Goal: Task Accomplishment & Management: Manage account settings

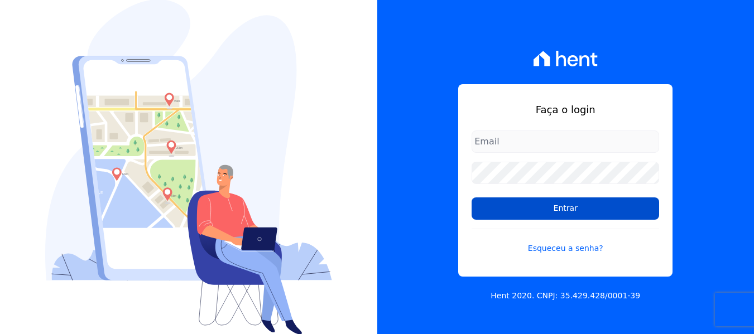
type input "[EMAIL_ADDRESS][DOMAIN_NAME]"
click at [636, 213] on input "Entrar" at bounding box center [566, 209] width 188 height 22
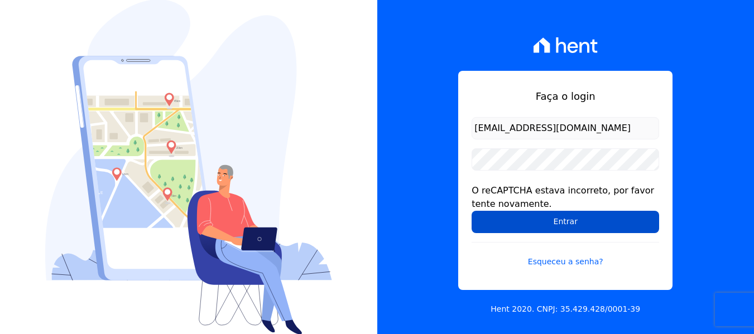
click at [573, 221] on input "Entrar" at bounding box center [566, 222] width 188 height 22
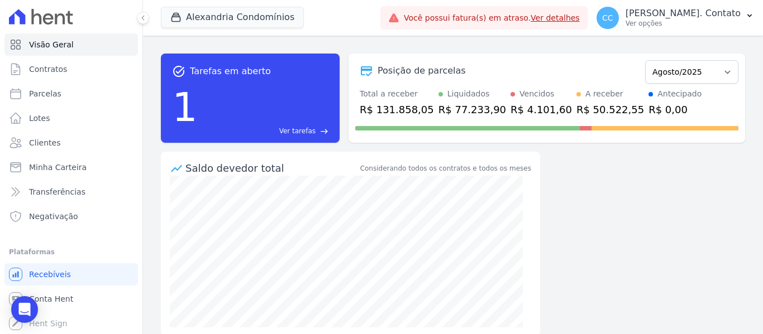
click at [657, 302] on div "task_alt Tarefas em aberto 1 Ver tarefas east Posição de parcelas Março/2023 Ab…" at bounding box center [453, 185] width 620 height 299
click at [75, 147] on link "Clientes" at bounding box center [70, 143] width 133 height 22
click at [63, 92] on link "Parcelas" at bounding box center [70, 94] width 133 height 22
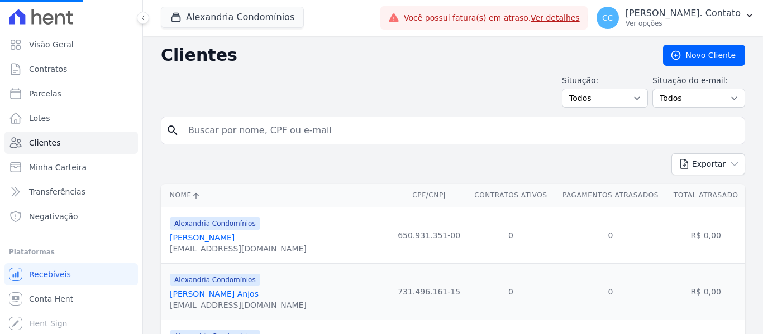
select select
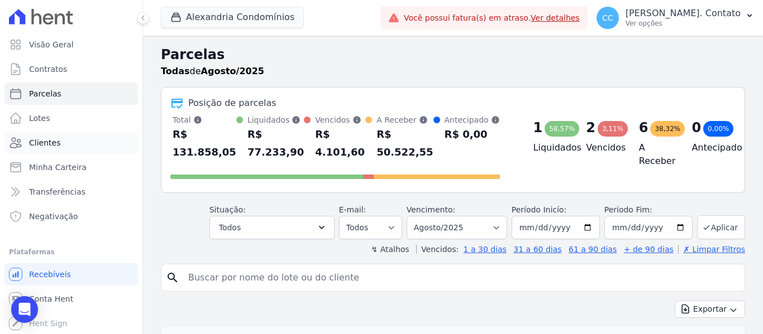
click at [87, 142] on link "Clientes" at bounding box center [70, 143] width 133 height 22
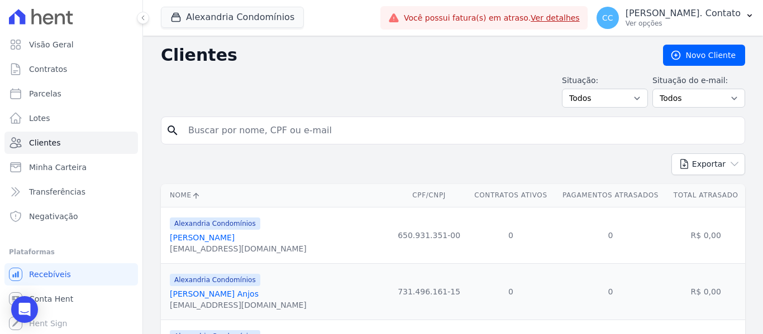
click at [185, 132] on input "search" at bounding box center [460, 130] width 558 height 22
type input "L.V.G"
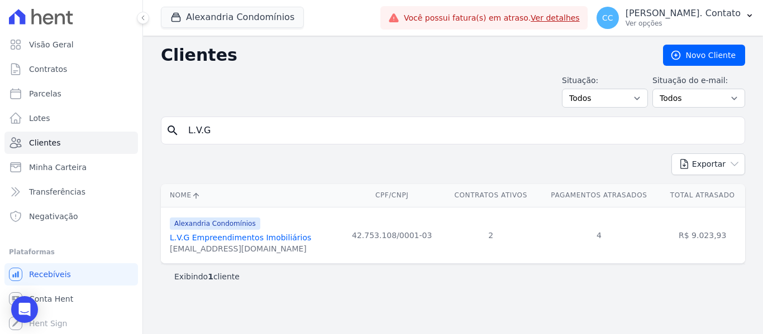
click at [246, 236] on link "L.V.G Empreendimentos Imobiliários" at bounding box center [240, 237] width 141 height 9
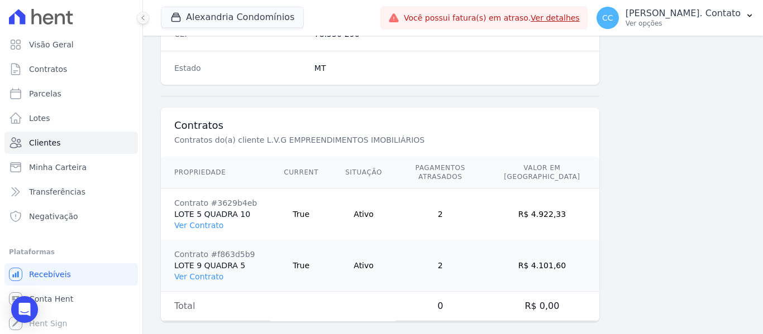
scroll to position [762, 0]
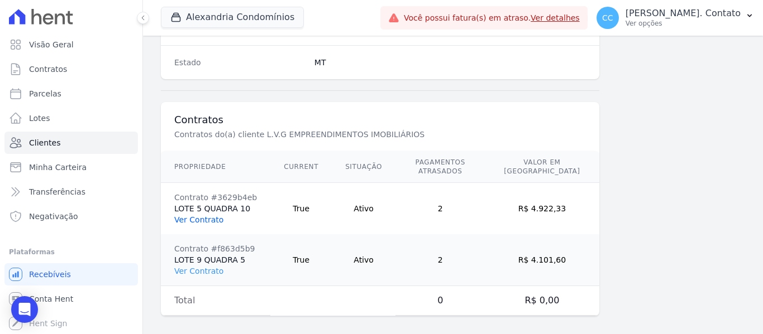
click at [205, 216] on link "Ver Contrato" at bounding box center [198, 220] width 49 height 9
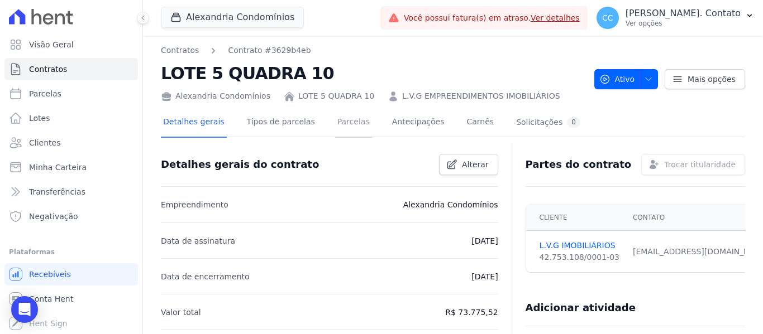
click at [337, 119] on link "Parcelas" at bounding box center [353, 123] width 37 height 30
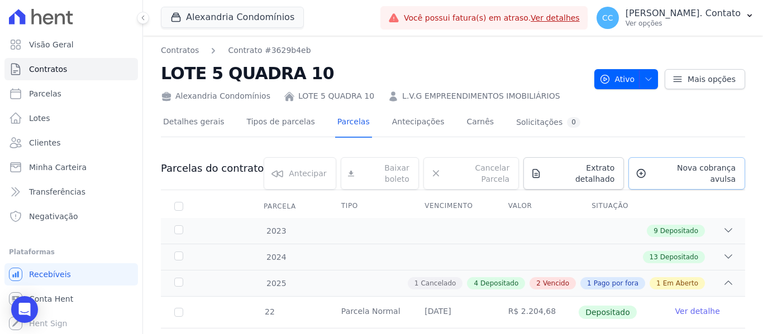
click at [642, 169] on icon at bounding box center [640, 173] width 11 height 11
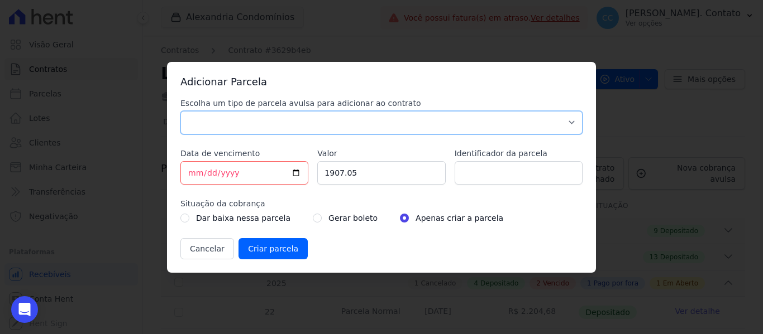
click at [339, 121] on select "Parcela Normal Sinal Caução Intercalada Chaves Pré Chaves Pós Chaves Taxas Quit…" at bounding box center [381, 122] width 402 height 23
select select "standard"
click at [180, 111] on select "Parcela Normal Sinal Caução Intercalada Chaves Pré Chaves Pós Chaves Taxas Quit…" at bounding box center [381, 122] width 402 height 23
click at [294, 170] on input "[DATE]" at bounding box center [244, 172] width 128 height 23
type input "2025-09-14"
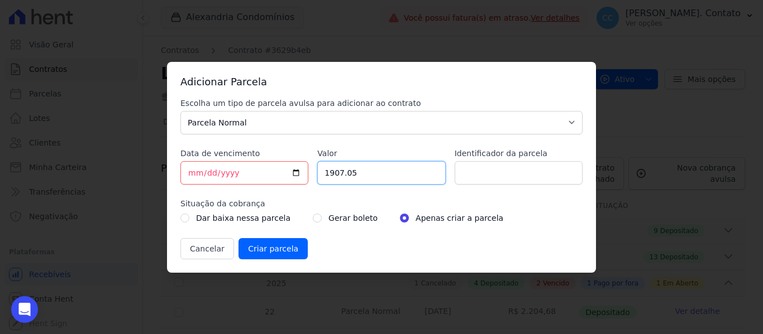
click at [358, 173] on input "1907.05" at bounding box center [381, 172] width 128 height 23
drag, startPoint x: 365, startPoint y: 173, endPoint x: 271, endPoint y: 168, distance: 93.9
click at [271, 168] on div "Escolha um tipo de parcela avulsa para adicionar ao contrato Parcela Normal Sin…" at bounding box center [381, 179] width 402 height 162
type input "2316.30"
click at [313, 221] on input "radio" at bounding box center [317, 218] width 9 height 9
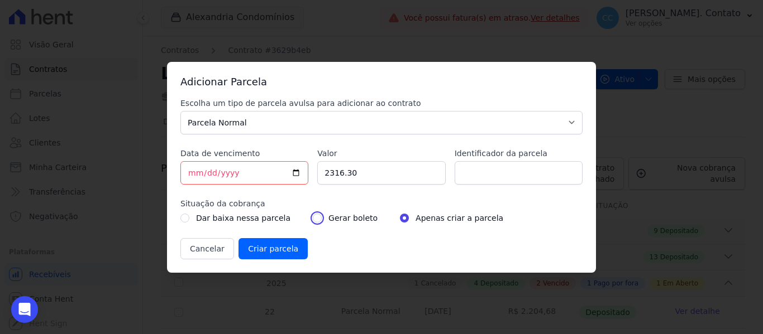
radio input "true"
click at [276, 247] on input "Criar parcela" at bounding box center [272, 248] width 69 height 21
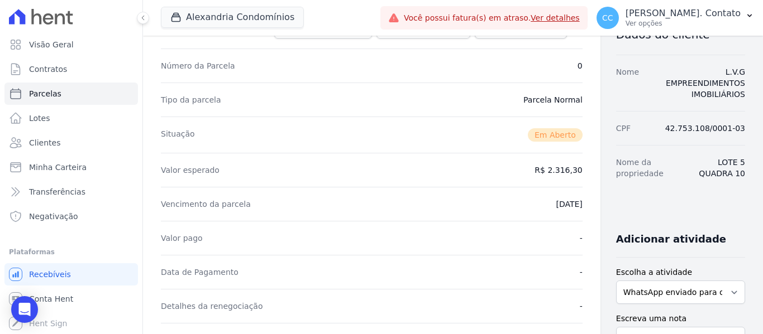
scroll to position [223, 0]
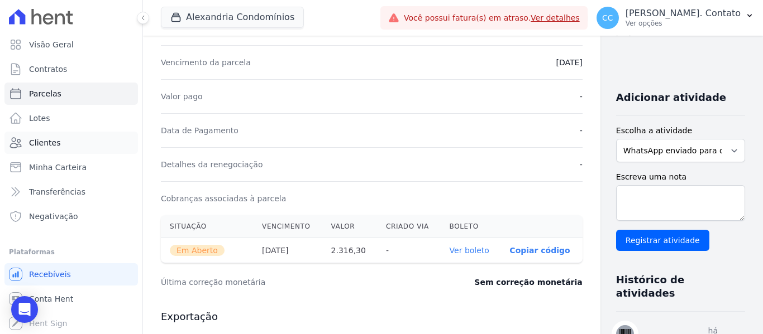
click at [89, 146] on link "Clientes" at bounding box center [70, 143] width 133 height 22
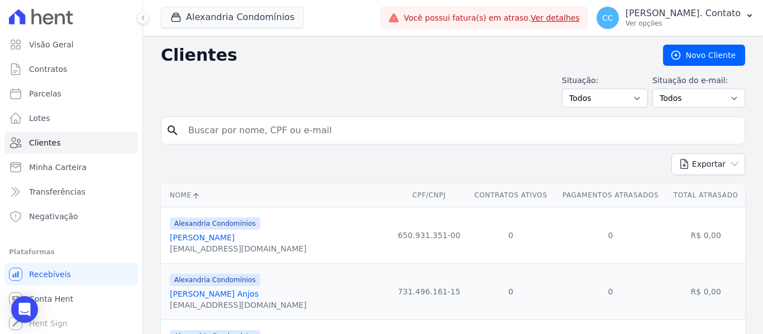
click at [253, 132] on input "search" at bounding box center [460, 130] width 558 height 22
type input "L.V.G"
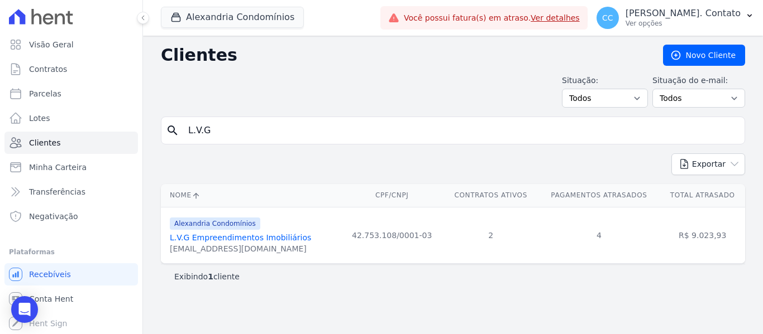
click at [264, 240] on link "L.V.G Empreendimentos Imobiliários" at bounding box center [240, 237] width 141 height 9
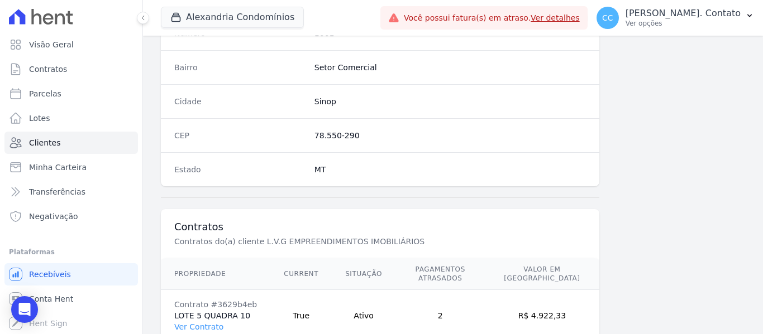
scroll to position [762, 0]
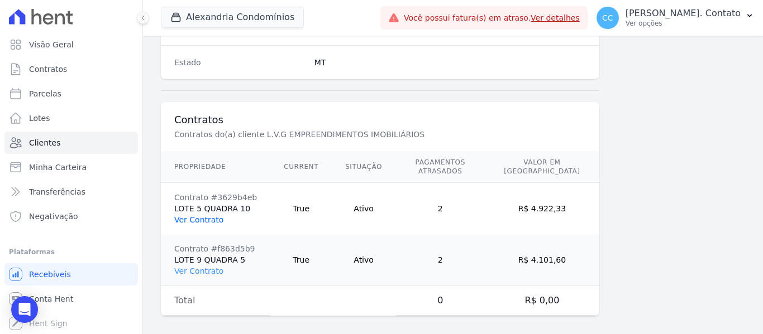
click at [208, 216] on link "Ver Contrato" at bounding box center [198, 220] width 49 height 9
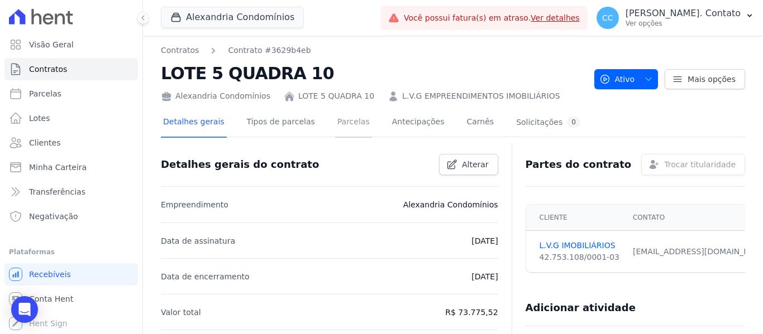
click at [343, 120] on link "Parcelas" at bounding box center [353, 123] width 37 height 30
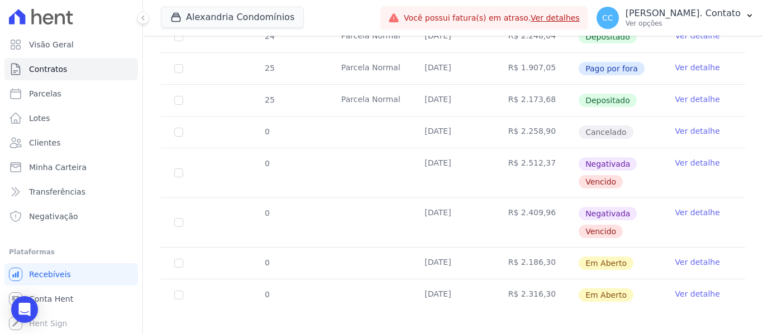
scroll to position [341, 0]
click at [683, 288] on link "Ver detalhe" at bounding box center [697, 293] width 45 height 11
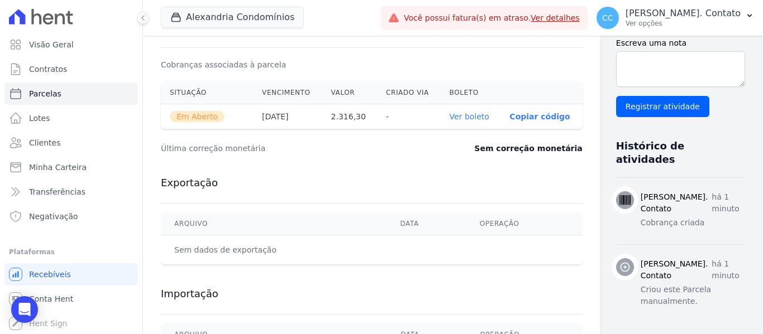
scroll to position [263, 0]
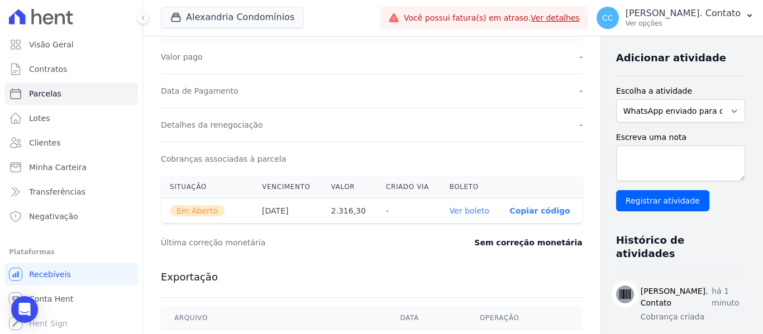
click at [450, 212] on link "Ver boleto" at bounding box center [470, 211] width 40 height 9
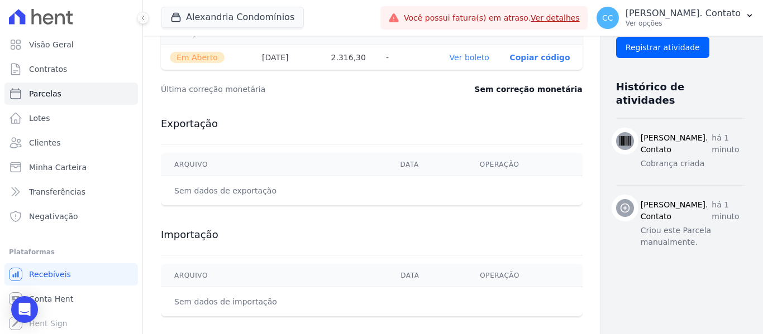
scroll to position [431, 0]
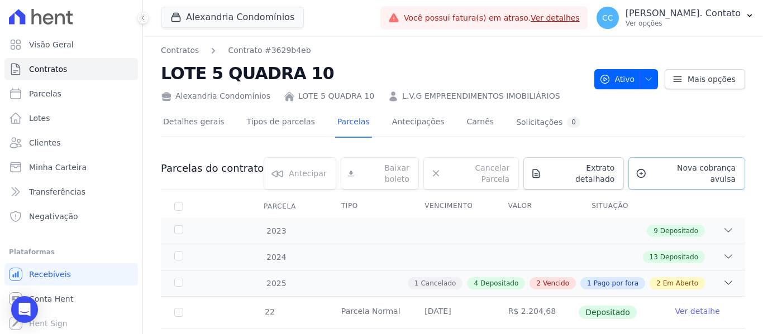
click at [672, 171] on span "Nova cobrança avulsa" at bounding box center [693, 173] width 84 height 22
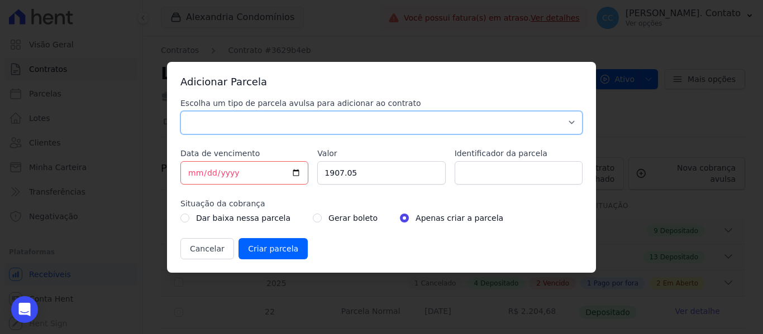
click at [349, 128] on select "Parcela Normal Sinal Caução Intercalada Chaves Pré Chaves Pós Chaves Taxas Quit…" at bounding box center [381, 122] width 402 height 23
select select "standard"
click at [180, 111] on select "Parcela Normal Sinal Caução Intercalada Chaves Pré Chaves Pós Chaves Taxas Quit…" at bounding box center [381, 122] width 402 height 23
click at [298, 171] on input "[DATE]" at bounding box center [244, 172] width 128 height 23
type input "2025-10-14"
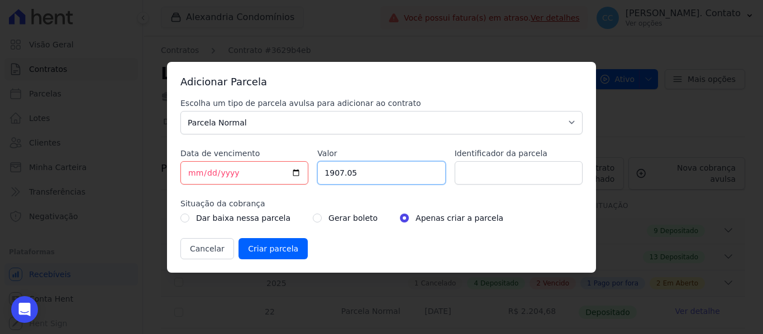
drag, startPoint x: 310, startPoint y: 169, endPoint x: 221, endPoint y: 160, distance: 89.8
click at [221, 164] on div "Escolha um tipo de parcela avulsa para adicionar ao contrato Parcela Normal Sin…" at bounding box center [381, 179] width 402 height 162
type input "2327.90"
click at [313, 217] on input "radio" at bounding box center [317, 218] width 9 height 9
radio input "true"
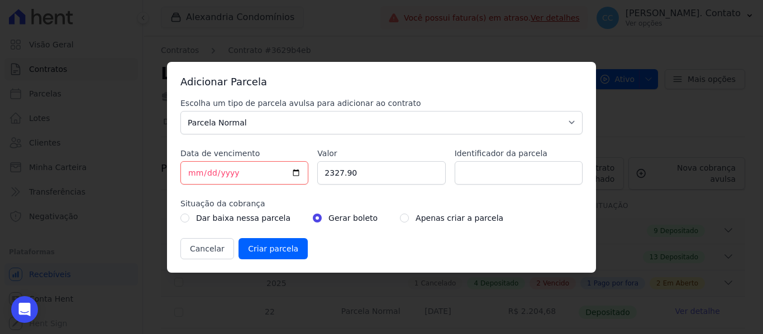
click at [272, 236] on div "Escolha um tipo de parcela avulsa para adicionar ao contrato Parcela Normal Sin…" at bounding box center [381, 179] width 402 height 162
click at [285, 245] on input "Criar parcela" at bounding box center [272, 248] width 69 height 21
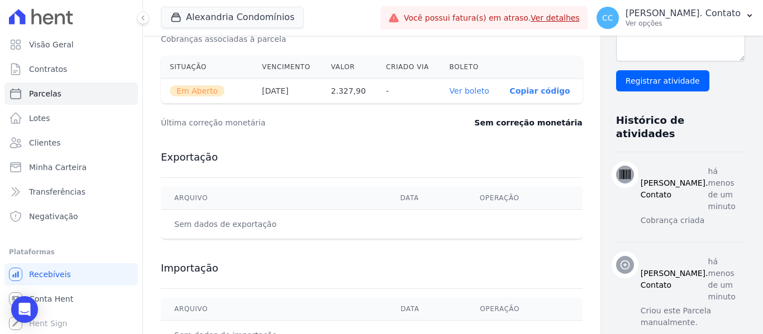
scroll to position [391, 0]
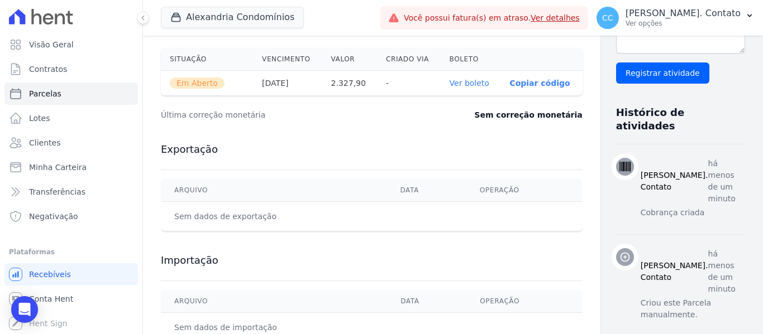
click at [450, 85] on link "Ver boleto" at bounding box center [470, 83] width 40 height 9
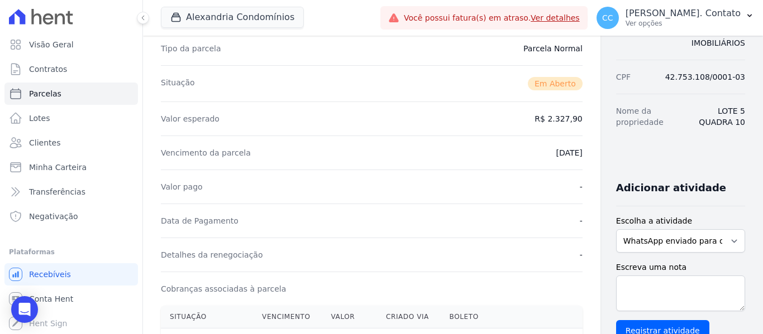
scroll to position [0, 0]
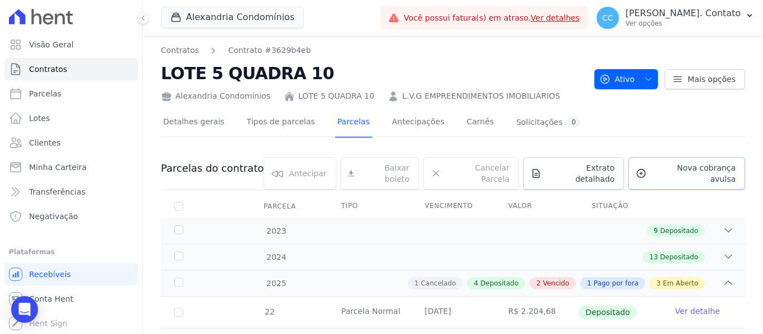
click at [668, 166] on span "Nova cobrança avulsa" at bounding box center [693, 173] width 84 height 22
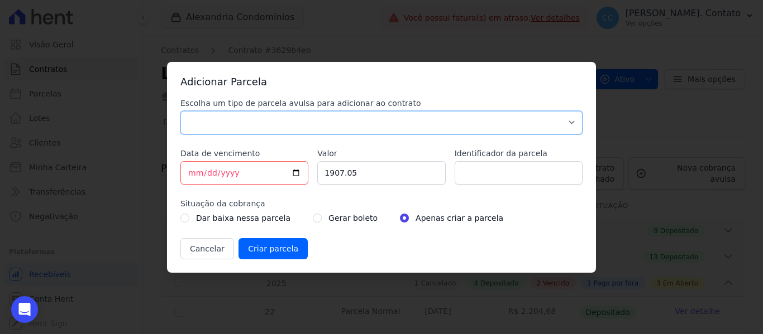
click at [356, 122] on select "Parcela Normal Sinal Caução Intercalada Chaves Pré Chaves Pós Chaves Taxas Quit…" at bounding box center [381, 122] width 402 height 23
select select "standard"
click at [180, 111] on select "Parcela Normal Sinal Caução Intercalada Chaves Pré Chaves Pós Chaves Taxas Quit…" at bounding box center [381, 122] width 402 height 23
click at [295, 171] on input "[DATE]" at bounding box center [244, 172] width 128 height 23
type input "2025-11-14"
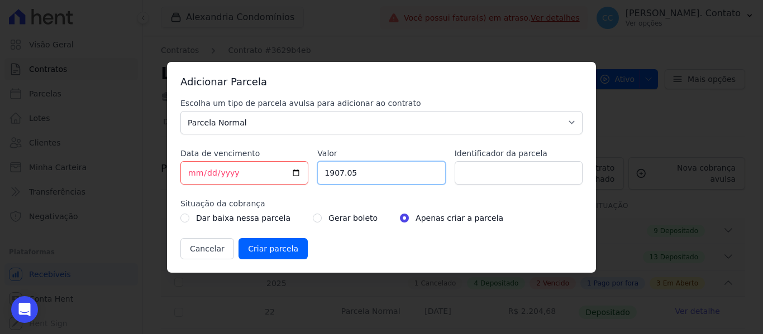
drag, startPoint x: 360, startPoint y: 174, endPoint x: 272, endPoint y: 169, distance: 87.8
click at [272, 169] on div "Escolha um tipo de parcela avulsa para adicionar ao contrato Parcela Normal Sin…" at bounding box center [381, 179] width 402 height 162
type input "2339.50"
click at [313, 218] on input "radio" at bounding box center [317, 218] width 9 height 9
radio input "true"
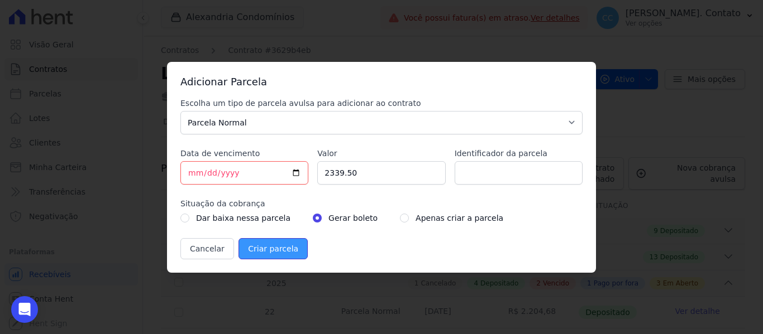
click at [274, 247] on input "Criar parcela" at bounding box center [272, 248] width 69 height 21
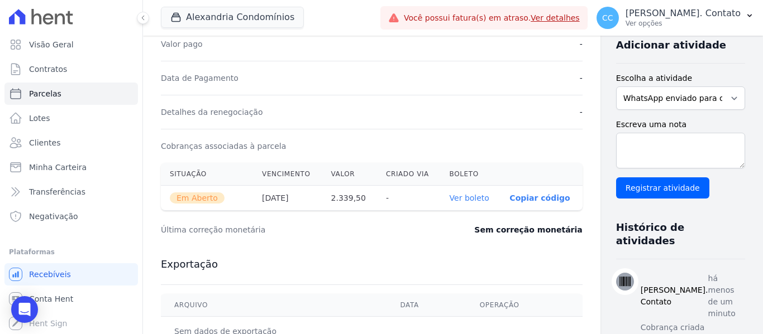
scroll to position [279, 0]
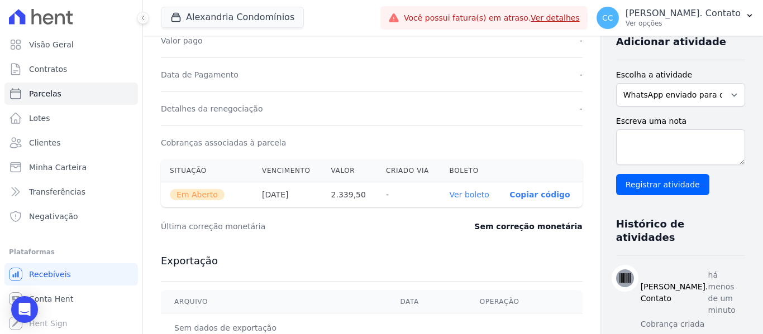
click at [451, 193] on link "Ver boleto" at bounding box center [470, 194] width 40 height 9
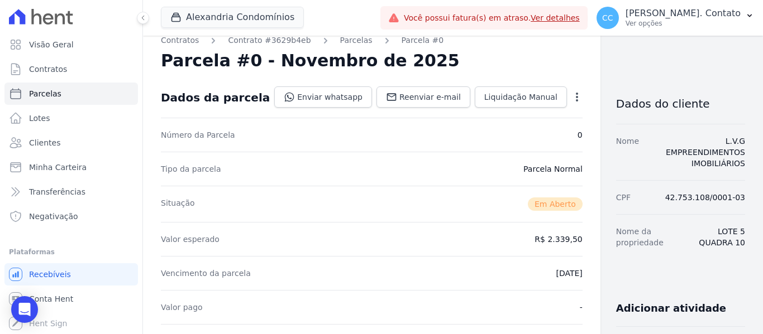
scroll to position [0, 0]
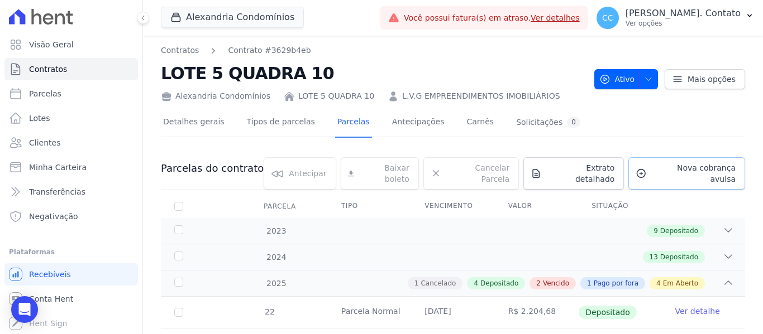
click at [661, 174] on span "Nova cobrança avulsa" at bounding box center [693, 173] width 84 height 22
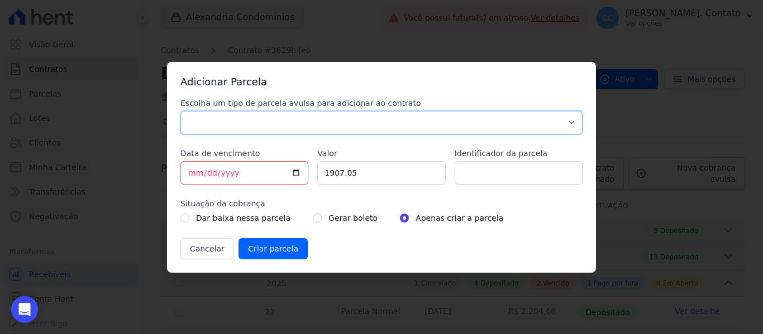
click at [354, 128] on select "Parcela Normal Sinal Caução Intercalada Chaves Pré Chaves Pós Chaves Taxas Quit…" at bounding box center [381, 122] width 402 height 23
select select "standard"
click at [180, 111] on select "Parcela Normal Sinal Caução Intercalada Chaves Pré Chaves Pós Chaves Taxas Quit…" at bounding box center [381, 122] width 402 height 23
click at [299, 168] on input "[DATE]" at bounding box center [244, 172] width 128 height 23
type input "2025-12-14"
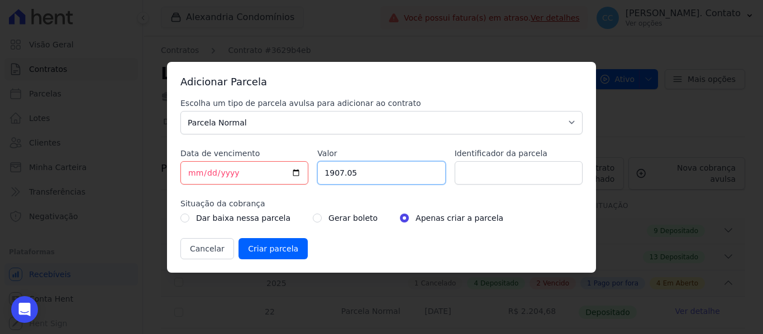
drag, startPoint x: 368, startPoint y: 175, endPoint x: 262, endPoint y: 152, distance: 108.5
click at [262, 152] on div "Escolha um tipo de parcela avulsa para adicionar ao contrato Parcela Normal Sin…" at bounding box center [381, 179] width 402 height 162
type input "2351.20"
click at [313, 218] on input "radio" at bounding box center [317, 218] width 9 height 9
radio input "true"
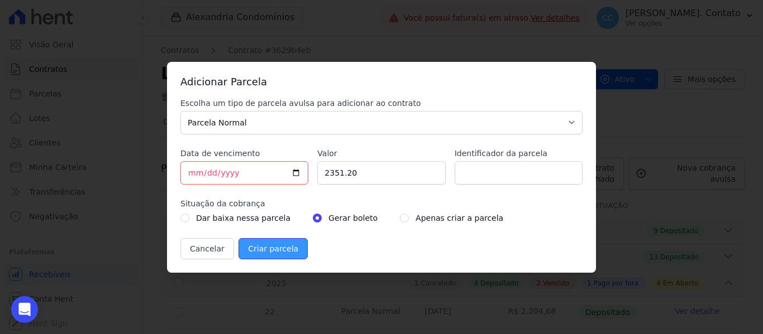
click at [277, 246] on input "Criar parcela" at bounding box center [272, 248] width 69 height 21
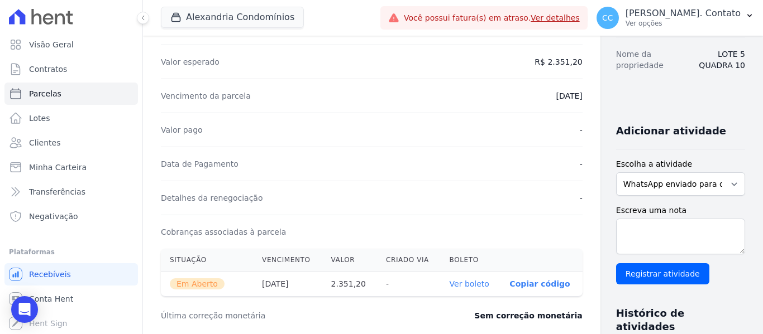
scroll to position [223, 0]
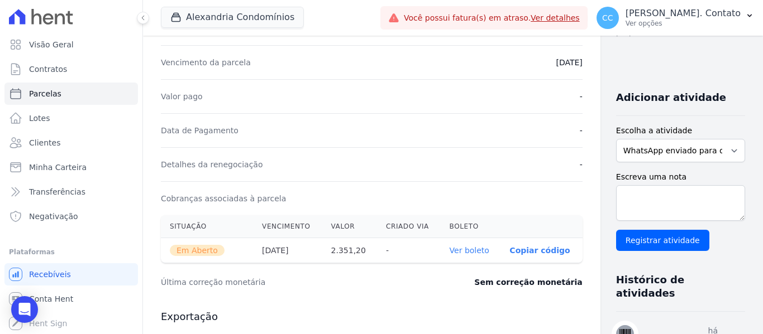
click at [450, 250] on link "Ver boleto" at bounding box center [470, 250] width 40 height 9
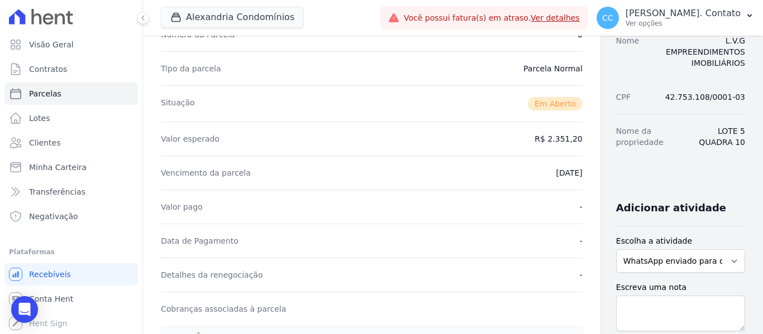
scroll to position [0, 0]
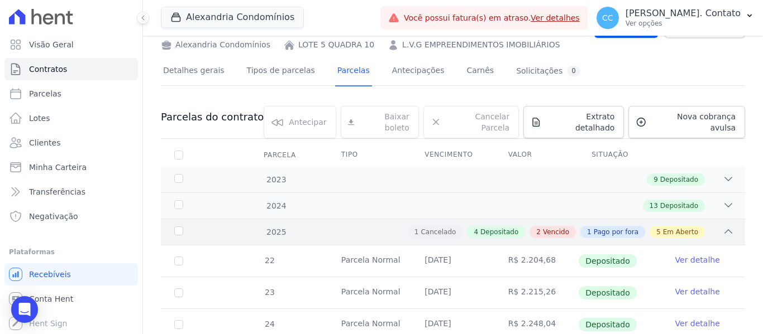
scroll to position [45, 0]
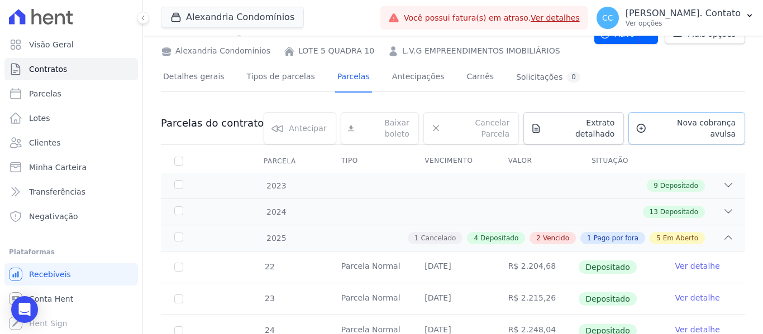
click at [665, 125] on span "Nova cobrança avulsa" at bounding box center [693, 128] width 84 height 22
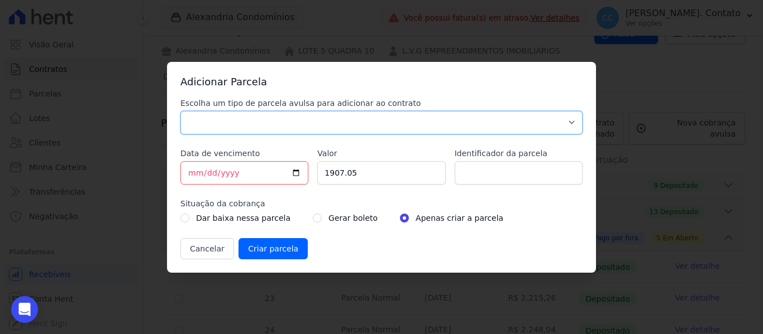
click at [298, 126] on select "Parcela Normal Sinal Caução Intercalada Chaves Pré Chaves Pós Chaves Taxas Quit…" at bounding box center [381, 122] width 402 height 23
select select "standard"
click at [180, 111] on select "Parcela Normal Sinal Caução Intercalada Chaves Pré Chaves Pós Chaves Taxas Quit…" at bounding box center [381, 122] width 402 height 23
click at [298, 170] on input "[DATE]" at bounding box center [244, 172] width 128 height 23
type input "2026-01-14"
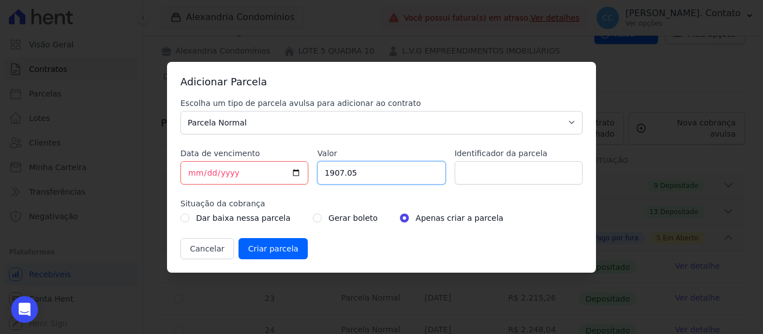
drag, startPoint x: 371, startPoint y: 171, endPoint x: 288, endPoint y: 164, distance: 84.1
click at [288, 164] on div "Escolha um tipo de parcela avulsa para adicionar ao contrato Parcela Normal Sin…" at bounding box center [381, 179] width 402 height 162
type input "2362.90"
click at [279, 243] on input "Criar parcela" at bounding box center [272, 248] width 69 height 21
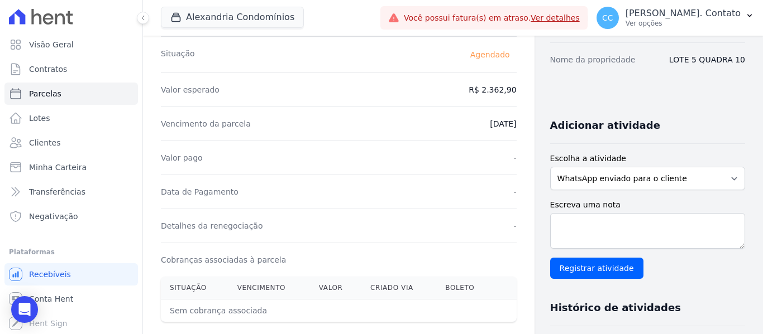
scroll to position [168, 0]
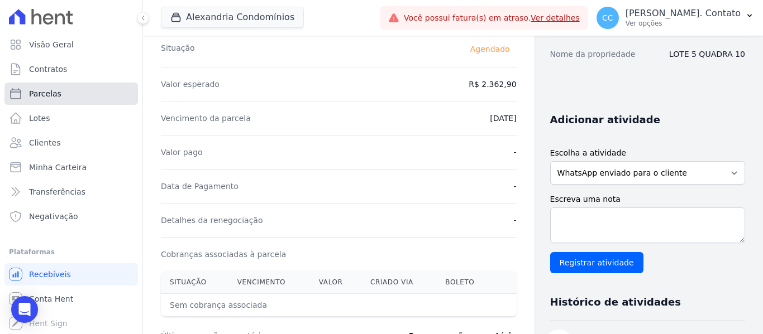
click at [62, 97] on link "Parcelas" at bounding box center [70, 94] width 133 height 22
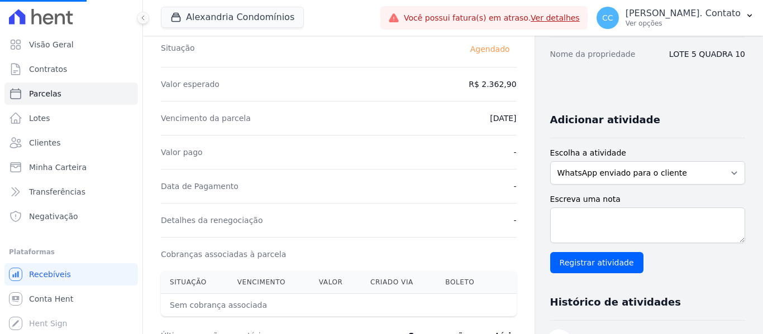
select select
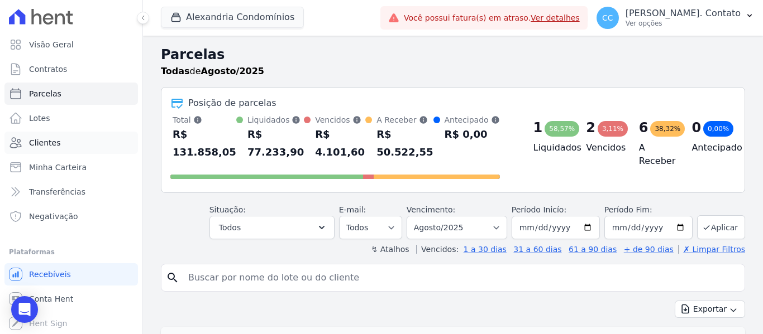
click at [63, 142] on link "Clientes" at bounding box center [70, 143] width 133 height 22
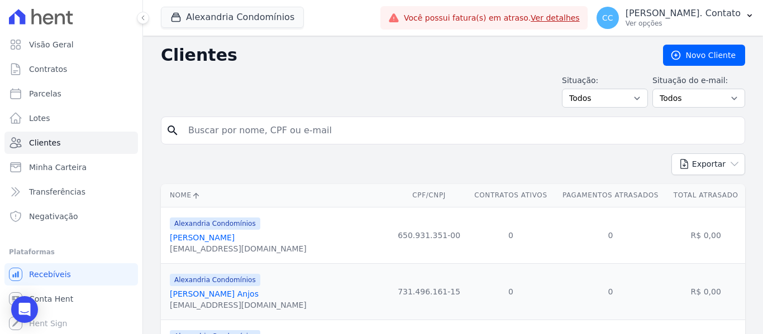
click at [219, 133] on input "search" at bounding box center [460, 130] width 558 height 22
type input "L.V.G"
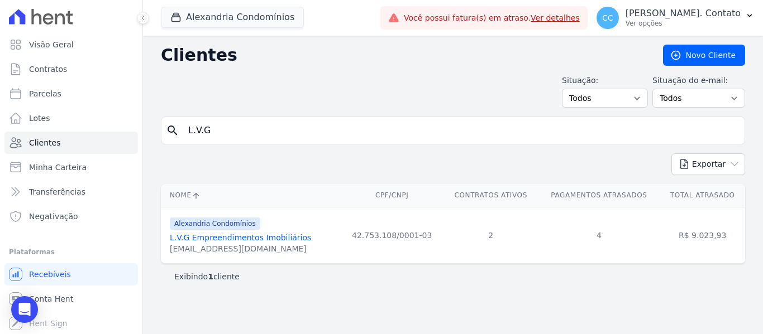
click at [232, 237] on link "L.V.G Empreendimentos Imobiliários" at bounding box center [240, 237] width 141 height 9
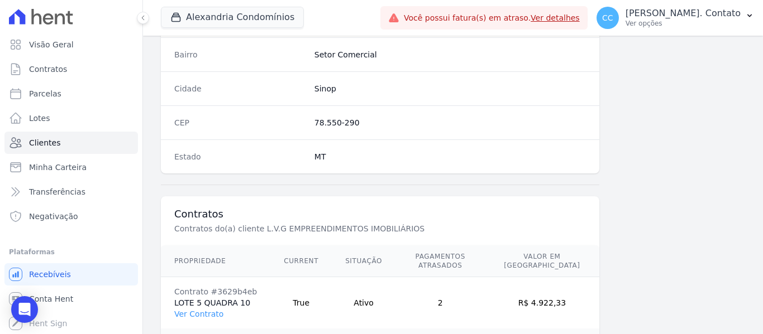
scroll to position [762, 0]
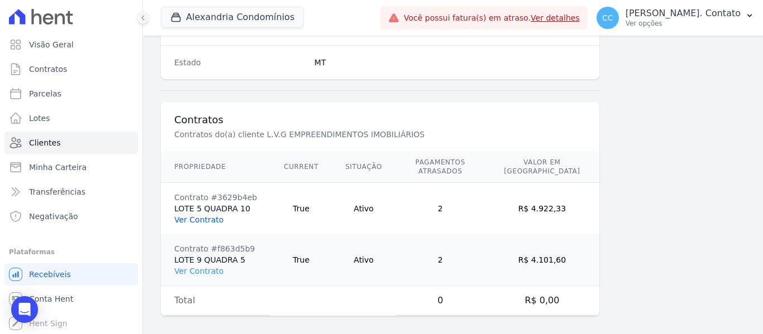
click at [199, 216] on link "Ver Contrato" at bounding box center [198, 220] width 49 height 9
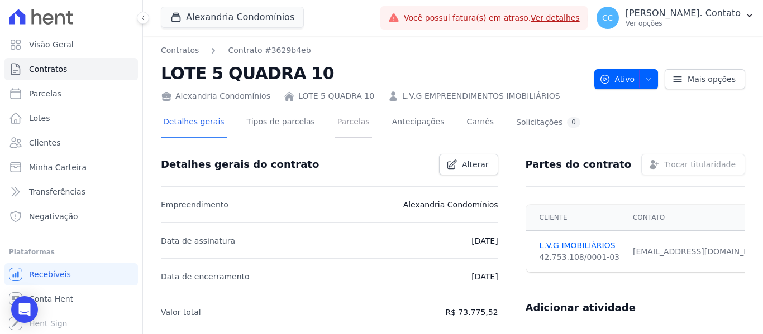
click at [342, 128] on link "Parcelas" at bounding box center [353, 123] width 37 height 30
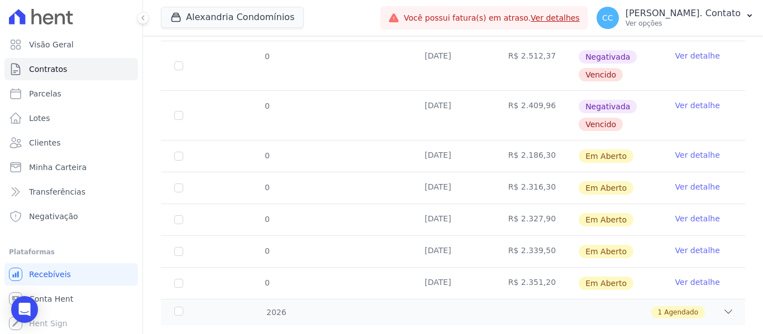
scroll to position [462, 0]
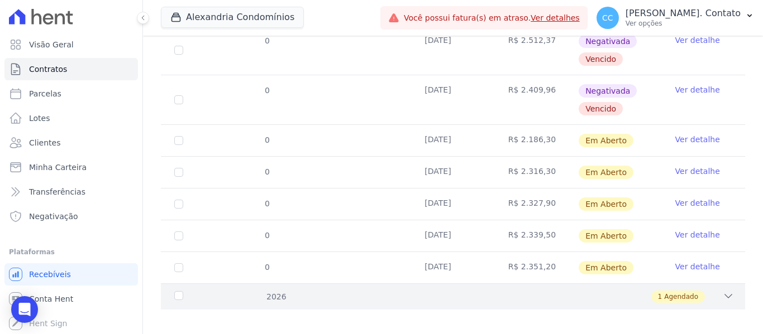
click at [723, 291] on icon at bounding box center [728, 296] width 11 height 11
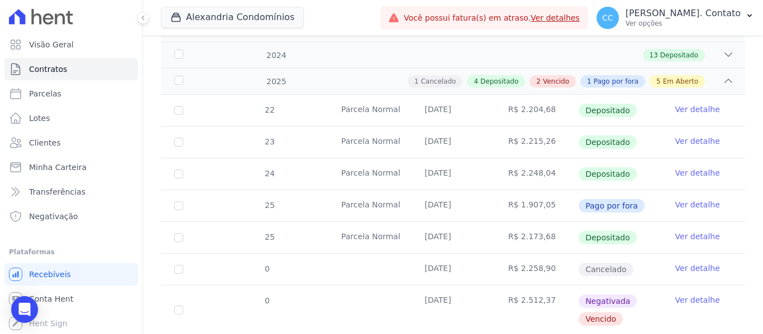
scroll to position [0, 0]
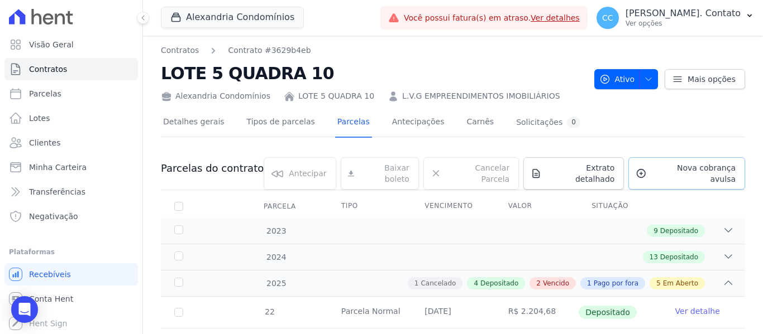
click at [685, 166] on span "Nova cobrança avulsa" at bounding box center [693, 173] width 84 height 22
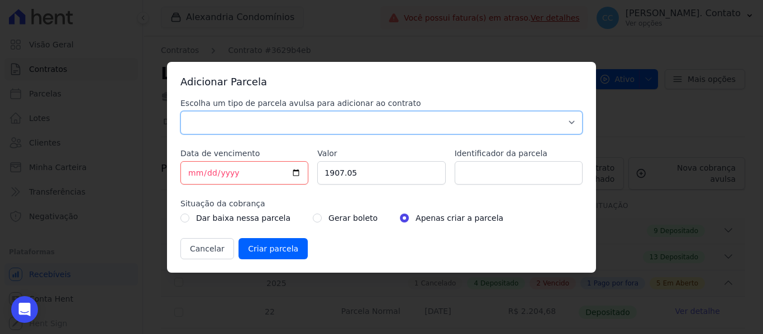
click at [346, 124] on select "Parcela Normal Sinal Caução Intercalada Chaves Pré Chaves Pós Chaves Taxas Quit…" at bounding box center [381, 122] width 402 height 23
select select "standard"
click at [180, 111] on select "Parcela Normal Sinal Caução Intercalada Chaves Pré Chaves Pós Chaves Taxas Quit…" at bounding box center [381, 122] width 402 height 23
click at [295, 170] on input "[DATE]" at bounding box center [244, 172] width 128 height 23
type input "2026-02-14"
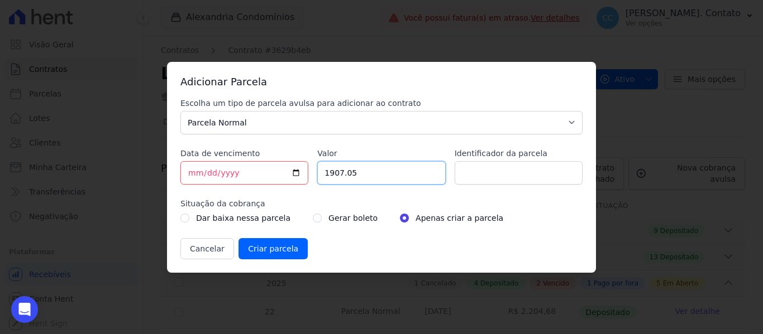
drag, startPoint x: 369, startPoint y: 175, endPoint x: 282, endPoint y: 163, distance: 87.3
click at [283, 165] on div "Escolha um tipo de parcela avulsa para adicionar ao contrato Parcela Normal Sin…" at bounding box center [381, 179] width 402 height 162
type input "2374.80"
click at [265, 244] on input "Criar parcela" at bounding box center [272, 248] width 69 height 21
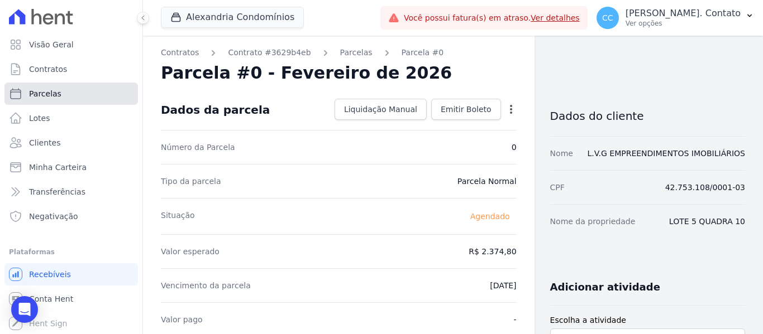
drag, startPoint x: 50, startPoint y: 93, endPoint x: 56, endPoint y: 97, distance: 6.8
click at [50, 93] on span "Parcelas" at bounding box center [45, 93] width 32 height 11
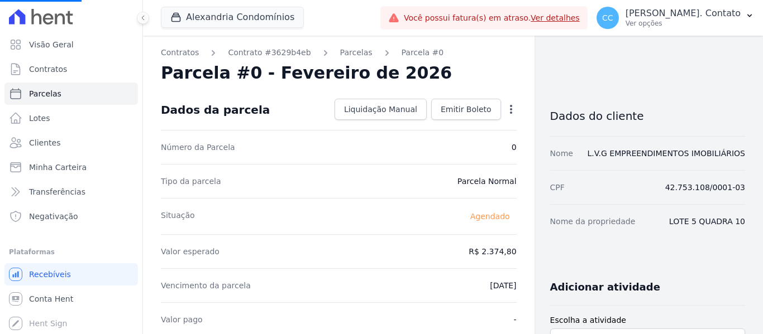
select select
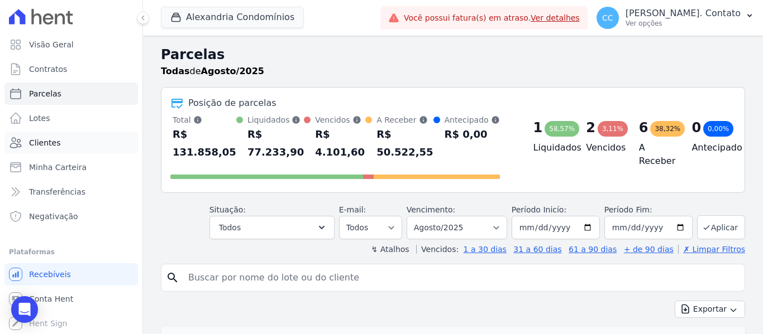
click at [57, 139] on span "Clientes" at bounding box center [44, 142] width 31 height 11
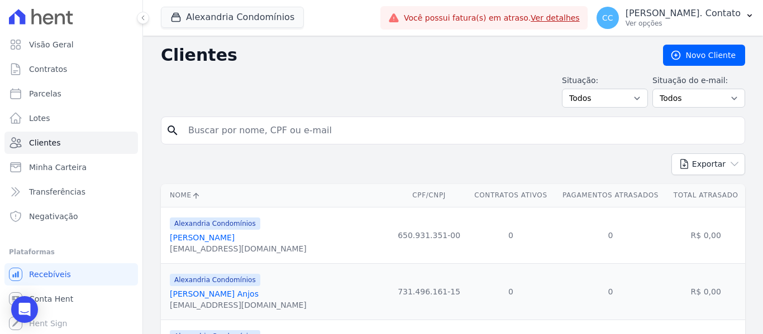
click at [212, 136] on input "search" at bounding box center [460, 130] width 558 height 22
type input "L.V.G"
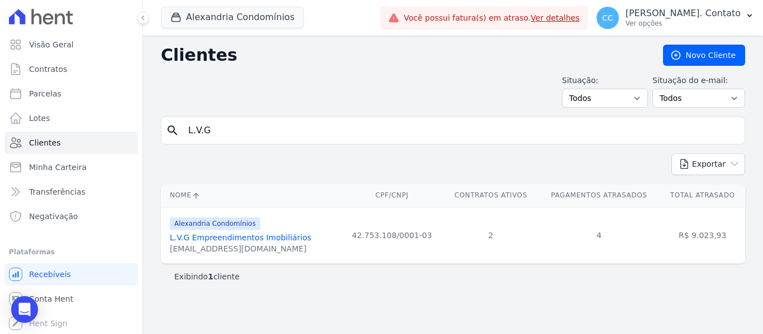
click at [258, 237] on link "L.V.G Empreendimentos Imobiliários" at bounding box center [240, 237] width 141 height 9
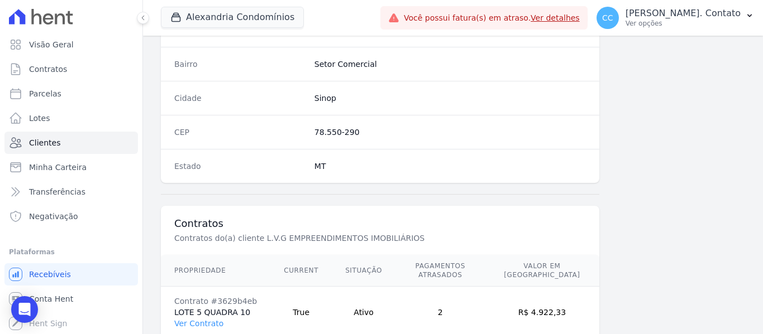
scroll to position [762, 0]
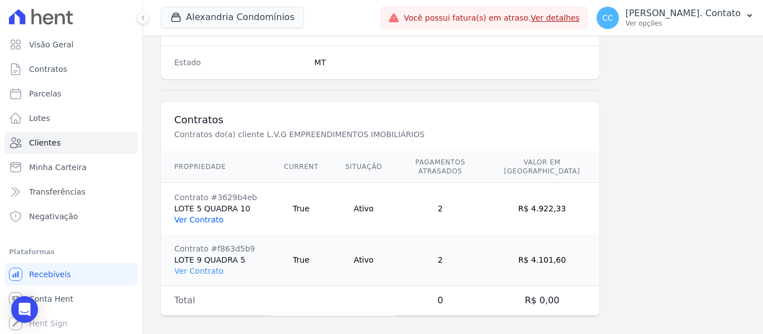
click at [189, 216] on link "Ver Contrato" at bounding box center [198, 220] width 49 height 9
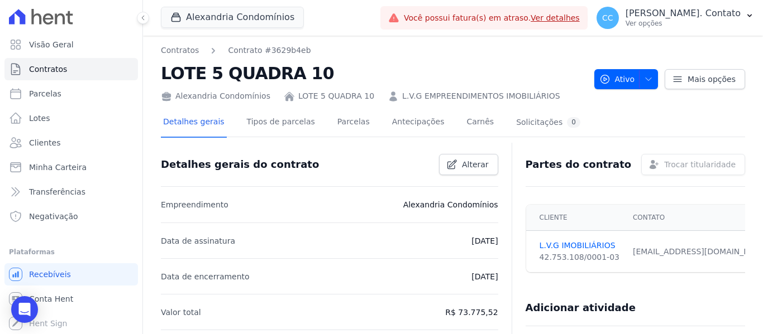
scroll to position [56, 0]
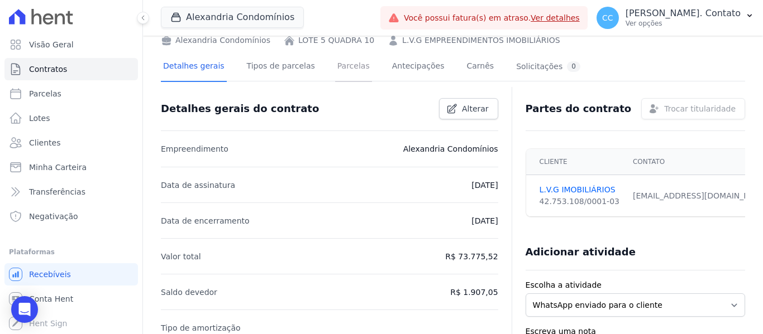
click at [341, 68] on link "Parcelas" at bounding box center [353, 67] width 37 height 30
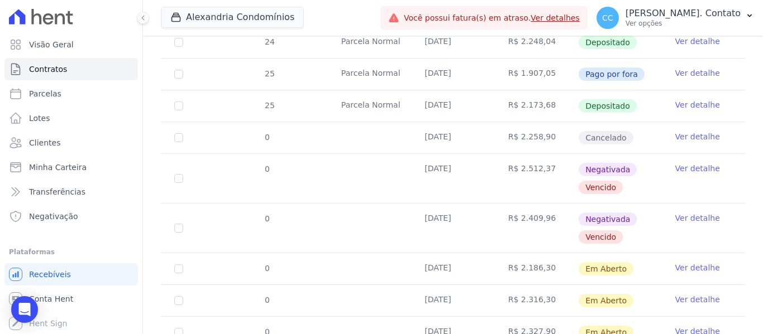
scroll to position [462, 0]
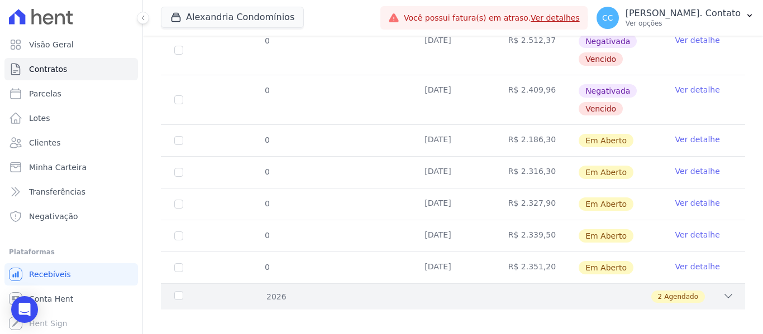
click at [723, 291] on icon at bounding box center [728, 296] width 11 height 11
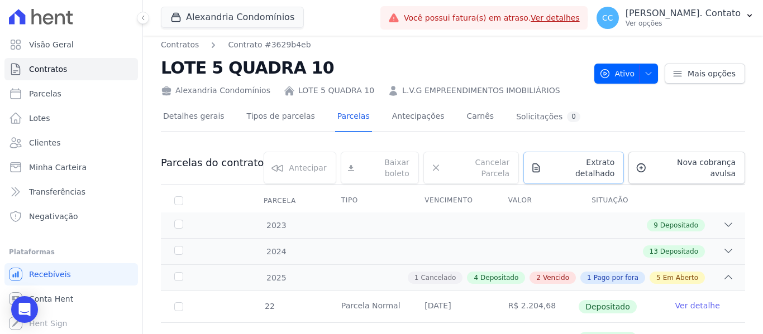
scroll to position [0, 0]
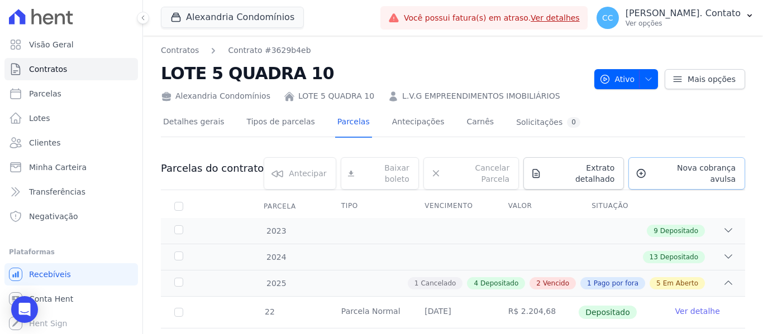
click at [662, 166] on span "Nova cobrança avulsa" at bounding box center [693, 173] width 84 height 22
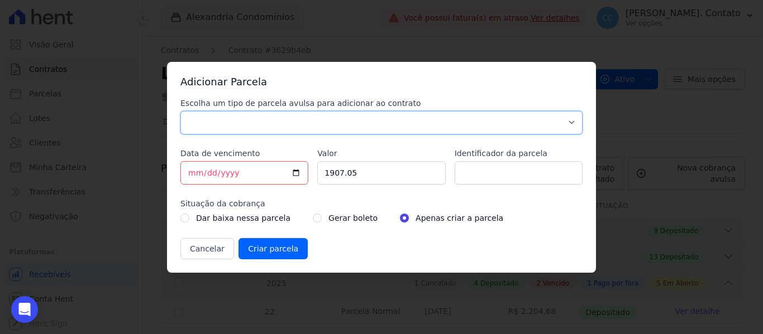
click at [352, 123] on select "Parcela Normal Sinal Caução Intercalada Chaves Pré Chaves Pós Chaves Taxas Quit…" at bounding box center [381, 122] width 402 height 23
select select "standard"
click at [180, 111] on select "Parcela Normal Sinal Caução Intercalada Chaves Pré Chaves Pós Chaves Taxas Quit…" at bounding box center [381, 122] width 402 height 23
click at [294, 171] on input "[DATE]" at bounding box center [244, 172] width 128 height 23
type input "2026-03-14"
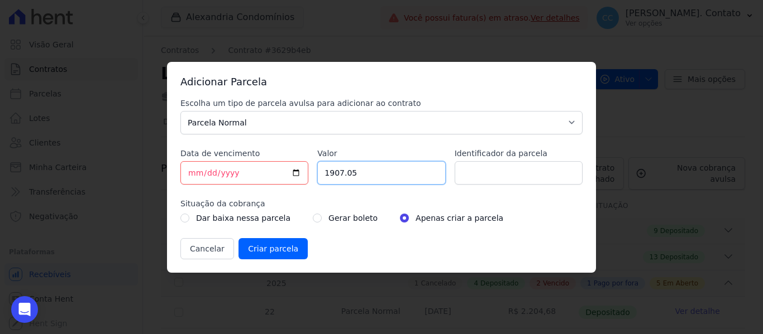
drag, startPoint x: 362, startPoint y: 174, endPoint x: 281, endPoint y: 154, distance: 82.9
click at [282, 155] on div "Escolha um tipo de parcela avulsa para adicionar ao contrato Parcela Normal Sin…" at bounding box center [381, 179] width 402 height 162
type input "2386.70"
click at [280, 251] on input "Criar parcela" at bounding box center [272, 248] width 69 height 21
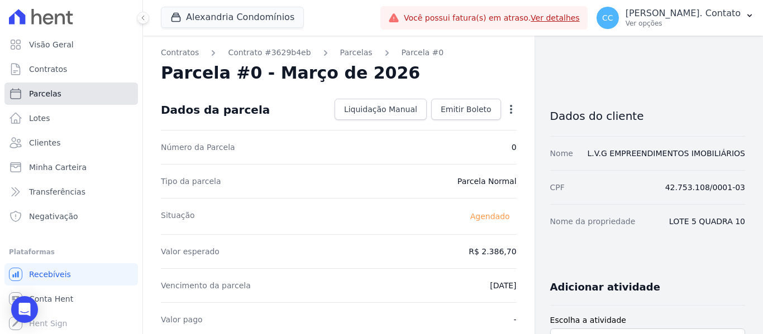
click at [47, 98] on span "Parcelas" at bounding box center [45, 93] width 32 height 11
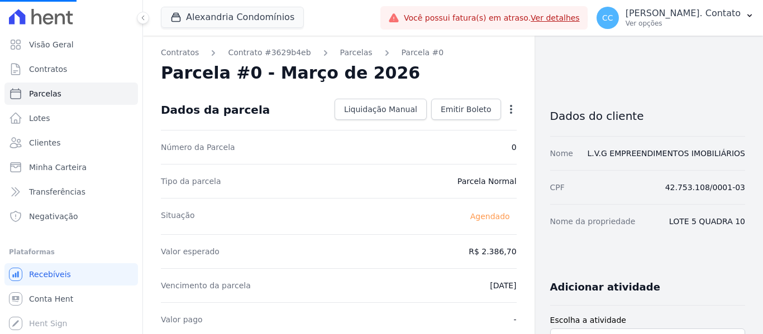
select select
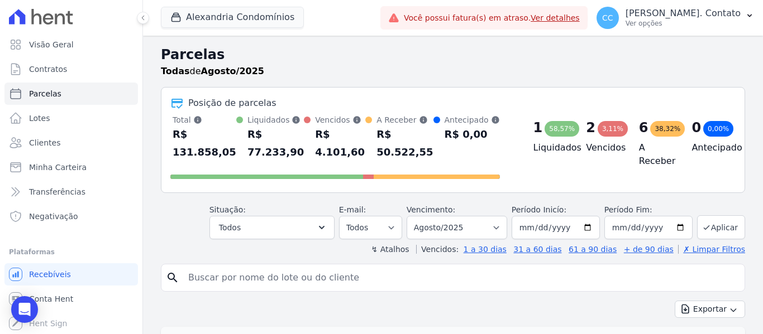
click at [227, 289] on input "search" at bounding box center [460, 278] width 558 height 22
type input "L.V.G"
select select
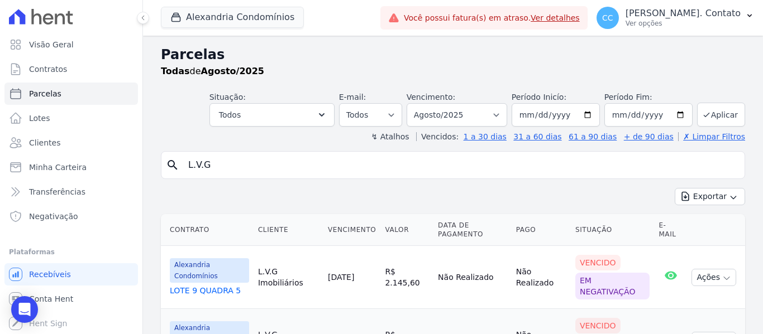
click at [200, 286] on link "LOTE 9 QUADRA 5" at bounding box center [209, 290] width 79 height 11
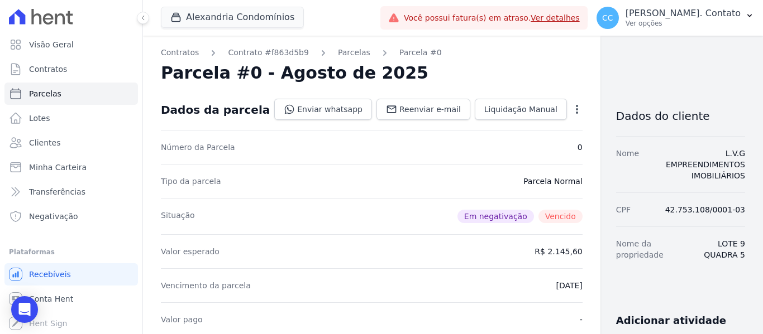
select select
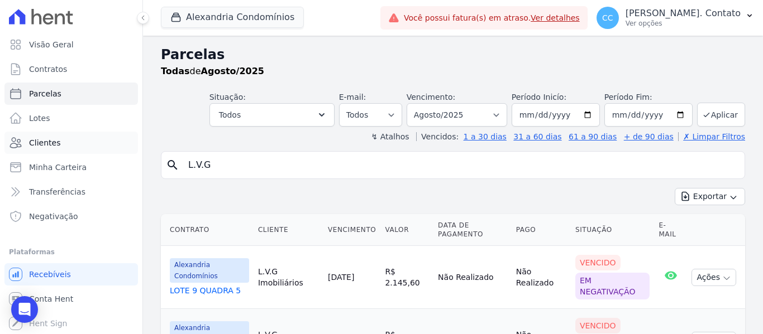
click at [54, 139] on span "Clientes" at bounding box center [44, 142] width 31 height 11
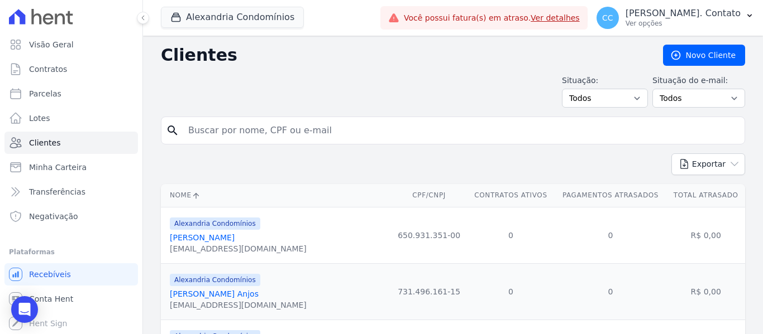
click at [228, 127] on input "search" at bounding box center [460, 130] width 558 height 22
type input "L.V.G"
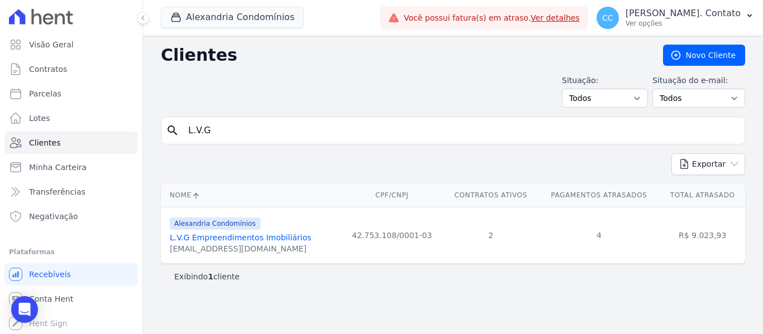
click at [232, 235] on link "L.V.G Empreendimentos Imobiliários" at bounding box center [240, 237] width 141 height 9
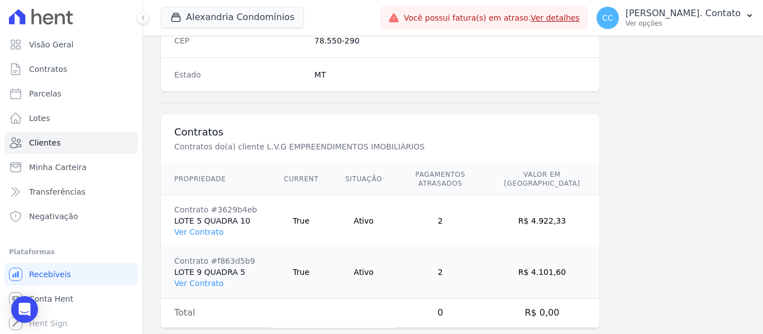
scroll to position [762, 0]
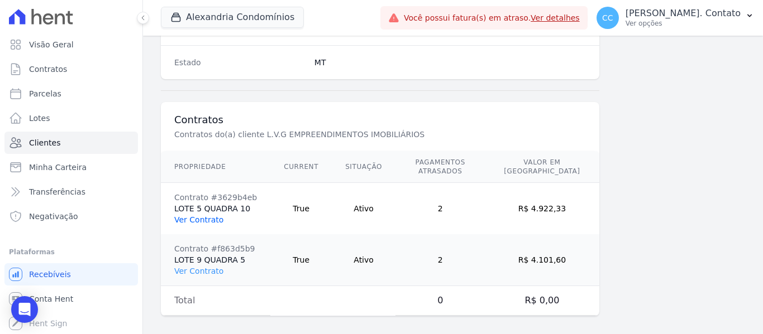
click at [203, 216] on link "Ver Contrato" at bounding box center [198, 220] width 49 height 9
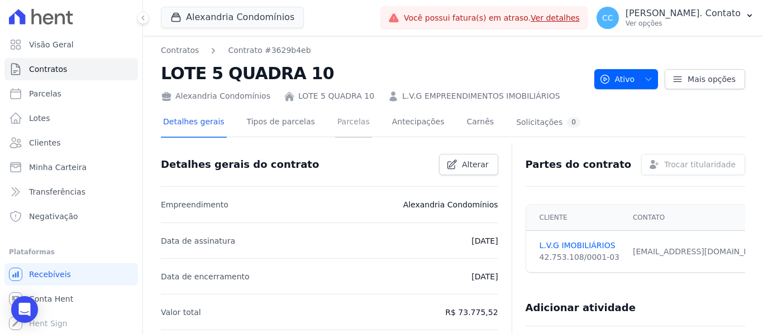
click at [335, 120] on link "Parcelas" at bounding box center [353, 123] width 37 height 30
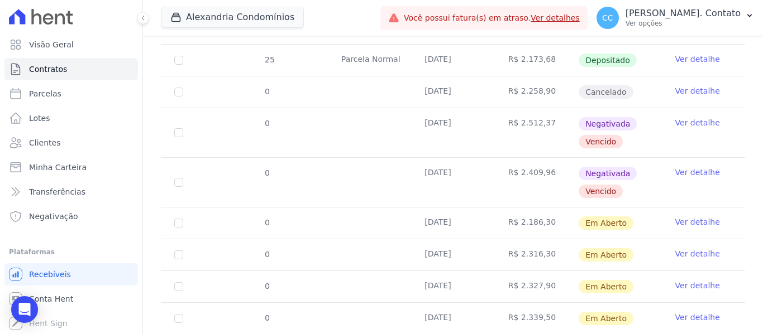
scroll to position [462, 0]
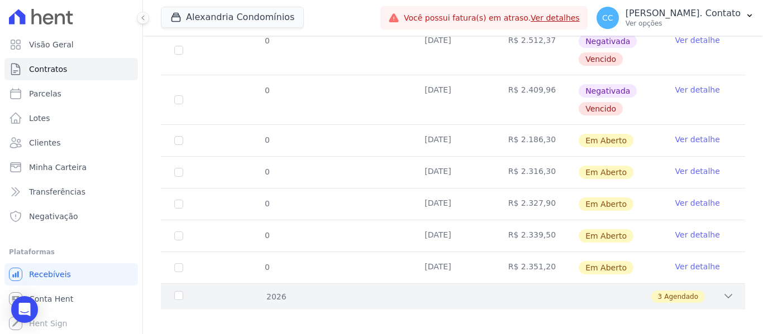
click at [713, 291] on div "3 Agendado" at bounding box center [481, 297] width 505 height 12
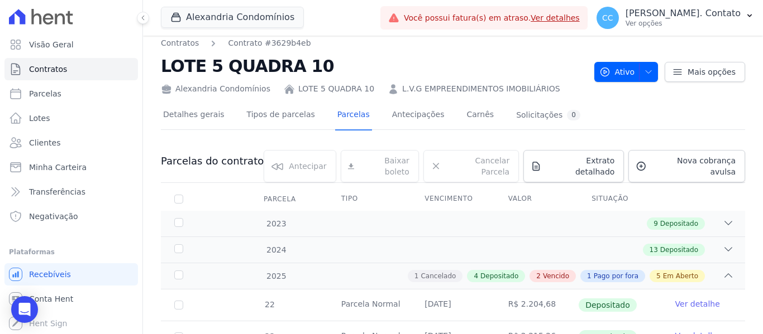
scroll to position [0, 0]
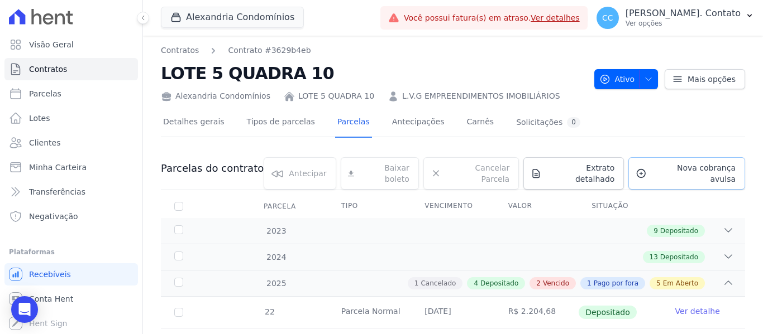
click at [685, 170] on span "Nova cobrança avulsa" at bounding box center [693, 173] width 84 height 22
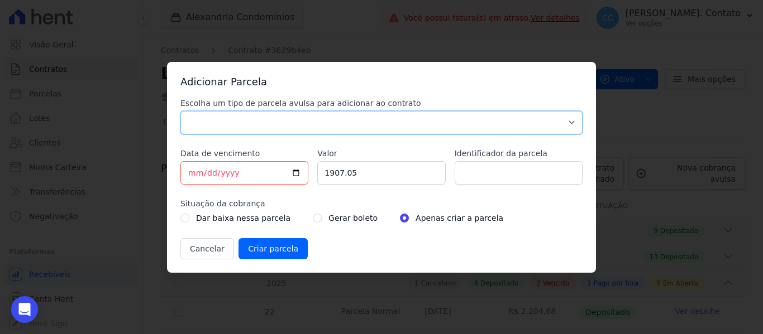
click at [344, 121] on select "Parcela Normal Sinal Caução Intercalada Chaves Pré Chaves Pós Chaves Taxas Quit…" at bounding box center [381, 122] width 402 height 23
select select "standard"
click at [180, 111] on select "Parcela Normal Sinal Caução Intercalada Chaves Pré Chaves Pós Chaves Taxas Quit…" at bounding box center [381, 122] width 402 height 23
click at [300, 171] on input "[DATE]" at bounding box center [244, 172] width 128 height 23
type input "2026-04-14"
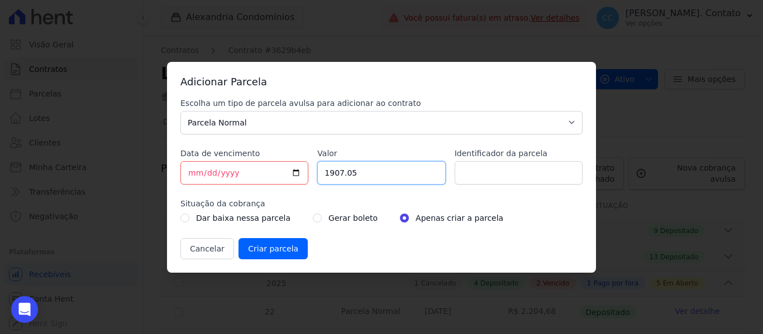
drag, startPoint x: 372, startPoint y: 175, endPoint x: 266, endPoint y: 162, distance: 106.3
click at [267, 164] on div "Escolha um tipo de parcela avulsa para adicionar ao contrato Parcela Normal Sin…" at bounding box center [381, 179] width 402 height 162
type input "2398.60"
click at [268, 247] on input "Criar parcela" at bounding box center [272, 248] width 69 height 21
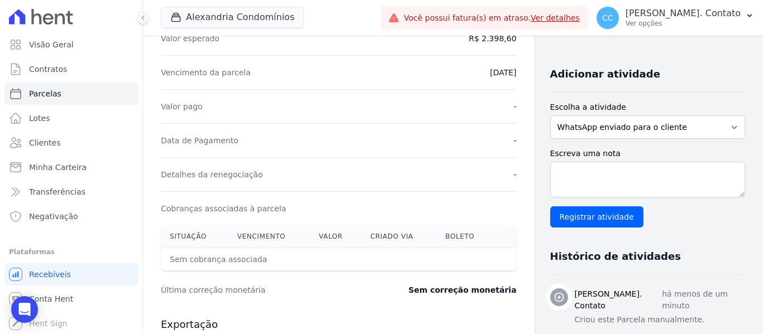
scroll to position [223, 0]
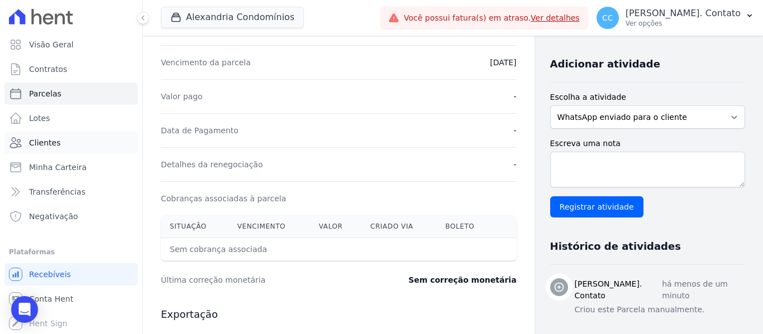
click at [58, 145] on link "Clientes" at bounding box center [70, 143] width 133 height 22
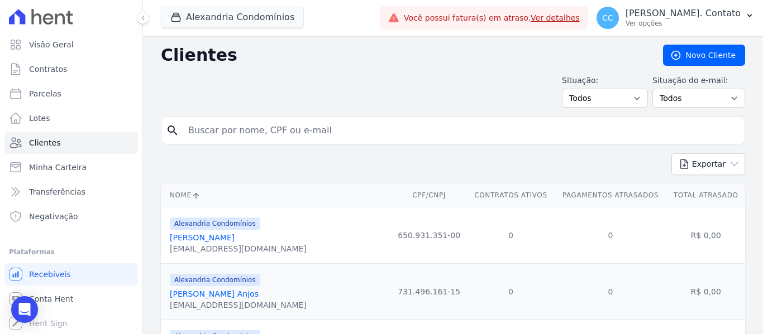
click at [228, 123] on input "search" at bounding box center [460, 130] width 558 height 22
type input "L.V.G"
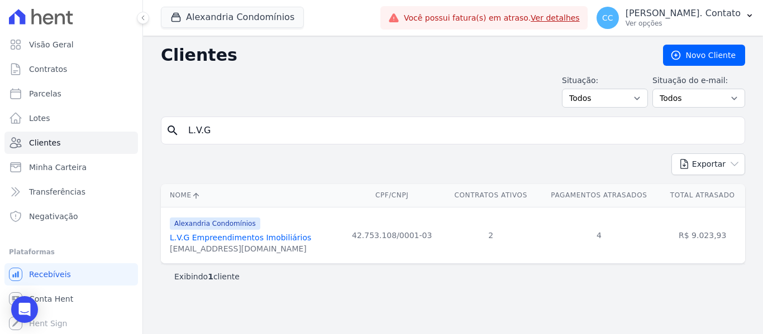
click at [233, 238] on link "L.V.G Empreendimentos Imobiliários" at bounding box center [240, 237] width 141 height 9
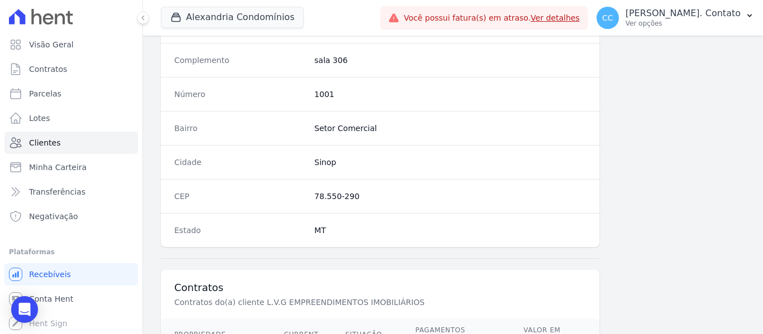
scroll to position [762, 0]
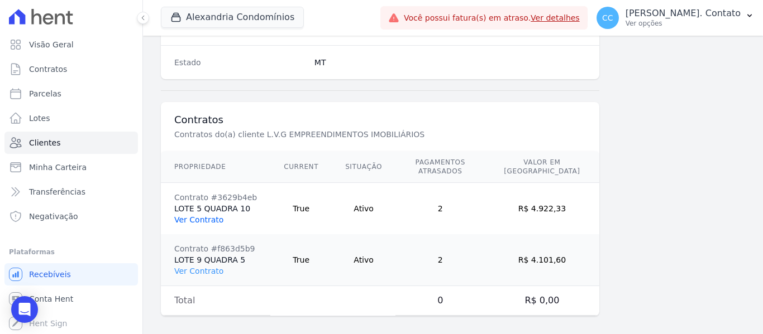
click at [197, 216] on link "Ver Contrato" at bounding box center [198, 220] width 49 height 9
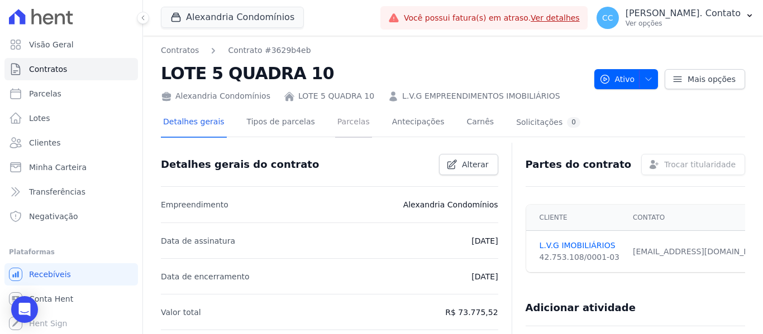
click at [337, 125] on link "Parcelas" at bounding box center [353, 123] width 37 height 30
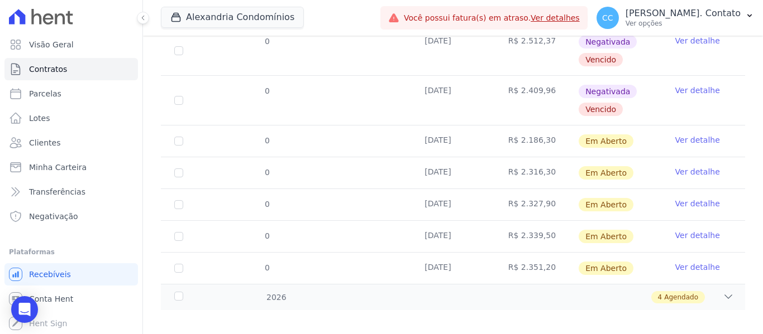
scroll to position [462, 0]
click at [724, 291] on icon at bounding box center [728, 296] width 11 height 11
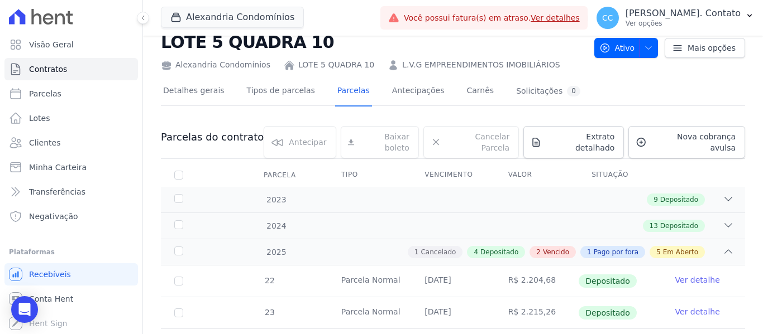
scroll to position [0, 0]
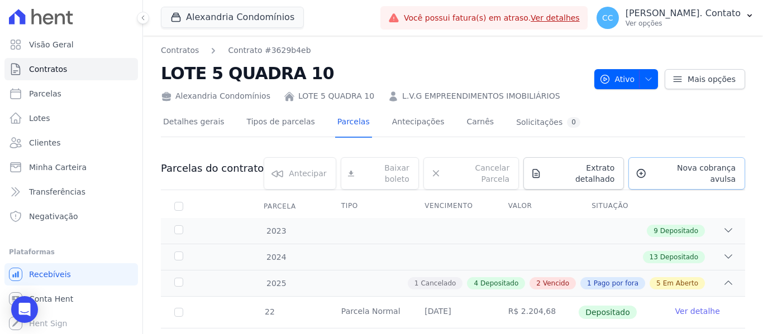
click at [663, 171] on span "Nova cobrança avulsa" at bounding box center [693, 173] width 84 height 22
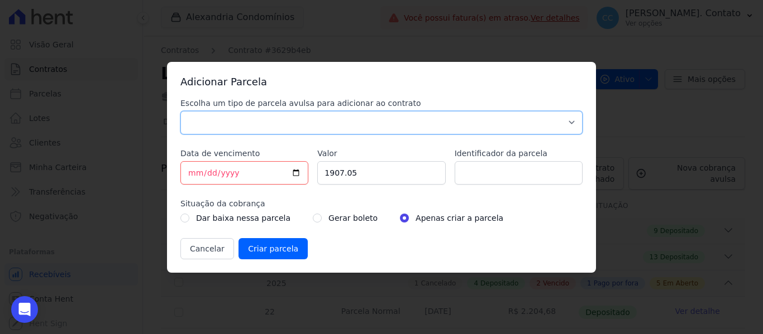
click at [293, 123] on select "Parcela Normal Sinal Caução Intercalada Chaves Pré Chaves Pós Chaves Taxas Quit…" at bounding box center [381, 122] width 402 height 23
select select "standard"
click at [180, 111] on select "Parcela Normal Sinal Caução Intercalada Chaves Pré Chaves Pós Chaves Taxas Quit…" at bounding box center [381, 122] width 402 height 23
click at [295, 173] on input "[DATE]" at bounding box center [244, 172] width 128 height 23
type input "2026-05-14"
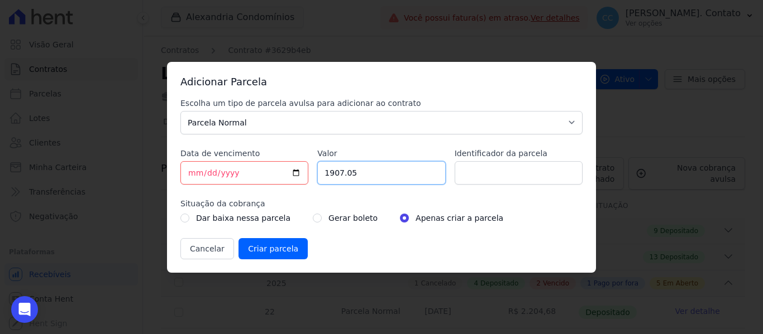
drag, startPoint x: 382, startPoint y: 179, endPoint x: 289, endPoint y: 157, distance: 95.8
click at [289, 157] on div "Escolha um tipo de parcela avulsa para adicionar ao contrato Parcela Normal Sin…" at bounding box center [381, 179] width 402 height 162
type input "2410.60"
click at [275, 245] on input "Criar parcela" at bounding box center [272, 248] width 69 height 21
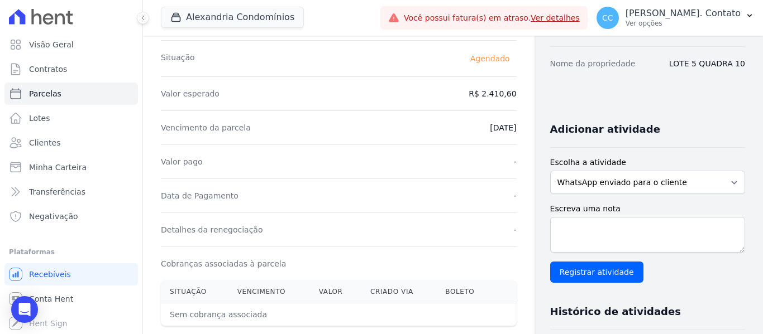
scroll to position [168, 0]
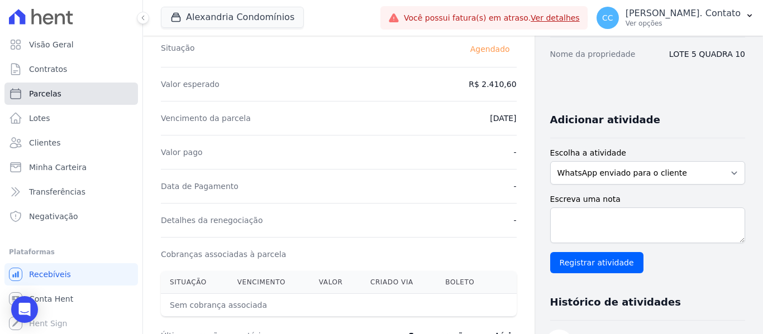
click at [45, 90] on span "Parcelas" at bounding box center [45, 93] width 32 height 11
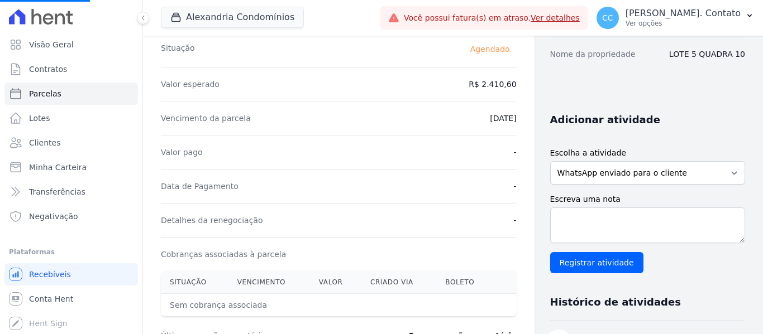
select select
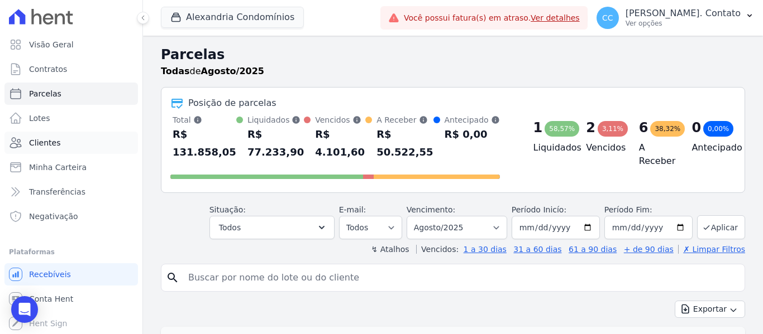
click at [49, 142] on span "Clientes" at bounding box center [44, 142] width 31 height 11
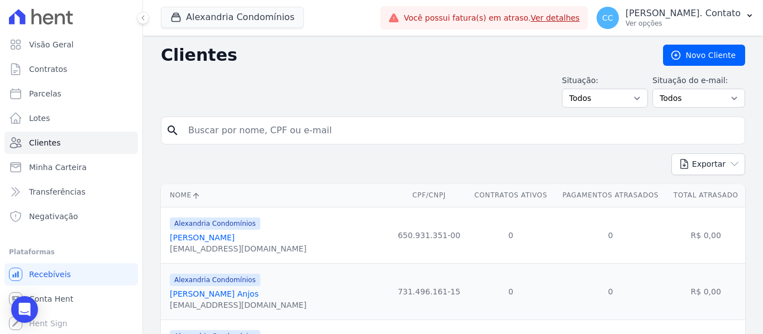
click at [238, 130] on input "search" at bounding box center [460, 130] width 558 height 22
type input "H"
type input "L.V.G"
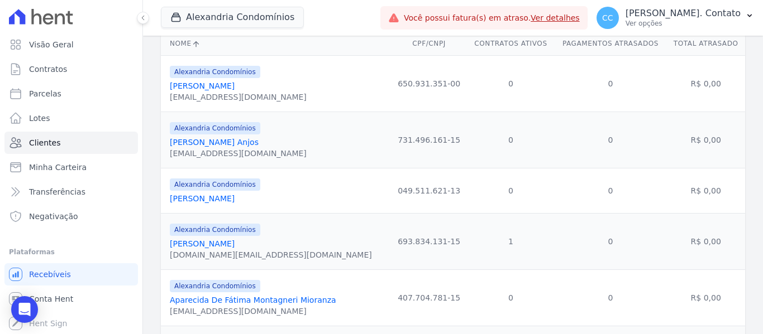
scroll to position [56, 0]
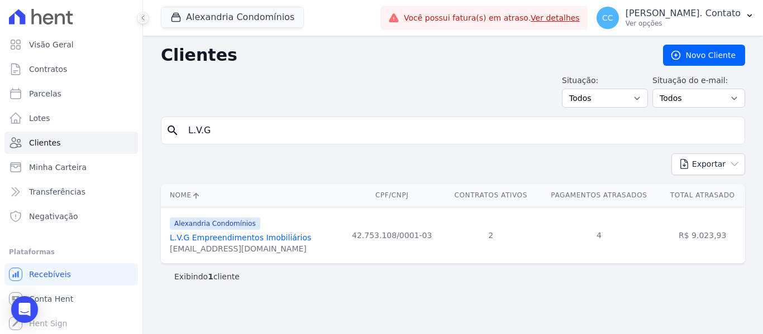
click at [230, 235] on link "L.V.G Empreendimentos Imobiliários" at bounding box center [240, 237] width 141 height 9
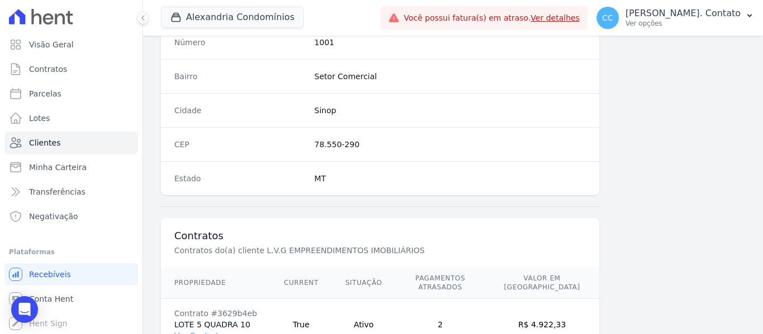
scroll to position [762, 0]
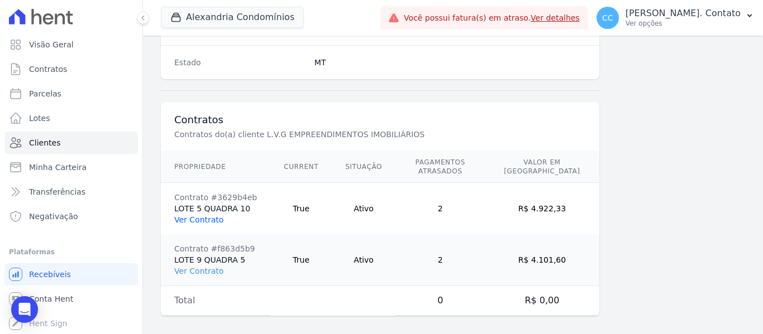
click at [206, 216] on link "Ver Contrato" at bounding box center [198, 220] width 49 height 9
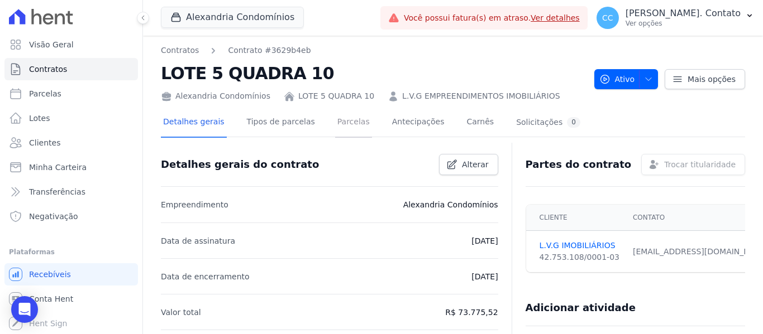
click at [338, 123] on link "Parcelas" at bounding box center [353, 123] width 37 height 30
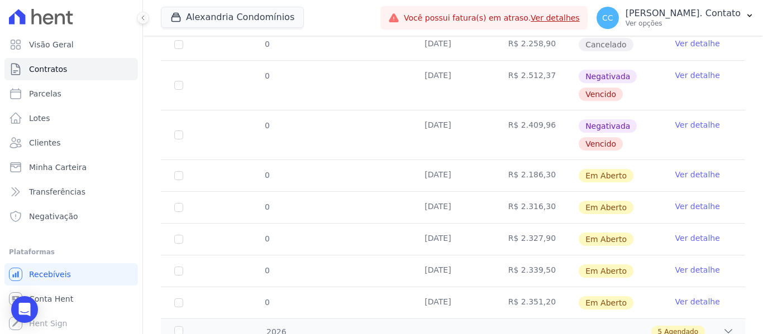
scroll to position [462, 0]
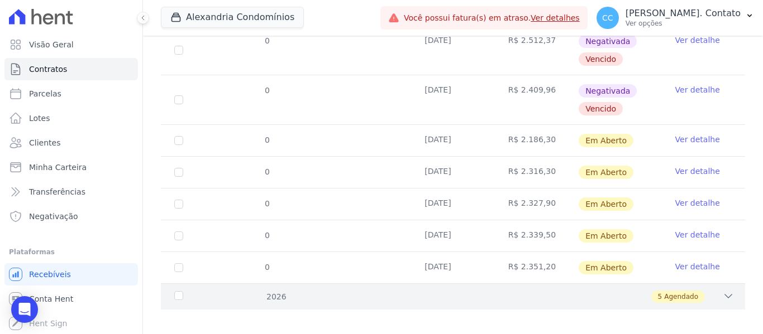
click at [723, 291] on icon at bounding box center [728, 296] width 11 height 11
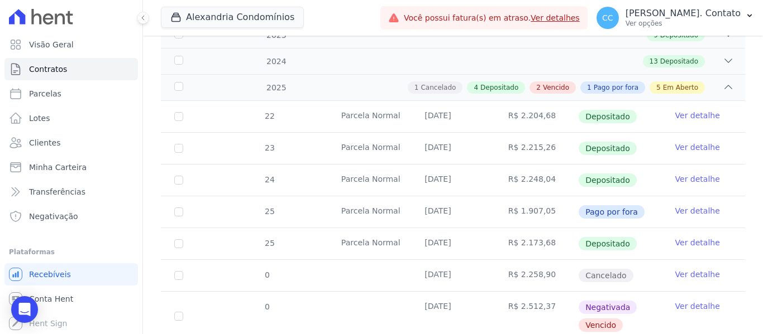
scroll to position [63, 0]
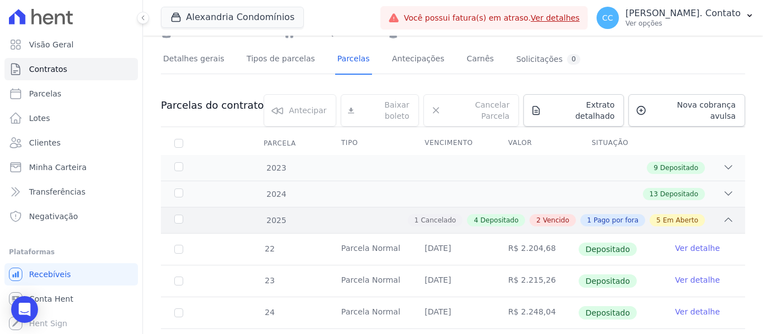
click at [728, 211] on div "2025 1 Cancelado 4 Depositado 2 Vencido 1 Pago por fora 5 Em Aberto" at bounding box center [453, 220] width 584 height 26
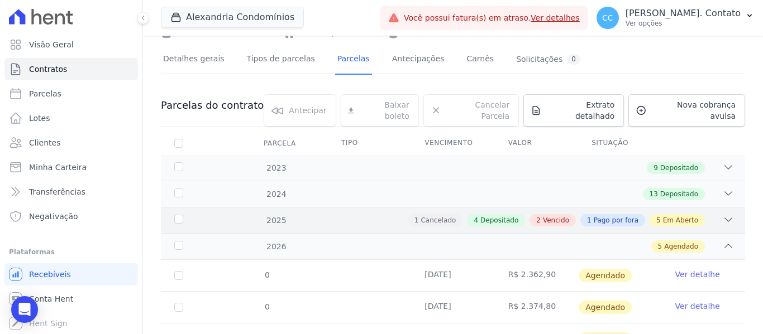
click at [723, 214] on icon at bounding box center [728, 219] width 11 height 11
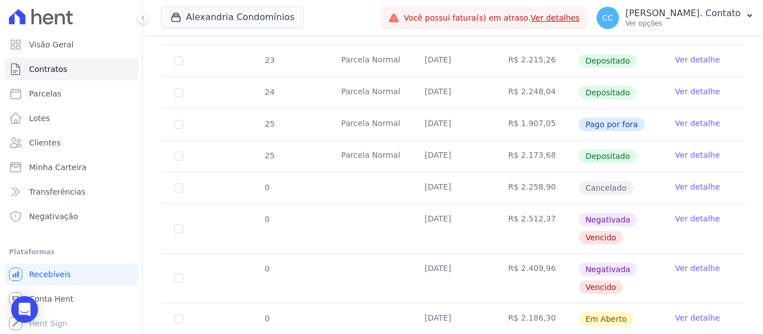
scroll to position [279, 0]
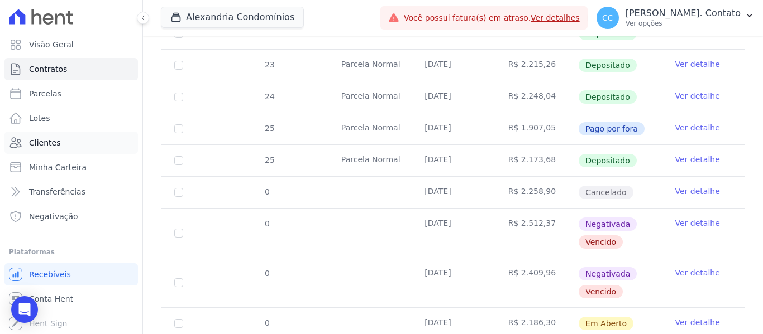
click at [58, 140] on link "Clientes" at bounding box center [70, 143] width 133 height 22
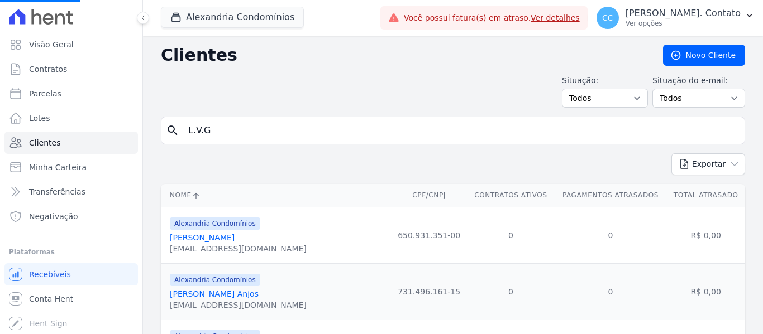
click at [222, 130] on input "L.V.G" at bounding box center [460, 130] width 558 height 22
click at [222, 130] on input "search" at bounding box center [460, 130] width 558 height 22
type input "L.V.G"
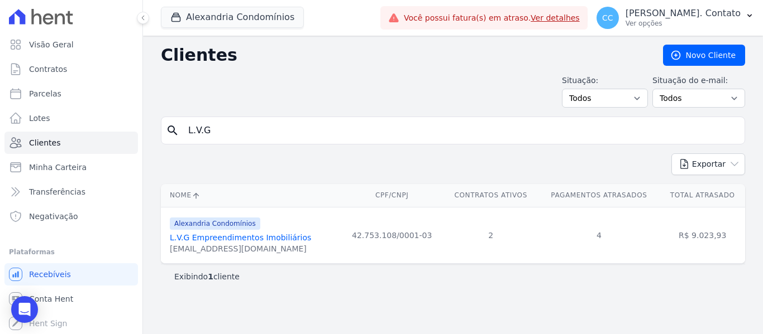
click at [244, 236] on link "L.V.G Empreendimentos Imobiliários" at bounding box center [240, 237] width 141 height 9
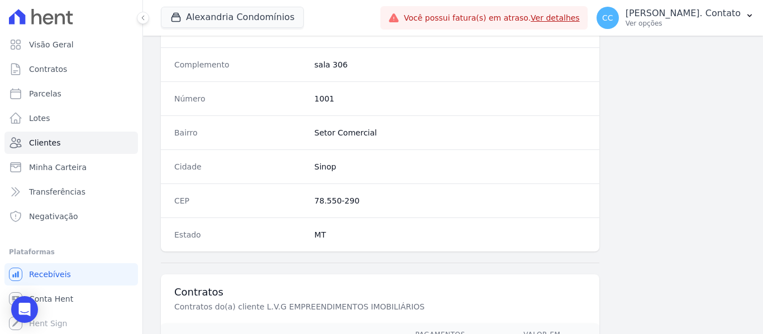
scroll to position [762, 0]
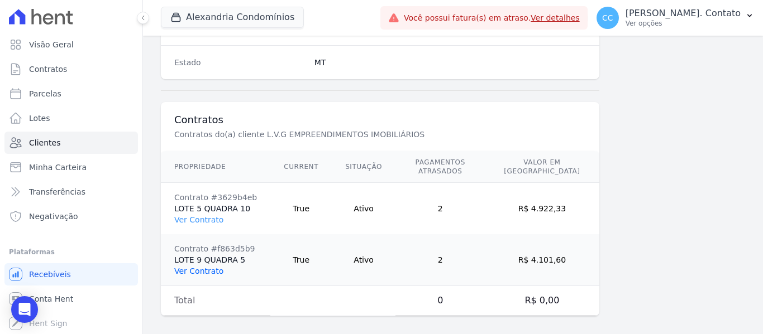
click at [207, 267] on link "Ver Contrato" at bounding box center [198, 271] width 49 height 9
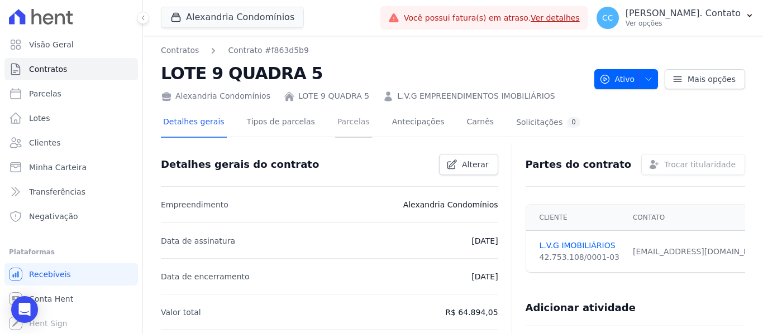
click at [335, 124] on link "Parcelas" at bounding box center [353, 123] width 37 height 30
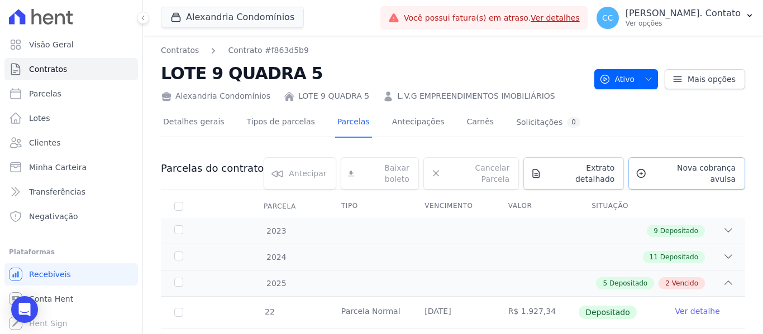
drag, startPoint x: 662, startPoint y: 161, endPoint x: 663, endPoint y: 167, distance: 5.6
click at [662, 161] on link "Nova cobrança avulsa" at bounding box center [686, 173] width 117 height 32
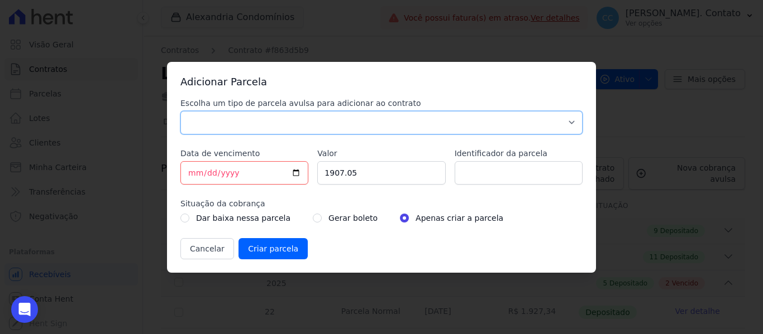
click at [374, 117] on select "Parcela Normal Sinal Caução Intercalada Chaves Pré Chaves Pós Chaves Taxas Quit…" at bounding box center [381, 122] width 402 height 23
select select "standard"
click at [180, 111] on select "Parcela Normal Sinal Caução Intercalada Chaves Pré Chaves Pós Chaves Taxas Quit…" at bounding box center [381, 122] width 402 height 23
click at [295, 173] on input "[DATE]" at bounding box center [244, 172] width 128 height 23
type input "2025-09-14"
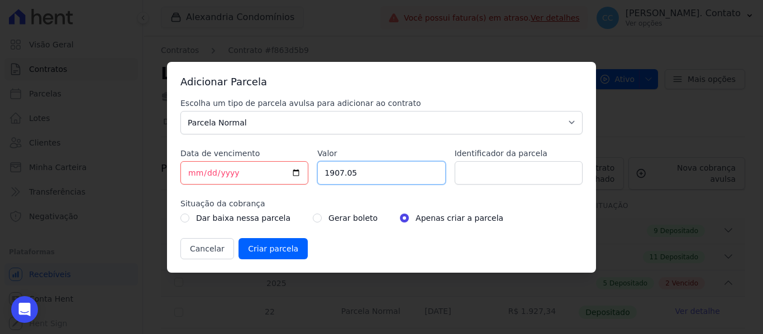
drag, startPoint x: 336, startPoint y: 168, endPoint x: 272, endPoint y: 168, distance: 64.2
click at [272, 168] on div "Escolha um tipo de parcela avulsa para adicionar ao contrato Parcela Normal Sin…" at bounding box center [381, 179] width 402 height 162
type input "1965.80"
click at [313, 217] on input "radio" at bounding box center [317, 218] width 9 height 9
radio input "true"
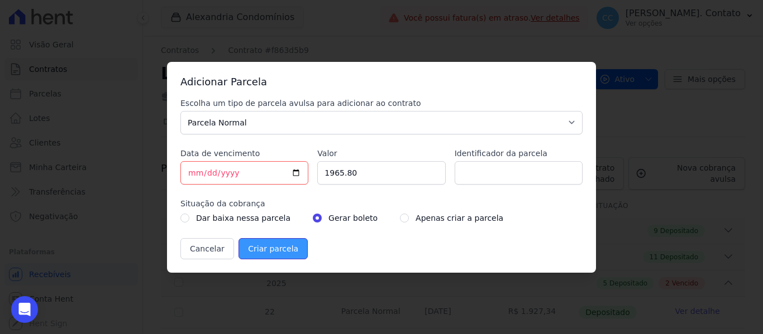
click at [264, 246] on input "Criar parcela" at bounding box center [272, 248] width 69 height 21
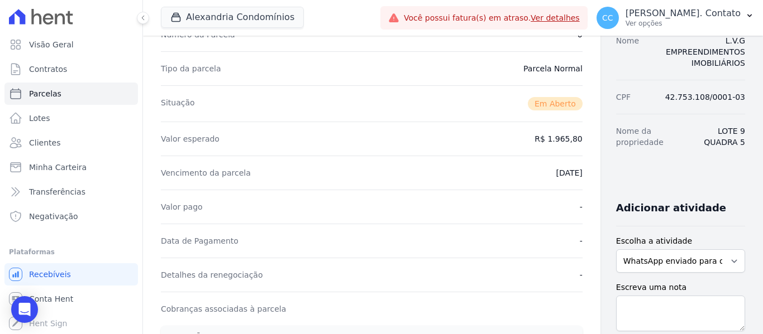
scroll to position [335, 0]
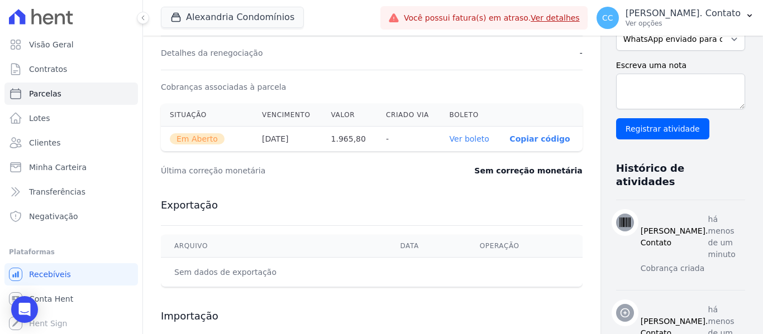
click at [450, 142] on link "Ver boleto" at bounding box center [470, 139] width 40 height 9
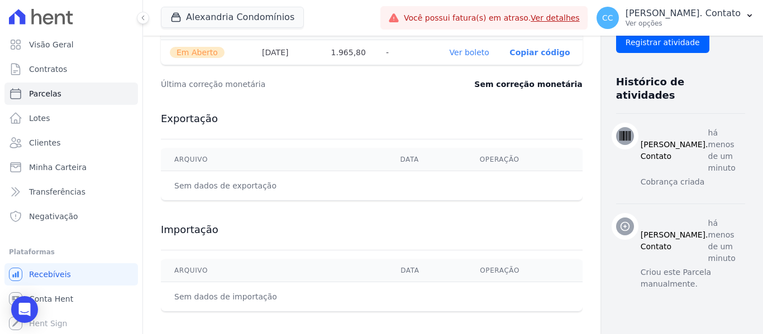
scroll to position [431, 0]
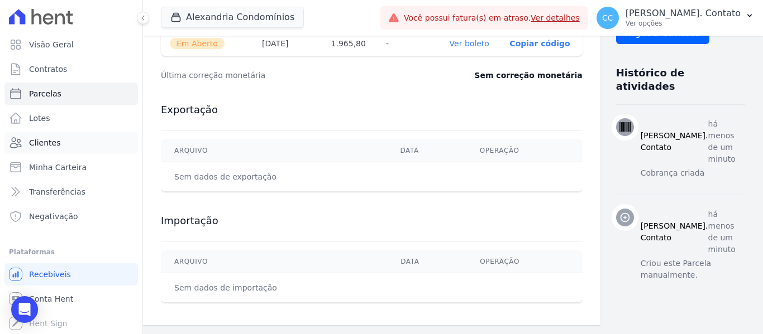
click at [67, 142] on link "Clientes" at bounding box center [70, 143] width 133 height 22
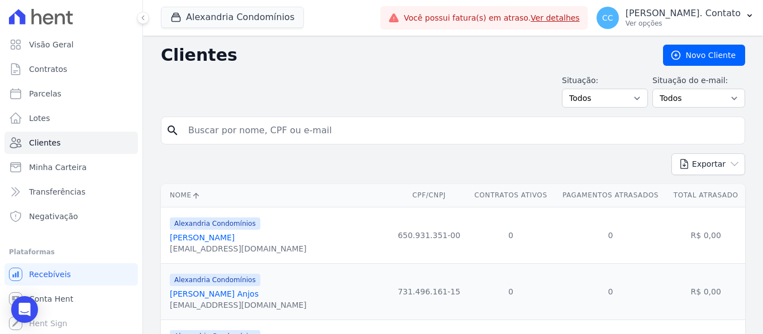
click at [200, 131] on input "search" at bounding box center [460, 130] width 558 height 22
type input "L.V.G"
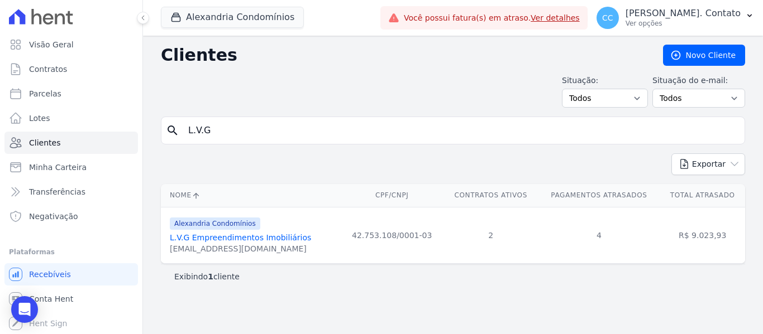
click at [252, 235] on link "L.V.G Empreendimentos Imobiliários" at bounding box center [240, 237] width 141 height 9
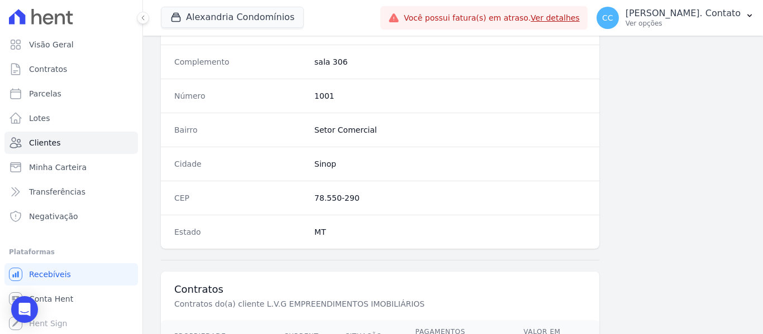
scroll to position [762, 0]
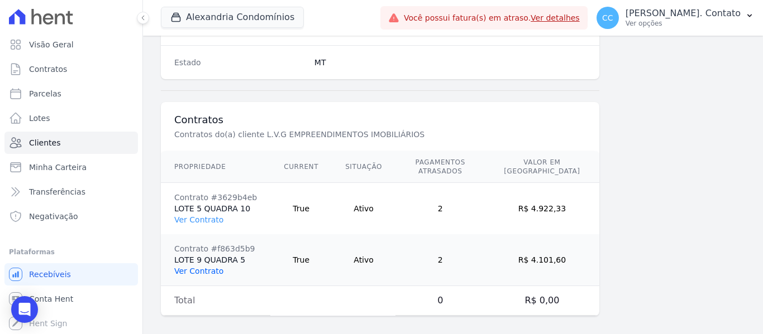
click at [210, 267] on link "Ver Contrato" at bounding box center [198, 271] width 49 height 9
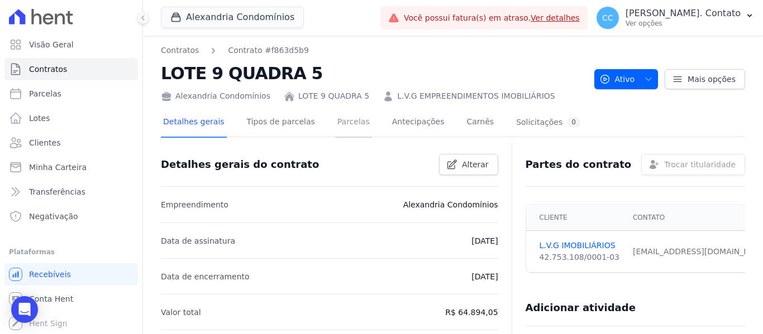
click at [335, 122] on link "Parcelas" at bounding box center [353, 123] width 37 height 30
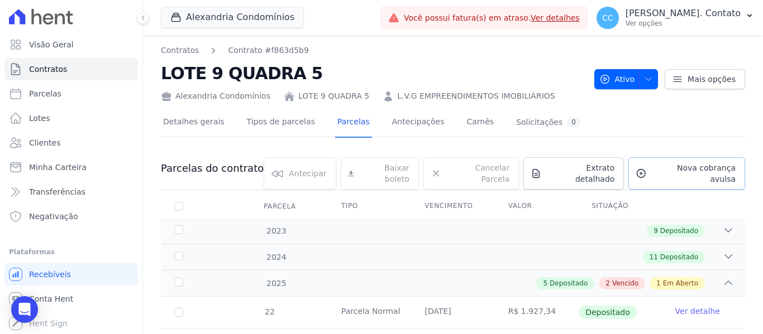
click at [647, 176] on link "Nova cobrança avulsa" at bounding box center [686, 173] width 117 height 32
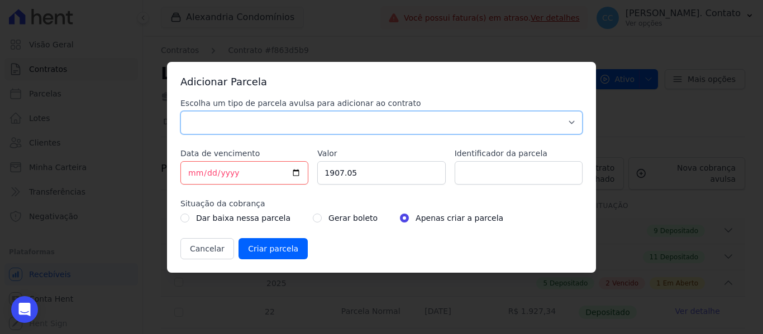
click at [543, 127] on select "Parcela Normal Sinal Caução Intercalada Chaves Pré Chaves Pós Chaves Taxas Quit…" at bounding box center [381, 122] width 402 height 23
select select "standard"
click at [180, 111] on select "Parcela Normal Sinal Caução Intercalada Chaves Pré Chaves Pós Chaves Taxas Quit…" at bounding box center [381, 122] width 402 height 23
click at [293, 173] on input "2025-08-14" at bounding box center [244, 172] width 128 height 23
click at [292, 173] on input "2025-10-14" at bounding box center [244, 172] width 128 height 23
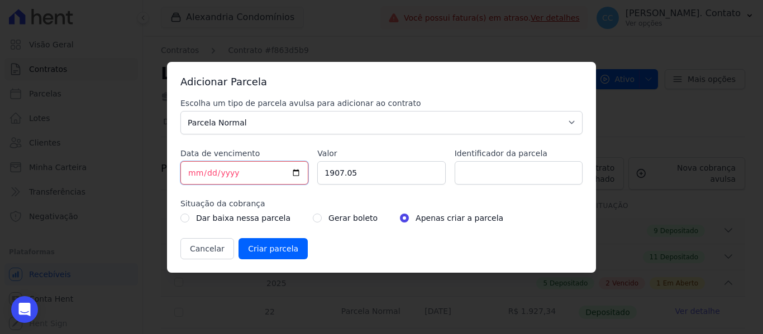
type input "2025-10-07"
drag, startPoint x: 333, startPoint y: 172, endPoint x: 301, endPoint y: 167, distance: 32.2
click at [303, 170] on div "Escolha um tipo de parcela avulsa para adicionar ao contrato Parcela Normal Sin…" at bounding box center [381, 179] width 402 height 162
type input "2"
type input "1975.60"
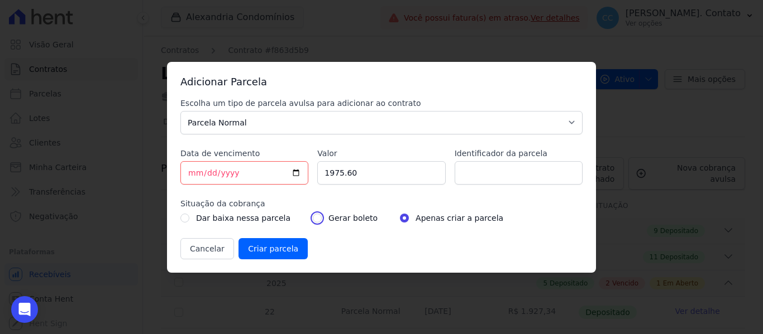
click at [313, 217] on input "radio" at bounding box center [317, 218] width 9 height 9
radio input "true"
click at [274, 249] on input "Criar parcela" at bounding box center [272, 248] width 69 height 21
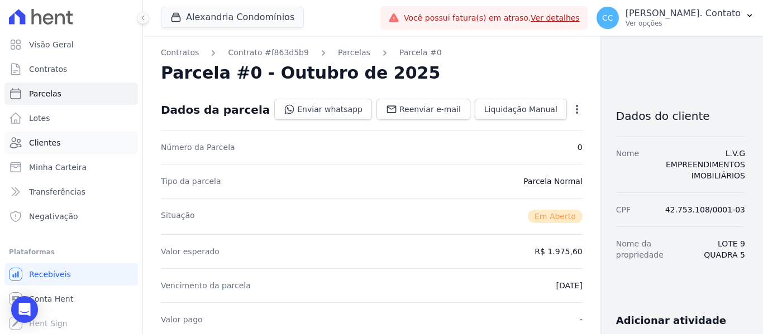
click at [78, 142] on link "Clientes" at bounding box center [70, 143] width 133 height 22
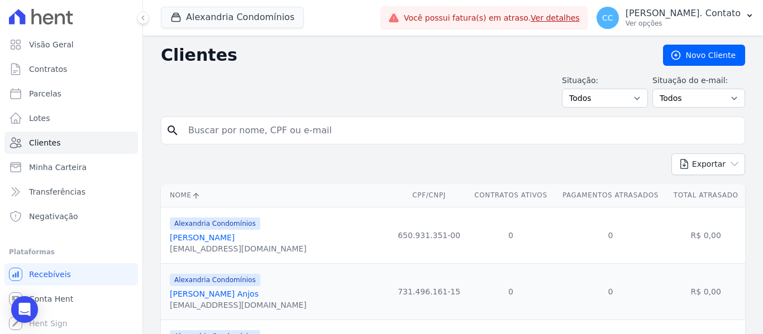
click at [190, 135] on input "search" at bounding box center [460, 130] width 558 height 22
type input "L.V.G"
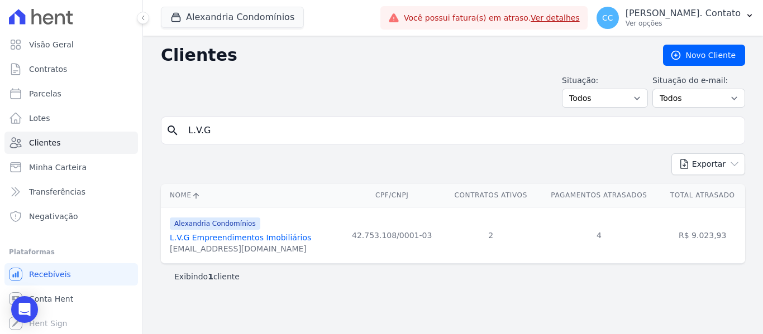
click at [246, 241] on link "L.V.G Empreendimentos Imobiliários" at bounding box center [240, 237] width 141 height 9
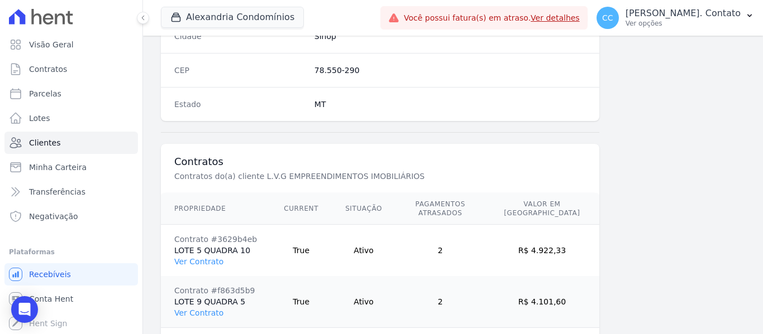
scroll to position [762, 0]
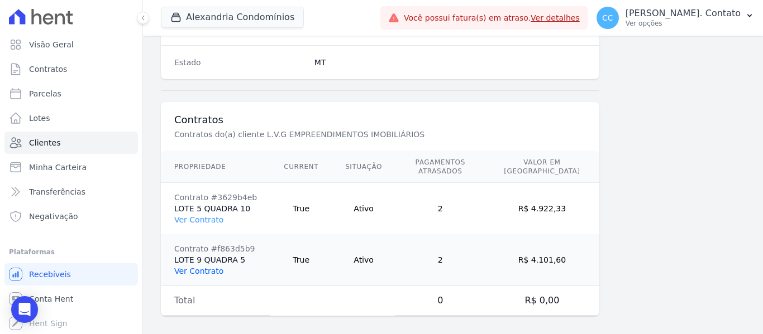
click at [208, 267] on link "Ver Contrato" at bounding box center [198, 271] width 49 height 9
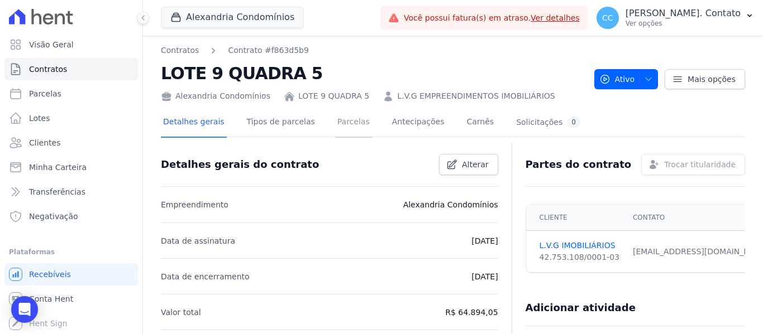
click at [335, 121] on link "Parcelas" at bounding box center [353, 123] width 37 height 30
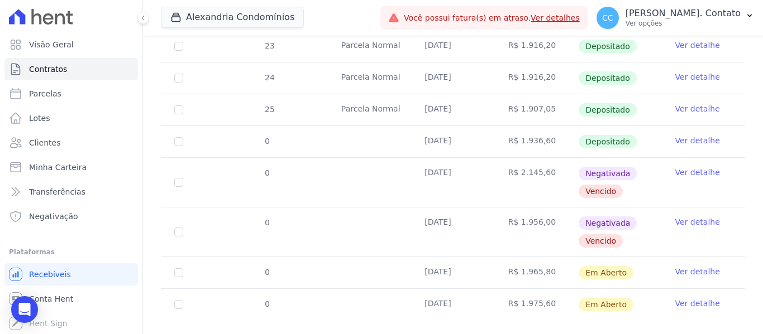
scroll to position [309, 0]
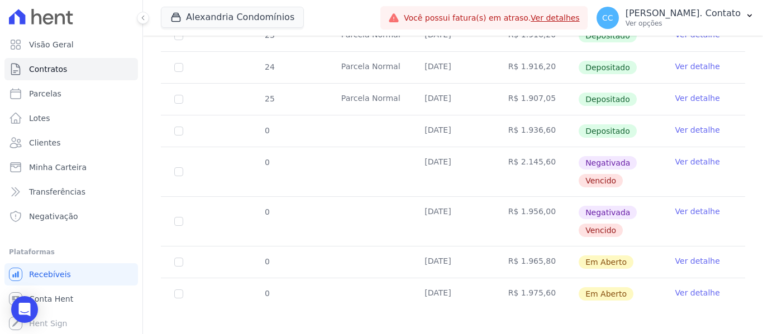
click at [694, 288] on link "Ver detalhe" at bounding box center [697, 293] width 45 height 11
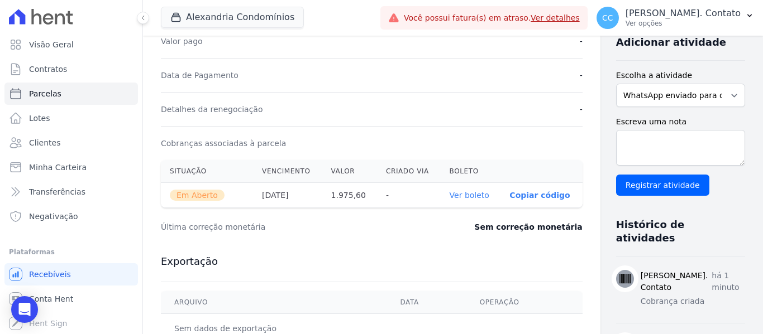
scroll to position [279, 0]
click at [450, 196] on link "Ver boleto" at bounding box center [470, 194] width 40 height 9
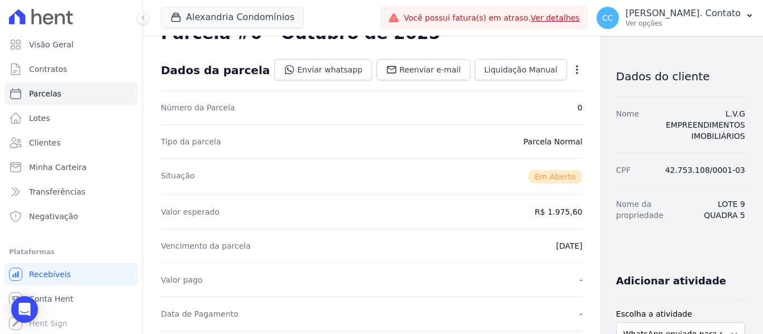
scroll to position [0, 0]
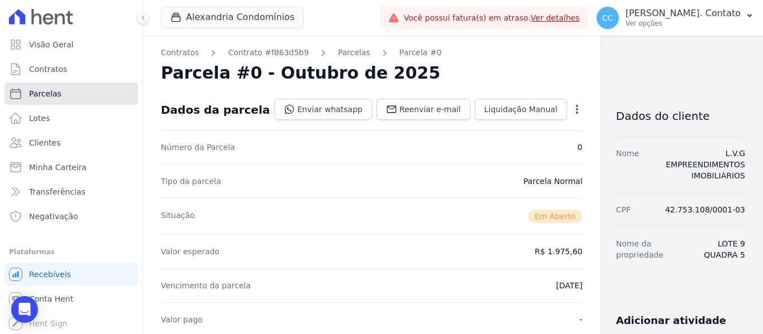
click at [59, 97] on link "Parcelas" at bounding box center [70, 94] width 133 height 22
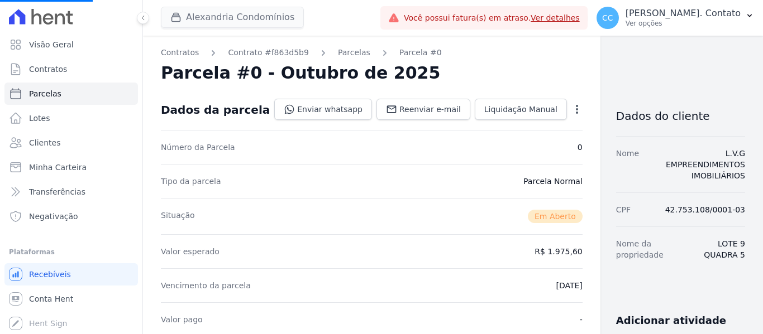
select select
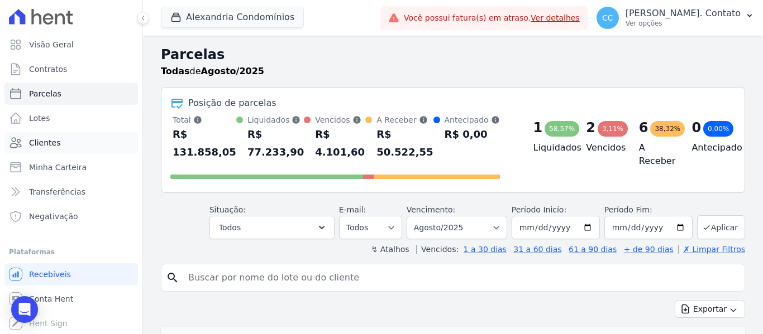
click at [55, 143] on span "Clientes" at bounding box center [44, 142] width 31 height 11
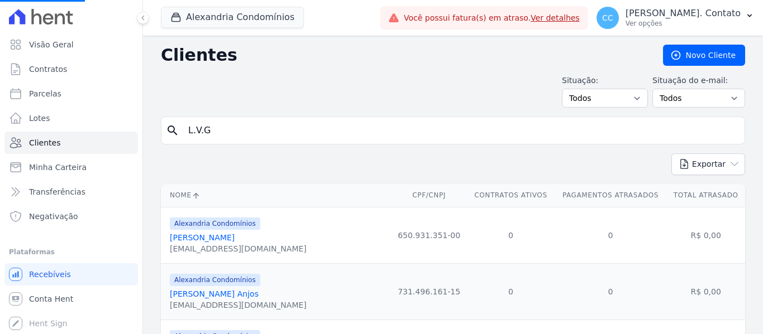
click at [243, 138] on input "L.V.G" at bounding box center [460, 130] width 558 height 22
click at [238, 131] on input "L.V.G" at bounding box center [460, 130] width 558 height 22
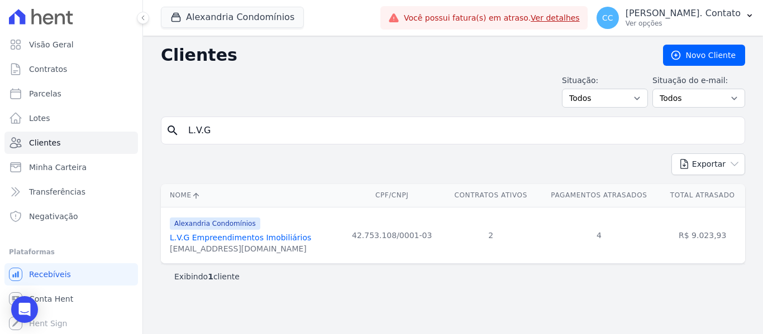
click at [265, 233] on link "L.V.G Empreendimentos Imobiliários" at bounding box center [240, 237] width 141 height 9
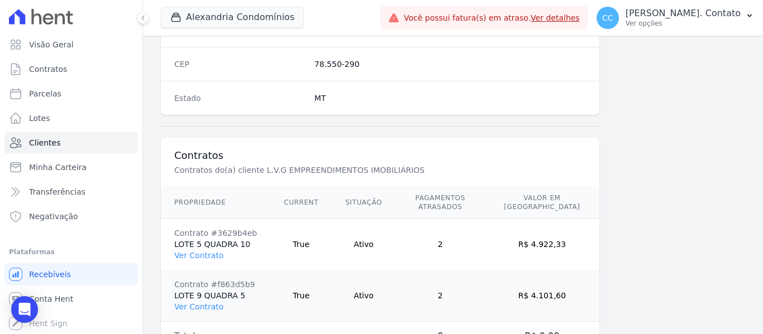
scroll to position [762, 0]
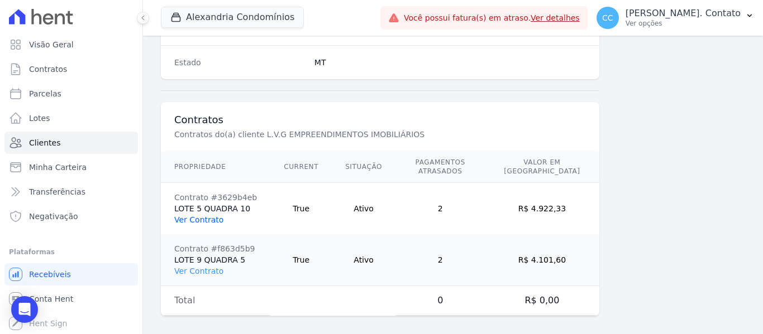
click at [200, 216] on link "Ver Contrato" at bounding box center [198, 220] width 49 height 9
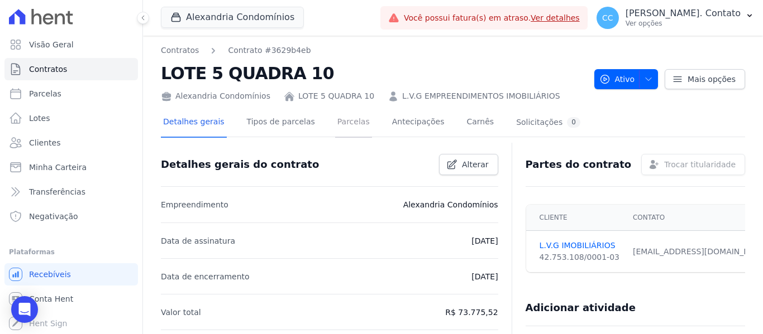
click at [336, 118] on link "Parcelas" at bounding box center [353, 123] width 37 height 30
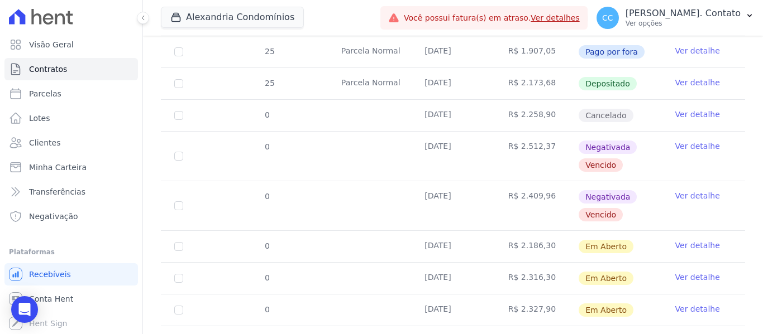
scroll to position [462, 0]
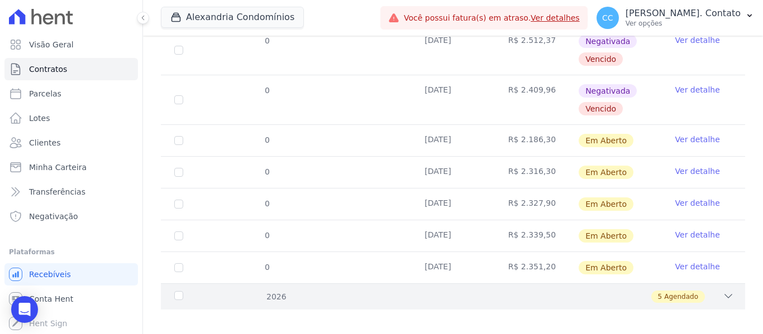
click at [701, 291] on div "5 Agendado" at bounding box center [481, 297] width 505 height 12
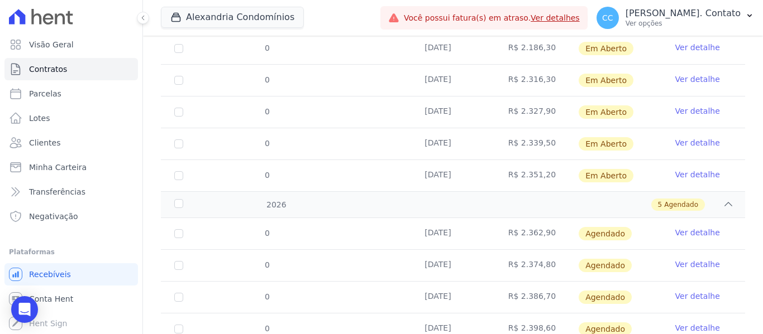
scroll to position [398, 0]
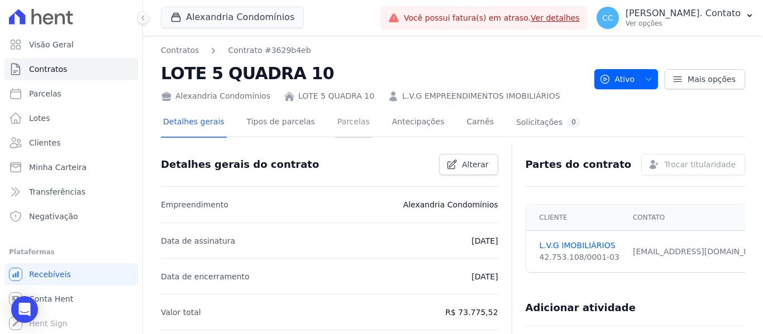
click at [336, 124] on link "Parcelas" at bounding box center [353, 123] width 37 height 30
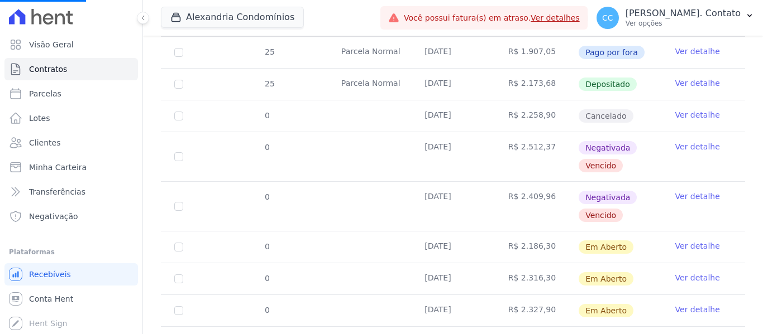
scroll to position [558, 0]
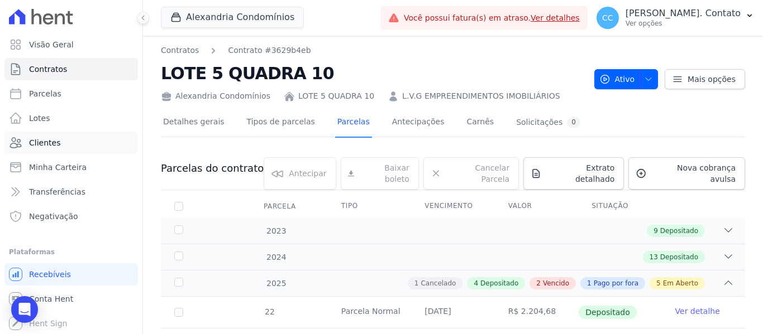
click at [56, 144] on span "Clientes" at bounding box center [44, 142] width 31 height 11
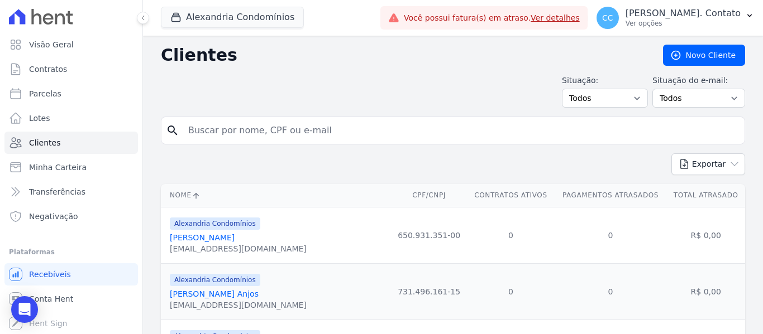
click at [241, 134] on input "search" at bounding box center [460, 130] width 558 height 22
type input "L.V.G"
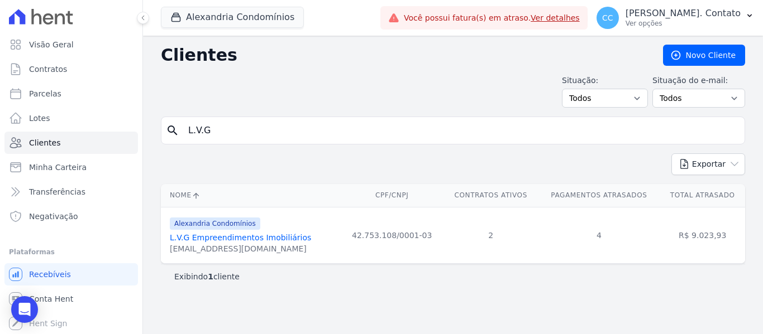
click at [262, 238] on link "L.V.G Empreendimentos Imobiliários" at bounding box center [240, 237] width 141 height 9
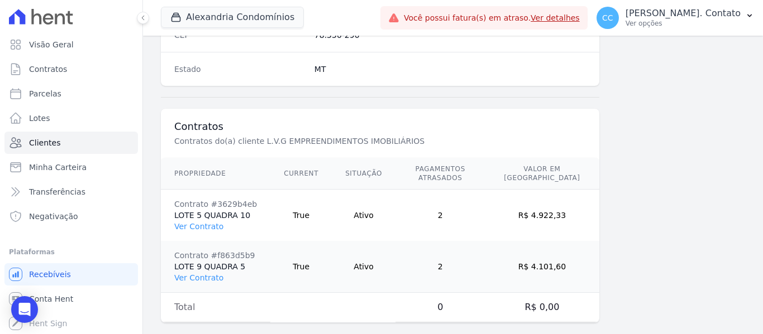
scroll to position [762, 0]
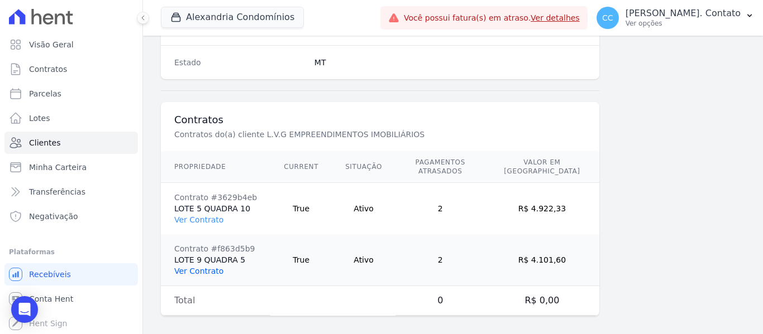
click at [208, 267] on link "Ver Contrato" at bounding box center [198, 271] width 49 height 9
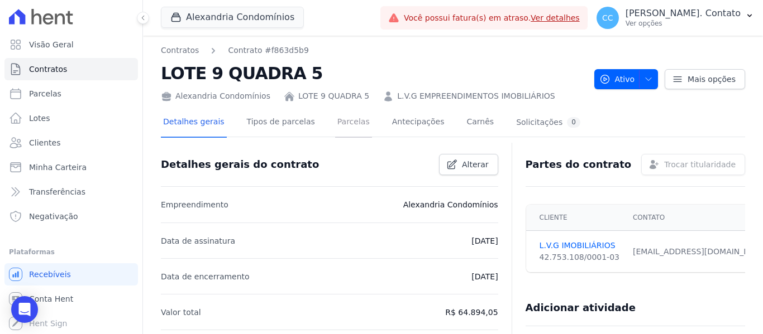
click at [335, 126] on link "Parcelas" at bounding box center [353, 123] width 37 height 30
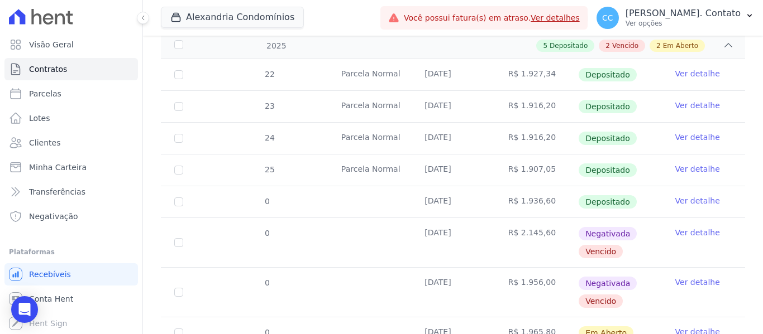
scroll to position [309, 0]
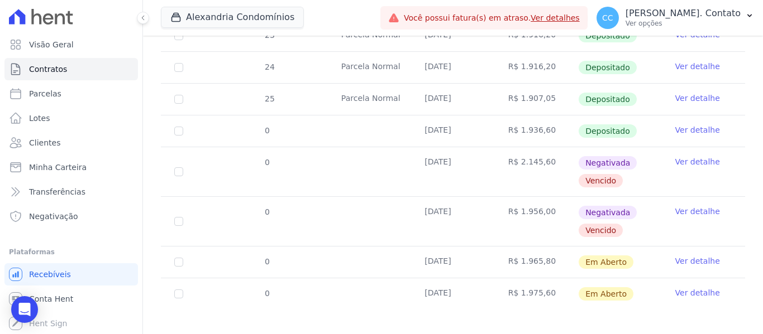
click at [687, 256] on link "Ver detalhe" at bounding box center [697, 261] width 45 height 11
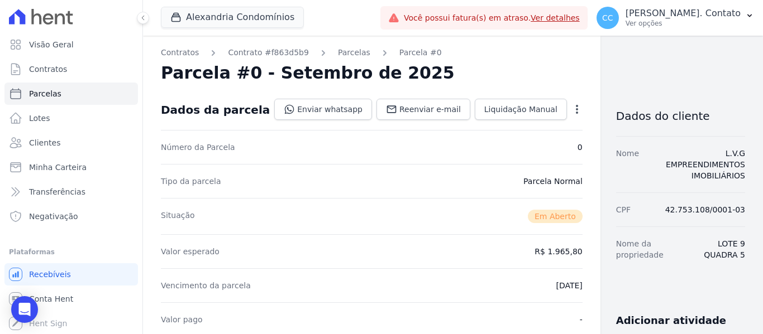
click at [571, 108] on icon "button" at bounding box center [576, 109] width 11 height 11
click at [514, 127] on link "Alterar" at bounding box center [529, 124] width 98 height 20
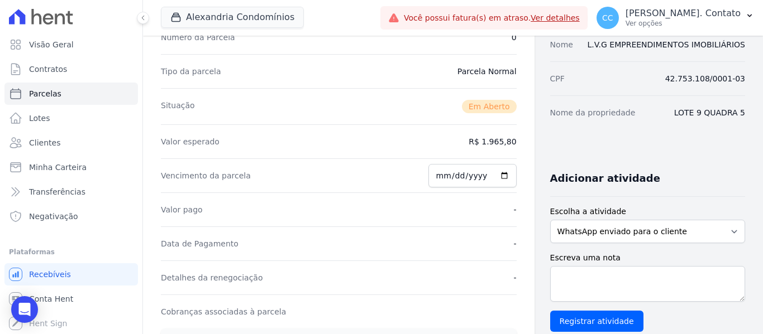
scroll to position [112, 0]
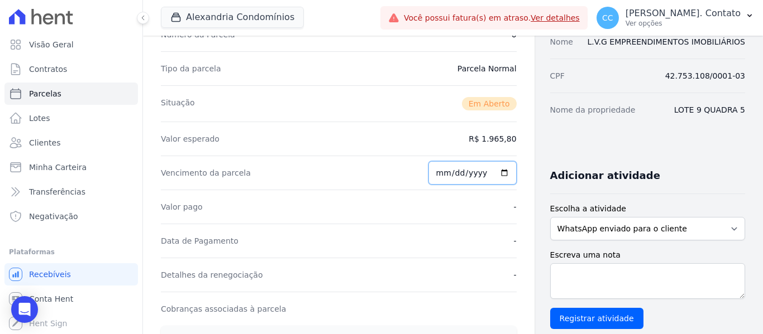
click at [498, 174] on input "2025-09-14" at bounding box center [472, 172] width 88 height 23
type input "2025-09-07"
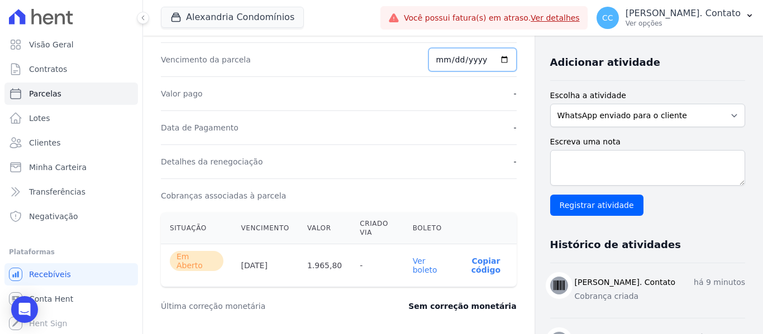
scroll to position [0, 0]
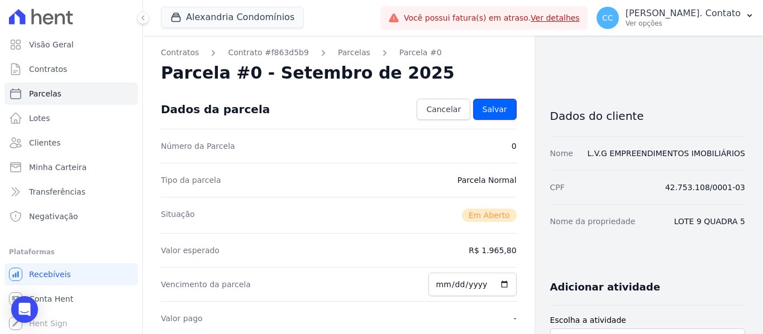
drag, startPoint x: 491, startPoint y: 108, endPoint x: 508, endPoint y: 188, distance: 82.0
click at [491, 109] on span "Salvar" at bounding box center [494, 109] width 25 height 11
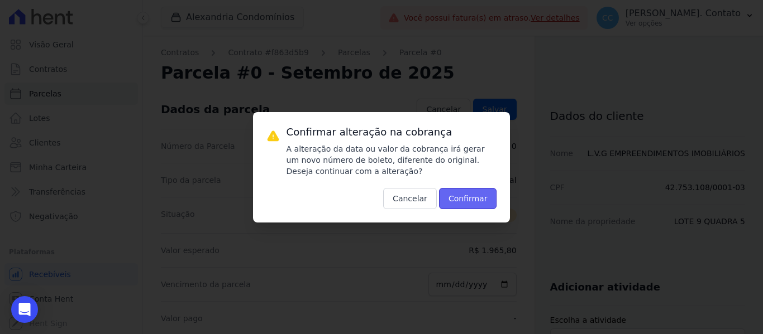
click at [465, 194] on button "Confirmar" at bounding box center [468, 198] width 58 height 21
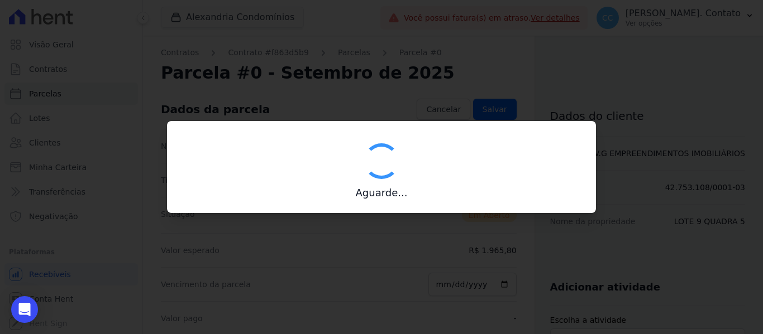
type input "00190000090335103300000651986176112040000196580"
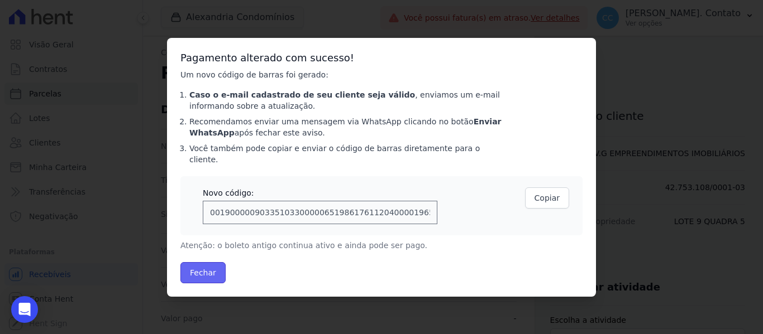
click at [213, 262] on button "Fechar" at bounding box center [202, 272] width 45 height 21
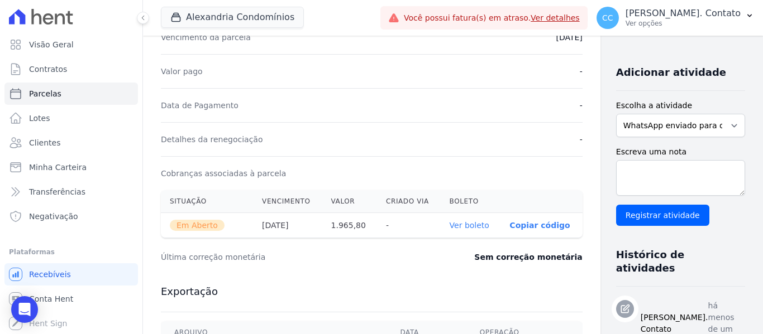
scroll to position [279, 0]
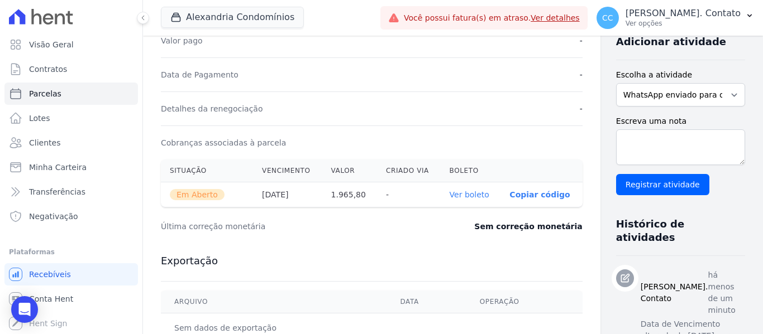
click at [450, 190] on link "Ver boleto" at bounding box center [470, 194] width 40 height 9
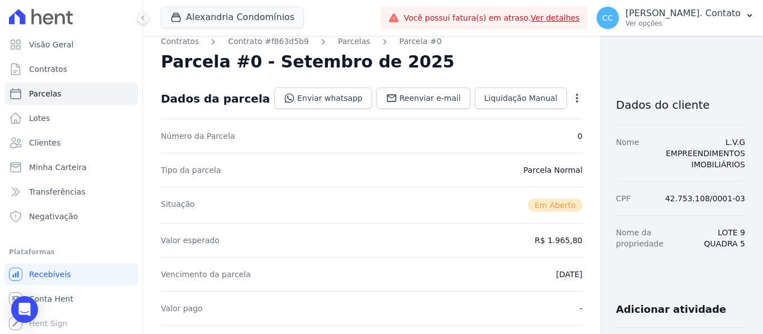
scroll to position [0, 0]
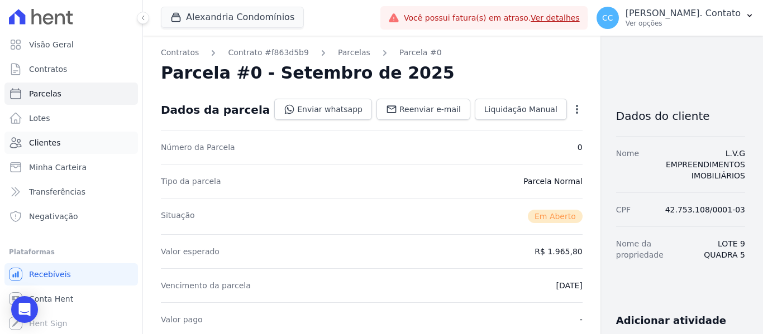
click at [57, 146] on span "Clientes" at bounding box center [44, 142] width 31 height 11
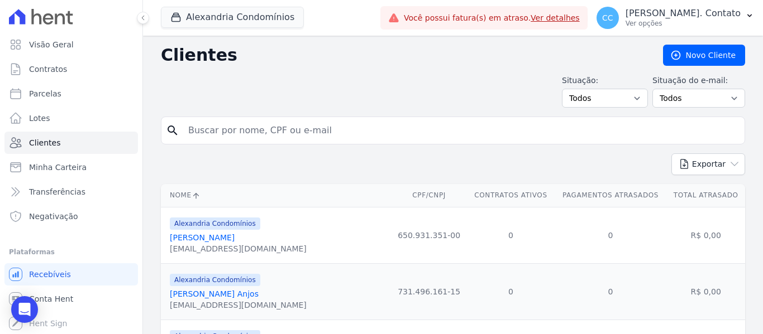
click at [214, 130] on input "search" at bounding box center [460, 130] width 558 height 22
type input "L.V.G"
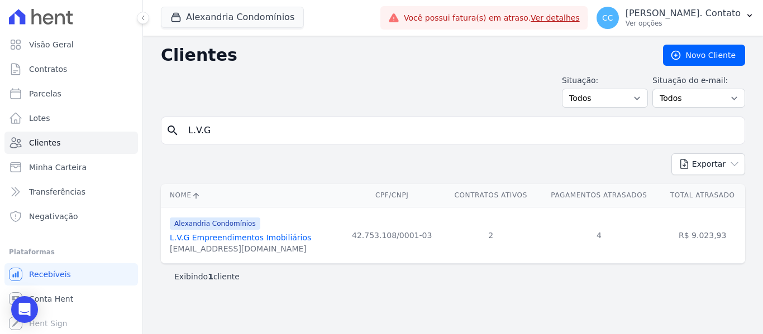
click at [243, 241] on link "L.V.G Empreendimentos Imobiliários" at bounding box center [240, 237] width 141 height 9
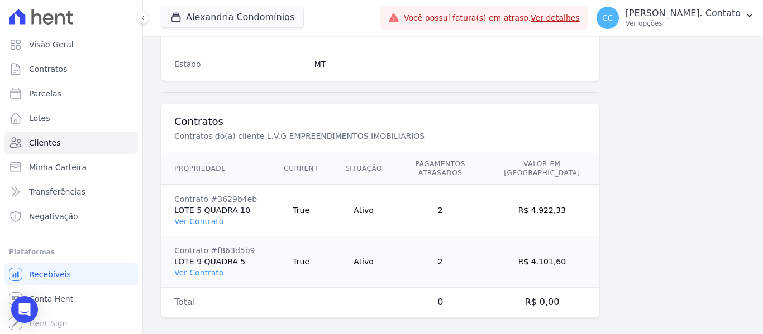
scroll to position [762, 0]
click at [203, 267] on link "Ver Contrato" at bounding box center [198, 271] width 49 height 9
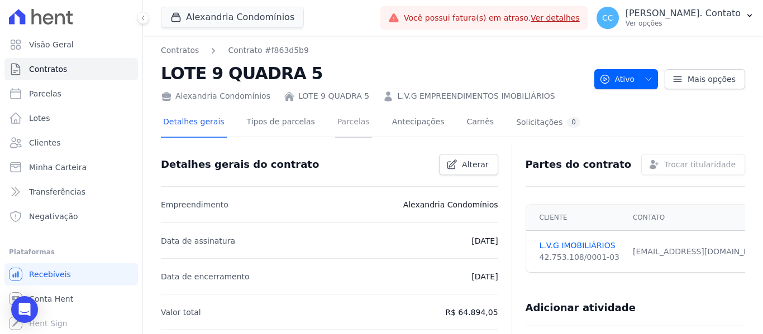
click at [336, 127] on link "Parcelas" at bounding box center [353, 123] width 37 height 30
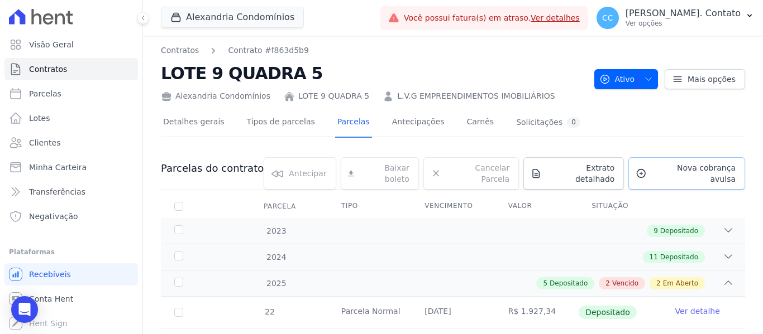
click at [681, 171] on span "Nova cobrança avulsa" at bounding box center [693, 173] width 84 height 22
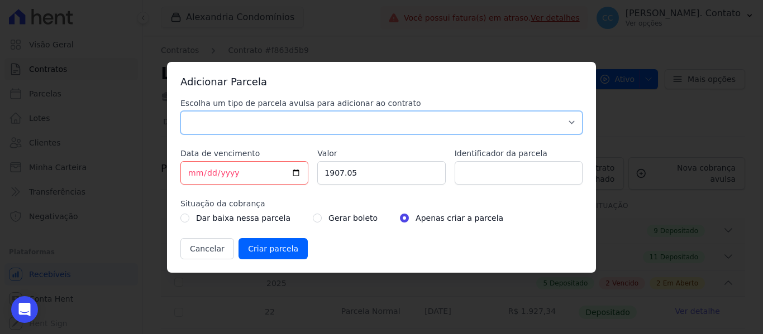
click at [331, 129] on select "Parcela Normal Sinal Caução Intercalada Chaves Pré Chaves Pós Chaves Taxas Quit…" at bounding box center [381, 122] width 402 height 23
select select "standard"
click at [180, 111] on select "Parcela Normal Sinal Caução Intercalada Chaves Pré Chaves Pós Chaves Taxas Quit…" at bounding box center [381, 122] width 402 height 23
click at [294, 173] on input "[DATE]" at bounding box center [244, 172] width 128 height 23
type input "2025-11-07"
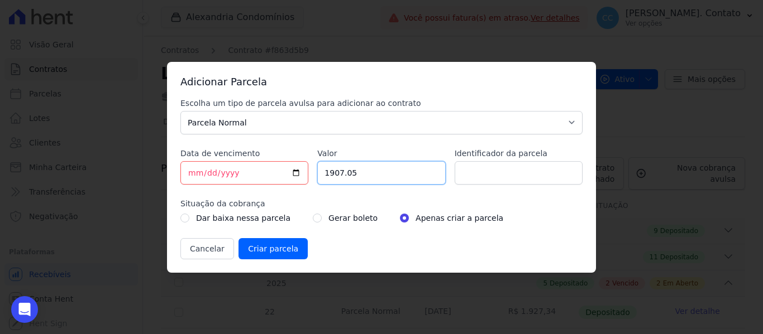
drag, startPoint x: 376, startPoint y: 170, endPoint x: 251, endPoint y: 170, distance: 125.1
click at [251, 170] on div "Escolha um tipo de parcela avulsa para adicionar ao contrato Parcela Normal Sin…" at bounding box center [381, 179] width 402 height 162
type input "1985.60"
click at [313, 218] on input "radio" at bounding box center [317, 218] width 9 height 9
radio input "true"
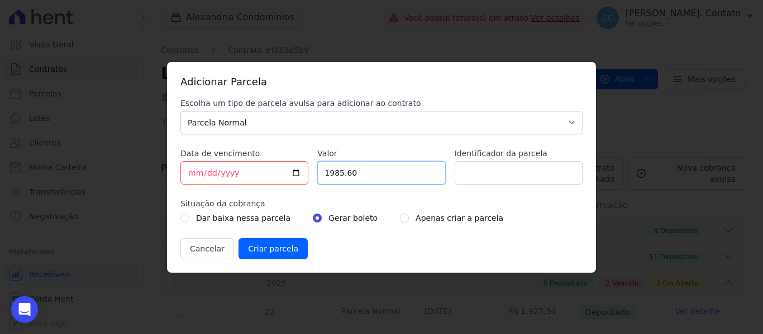
click at [351, 175] on input "1985.60" at bounding box center [381, 172] width 128 height 23
type input "1985.50"
click at [291, 235] on div "Escolha um tipo de parcela avulsa para adicionar ao contrato Parcela Normal Sin…" at bounding box center [381, 179] width 402 height 162
click at [288, 243] on input "Criar parcela" at bounding box center [272, 248] width 69 height 21
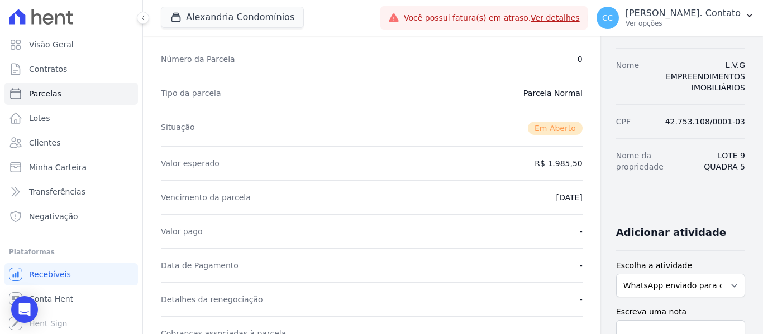
scroll to position [279, 0]
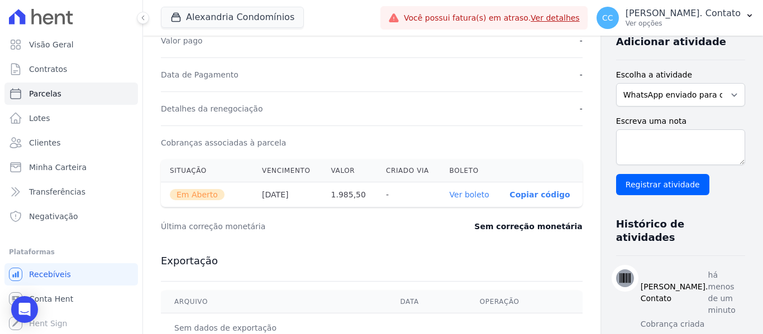
click at [450, 190] on link "Ver boleto" at bounding box center [470, 194] width 40 height 9
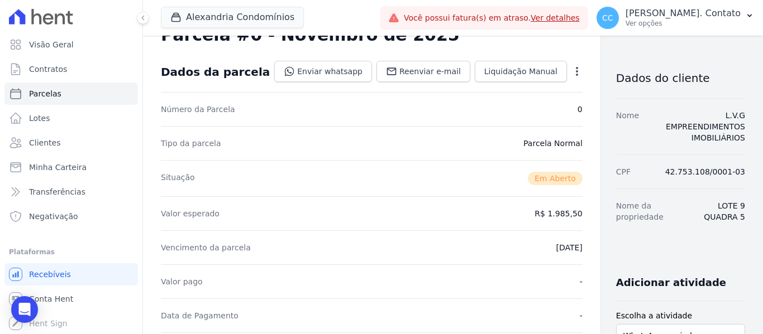
scroll to position [0, 0]
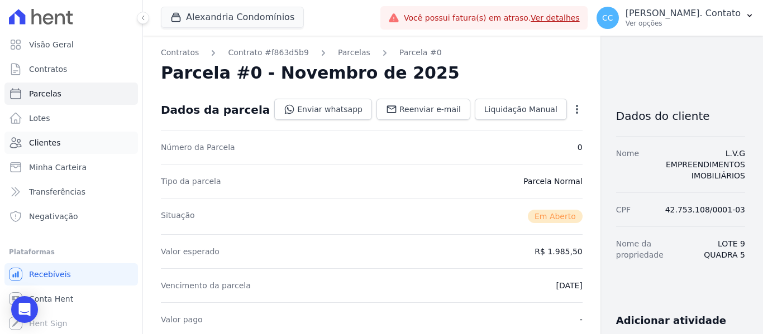
click at [58, 146] on link "Clientes" at bounding box center [70, 143] width 133 height 22
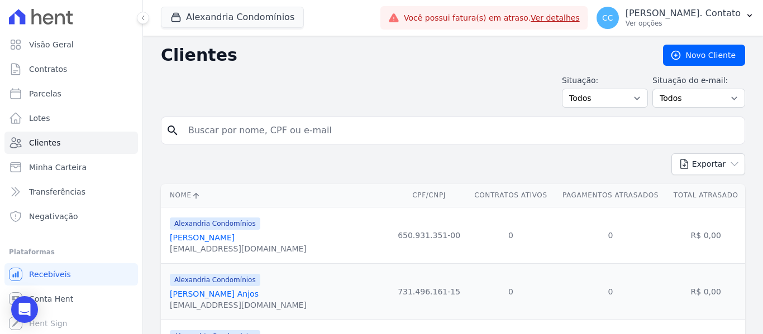
click at [272, 136] on input "search" at bounding box center [460, 130] width 558 height 22
type input "LVG"
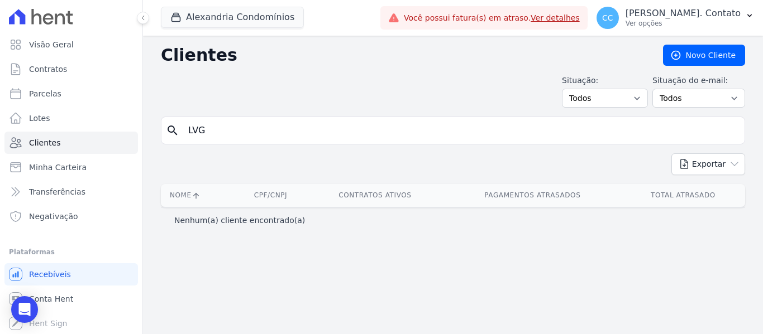
click at [236, 132] on input "LVG" at bounding box center [460, 130] width 558 height 22
type input "L"
type input "l.v.g"
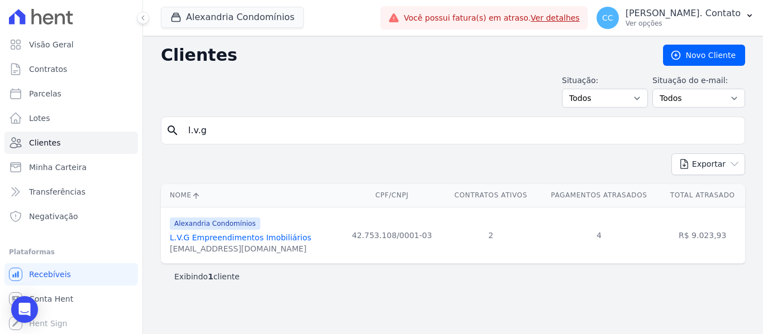
drag, startPoint x: 267, startPoint y: 236, endPoint x: 273, endPoint y: 237, distance: 5.7
click at [267, 236] on link "L.V.G Empreendimentos Imobiliários" at bounding box center [240, 237] width 141 height 9
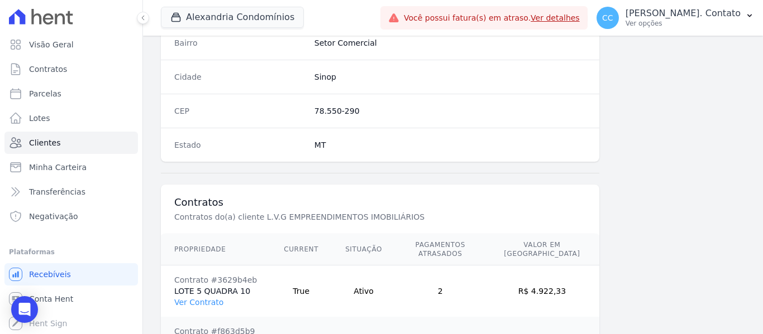
scroll to position [762, 0]
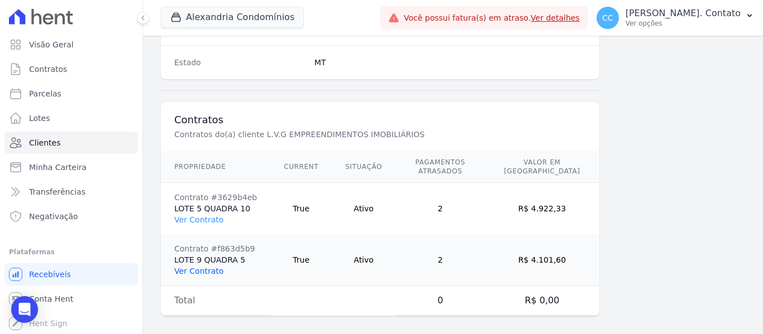
click at [214, 267] on link "Ver Contrato" at bounding box center [198, 271] width 49 height 9
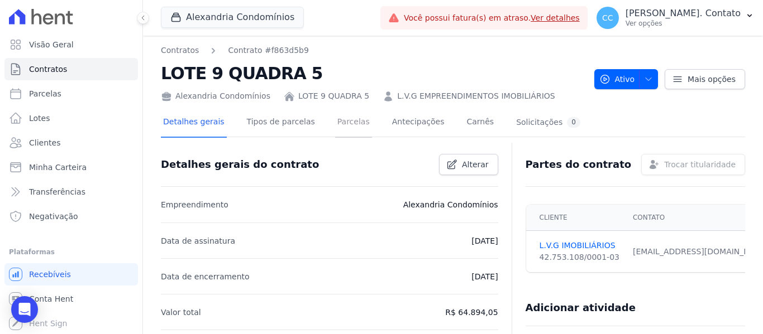
click at [335, 123] on link "Parcelas" at bounding box center [353, 123] width 37 height 30
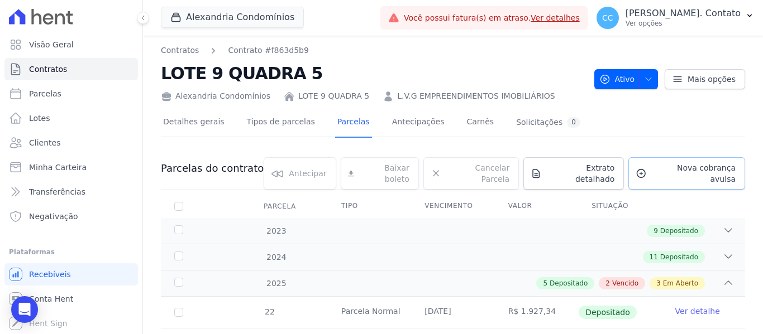
click at [680, 172] on span "Nova cobrança avulsa" at bounding box center [693, 173] width 84 height 22
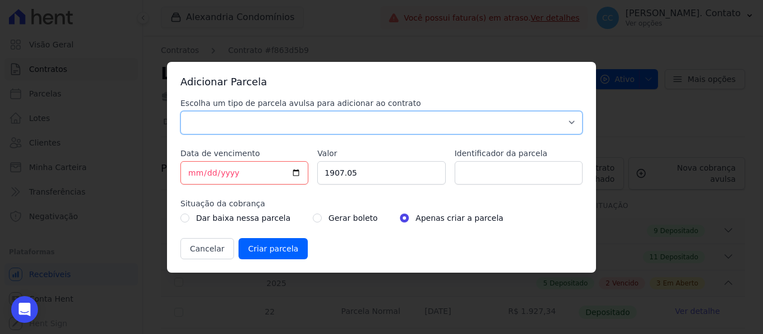
click at [262, 118] on select "Parcela Normal Sinal Caução Intercalada Chaves Pré Chaves Pós Chaves Taxas Quit…" at bounding box center [381, 122] width 402 height 23
select select "standard"
click at [180, 111] on select "Parcela Normal Sinal Caução Intercalada Chaves Pré Chaves Pós Chaves Taxas Quit…" at bounding box center [381, 122] width 402 height 23
click at [296, 171] on input "[DATE]" at bounding box center [244, 172] width 128 height 23
type input "2025-12-07"
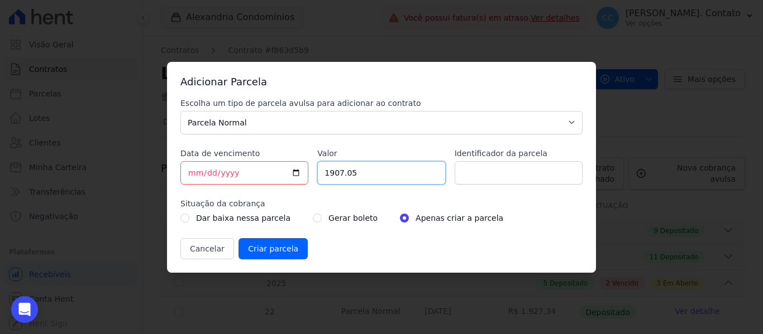
drag, startPoint x: 336, startPoint y: 171, endPoint x: 275, endPoint y: 170, distance: 61.4
click at [275, 170] on div "Escolha um tipo de parcela avulsa para adicionar ao contrato Parcela Normal Sin…" at bounding box center [381, 179] width 402 height 162
type input "1995.40"
click at [313, 218] on input "radio" at bounding box center [317, 218] width 9 height 9
radio input "true"
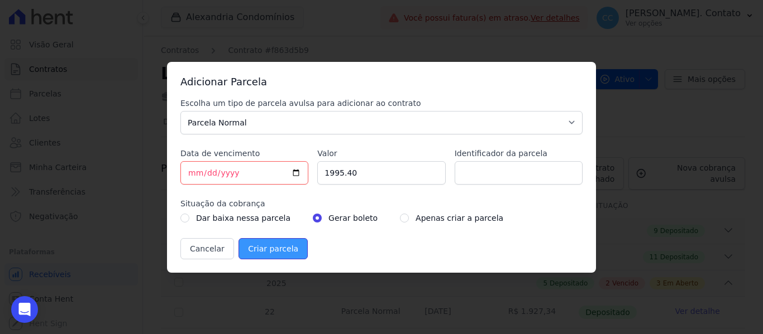
click at [264, 246] on input "Criar parcela" at bounding box center [272, 248] width 69 height 21
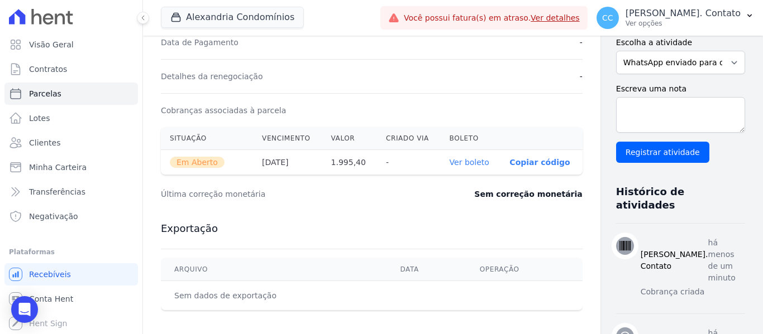
scroll to position [335, 0]
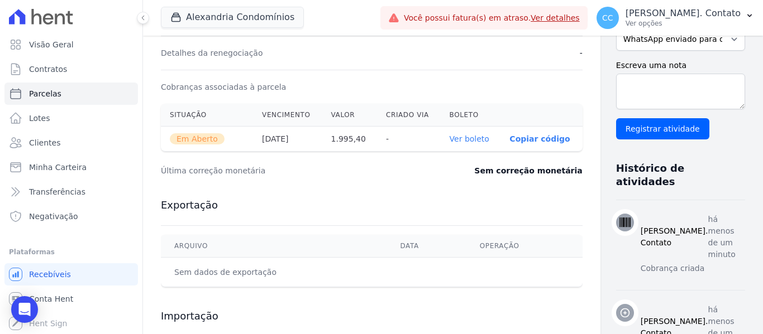
click at [450, 141] on link "Ver boleto" at bounding box center [470, 139] width 40 height 9
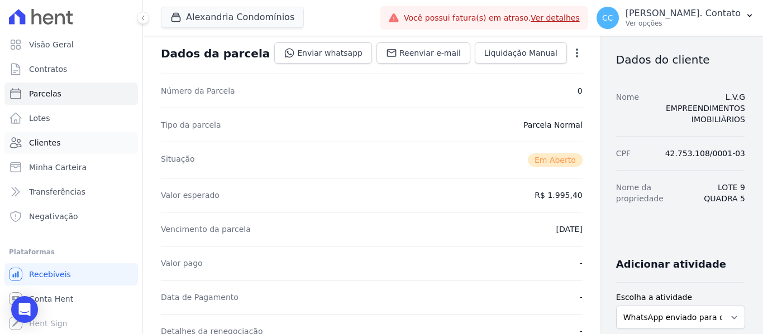
scroll to position [56, 0]
drag, startPoint x: 39, startPoint y: 145, endPoint x: 58, endPoint y: 149, distance: 19.9
click at [39, 145] on span "Clientes" at bounding box center [44, 142] width 31 height 11
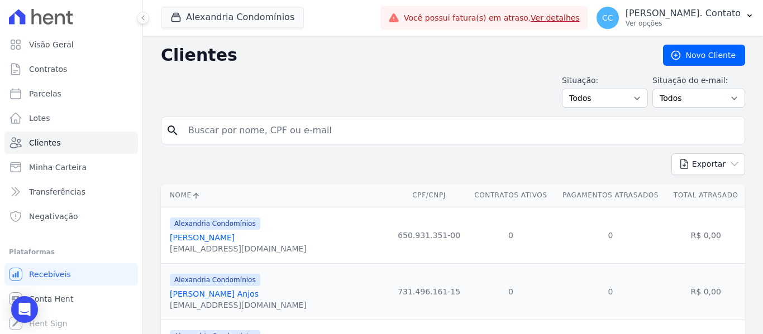
click at [213, 127] on input "search" at bounding box center [460, 130] width 558 height 22
type input "L.V.G"
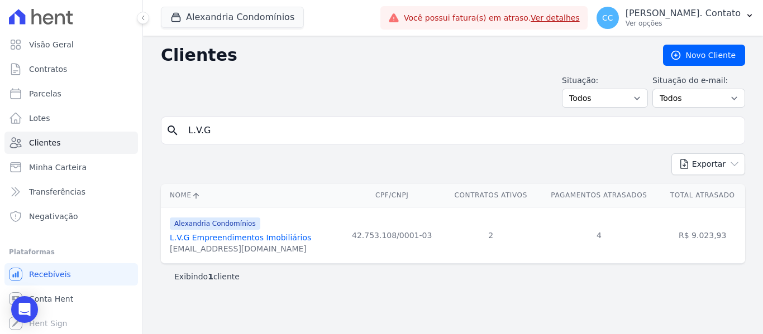
click at [237, 244] on div "leovg@terra.com.br" at bounding box center [240, 248] width 141 height 11
click at [237, 239] on link "L.V.G Empreendimentos Imobiliários" at bounding box center [240, 237] width 141 height 9
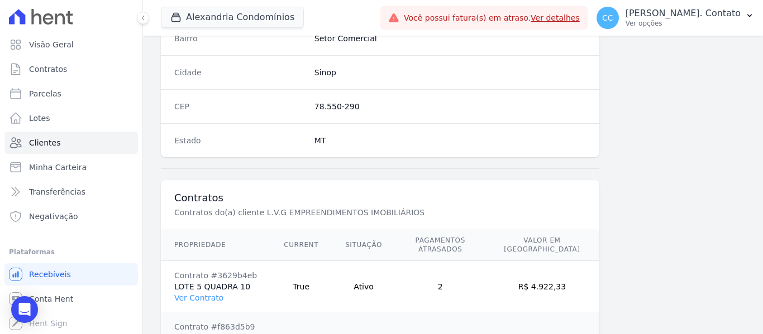
scroll to position [762, 0]
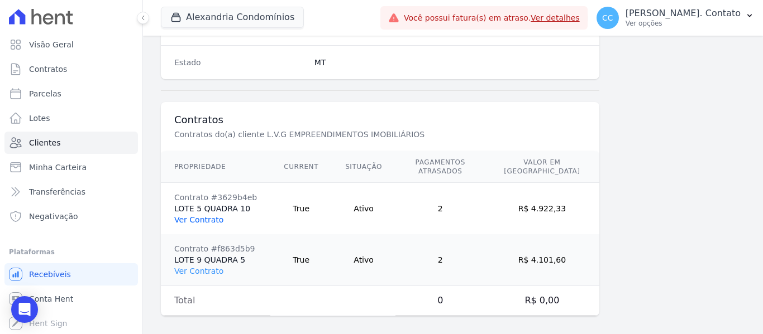
click at [199, 216] on link "Ver Contrato" at bounding box center [198, 220] width 49 height 9
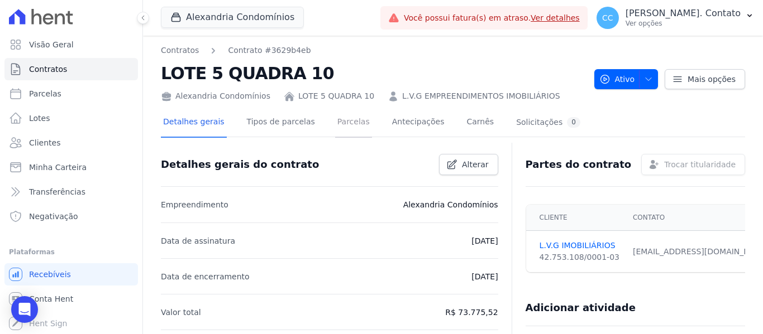
click at [335, 122] on link "Parcelas" at bounding box center [353, 123] width 37 height 30
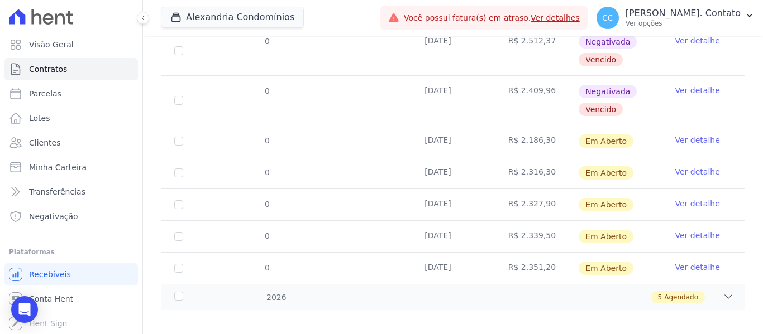
scroll to position [462, 0]
click at [708, 291] on div "5 Agendado" at bounding box center [481, 297] width 505 height 12
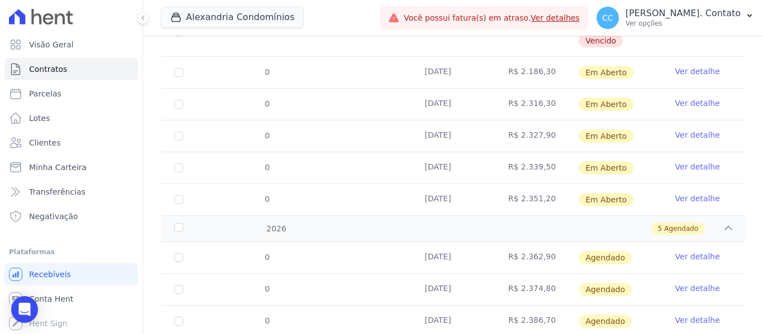
scroll to position [622, 0]
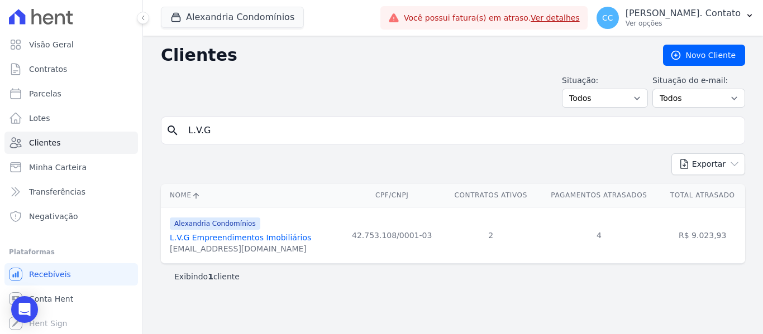
click at [204, 239] on link "L.V.G Empreendimentos Imobiliários" at bounding box center [240, 237] width 141 height 9
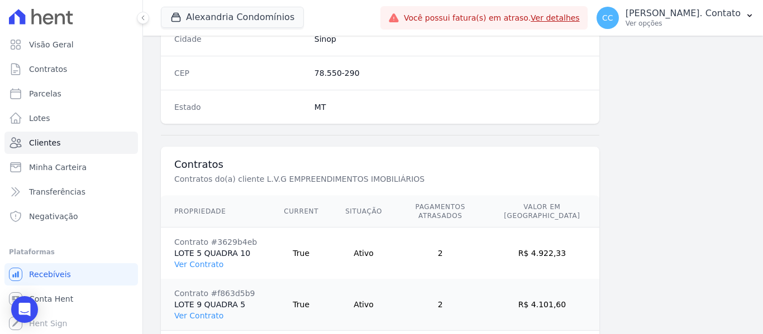
scroll to position [762, 0]
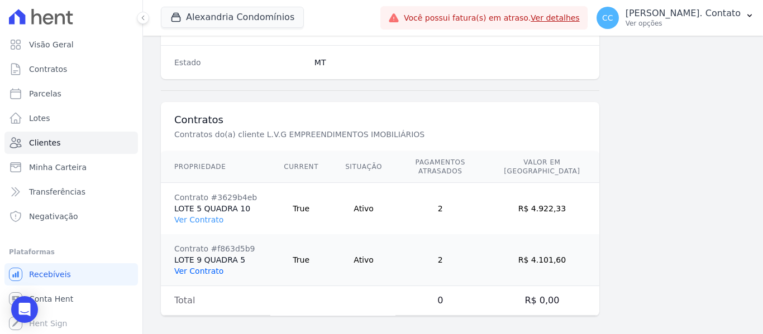
click at [194, 267] on link "Ver Contrato" at bounding box center [198, 271] width 49 height 9
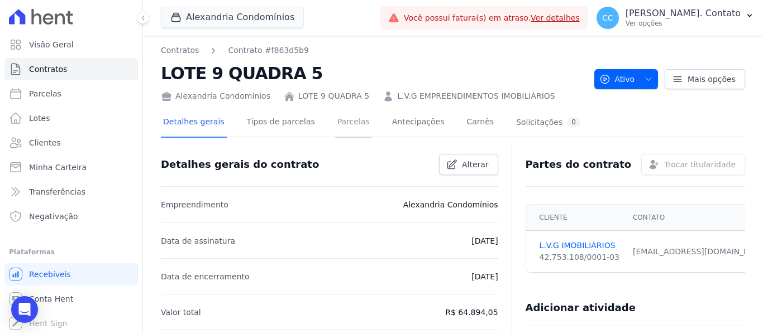
click at [339, 122] on link "Parcelas" at bounding box center [353, 123] width 37 height 30
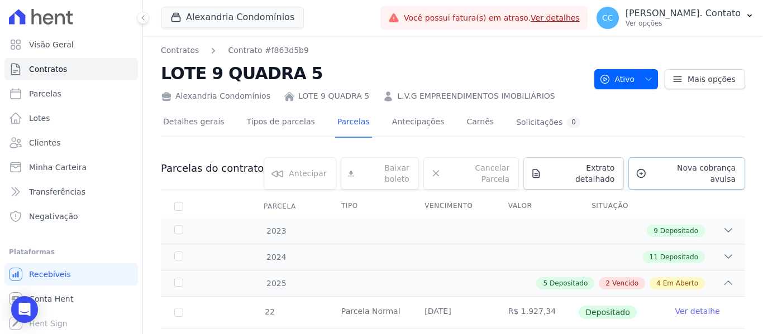
click at [677, 171] on span "Nova cobrança avulsa" at bounding box center [693, 173] width 84 height 22
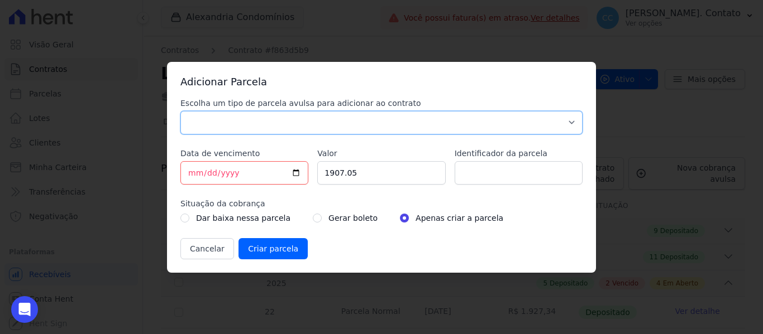
click at [280, 126] on select "Parcela Normal Sinal Caução Intercalada Chaves Pré Chaves Pós Chaves Taxas Quit…" at bounding box center [381, 122] width 402 height 23
select select "standard"
click at [180, 111] on select "Parcela Normal Sinal Caução Intercalada Chaves Pré Chaves Pós Chaves Taxas Quit…" at bounding box center [381, 122] width 402 height 23
click at [298, 175] on input "[DATE]" at bounding box center [244, 172] width 128 height 23
type input "2026-01-07"
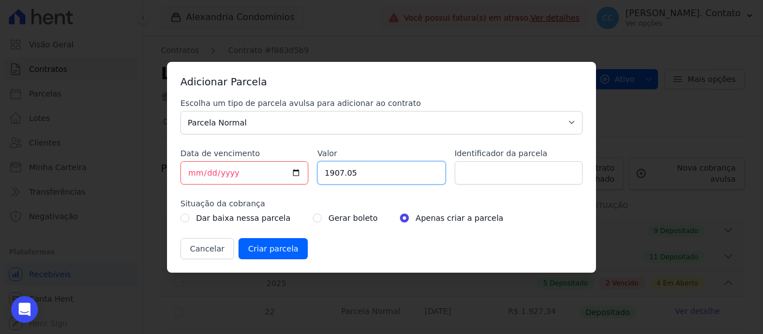
drag, startPoint x: 375, startPoint y: 178, endPoint x: 356, endPoint y: 172, distance: 19.8
click at [375, 177] on input "1907.05" at bounding box center [381, 172] width 128 height 23
drag, startPoint x: 356, startPoint y: 172, endPoint x: 259, endPoint y: 156, distance: 98.4
click at [268, 167] on div "Escolha um tipo de parcela avulsa para adicionar ao contrato Parcela Normal Sin…" at bounding box center [381, 179] width 402 height 162
type input "2004.30"
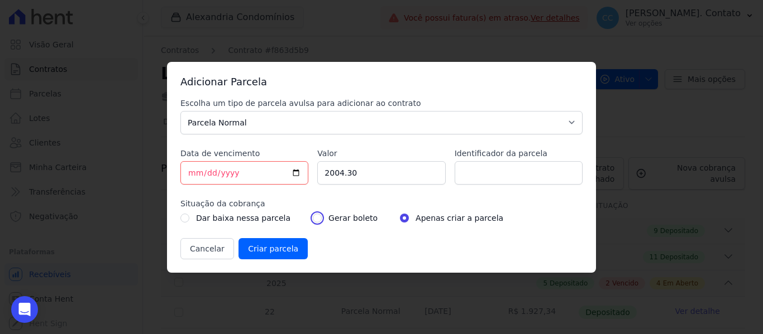
click at [313, 214] on input "radio" at bounding box center [317, 218] width 9 height 9
radio input "true"
click at [273, 248] on input "Criar parcela" at bounding box center [272, 248] width 69 height 21
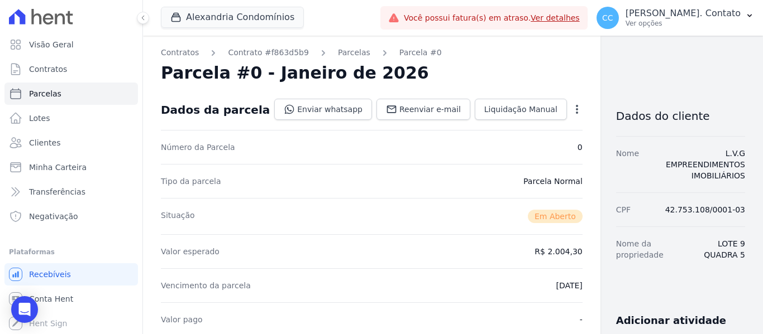
scroll to position [335, 0]
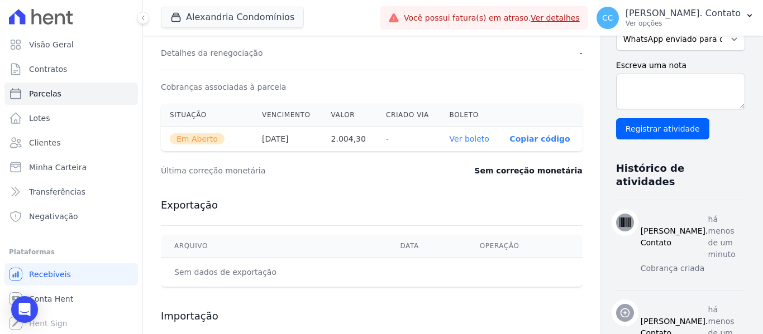
click at [450, 136] on link "Ver boleto" at bounding box center [470, 139] width 40 height 9
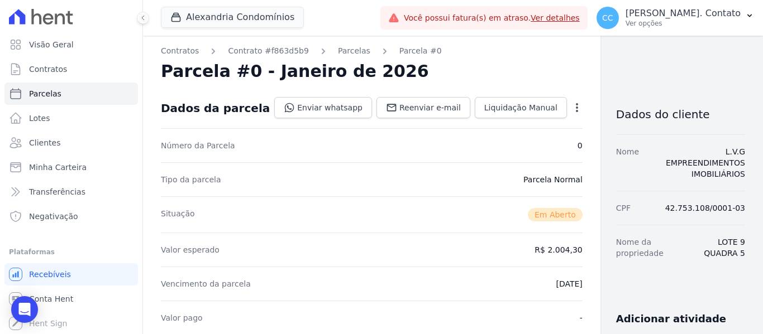
scroll to position [0, 0]
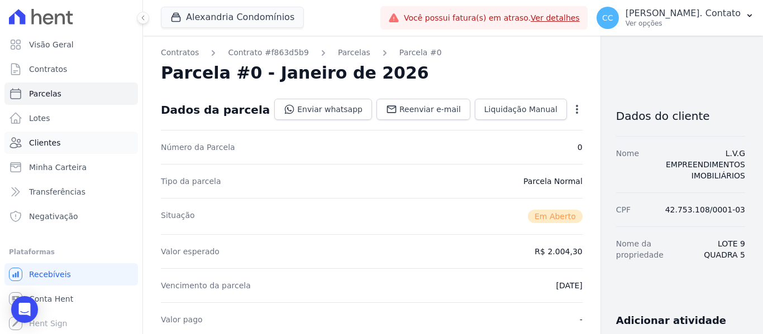
click at [63, 142] on link "Clientes" at bounding box center [70, 143] width 133 height 22
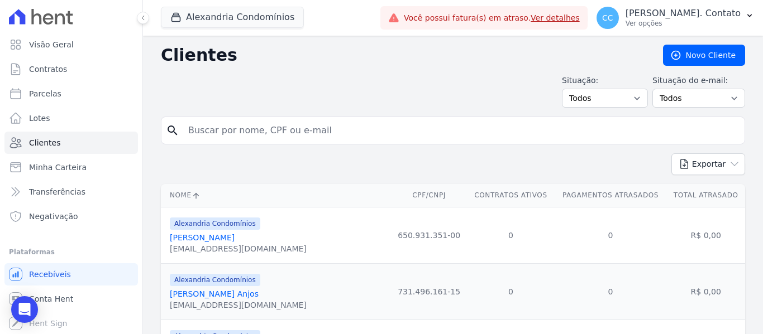
click at [245, 130] on input "search" at bounding box center [460, 130] width 558 height 22
type input "L.V.G"
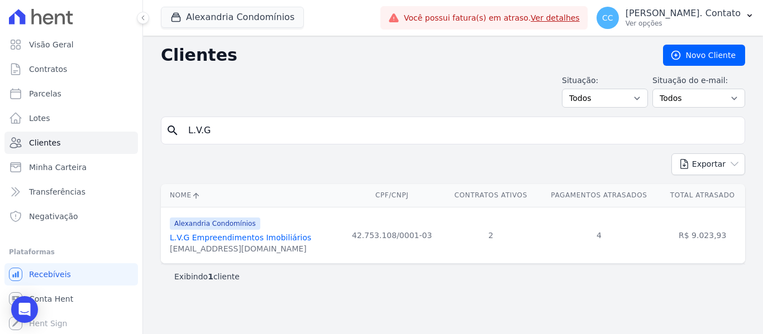
click at [226, 238] on link "L.V.G Empreendimentos Imobiliários" at bounding box center [240, 237] width 141 height 9
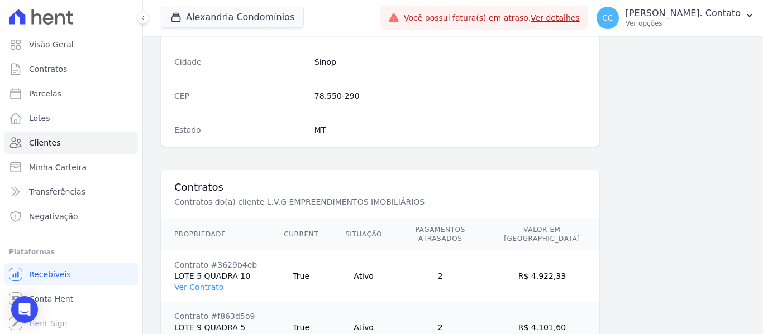
scroll to position [762, 0]
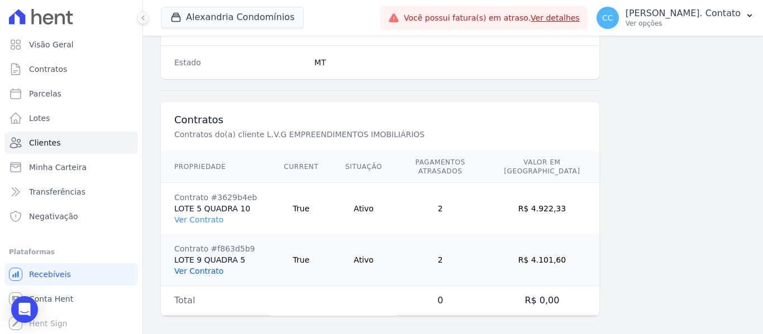
click at [198, 267] on link "Ver Contrato" at bounding box center [198, 271] width 49 height 9
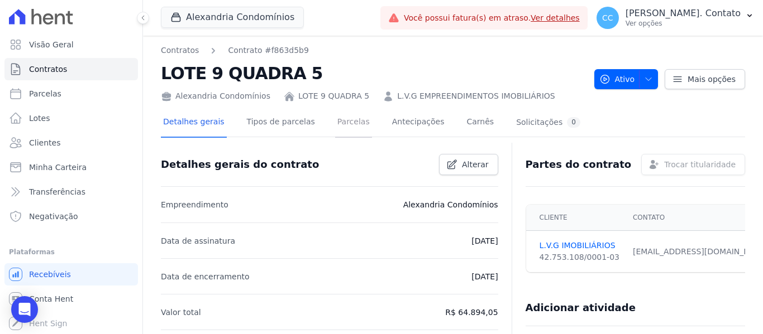
click at [335, 124] on link "Parcelas" at bounding box center [353, 123] width 37 height 30
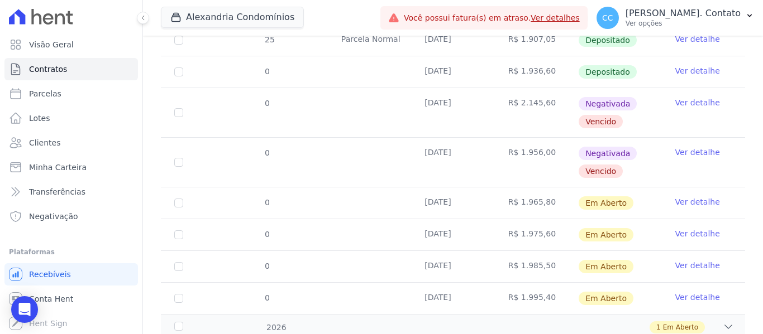
scroll to position [399, 0]
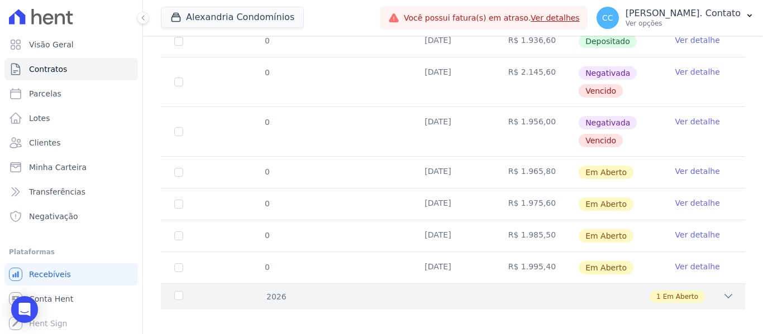
click at [723, 291] on icon at bounding box center [728, 296] width 11 height 11
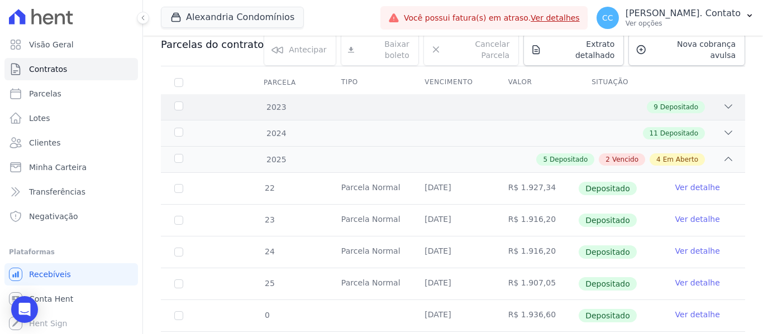
scroll to position [0, 0]
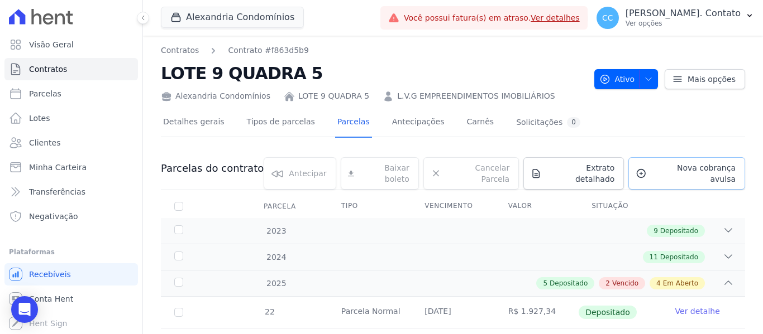
drag, startPoint x: 658, startPoint y: 170, endPoint x: 622, endPoint y: 170, distance: 36.9
click at [659, 170] on span "Nova cobrança avulsa" at bounding box center [693, 173] width 84 height 22
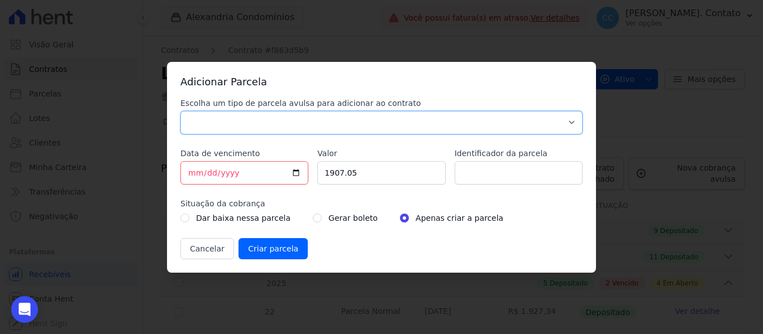
click at [367, 124] on select "Parcela Normal Sinal Caução Intercalada Chaves Pré Chaves Pós Chaves Taxas Quit…" at bounding box center [381, 122] width 402 height 23
select select "standard"
click at [180, 111] on select "Parcela Normal Sinal Caução Intercalada Chaves Pré Chaves Pós Chaves Taxas Quit…" at bounding box center [381, 122] width 402 height 23
click at [296, 169] on input "[DATE]" at bounding box center [244, 172] width 128 height 23
type input "2026-02-07"
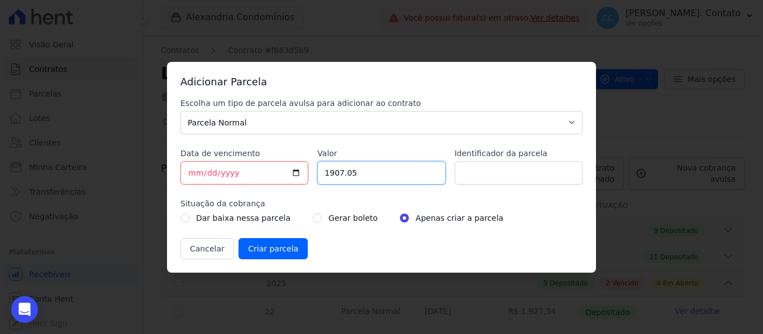
drag, startPoint x: 360, startPoint y: 170, endPoint x: 255, endPoint y: 170, distance: 105.0
click at [256, 170] on div "Escolha um tipo de parcela avulsa para adicionar ao contrato Parcela Normal Sin…" at bounding box center [381, 179] width 402 height 162
type input "2016.10"
click at [275, 248] on input "Criar parcela" at bounding box center [272, 248] width 69 height 21
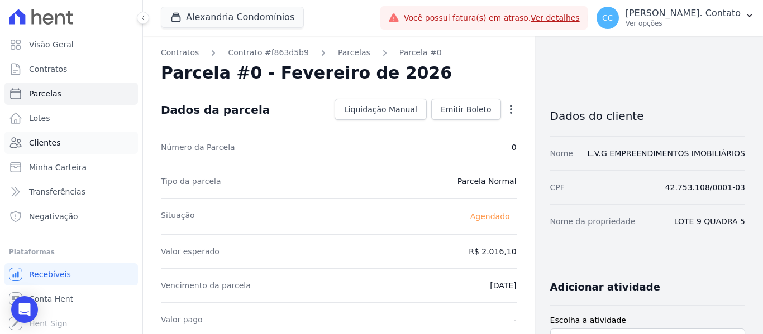
click at [56, 148] on span "Clientes" at bounding box center [44, 142] width 31 height 11
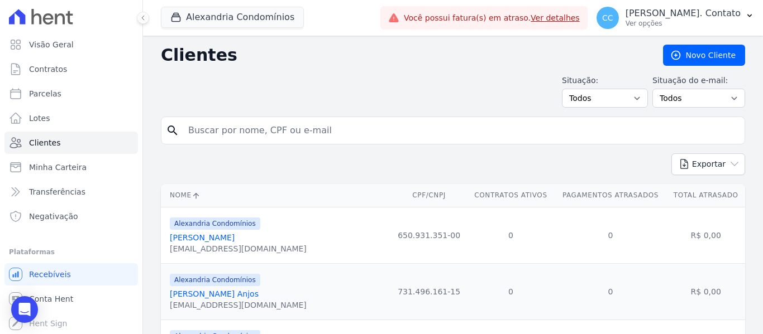
click at [276, 133] on input "search" at bounding box center [460, 130] width 558 height 22
type input "L.V.G"
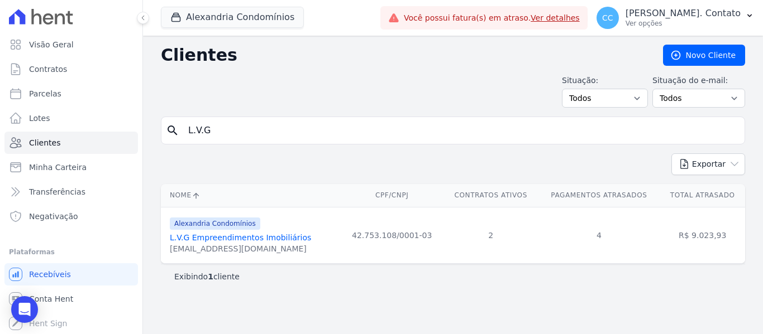
click at [228, 238] on link "L.V.G Empreendimentos Imobiliários" at bounding box center [240, 237] width 141 height 9
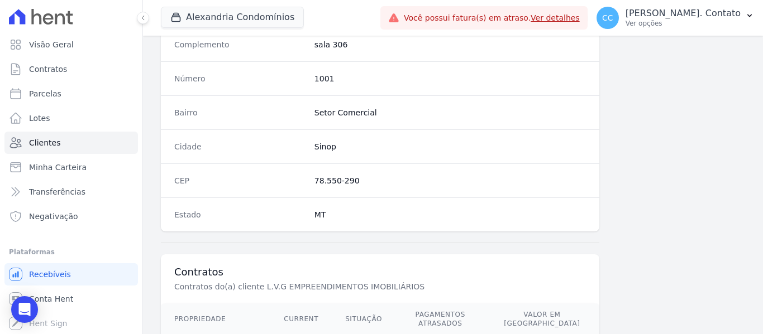
scroll to position [762, 0]
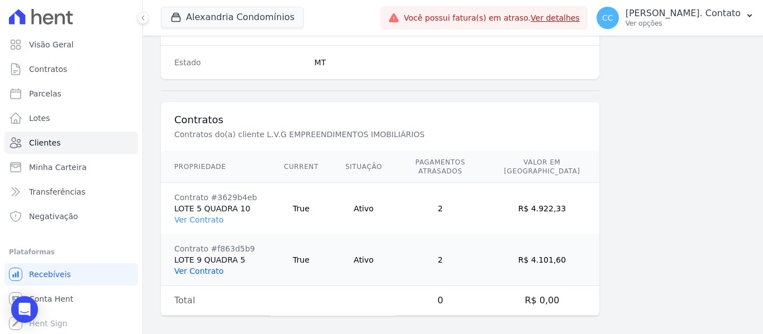
click at [199, 267] on link "Ver Contrato" at bounding box center [198, 271] width 49 height 9
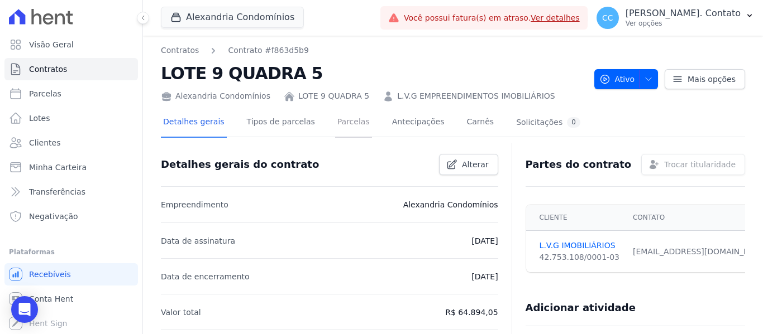
click at [339, 125] on link "Parcelas" at bounding box center [353, 123] width 37 height 30
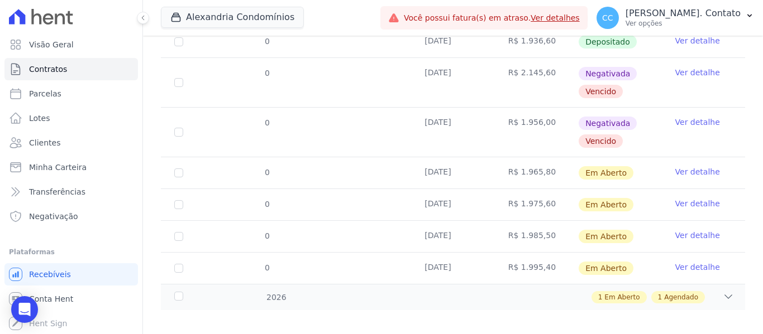
scroll to position [399, 0]
click at [714, 291] on div "1 Em Aberto 1 Agendado" at bounding box center [481, 297] width 505 height 12
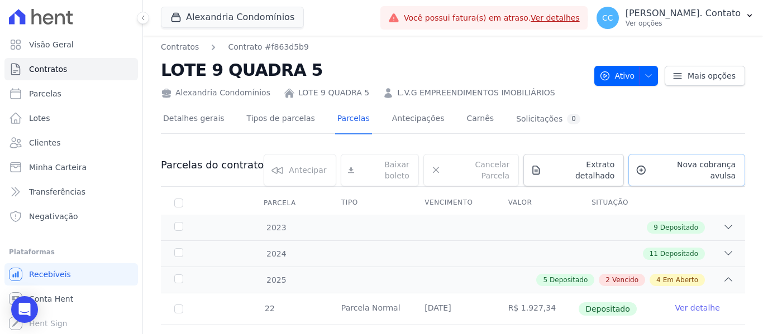
scroll to position [0, 0]
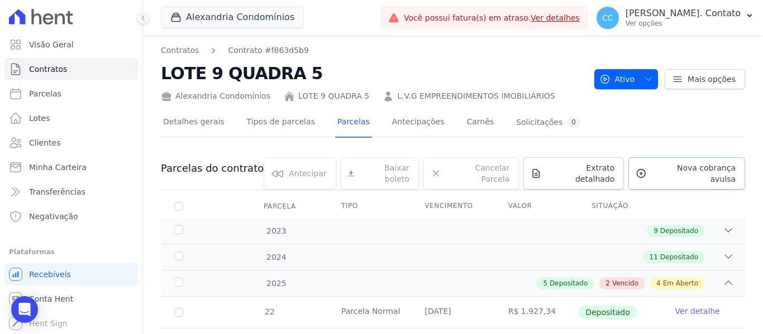
click at [670, 177] on link "Nova cobrança avulsa" at bounding box center [686, 173] width 117 height 32
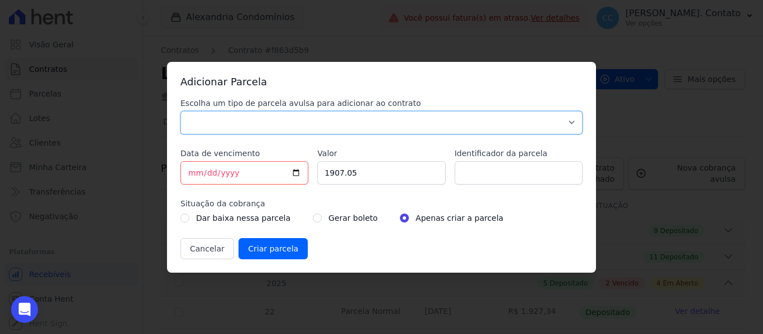
click at [305, 126] on select "Parcela Normal Sinal Caução Intercalada Chaves Pré Chaves Pós Chaves Taxas Quit…" at bounding box center [381, 122] width 402 height 23
select select "standard"
click at [180, 111] on select "Parcela Normal Sinal Caução Intercalada Chaves Pré Chaves Pós Chaves Taxas Quit…" at bounding box center [381, 122] width 402 height 23
click at [291, 173] on input "[DATE]" at bounding box center [244, 172] width 128 height 23
click at [295, 174] on input "[DATE]" at bounding box center [244, 172] width 128 height 23
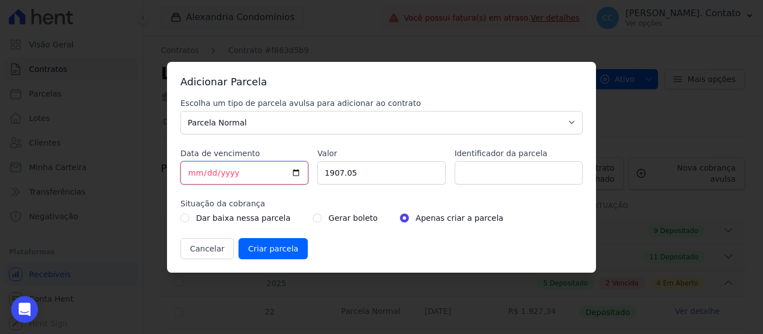
type input "2026-03-07"
drag, startPoint x: 370, startPoint y: 171, endPoint x: 250, endPoint y: 157, distance: 121.4
click at [247, 157] on div "Escolha um tipo de parcela avulsa para adicionar ao contrato Parcela Normal Sin…" at bounding box center [381, 179] width 402 height 162
type input "2025.40"
click at [264, 246] on input "Criar parcela" at bounding box center [272, 248] width 69 height 21
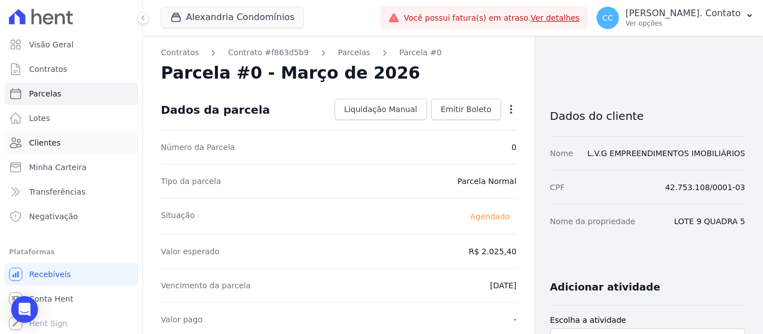
click at [46, 147] on span "Clientes" at bounding box center [44, 142] width 31 height 11
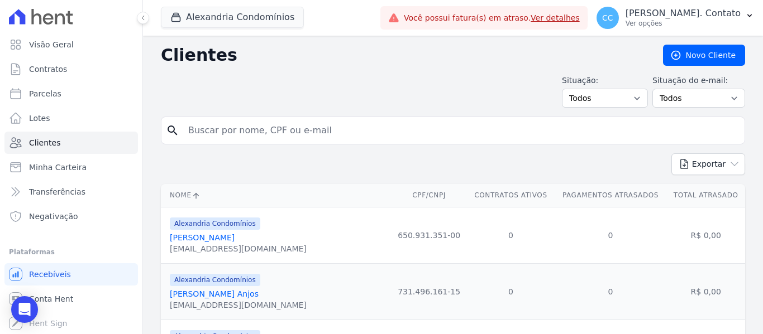
click at [255, 133] on input "search" at bounding box center [460, 130] width 558 height 22
type input "L.V.G"
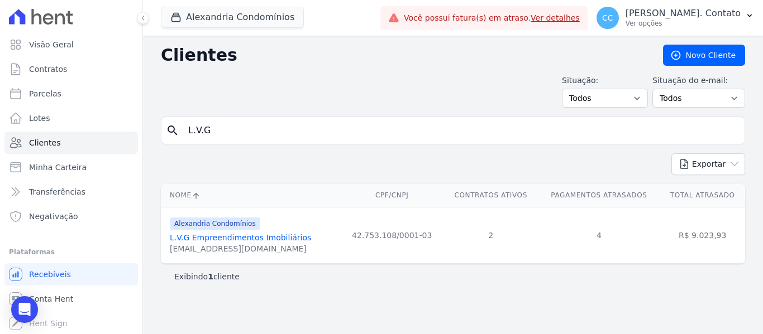
click at [264, 238] on link "L.V.G Empreendimentos Imobiliários" at bounding box center [240, 237] width 141 height 9
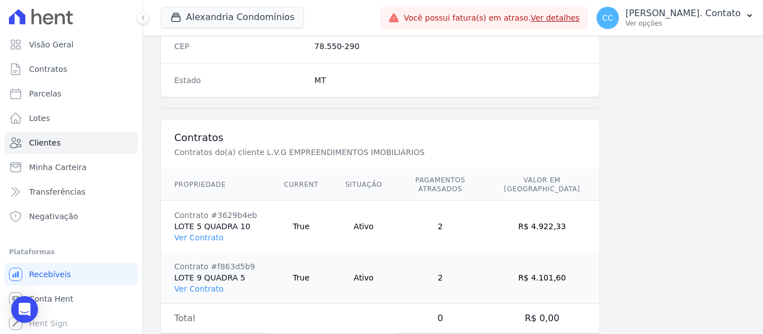
scroll to position [762, 0]
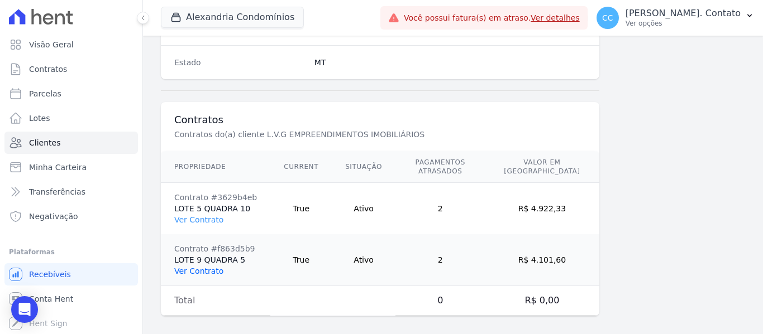
click at [209, 267] on link "Ver Contrato" at bounding box center [198, 271] width 49 height 9
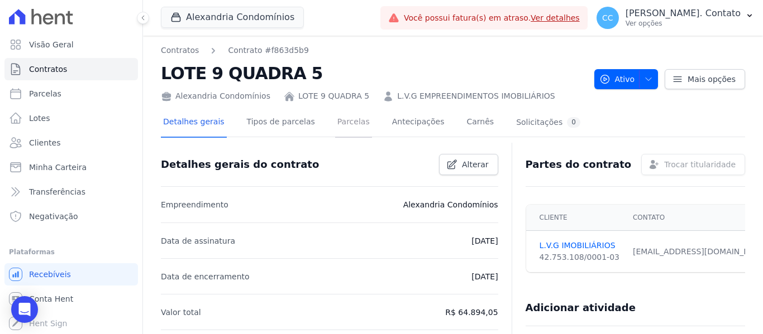
click at [336, 122] on link "Parcelas" at bounding box center [353, 123] width 37 height 30
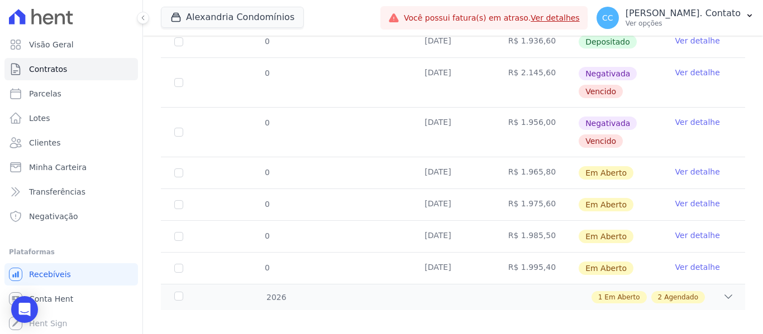
scroll to position [399, 0]
click at [724, 292] on icon at bounding box center [728, 296] width 11 height 11
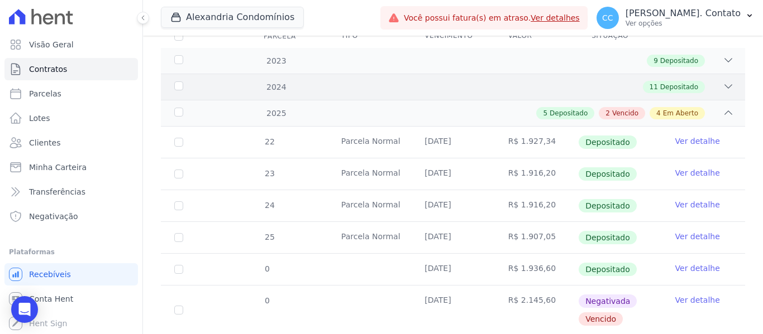
scroll to position [0, 0]
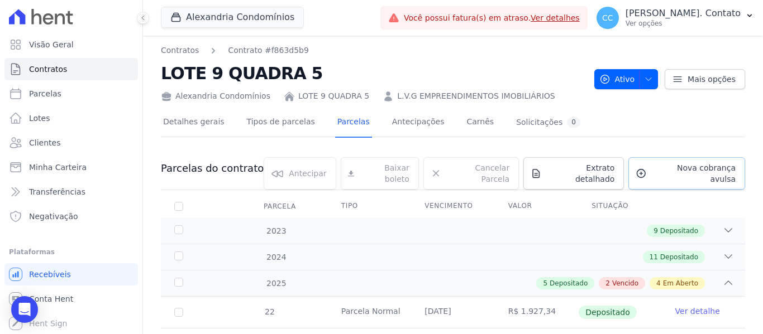
click at [658, 169] on span "Nova cobrança avulsa" at bounding box center [693, 173] width 84 height 22
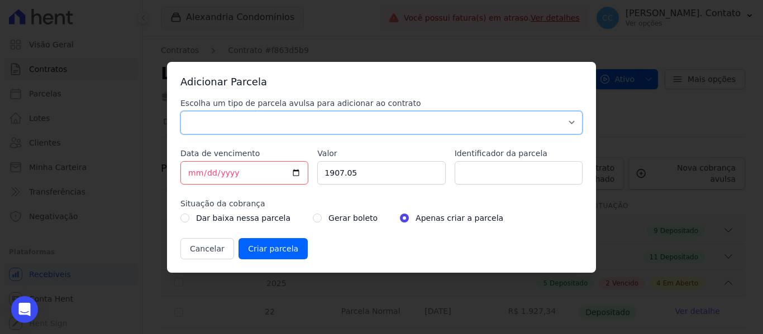
click at [357, 130] on select "Parcela Normal Sinal Caução Intercalada Chaves Pré Chaves Pós Chaves Taxas Quit…" at bounding box center [381, 122] width 402 height 23
select select "standard"
click at [180, 111] on select "Parcela Normal Sinal Caução Intercalada Chaves Pré Chaves Pós Chaves Taxas Quit…" at bounding box center [381, 122] width 402 height 23
click at [294, 174] on input "[DATE]" at bounding box center [244, 172] width 128 height 23
type input "2026-04-07"
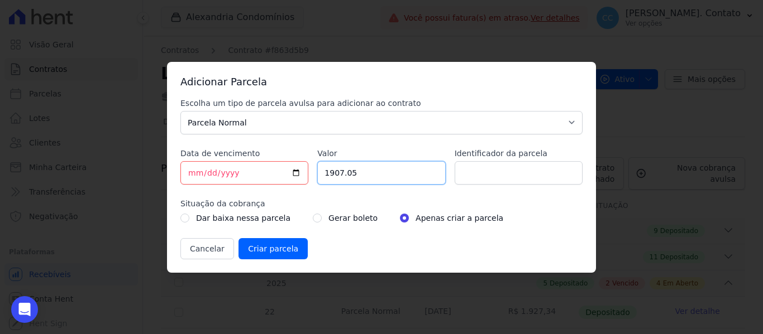
drag, startPoint x: 369, startPoint y: 175, endPoint x: 260, endPoint y: 175, distance: 108.9
click at [261, 175] on div "Escolha um tipo de parcela avulsa para adicionar ao contrato Parcela Normal Sin…" at bounding box center [381, 179] width 402 height 162
type input "2037.60"
click at [313, 218] on input "radio" at bounding box center [317, 218] width 9 height 9
radio input "true"
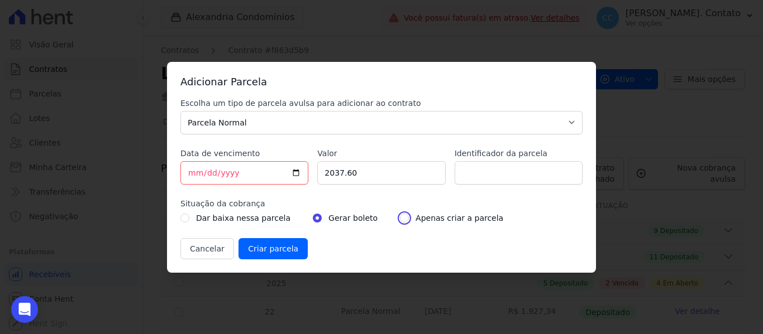
click at [400, 218] on input "radio" at bounding box center [404, 218] width 9 height 9
radio input "true"
click at [272, 247] on input "Criar parcela" at bounding box center [272, 248] width 69 height 21
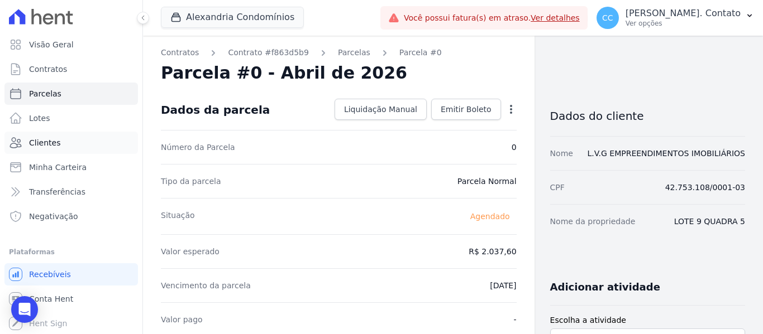
drag, startPoint x: 57, startPoint y: 142, endPoint x: 66, endPoint y: 142, distance: 9.5
click at [57, 142] on span "Clientes" at bounding box center [44, 142] width 31 height 11
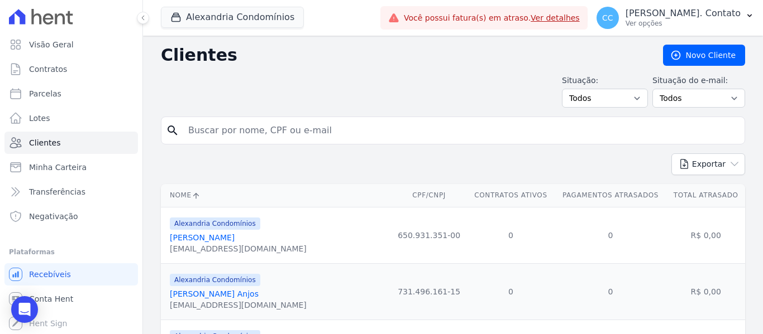
click at [246, 136] on input "search" at bounding box center [460, 130] width 558 height 22
type input "L.V.G"
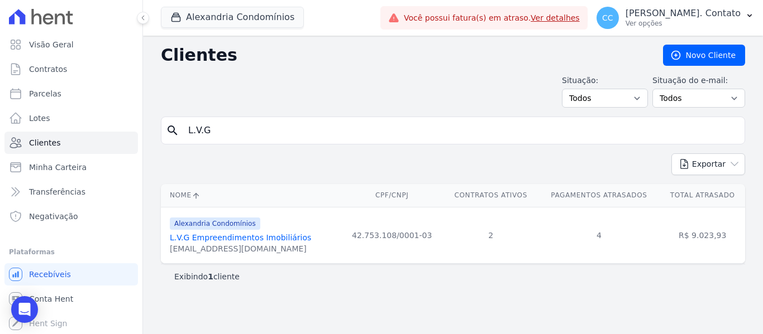
click at [250, 239] on link "L.V.G Empreendimentos Imobiliários" at bounding box center [240, 237] width 141 height 9
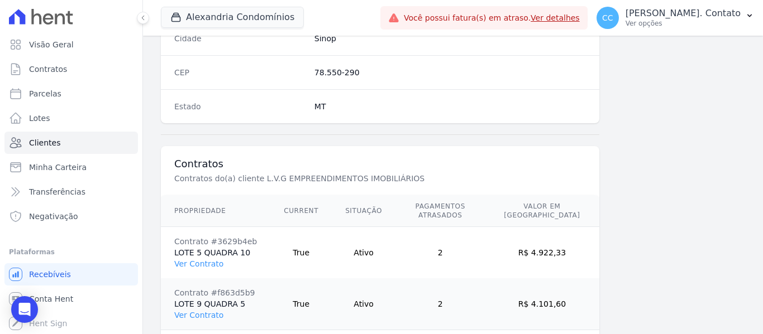
scroll to position [762, 0]
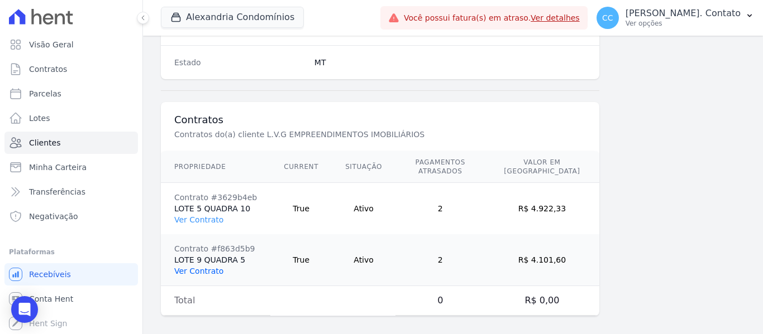
click at [203, 267] on link "Ver Contrato" at bounding box center [198, 271] width 49 height 9
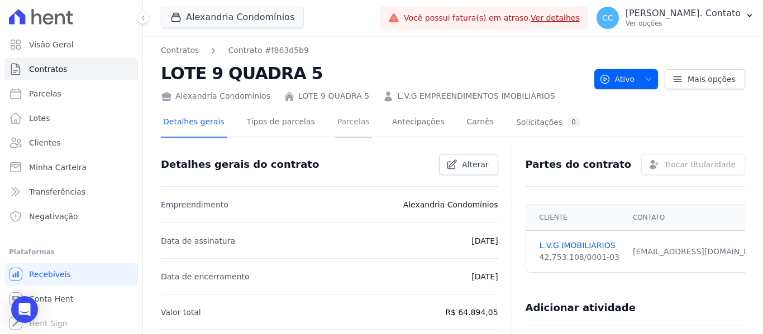
click at [335, 122] on link "Parcelas" at bounding box center [353, 123] width 37 height 30
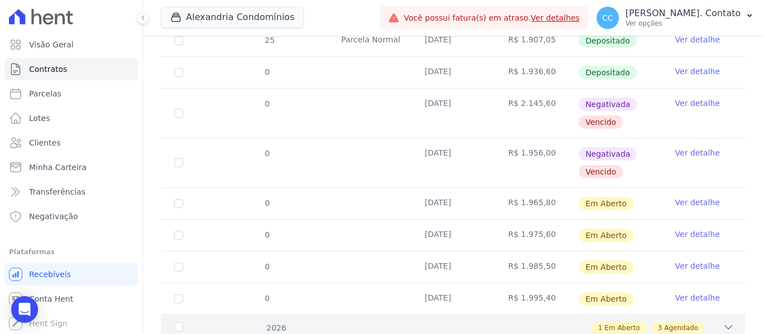
scroll to position [399, 0]
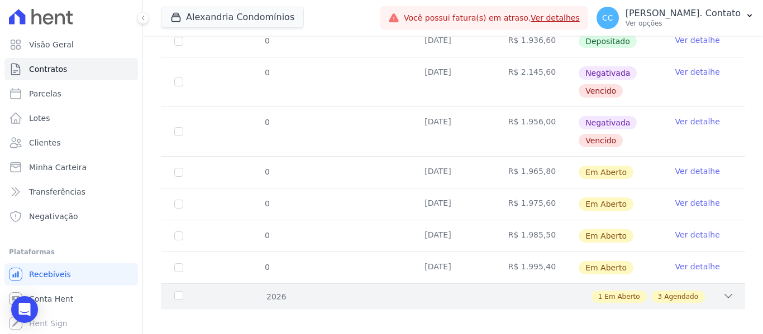
click at [703, 294] on div "2026 1 Em Aberto 3 Agendado" at bounding box center [453, 297] width 584 height 26
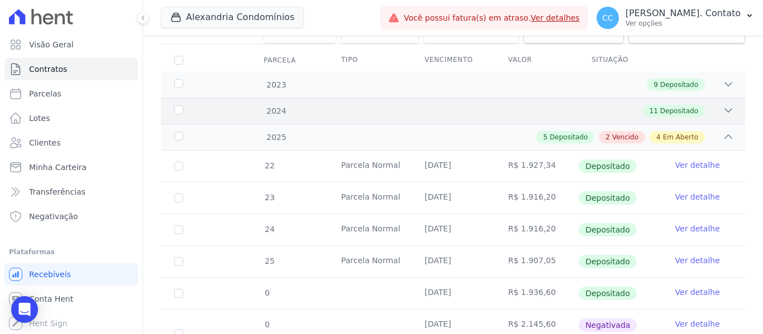
scroll to position [0, 0]
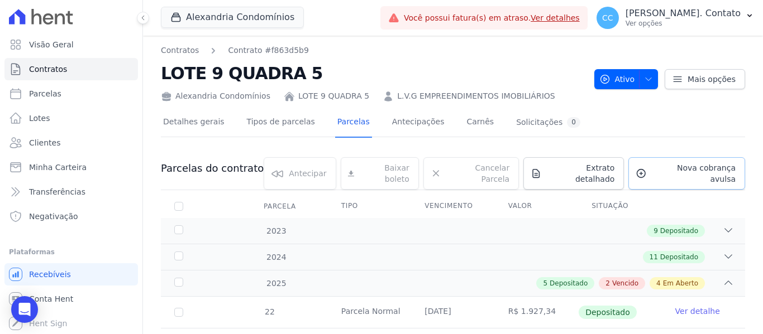
click at [689, 171] on span "Nova cobrança avulsa" at bounding box center [693, 173] width 84 height 22
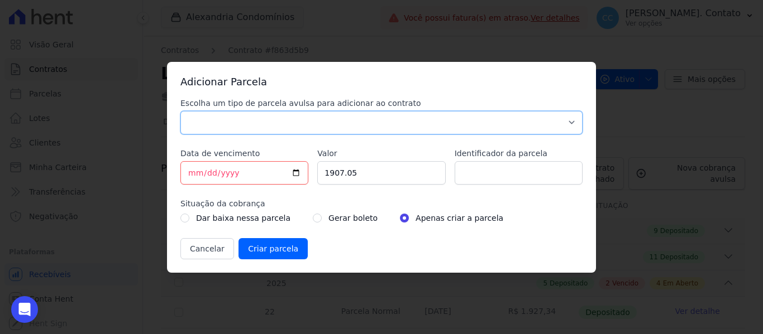
click at [274, 119] on select "Parcela Normal Sinal Caução Intercalada Chaves Pré Chaves Pós Chaves Taxas Quit…" at bounding box center [381, 122] width 402 height 23
select select "standard"
click at [180, 111] on select "Parcela Normal Sinal Caução Intercalada Chaves Pré Chaves Pós Chaves Taxas Quit…" at bounding box center [381, 122] width 402 height 23
click at [297, 173] on input "[DATE]" at bounding box center [244, 172] width 128 height 23
type input "2026-05-07"
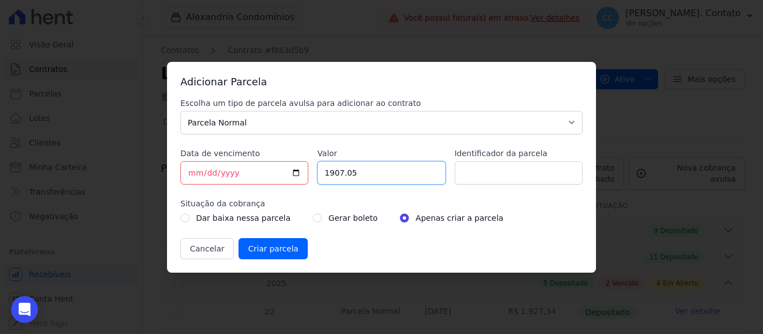
drag, startPoint x: 372, startPoint y: 174, endPoint x: 270, endPoint y: 164, distance: 102.6
click at [270, 164] on div "Escolha um tipo de parcela avulsa para adicionar ao contrato Parcela Normal Sin…" at bounding box center [381, 179] width 402 height 162
type input "2048.90"
click at [269, 247] on input "Criar parcela" at bounding box center [272, 248] width 69 height 21
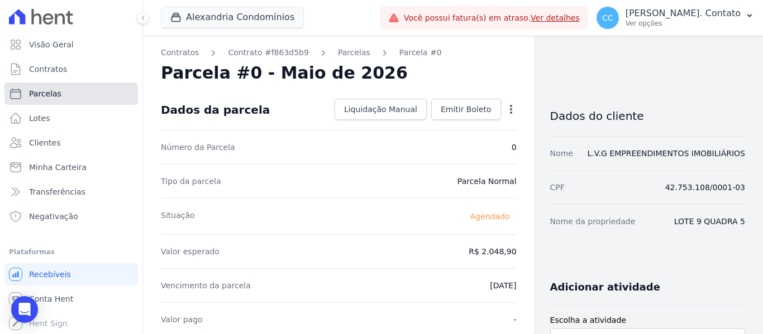
click at [50, 94] on span "Parcelas" at bounding box center [45, 93] width 32 height 11
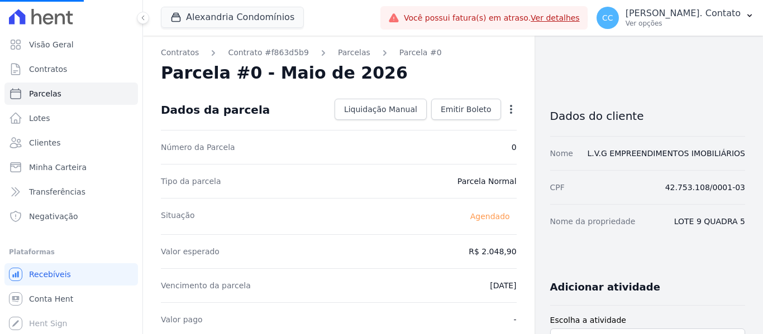
select select
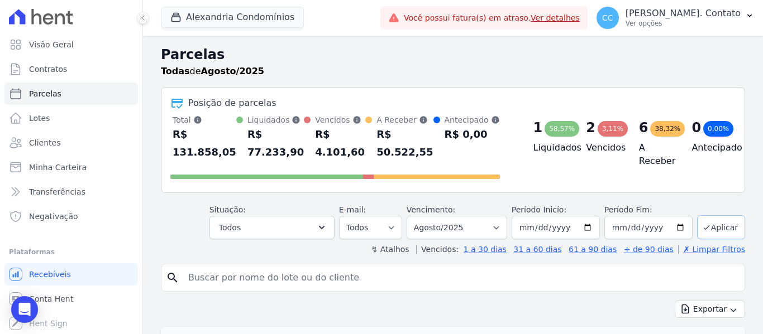
click at [715, 227] on button "Aplicar" at bounding box center [721, 228] width 48 height 24
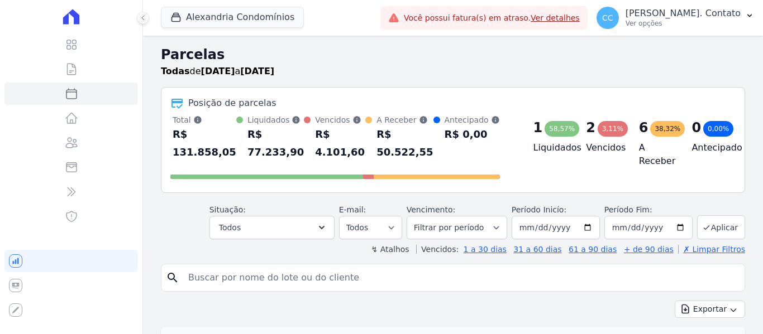
select select
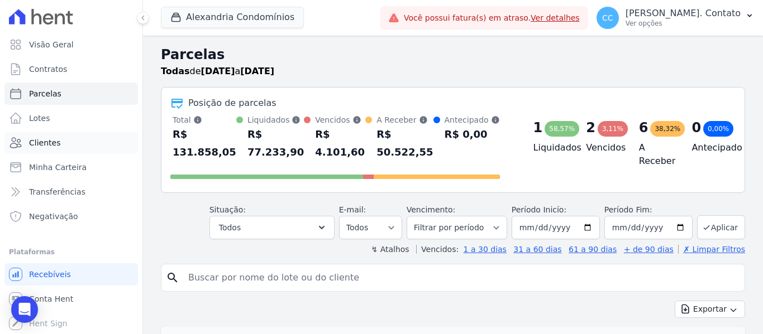
click at [77, 149] on link "Clientes" at bounding box center [70, 143] width 133 height 22
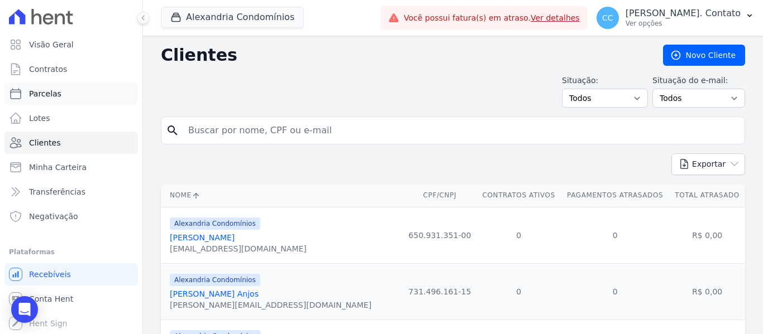
click at [60, 94] on link "Parcelas" at bounding box center [70, 94] width 133 height 22
select select
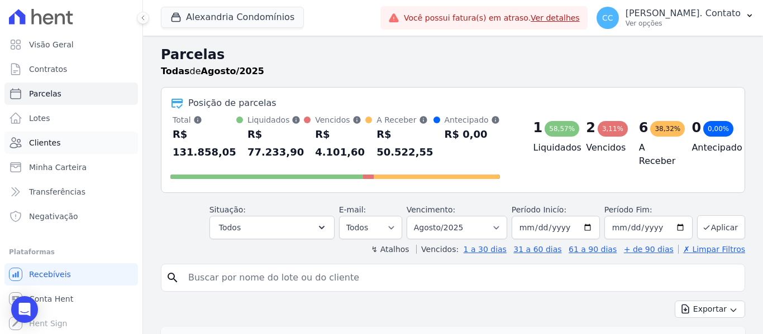
click at [50, 146] on span "Clientes" at bounding box center [44, 142] width 31 height 11
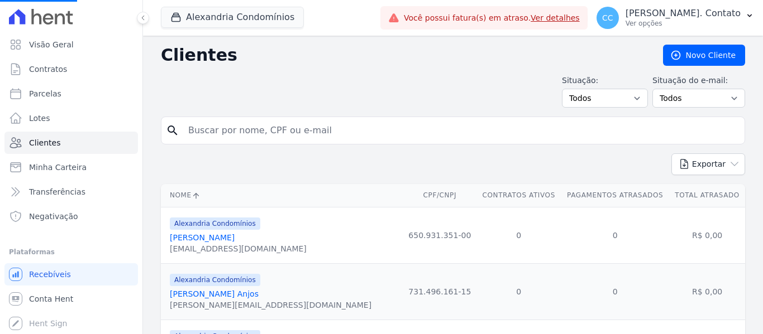
click at [223, 133] on input "search" at bounding box center [460, 130] width 558 height 22
click at [68, 70] on link "Contratos" at bounding box center [70, 69] width 133 height 22
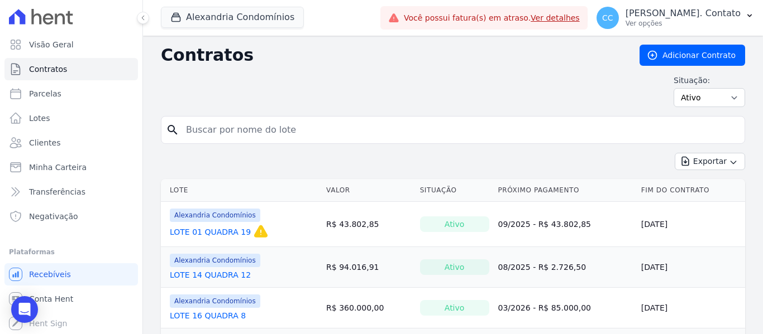
click at [225, 130] on input "search" at bounding box center [459, 130] width 561 height 22
type input "L.V.G"
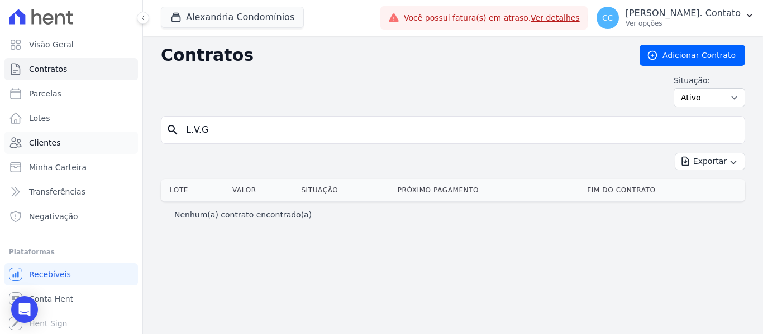
click at [56, 139] on span "Clientes" at bounding box center [44, 142] width 31 height 11
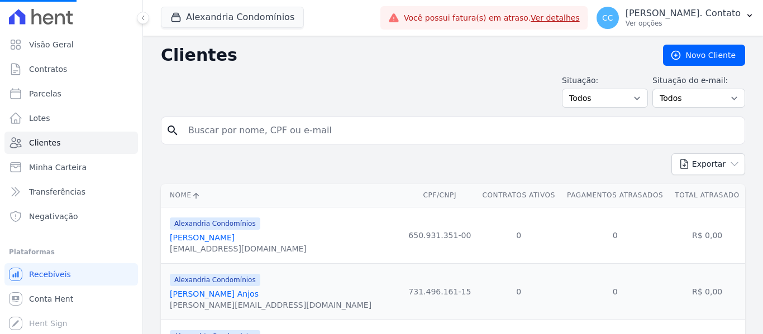
click at [210, 138] on input "search" at bounding box center [460, 130] width 558 height 22
type input "L.V.G"
click at [276, 135] on input "search" at bounding box center [460, 130] width 558 height 22
type input "L.V.G"
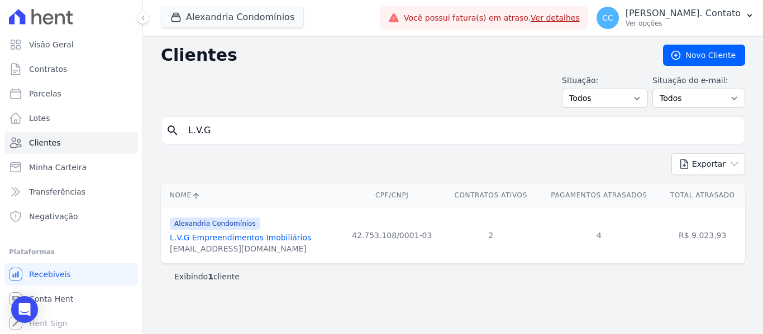
click at [265, 236] on link "L.V.G Empreendimentos Imobiliários" at bounding box center [240, 237] width 141 height 9
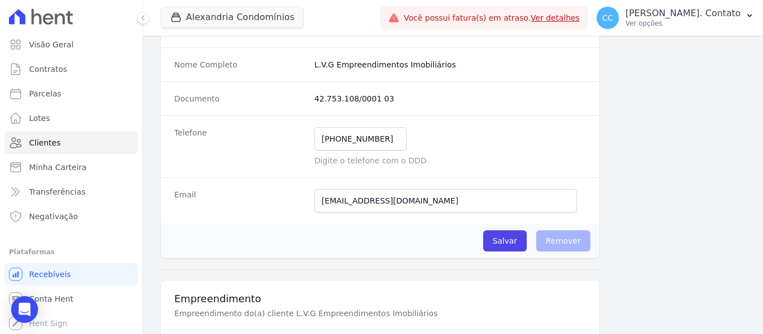
scroll to position [168, 0]
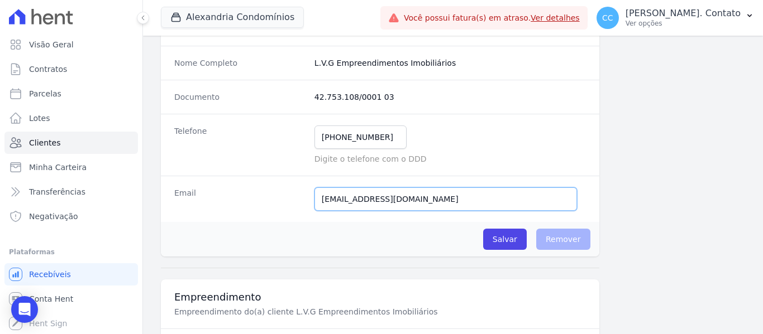
drag, startPoint x: 314, startPoint y: 200, endPoint x: 386, endPoint y: 202, distance: 72.6
click at [386, 202] on input "leovg@terra.com.br" at bounding box center [445, 199] width 262 height 23
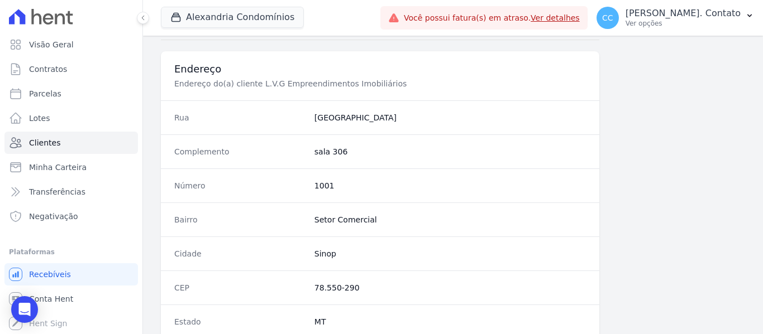
scroll to position [482, 0]
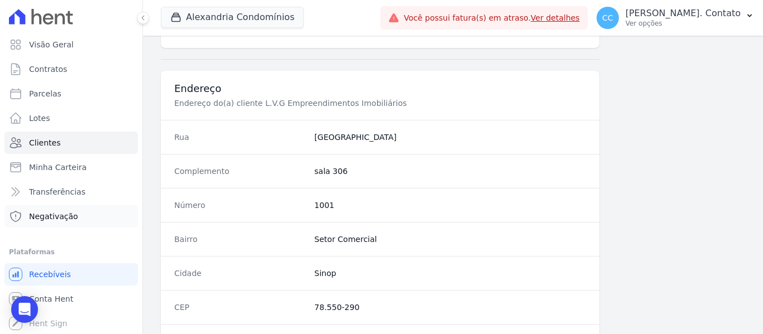
click at [61, 217] on span "Negativação" at bounding box center [53, 216] width 49 height 11
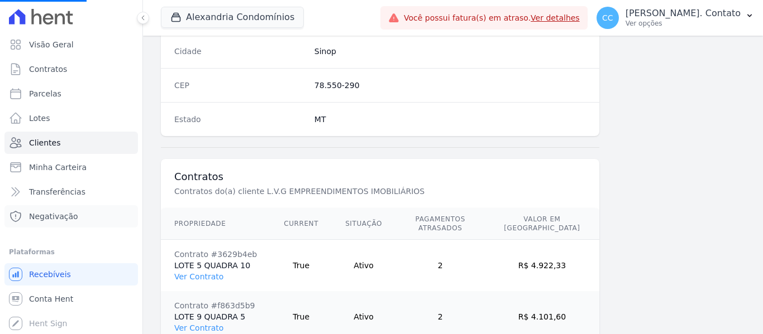
scroll to position [706, 0]
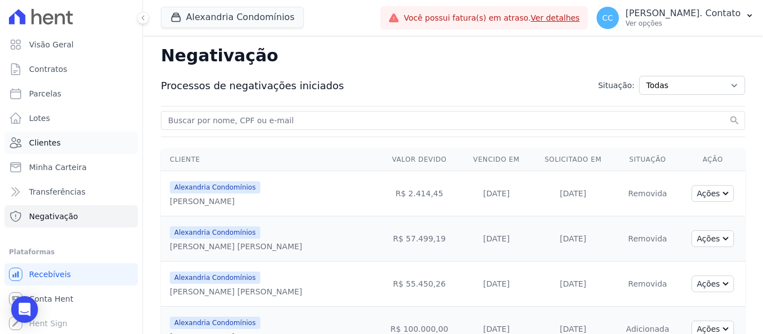
click at [91, 140] on link "Clientes" at bounding box center [70, 143] width 133 height 22
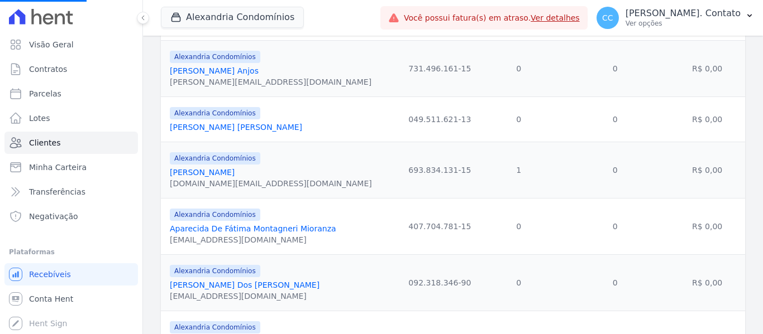
scroll to position [271, 0]
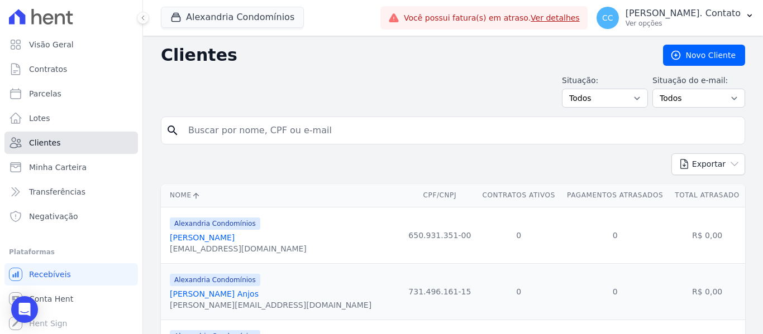
click at [68, 149] on link "Clientes" at bounding box center [70, 143] width 133 height 22
click at [252, 130] on input "search" at bounding box center [460, 130] width 558 height 22
type input "[PERSON_NAME]"
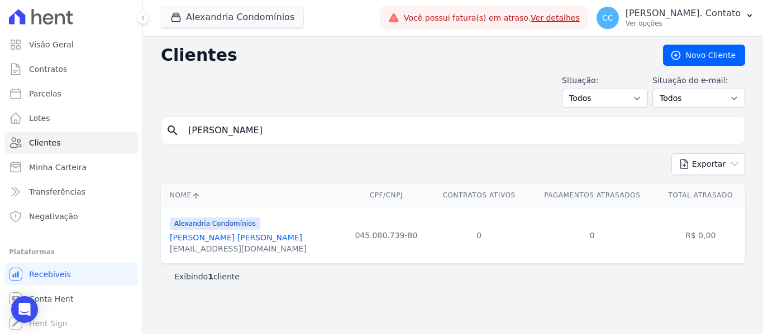
click at [225, 240] on link "[PERSON_NAME] [PERSON_NAME]" at bounding box center [236, 237] width 132 height 9
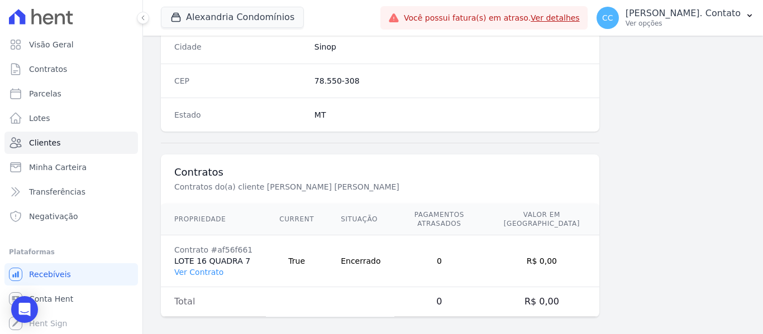
scroll to position [710, 0]
click at [211, 267] on link "Ver Contrato" at bounding box center [198, 271] width 49 height 9
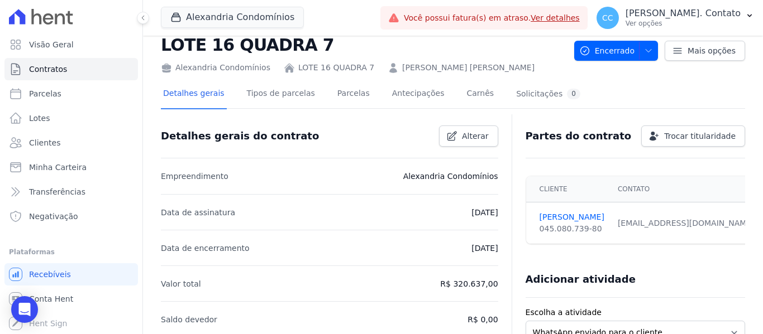
scroll to position [56, 0]
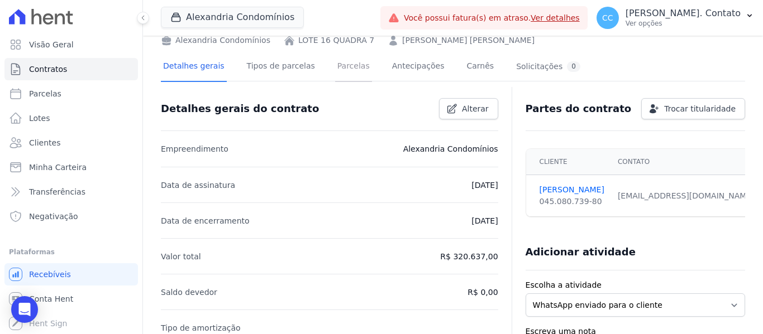
click at [345, 69] on link "Parcelas" at bounding box center [353, 67] width 37 height 30
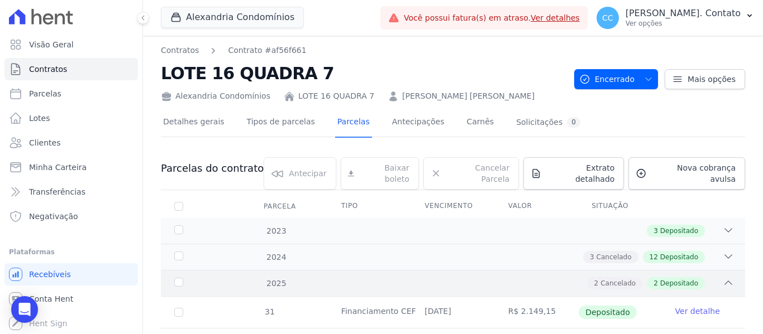
scroll to position [114, 0]
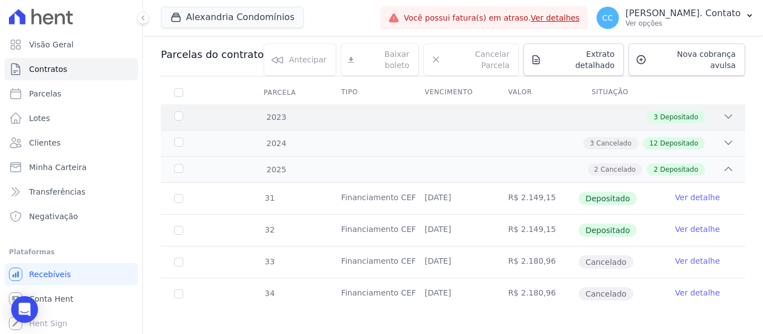
click at [714, 116] on div "2023 3 Depositado" at bounding box center [453, 117] width 584 height 26
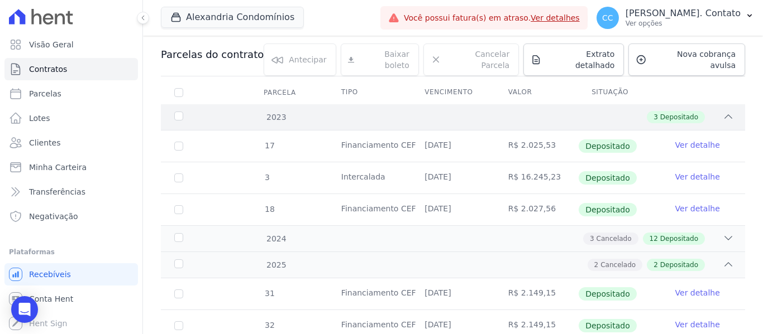
click at [713, 117] on div "2023 3 Depositado" at bounding box center [453, 117] width 584 height 26
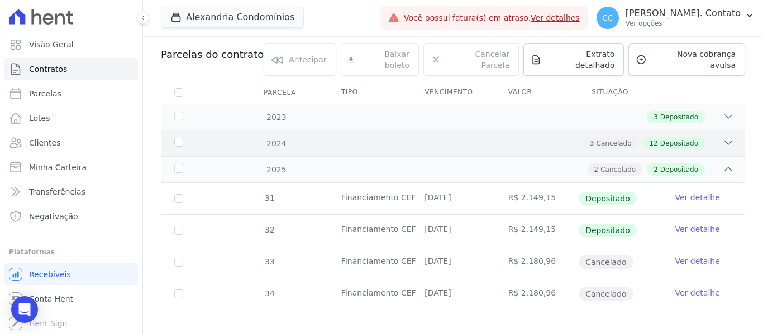
click at [723, 138] on icon at bounding box center [728, 142] width 11 height 11
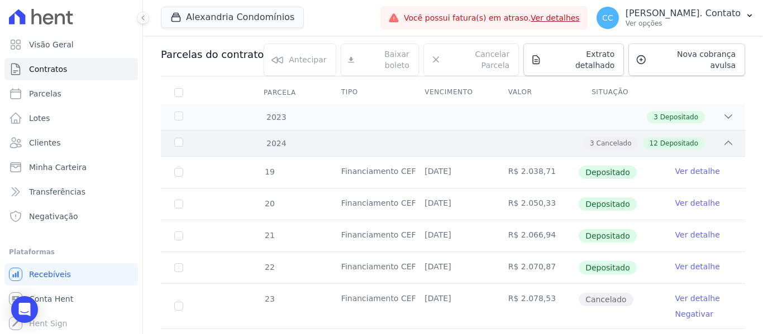
click at [723, 138] on icon at bounding box center [728, 142] width 11 height 11
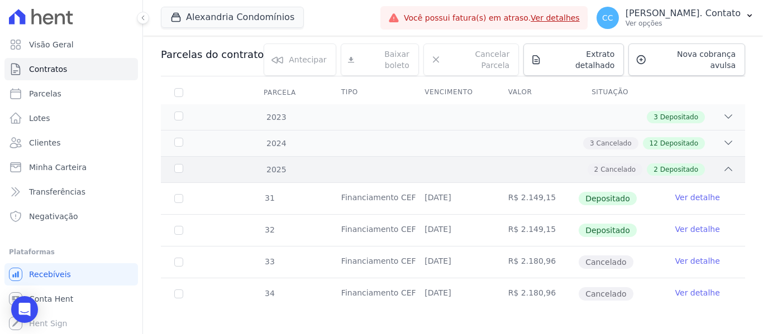
click at [723, 164] on icon at bounding box center [728, 169] width 11 height 11
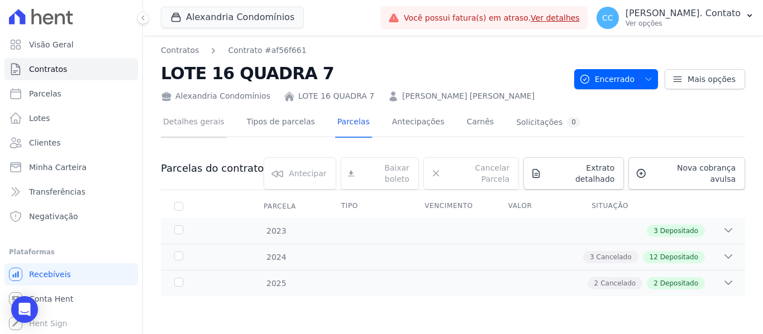
click at [187, 126] on link "Detalhes gerais" at bounding box center [194, 123] width 66 height 30
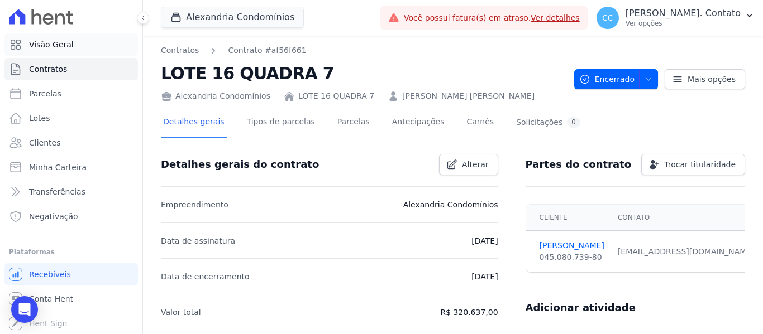
click at [61, 46] on span "Visão Geral" at bounding box center [51, 44] width 45 height 11
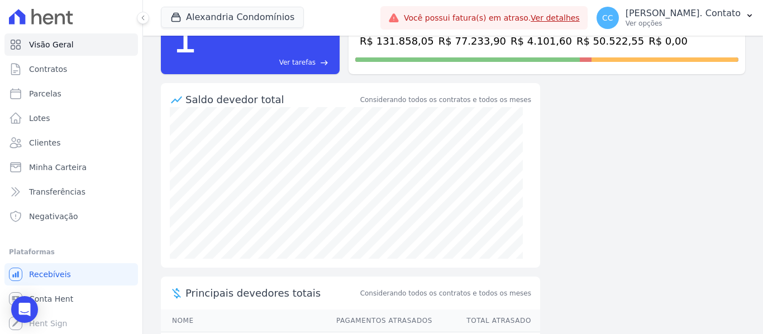
scroll to position [145, 0]
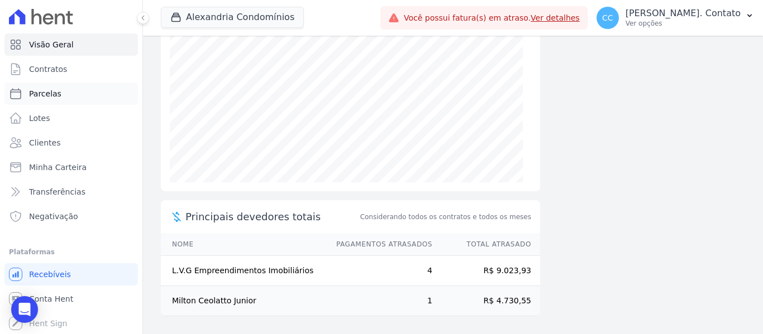
click at [87, 92] on link "Parcelas" at bounding box center [70, 94] width 133 height 22
select select
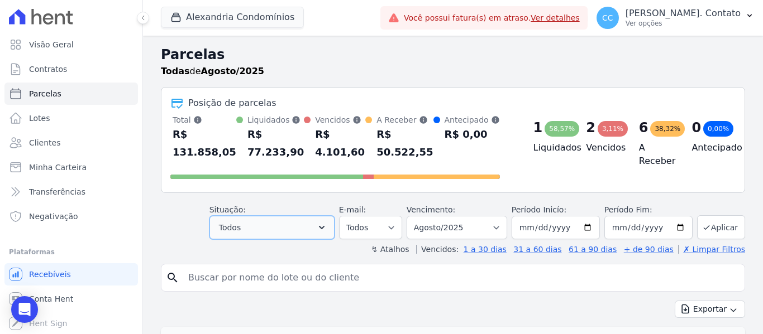
click at [323, 235] on button "Todos" at bounding box center [271, 227] width 125 height 23
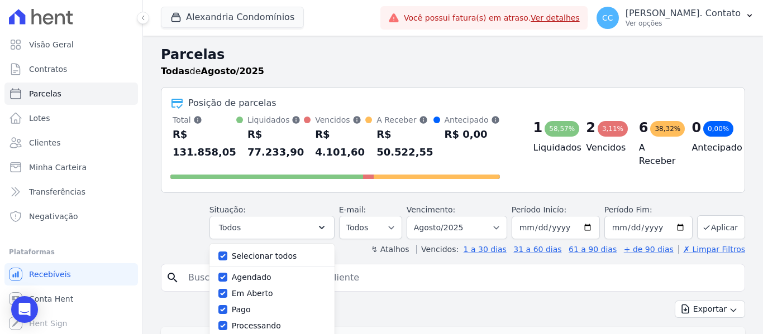
click at [290, 260] on label "Selecionar todos" at bounding box center [264, 256] width 65 height 9
click at [227, 260] on input "Selecionar todos" at bounding box center [222, 256] width 9 height 9
checkbox input "false"
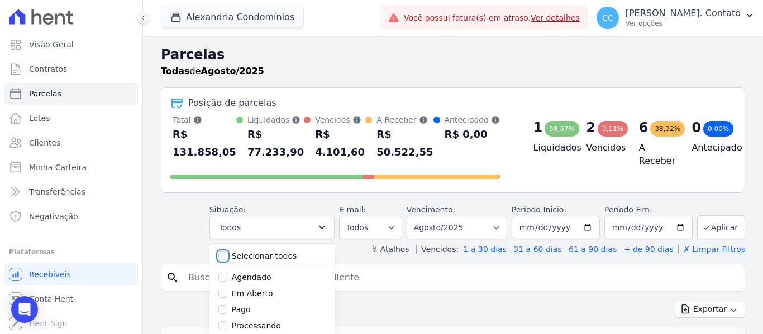
checkbox input "false"
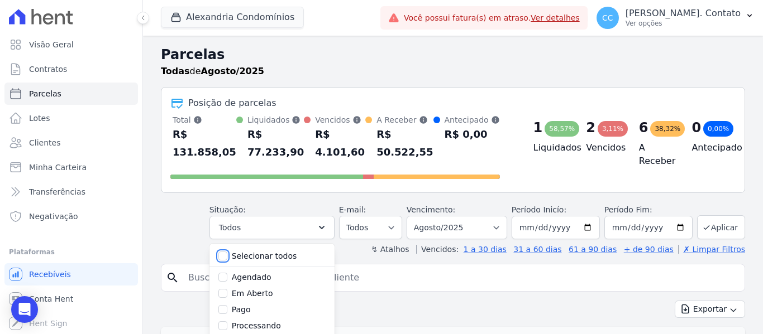
checkbox input "false"
click at [259, 295] on label "Em Aberto" at bounding box center [252, 293] width 41 height 9
click at [227, 295] on input "Em Aberto" at bounding box center [222, 293] width 9 height 9
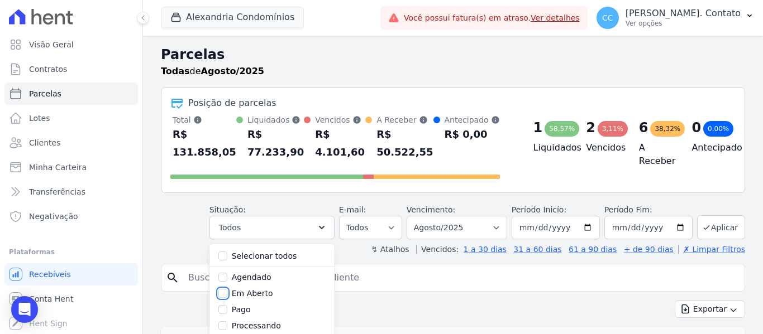
checkbox input "true"
click at [726, 226] on button "Aplicar" at bounding box center [721, 228] width 48 height 24
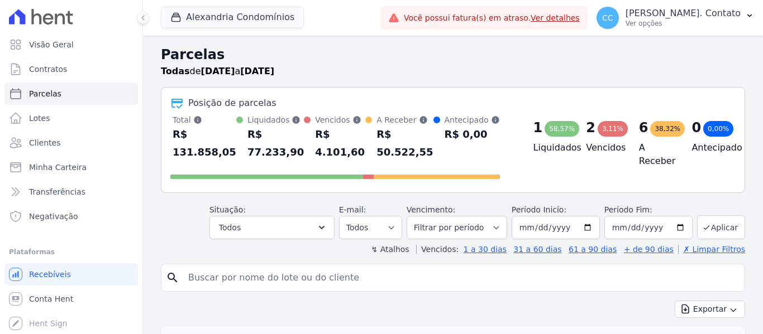
select select
click at [96, 140] on link "Clientes" at bounding box center [70, 143] width 133 height 22
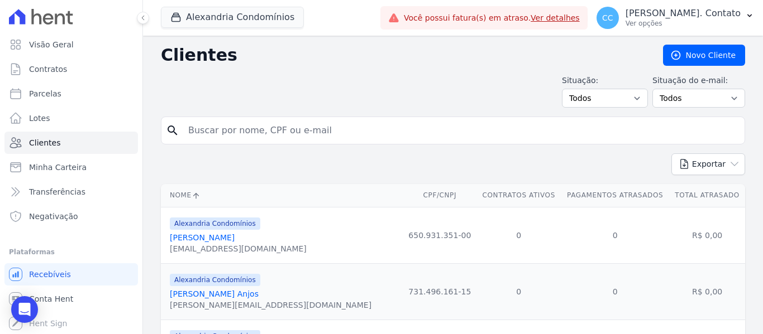
click at [230, 131] on input "search" at bounding box center [460, 130] width 558 height 22
type input "[PERSON_NAME]"
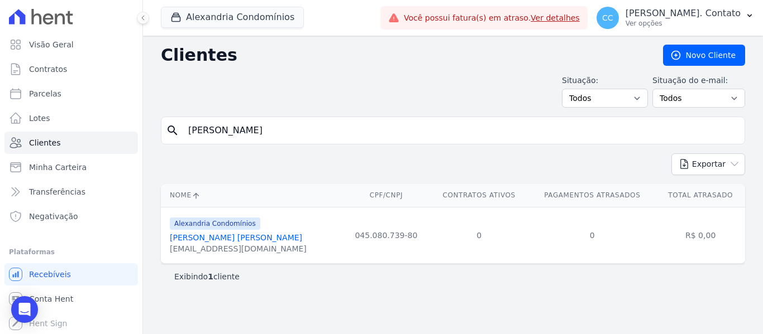
click at [215, 236] on link "[PERSON_NAME] [PERSON_NAME]" at bounding box center [236, 237] width 132 height 9
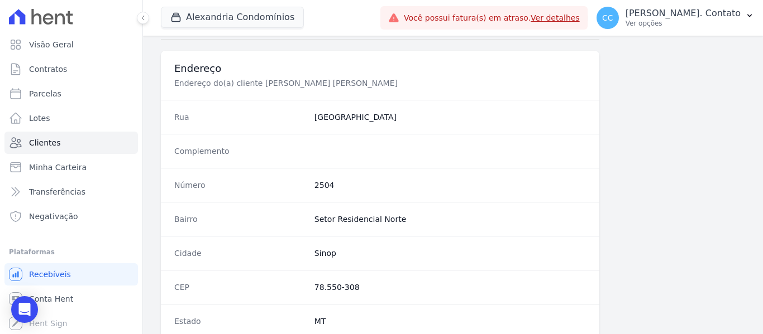
scroll to position [710, 0]
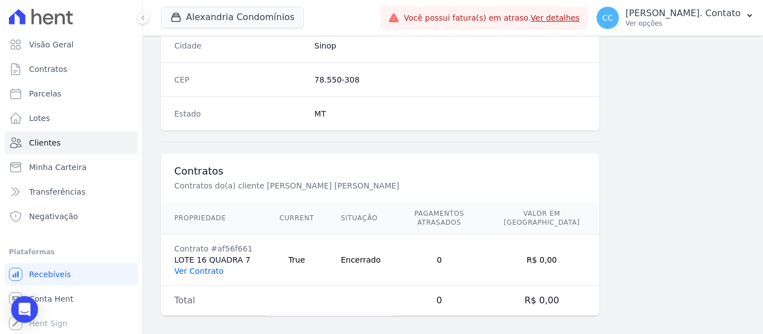
click at [197, 267] on link "Ver Contrato" at bounding box center [198, 271] width 49 height 9
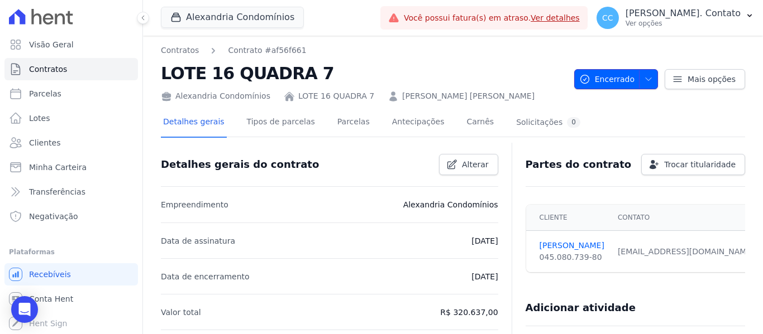
click at [644, 79] on icon "button" at bounding box center [648, 79] width 9 height 9
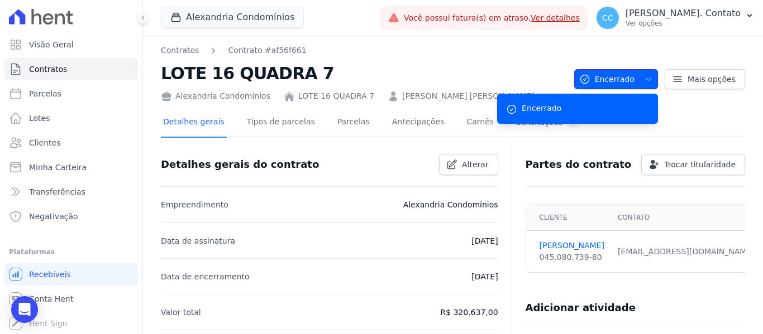
click at [644, 79] on icon "button" at bounding box center [648, 79] width 9 height 9
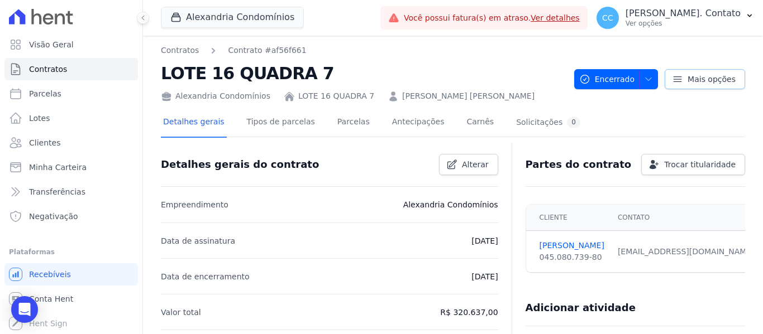
click at [687, 79] on span "Mais opções" at bounding box center [711, 79] width 48 height 11
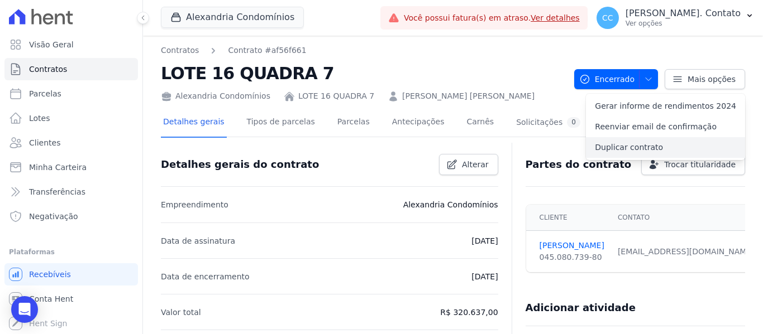
click at [644, 145] on link "Duplicar contrato" at bounding box center [665, 147] width 159 height 21
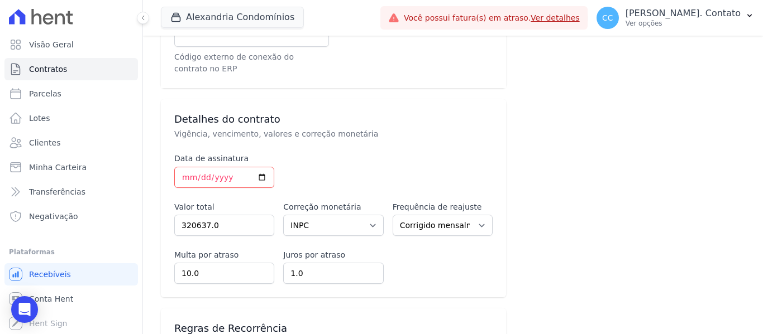
scroll to position [447, 0]
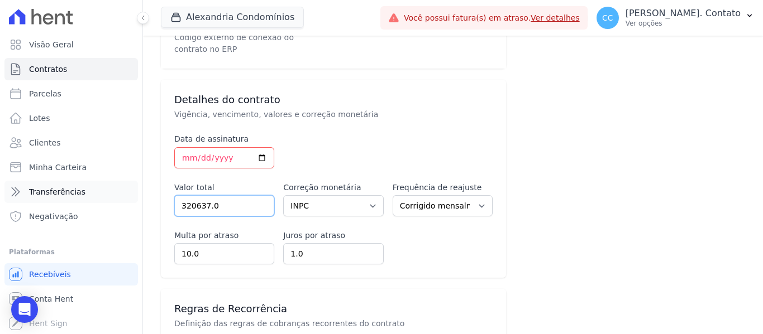
drag, startPoint x: 247, startPoint y: 197, endPoint x: 102, endPoint y: 197, distance: 145.2
click at [102, 197] on div "Visão Geral Contratos Parcelas Lotes Clientes Minha Carteira Transferências Neg…" at bounding box center [381, 167] width 763 height 334
type input "19800.00"
click at [327, 201] on select "Sem reajuste Média dos últimos 12 meses acumulado de INCCM Média dos últimos 12…" at bounding box center [333, 205] width 100 height 21
select select
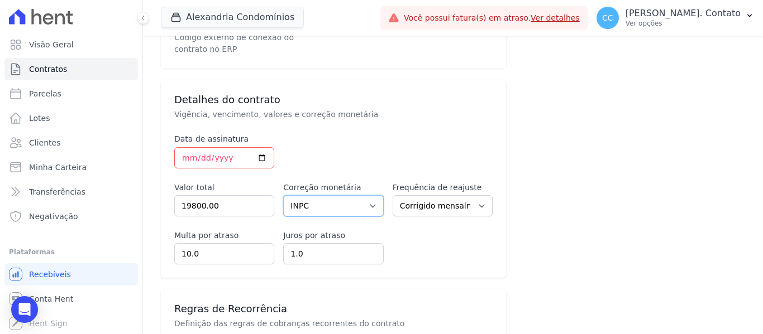
click at [283, 195] on select "Sem reajuste Média dos últimos 12 meses acumulado de INCCM Média dos últimos 12…" at bounding box center [333, 205] width 100 height 21
drag, startPoint x: 233, startPoint y: 243, endPoint x: 198, endPoint y: 243, distance: 35.2
click at [198, 243] on input "10.0" at bounding box center [224, 253] width 100 height 21
drag, startPoint x: 237, startPoint y: 241, endPoint x: 132, endPoint y: 240, distance: 104.4
click at [142, 241] on div "Visão Geral Contratos Parcelas Lotes Clientes Minha Carteira Transferências Neg…" at bounding box center [381, 167] width 763 height 334
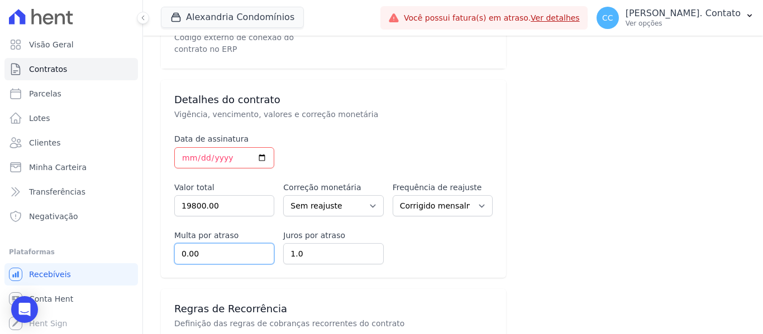
type input "0.00"
drag, startPoint x: 323, startPoint y: 237, endPoint x: 238, endPoint y: 237, distance: 85.4
click at [238, 237] on div "Multa por atraso 0.00 Juros por atraso 1.0" at bounding box center [333, 247] width 318 height 35
type input "0.00"
click at [434, 258] on div "Detalhes do contrato Vigência, vencimento, valores e correção monetária Data de…" at bounding box center [333, 179] width 345 height 198
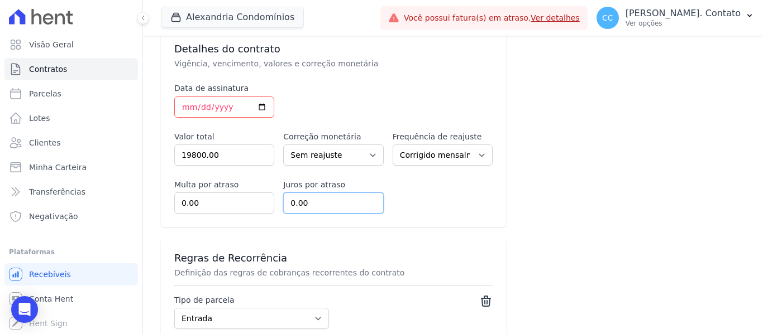
scroll to position [614, 0]
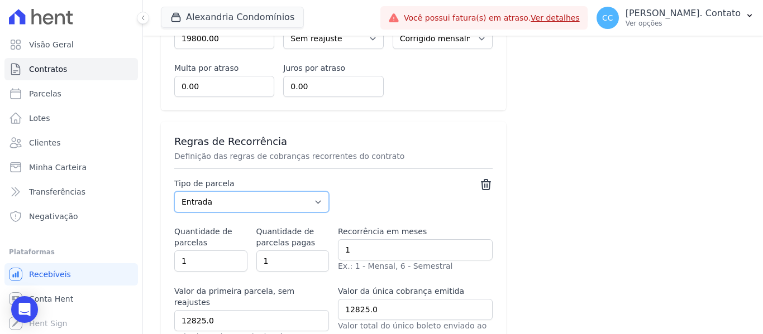
click at [316, 192] on select "Parcela Normal Entrada Sinal Intercalada Chaves Pré-chaves Pós-chaves Impostos …" at bounding box center [251, 202] width 155 height 21
select select "standard"
click at [174, 192] on select "Parcela Normal Entrada Sinal Intercalada Chaves Pré-chaves Pós-chaves Impostos …" at bounding box center [251, 202] width 155 height 21
click at [236, 251] on input "2" at bounding box center [210, 261] width 73 height 21
click at [236, 251] on input "3" at bounding box center [210, 261] width 73 height 21
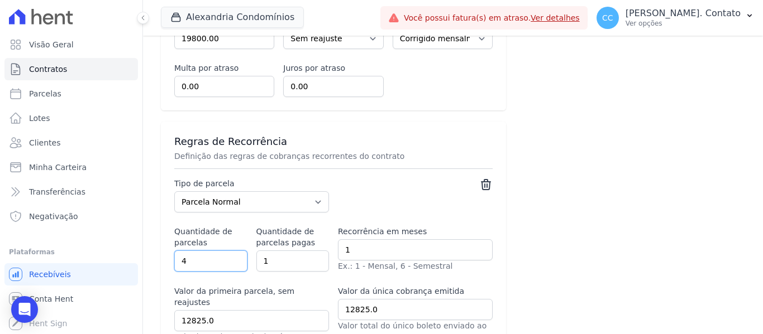
click at [236, 251] on input "4" at bounding box center [210, 261] width 73 height 21
click at [236, 251] on input "5" at bounding box center [210, 261] width 73 height 21
click at [236, 251] on input "6" at bounding box center [210, 261] width 73 height 21
click at [236, 251] on input "7" at bounding box center [210, 261] width 73 height 21
click at [236, 251] on input "8" at bounding box center [210, 261] width 73 height 21
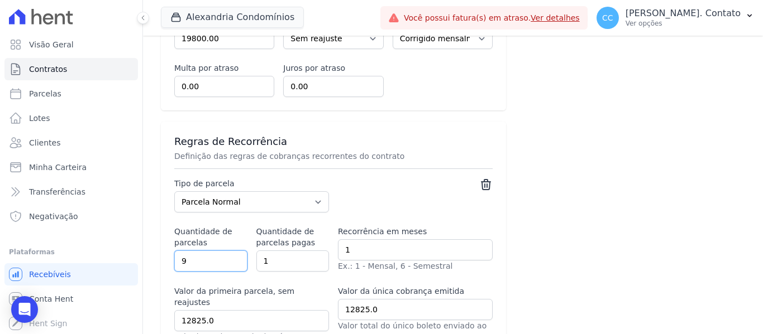
type input "9"
click at [236, 251] on input "9" at bounding box center [210, 261] width 73 height 21
select select "down_payment"
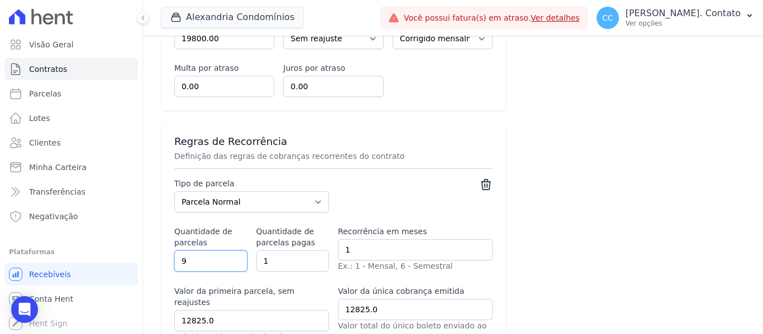
select select "interleaved"
select select "financing"
type input "0"
click at [314, 253] on input "0" at bounding box center [292, 261] width 73 height 21
select select "down_payment"
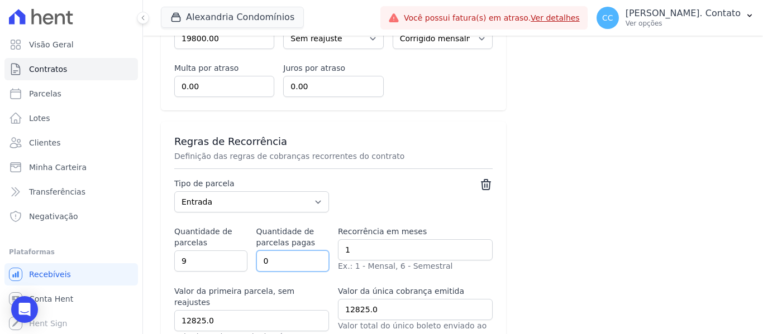
select select "down_payment"
select select "interleaved"
select select "financing"
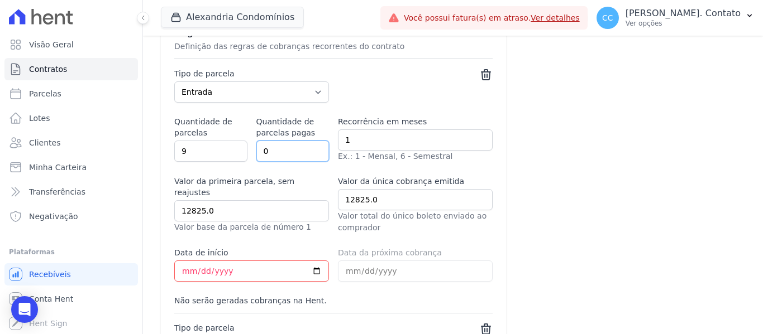
scroll to position [726, 0]
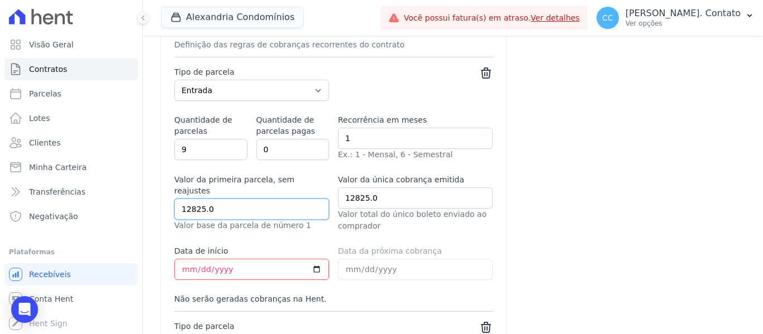
drag, startPoint x: 252, startPoint y: 188, endPoint x: 118, endPoint y: 180, distance: 134.8
click at [118, 180] on div "Visão Geral Contratos Parcelas Lotes Clientes Minha Carteira Transferências Neg…" at bounding box center [381, 167] width 763 height 334
type input "2200.00"
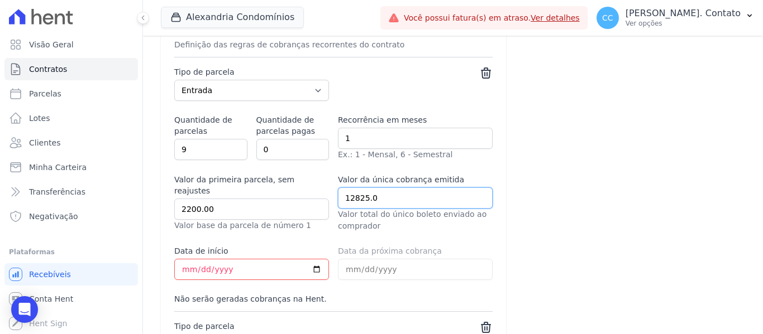
type input "2"
select select "down_payment"
select select "interleaved"
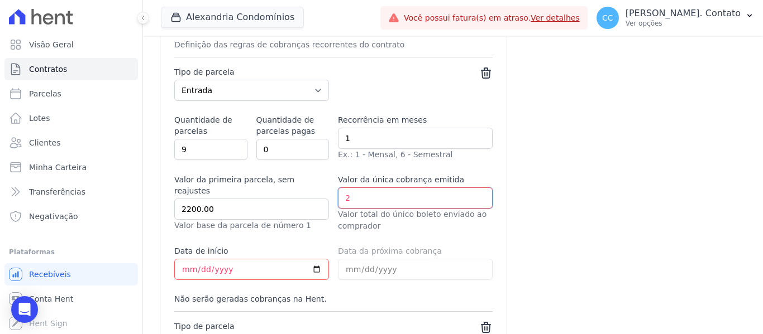
select select "financing"
type input "2200.00"
click at [248, 260] on input "2023-05-25" at bounding box center [251, 269] width 155 height 21
select select "down_payment"
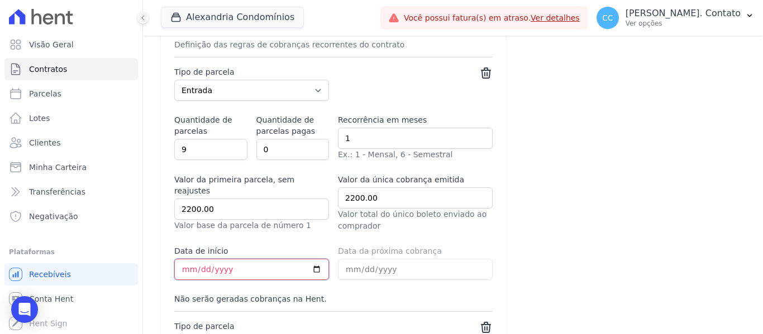
select select "down_payment"
select select "interleaved"
select select "financing"
click at [319, 259] on input "2023-05-25" at bounding box center [251, 269] width 155 height 21
type input "2023-09-25"
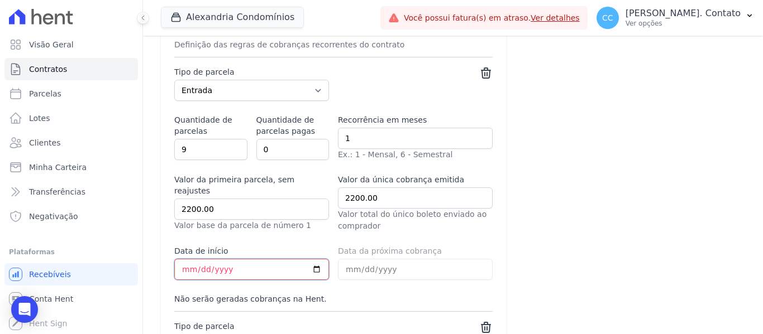
select select "down_payment"
select select "interleaved"
select select "financing"
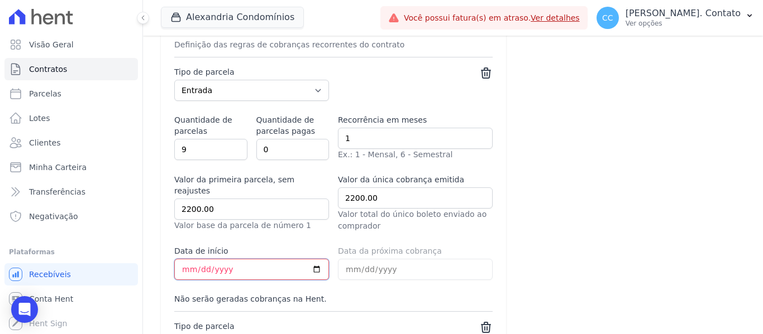
type input "2023-09-20"
select select "down_payment"
select select "interleaved"
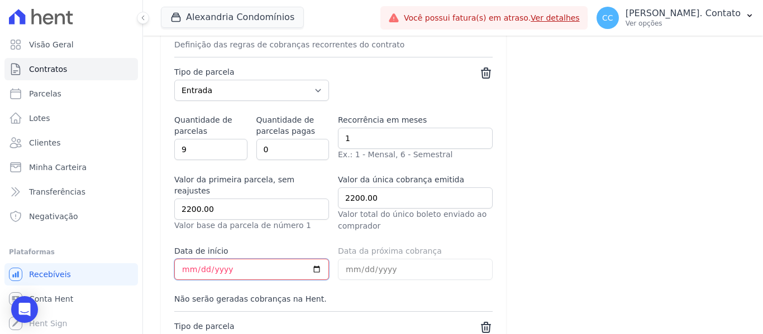
select select "financing"
click at [216, 259] on input "2023-09-20" at bounding box center [251, 269] width 155 height 21
click at [185, 261] on input "2023-09-20" at bounding box center [251, 269] width 155 height 21
click at [217, 259] on input "2023-09-20" at bounding box center [251, 269] width 155 height 21
type input "2025-09-20"
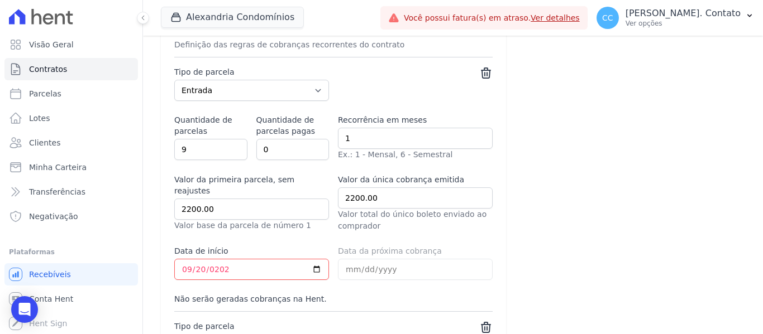
select select "down_payment"
select select "interleaved"
select select "financing"
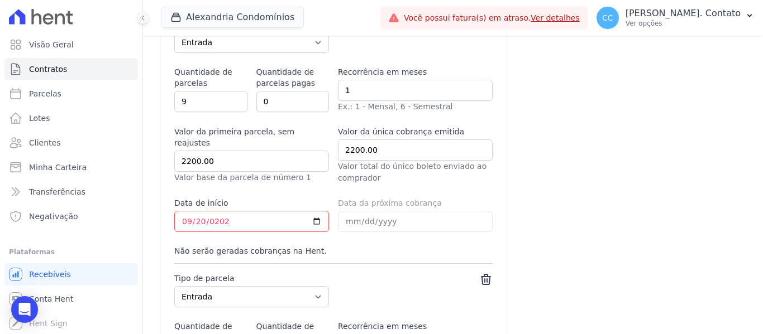
scroll to position [838, 0]
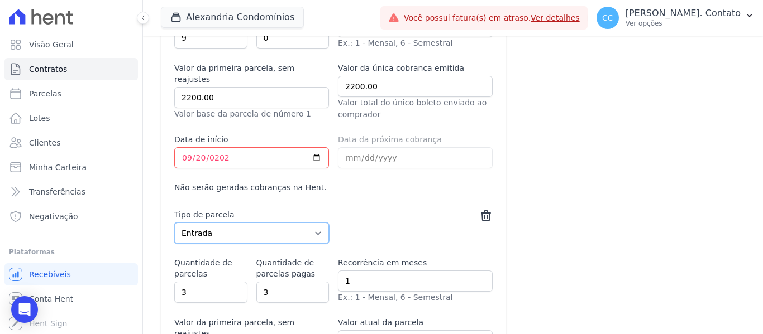
click at [305, 230] on select "Parcela Normal Entrada Sinal Intercalada Chaves Pré-chaves Pós-chaves Impostos …" at bounding box center [251, 233] width 155 height 21
select select "standard"
click at [174, 223] on select "Parcela Normal Entrada Sinal Intercalada Chaves Pré-chaves Pós-chaves Impostos …" at bounding box center [251, 233] width 155 height 21
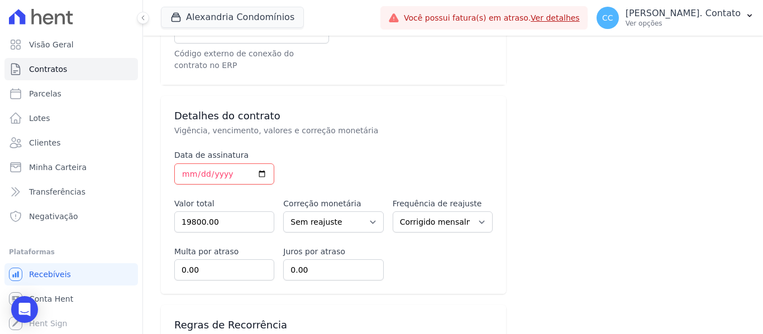
scroll to position [447, 0]
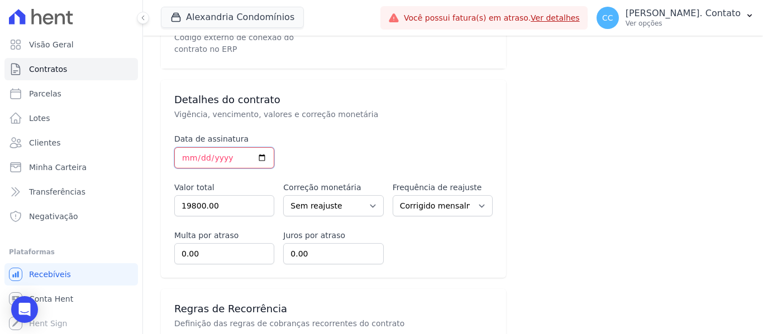
click at [226, 147] on input "2022-02-22" at bounding box center [224, 157] width 100 height 21
click at [258, 147] on input "2022-02-22" at bounding box center [224, 157] width 100 height 21
type input "2022-08-22"
click at [319, 140] on div "Data de assinatura 2022-08-22" at bounding box center [333, 150] width 318 height 35
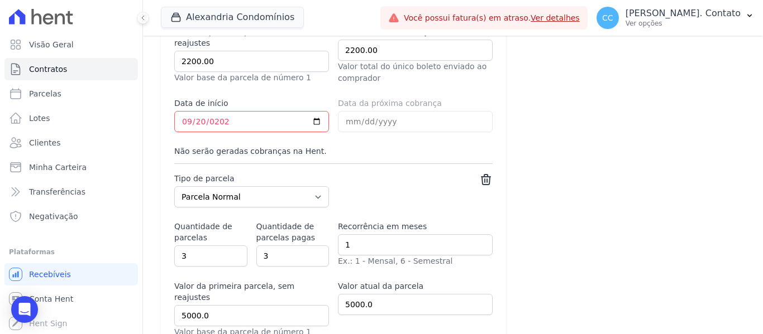
scroll to position [893, 0]
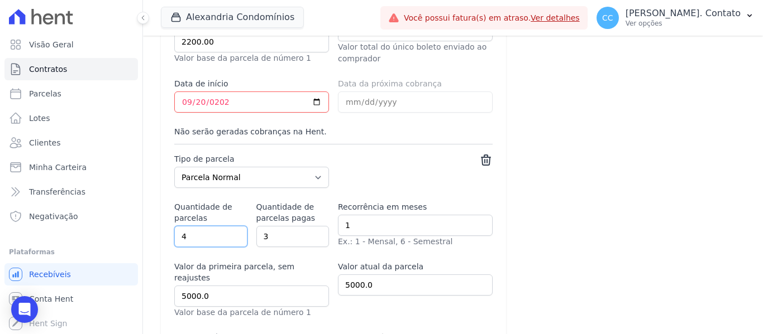
click at [232, 226] on input "4" at bounding box center [210, 236] width 73 height 21
click at [232, 226] on input "5" at bounding box center [210, 236] width 73 height 21
click at [232, 226] on input "6" at bounding box center [210, 236] width 73 height 21
click at [232, 226] on input "7" at bounding box center [210, 236] width 73 height 21
click at [232, 226] on input "8" at bounding box center [210, 236] width 73 height 21
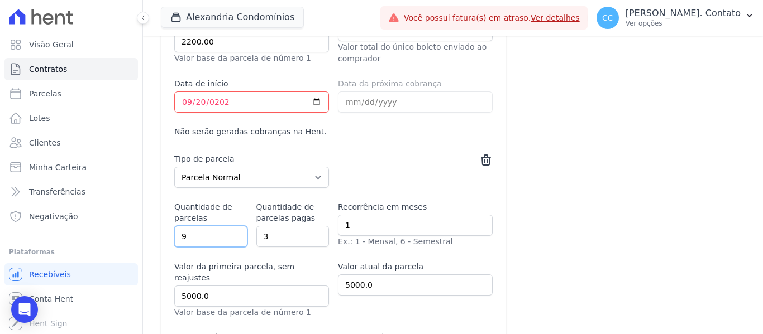
type input "9"
click at [232, 226] on input "9" at bounding box center [210, 236] width 73 height 21
type input "2"
select select "down_payment"
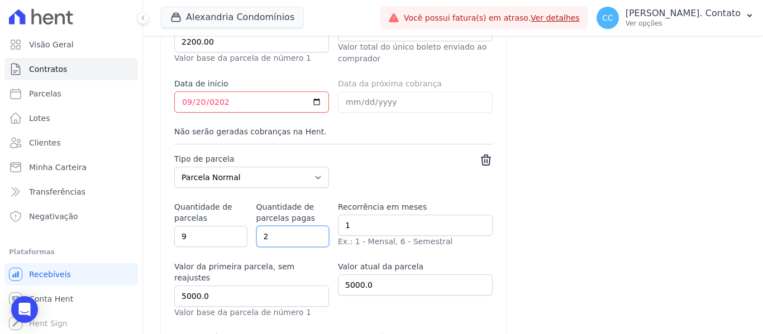
select select "down_payment"
select select "interleaved"
select select "financing"
click at [314, 229] on input "2" at bounding box center [292, 236] width 73 height 21
click at [314, 229] on input "1" at bounding box center [292, 236] width 73 height 21
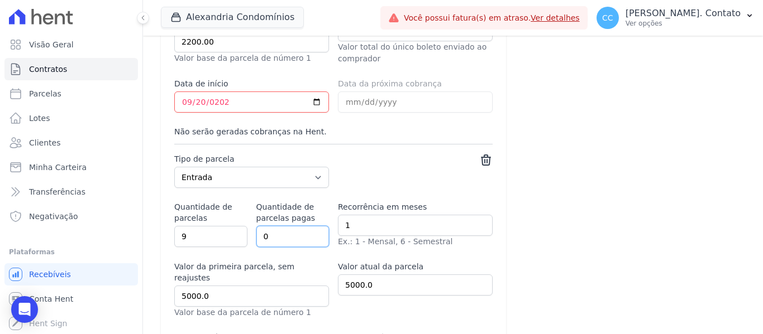
type input "0"
click at [314, 229] on input "0" at bounding box center [292, 236] width 73 height 21
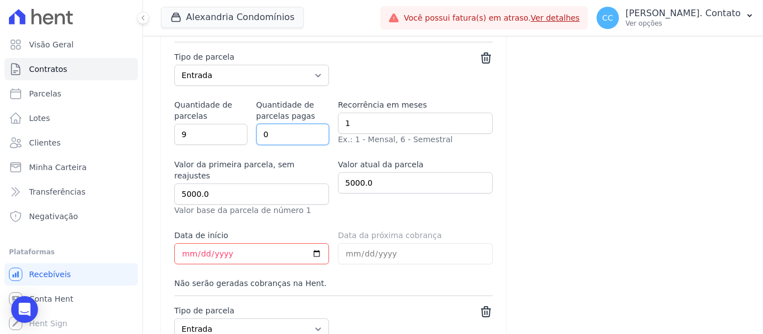
scroll to position [1005, 0]
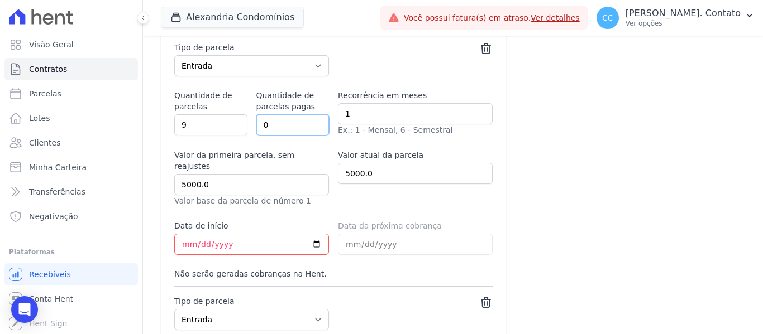
select select "down_payment"
select select "interleaved"
select select "financing"
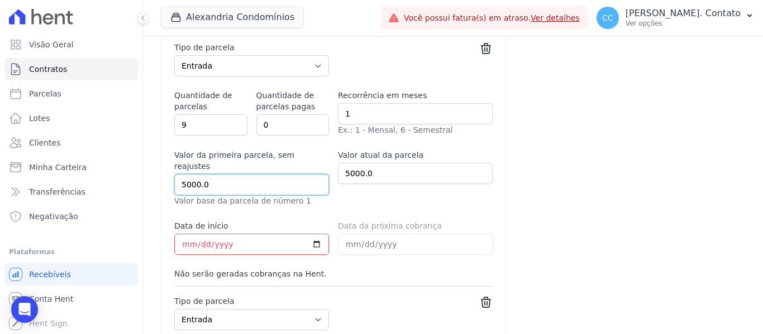
drag, startPoint x: 237, startPoint y: 170, endPoint x: 137, endPoint y: 161, distance: 100.4
click at [137, 161] on div "Visão Geral Contratos [GEOGRAPHIC_DATA] Lotes Clientes Minha Carteira Transferê…" at bounding box center [381, 167] width 763 height 334
type input "2200.0"
select select "down_payment"
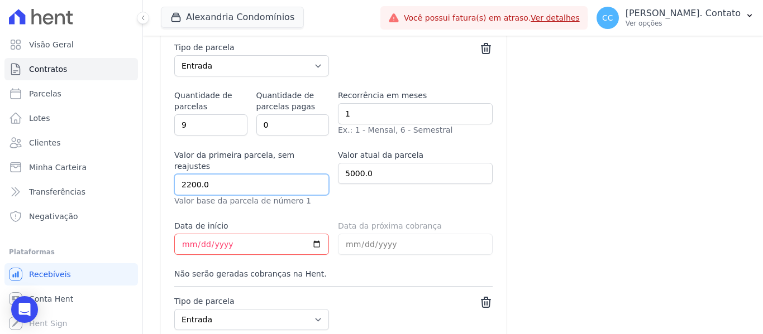
select select "down_payment"
select select "interleaved"
select select "financing"
type input "2200.00"
type input "22"
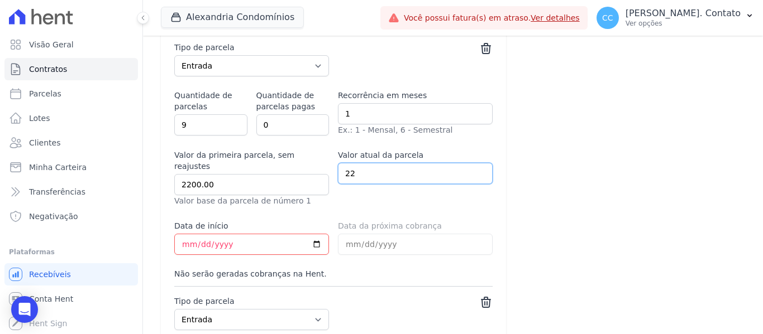
select select "down_payment"
select select "interleaved"
select select "financing"
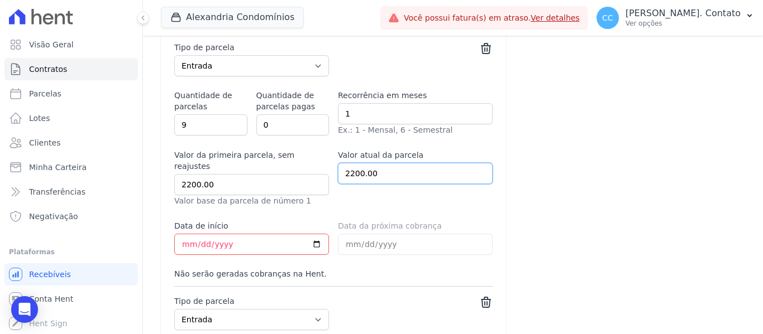
type input "2200.00"
select select "down_payment"
select select "interleaved"
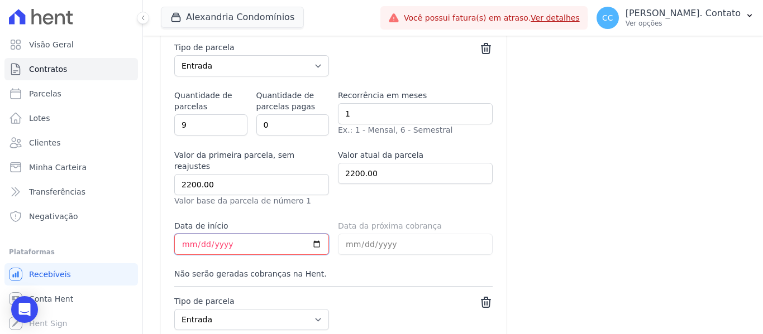
select select "financing"
click at [312, 234] on input "2022-03-20" at bounding box center [251, 244] width 155 height 21
type input "2022-09-20"
select select "down_payment"
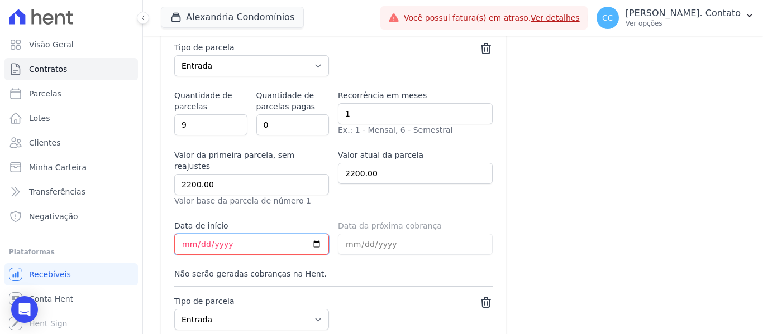
select select "down_payment"
select select "interleaved"
select select "financing"
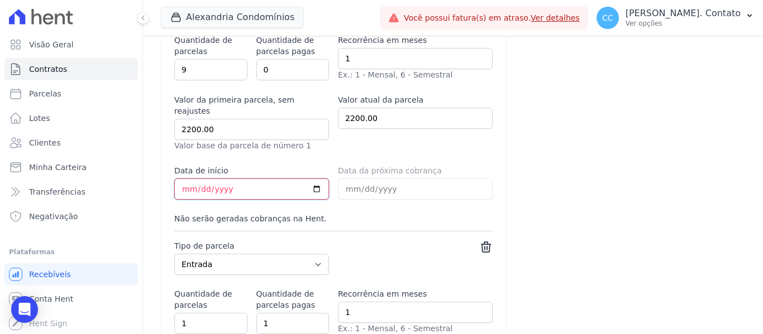
scroll to position [1061, 0]
click at [300, 254] on select "Parcela Normal Entrada Sinal Intercalada Chaves Pré-chaves Pós-chaves Impostos …" at bounding box center [251, 264] width 155 height 21
select select "standard"
click at [174, 254] on select "Parcela Normal Entrada Sinal Intercalada Chaves Pré-chaves Pós-chaves Impostos …" at bounding box center [251, 264] width 155 height 21
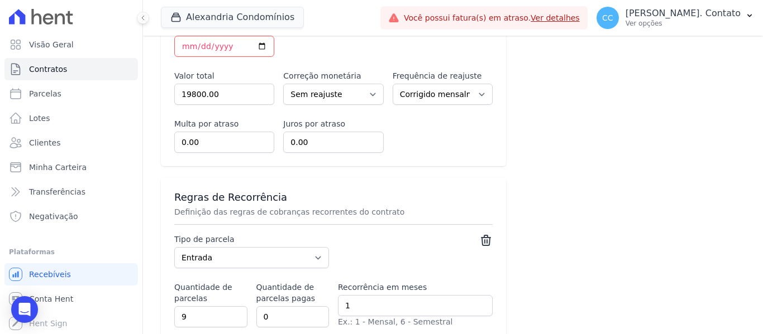
scroll to position [614, 0]
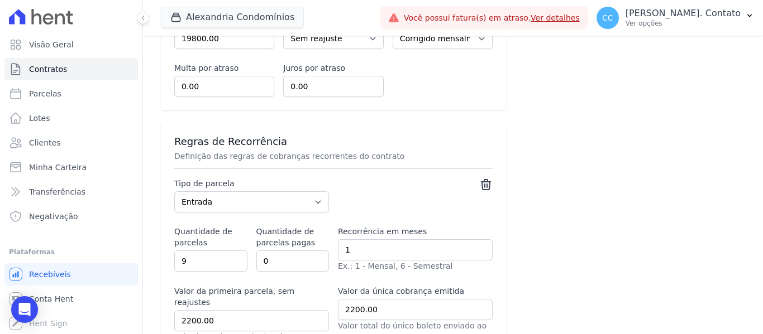
click at [330, 193] on div "Tipo de parcela Parcela Normal Entrada Sinal Intercalada Chaves Pré-chaves Pós-…" at bounding box center [333, 297] width 318 height 238
click at [317, 192] on select "Parcela Normal Entrada Sinal Intercalada Chaves Pré-chaves Pós-chaves Impostos …" at bounding box center [251, 202] width 155 height 21
select select "standard"
click at [174, 192] on select "Parcela Normal Entrada Sinal Intercalada Chaves Pré-chaves Pós-chaves Impostos …" at bounding box center [251, 202] width 155 height 21
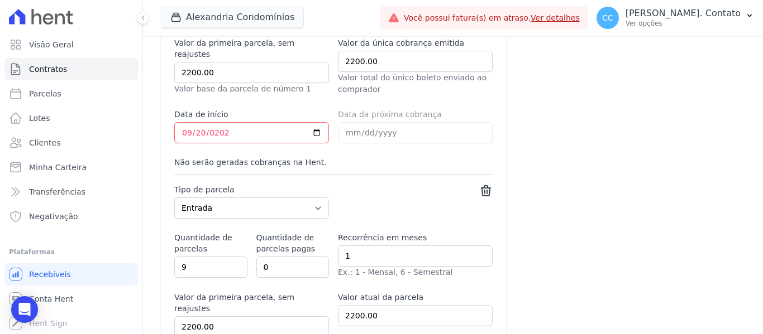
scroll to position [893, 0]
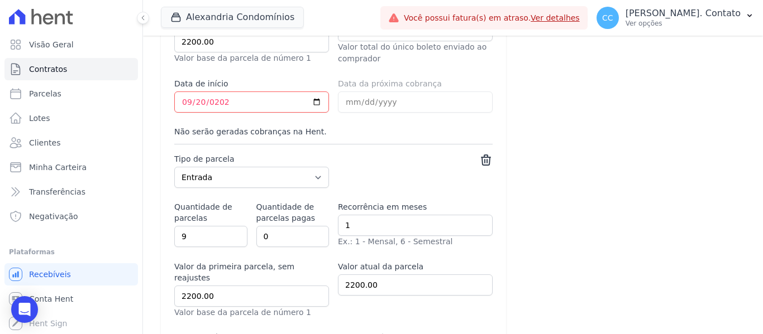
click at [484, 155] on icon at bounding box center [485, 160] width 9 height 10
click at [483, 155] on icon at bounding box center [485, 160] width 9 height 10
click at [482, 155] on icon at bounding box center [485, 160] width 9 height 10
click at [481, 154] on icon at bounding box center [485, 160] width 13 height 13
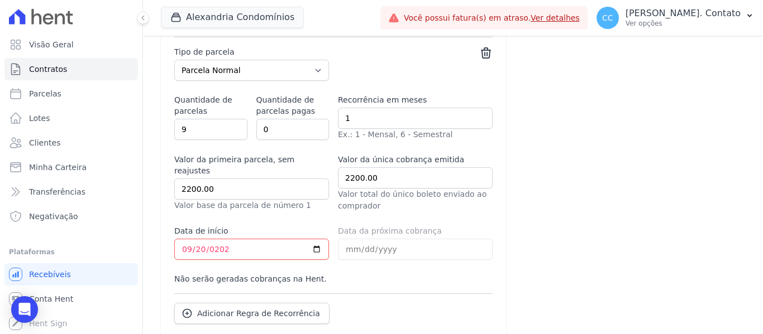
scroll to position [802, 0]
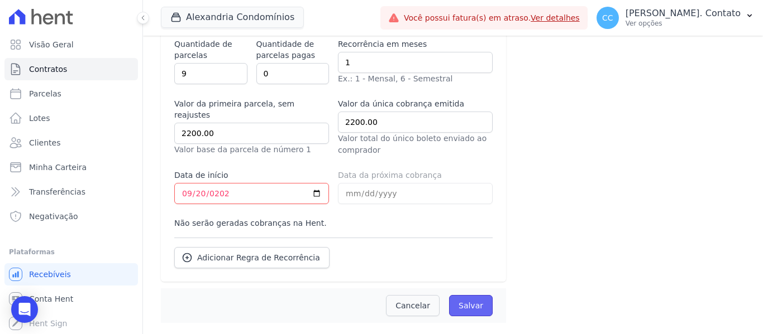
click at [465, 295] on input "Salvar" at bounding box center [471, 305] width 44 height 21
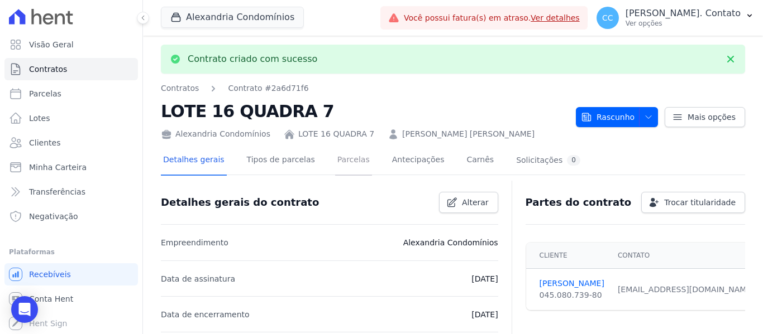
click at [340, 158] on link "Parcelas" at bounding box center [353, 161] width 37 height 30
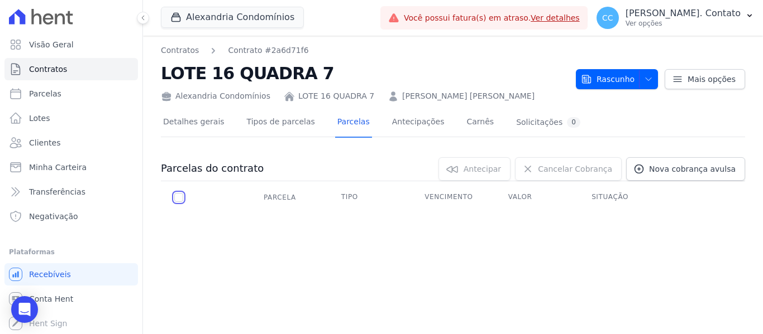
click at [178, 194] on input "checkbox" at bounding box center [178, 197] width 9 height 9
checkbox input "true"
click at [183, 199] on th "Parcela" at bounding box center [179, 197] width 36 height 23
click at [457, 251] on div "Contratos Contrato #2a6d71f6 LOTE 16 QUADRA 7 Alexandria Condomínios LOTE 16 QU…" at bounding box center [453, 185] width 620 height 299
click at [653, 78] on icon "button" at bounding box center [648, 79] width 9 height 9
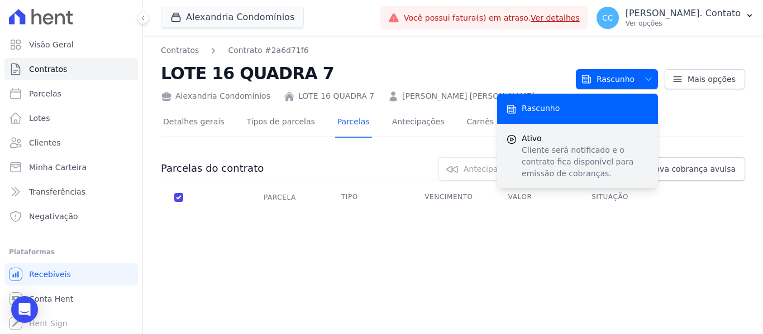
click at [573, 146] on p "Cliente será notificado e o contrato fica disponível para emissão de cobranças." at bounding box center [585, 162] width 127 height 35
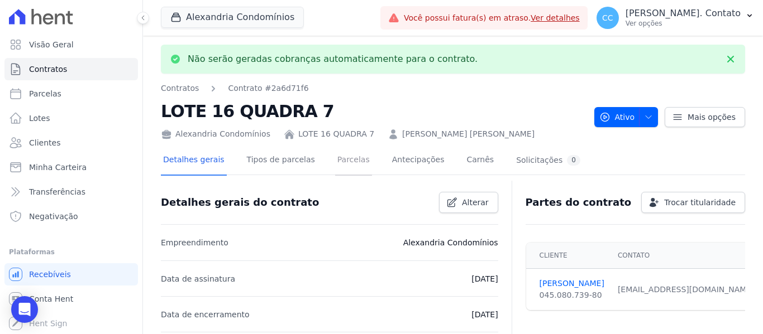
click at [349, 158] on link "Parcelas" at bounding box center [353, 161] width 37 height 30
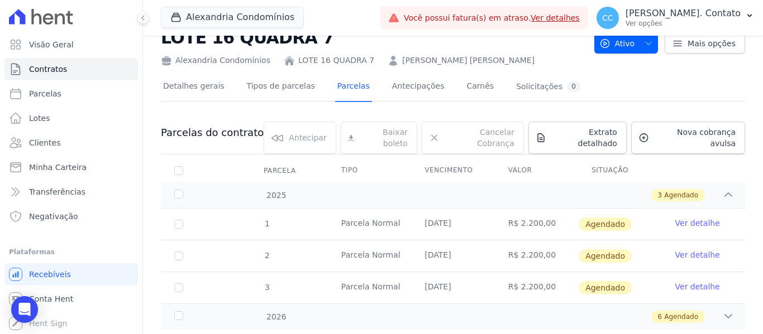
scroll to position [56, 0]
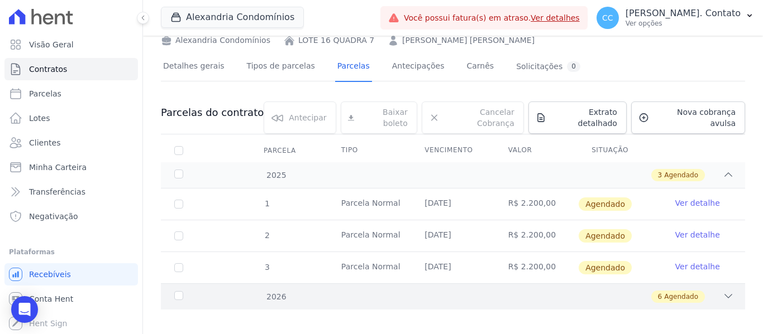
click at [706, 291] on div "6 Agendado" at bounding box center [481, 297] width 505 height 12
click at [723, 169] on icon at bounding box center [728, 174] width 11 height 11
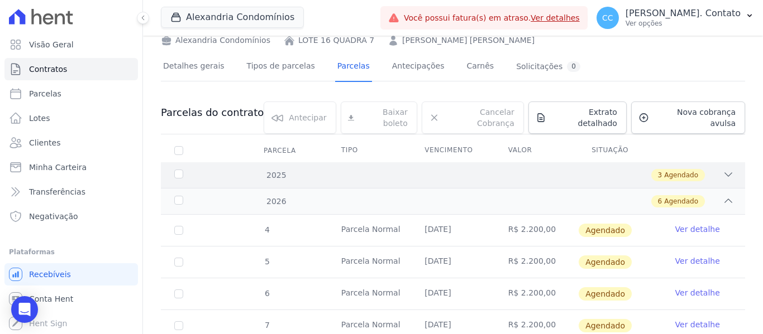
click at [680, 170] on span "Agendado" at bounding box center [681, 175] width 34 height 10
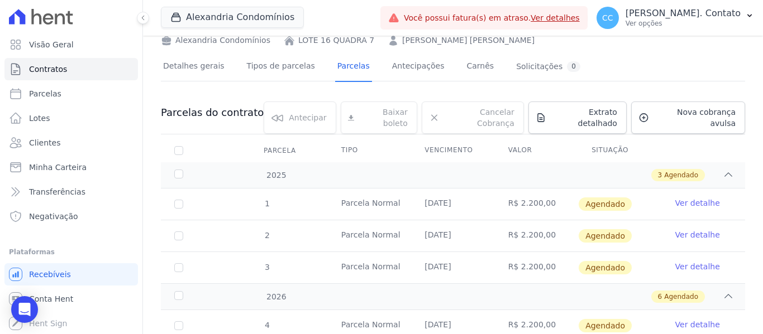
click at [687, 198] on link "Ver detalhe" at bounding box center [697, 203] width 45 height 11
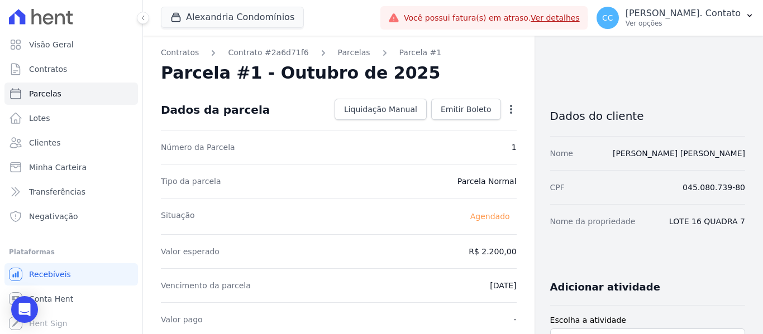
click at [509, 111] on icon "button" at bounding box center [510, 109] width 11 height 11
click at [454, 128] on link "Alterar" at bounding box center [463, 124] width 98 height 20
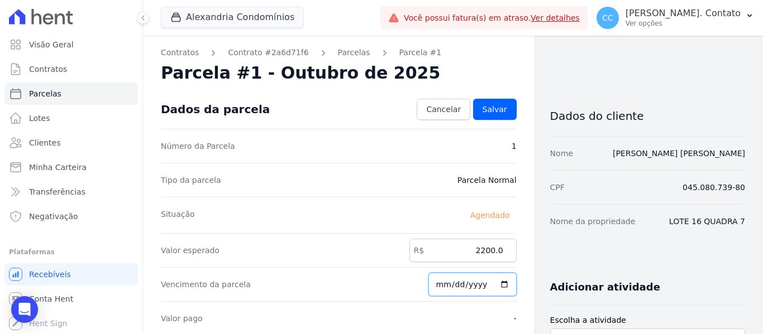
click at [498, 284] on input "2025-10-01" at bounding box center [472, 284] width 88 height 23
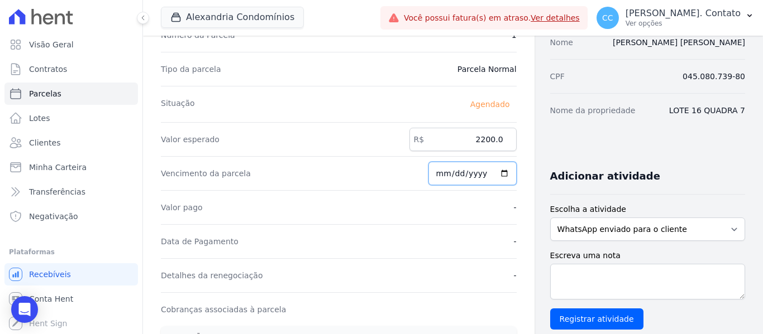
scroll to position [112, 0]
click at [496, 173] on input "2025-11-20" at bounding box center [472, 172] width 88 height 23
type input "2025-09-20"
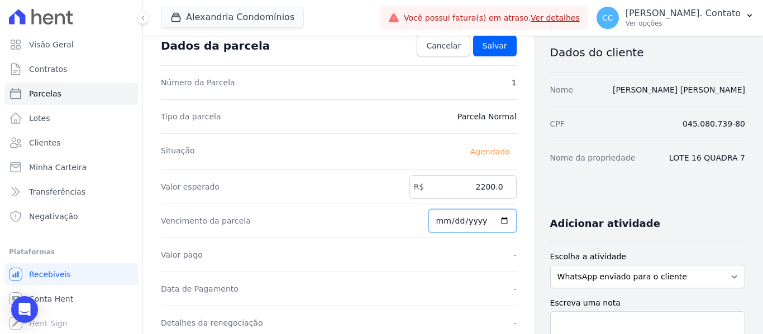
scroll to position [0, 0]
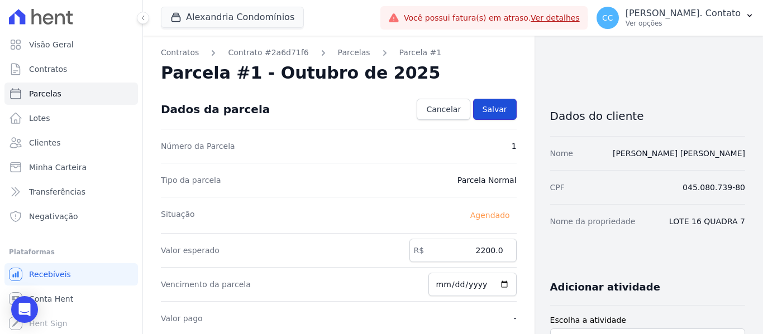
click at [489, 113] on span "Salvar" at bounding box center [494, 109] width 25 height 11
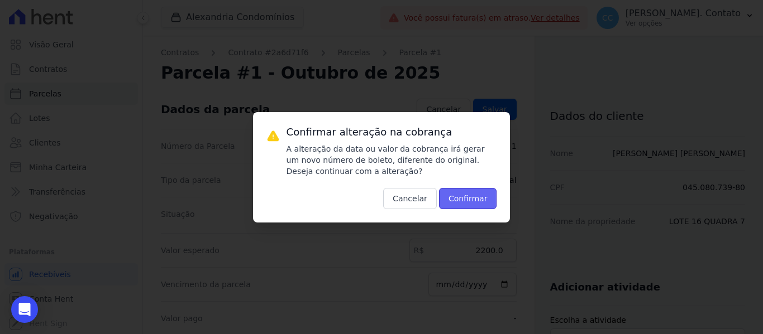
click at [471, 193] on button "Confirmar" at bounding box center [468, 198] width 58 height 21
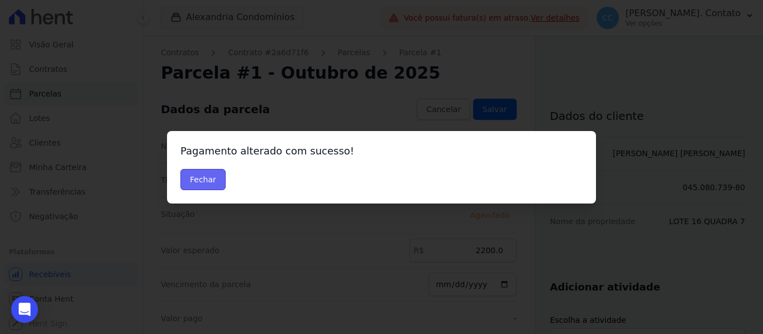
click at [183, 180] on button "Fechar" at bounding box center [202, 179] width 45 height 21
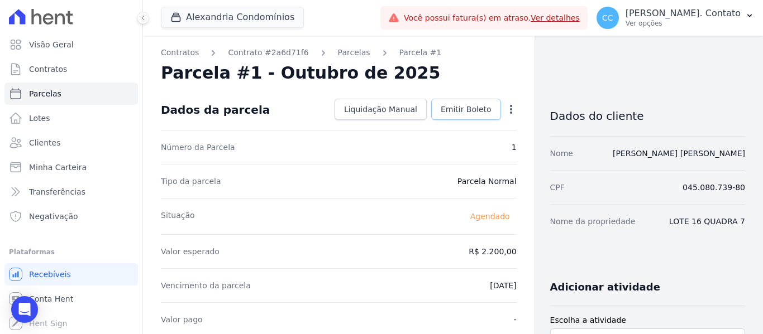
click at [458, 113] on span "Emitir Boleto" at bounding box center [466, 109] width 51 height 11
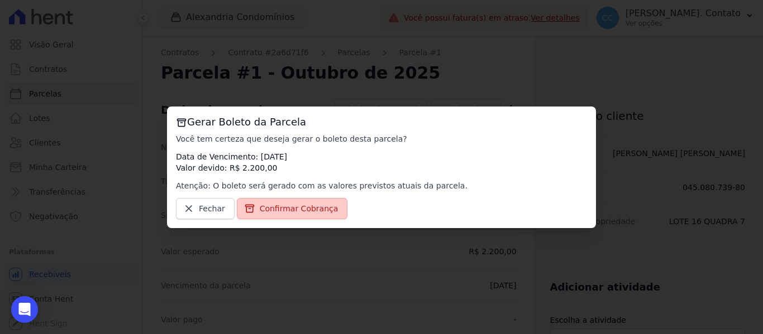
click at [289, 205] on span "Confirmar Cobrança" at bounding box center [299, 208] width 79 height 11
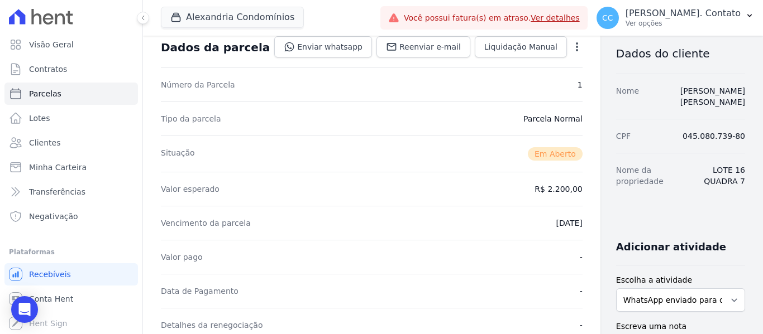
scroll to position [168, 0]
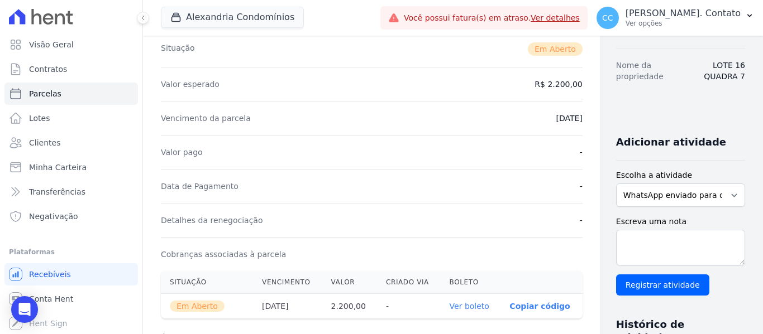
click at [450, 310] on link "Ver boleto" at bounding box center [470, 306] width 40 height 9
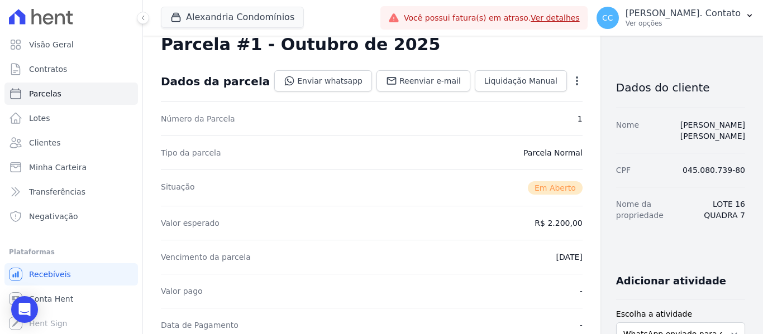
scroll to position [0, 0]
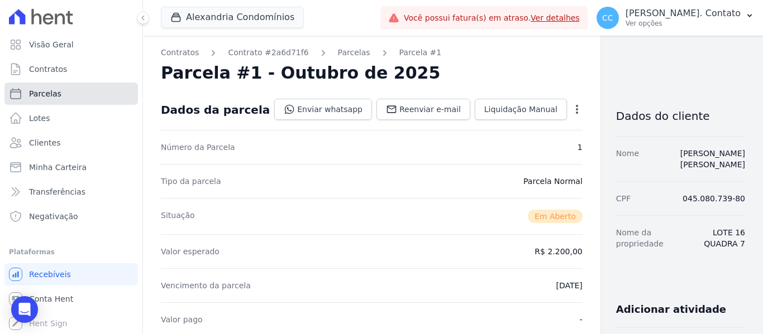
drag, startPoint x: 50, startPoint y: 97, endPoint x: 58, endPoint y: 99, distance: 8.1
click at [50, 97] on span "Parcelas" at bounding box center [45, 93] width 32 height 11
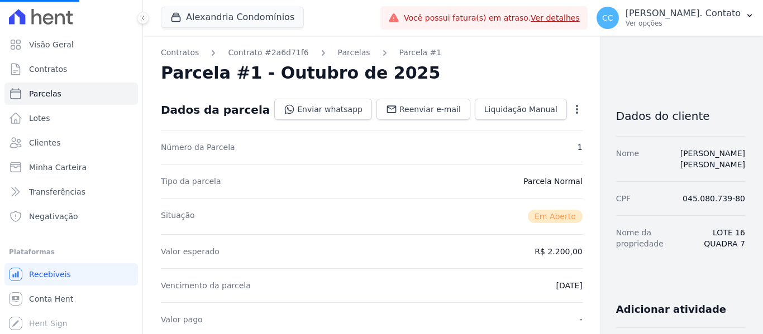
select select
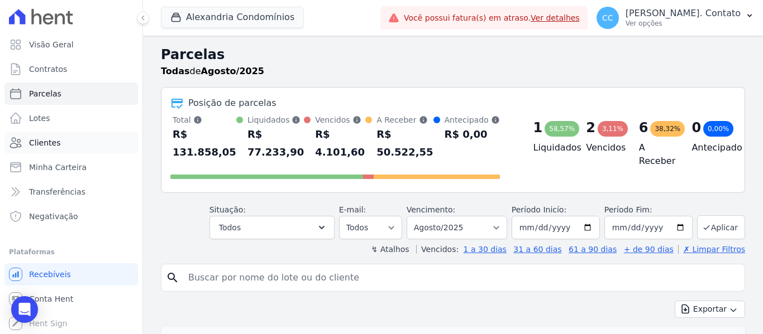
click at [59, 140] on link "Clientes" at bounding box center [70, 143] width 133 height 22
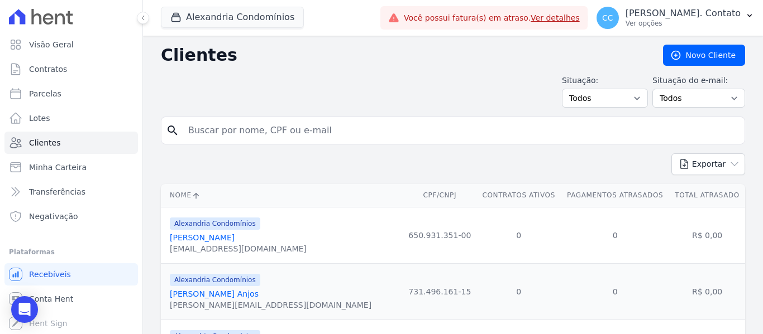
drag, startPoint x: 233, startPoint y: 138, endPoint x: 243, endPoint y: 140, distance: 9.6
click at [233, 138] on input "search" at bounding box center [460, 130] width 558 height 22
type input "[PERSON_NAME]"
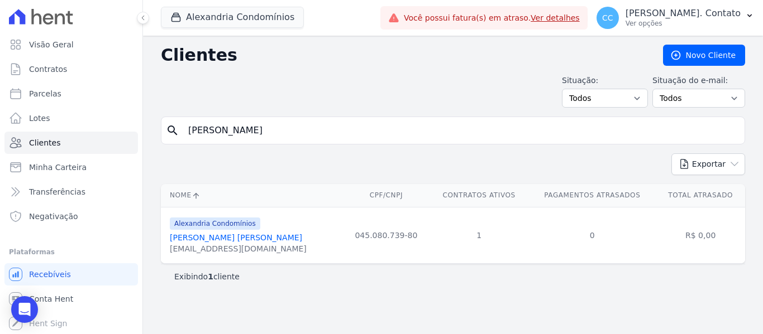
click at [214, 241] on link "[PERSON_NAME] [PERSON_NAME]" at bounding box center [236, 237] width 132 height 9
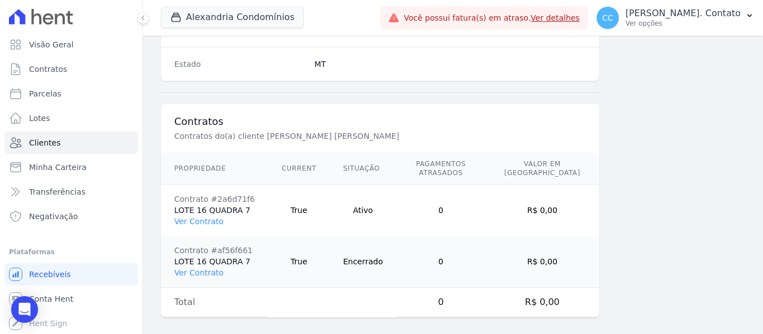
scroll to position [762, 0]
click at [205, 216] on link "Ver Contrato" at bounding box center [198, 220] width 49 height 9
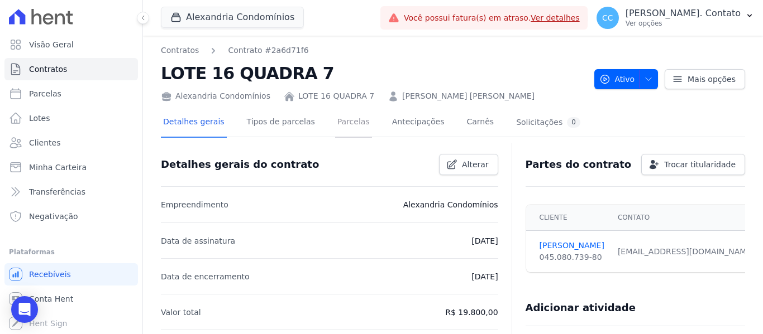
click at [335, 122] on link "Parcelas" at bounding box center [353, 123] width 37 height 30
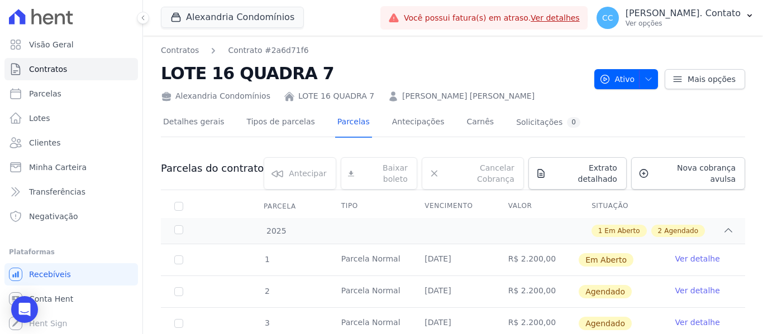
click at [686, 285] on link "Ver detalhe" at bounding box center [697, 290] width 45 height 11
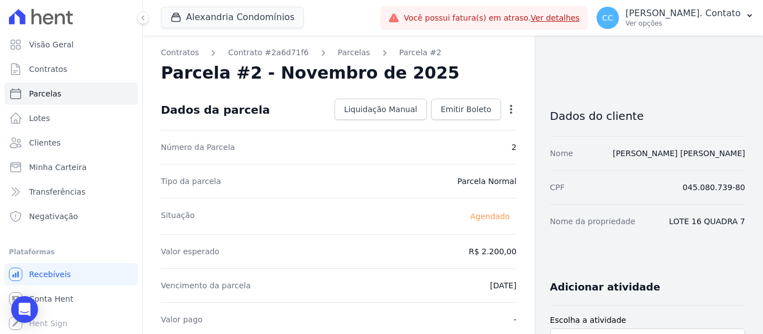
click at [510, 112] on icon "button" at bounding box center [511, 109] width 2 height 9
click at [448, 123] on link "Alterar" at bounding box center [463, 124] width 98 height 20
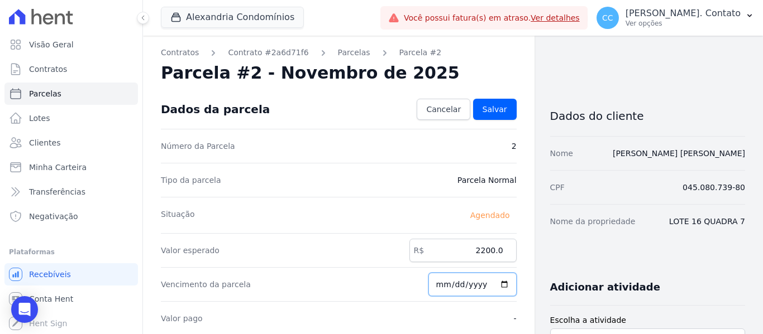
click at [496, 283] on input "[DATE]" at bounding box center [472, 284] width 88 height 23
type input "[DATE]"
click at [487, 107] on span "Salvar" at bounding box center [494, 109] width 25 height 11
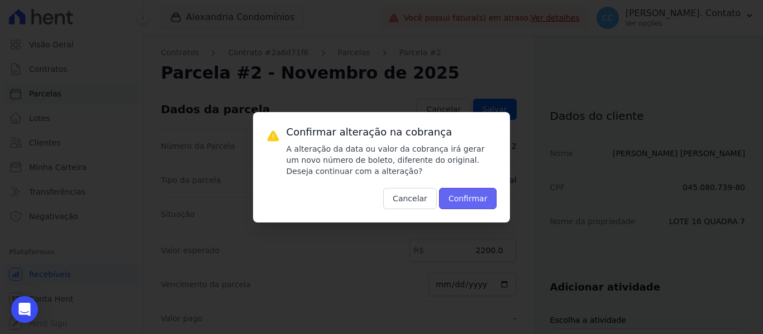
click at [477, 202] on button "Confirmar" at bounding box center [468, 198] width 58 height 21
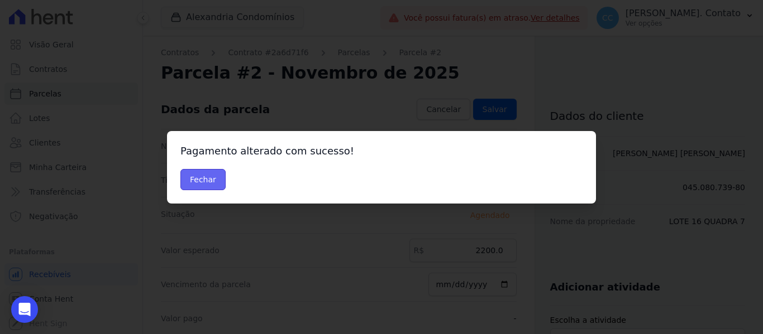
click at [198, 183] on button "Fechar" at bounding box center [202, 179] width 45 height 21
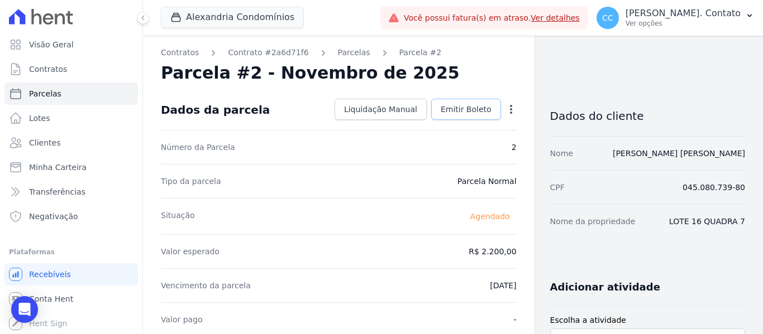
click at [464, 112] on span "Emitir Boleto" at bounding box center [466, 109] width 51 height 11
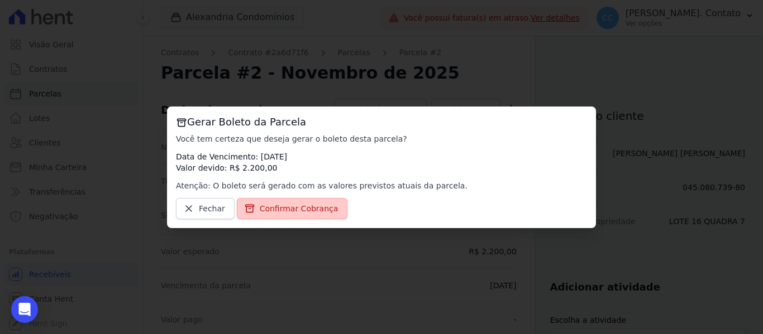
click at [260, 212] on span "Confirmar Cobrança" at bounding box center [299, 208] width 79 height 11
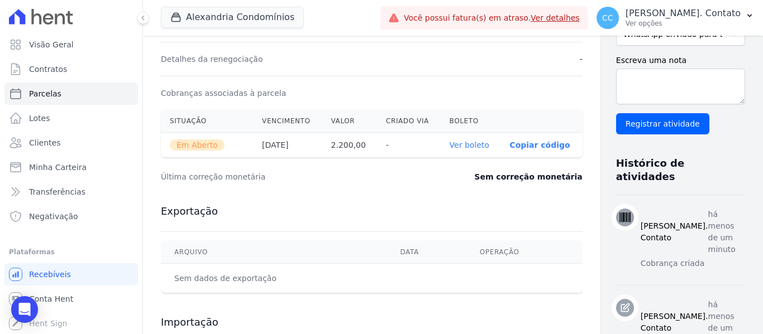
scroll to position [335, 0]
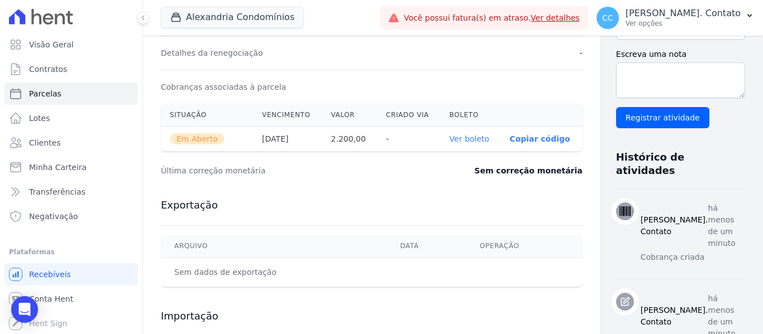
click at [450, 135] on link "Ver boleto" at bounding box center [470, 139] width 40 height 9
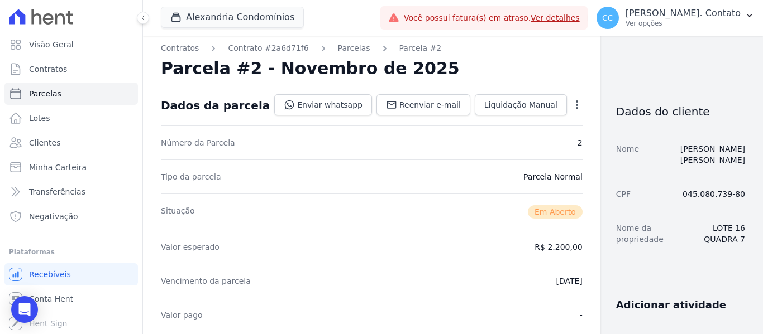
scroll to position [0, 0]
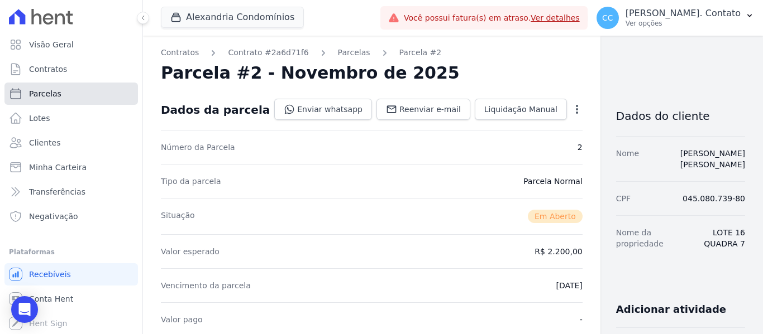
click at [46, 97] on span "Parcelas" at bounding box center [45, 93] width 32 height 11
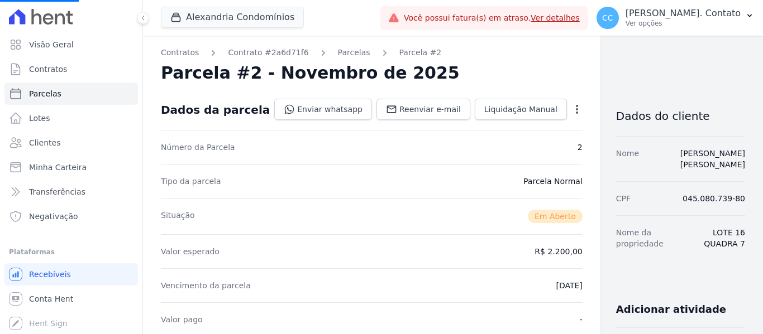
select select
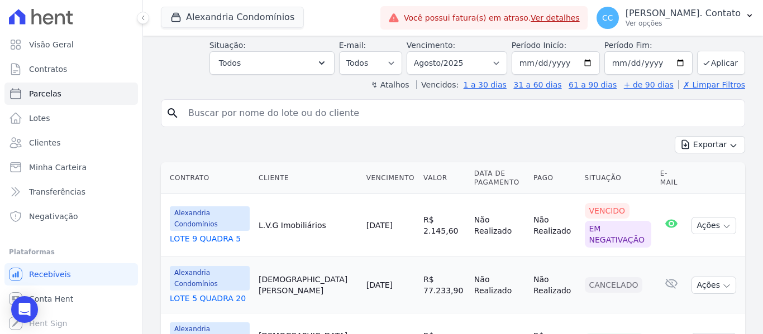
scroll to position [168, 0]
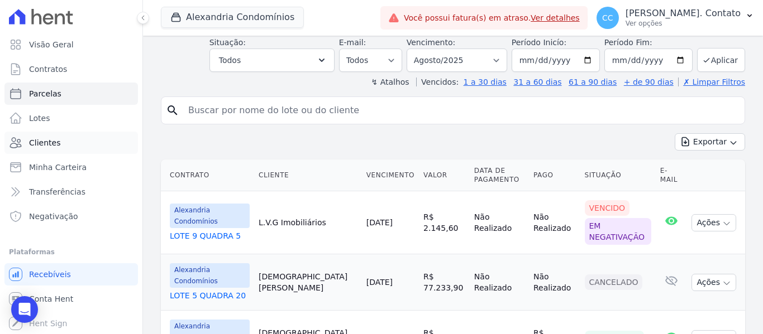
click at [48, 143] on span "Clientes" at bounding box center [44, 142] width 31 height 11
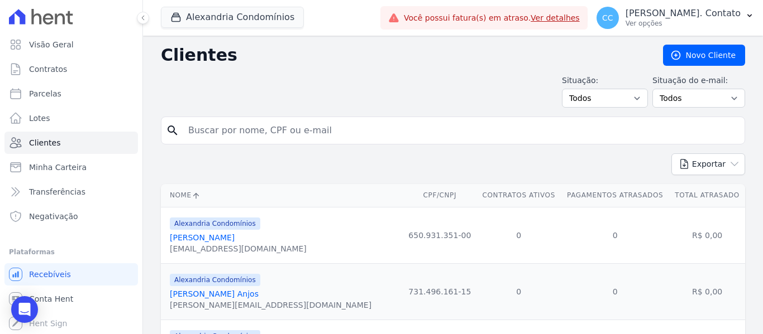
click at [237, 137] on input "search" at bounding box center [460, 130] width 558 height 22
type input "[PERSON_NAME]"
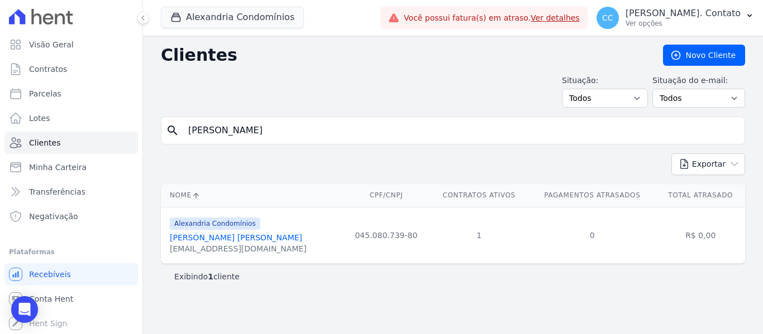
click at [214, 236] on link "[PERSON_NAME] [PERSON_NAME]" at bounding box center [236, 237] width 132 height 9
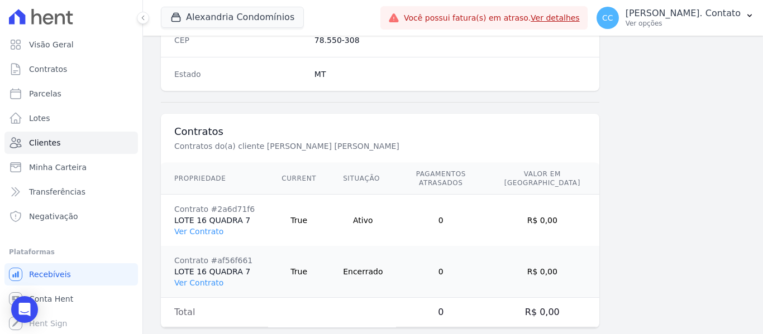
scroll to position [762, 0]
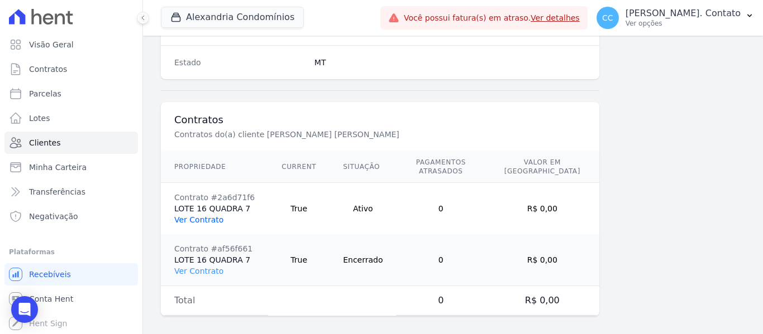
click at [203, 216] on link "Ver Contrato" at bounding box center [198, 220] width 49 height 9
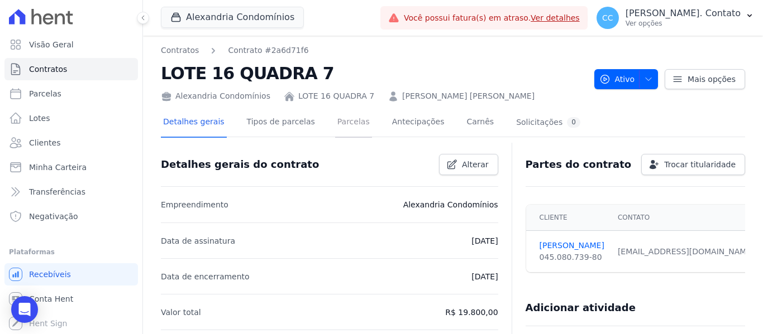
click at [335, 114] on link "Parcelas" at bounding box center [353, 123] width 37 height 30
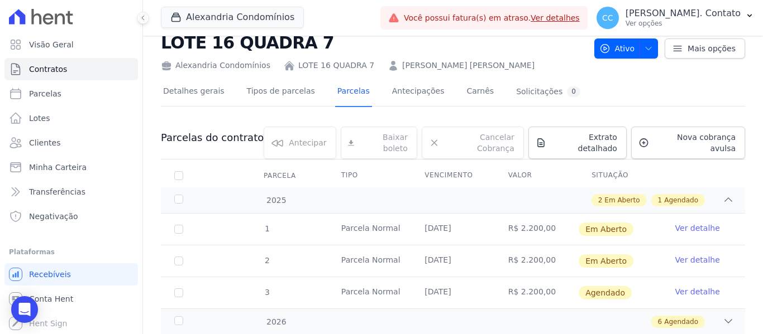
scroll to position [56, 0]
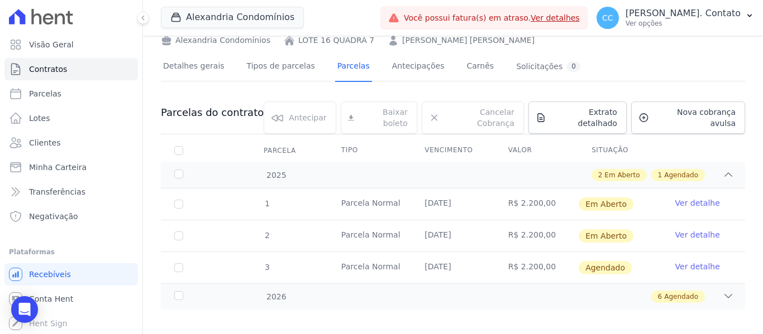
click at [671, 189] on td "Ver detalhe" at bounding box center [703, 204] width 83 height 31
click at [700, 261] on link "Ver detalhe" at bounding box center [697, 266] width 45 height 11
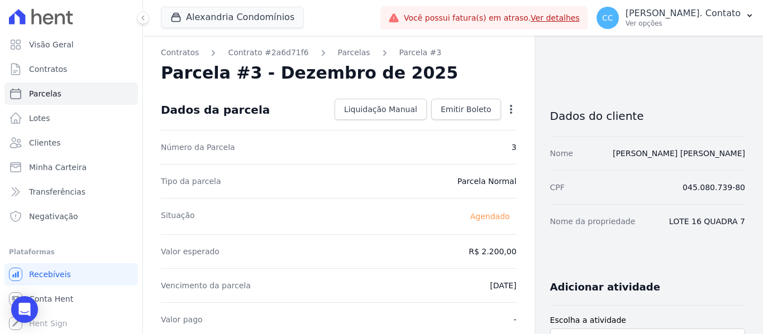
click at [505, 109] on icon "button" at bounding box center [510, 109] width 11 height 11
click at [457, 120] on link "Alterar" at bounding box center [463, 124] width 98 height 20
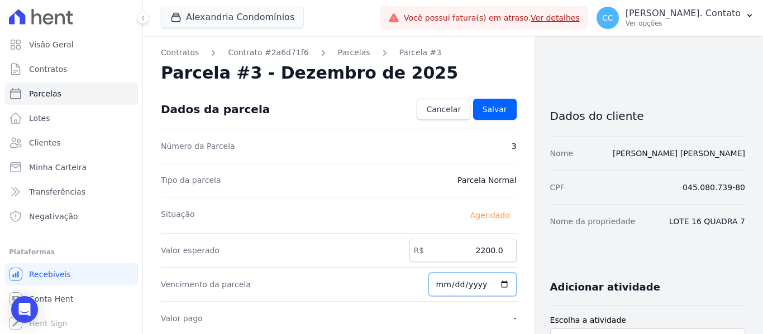
click at [500, 285] on input "2025-12-01" at bounding box center [472, 284] width 88 height 23
type input "2025-11-20"
click at [379, 228] on div "Situação Agendado" at bounding box center [339, 215] width 356 height 36
click at [493, 107] on span "Salvar" at bounding box center [494, 109] width 25 height 11
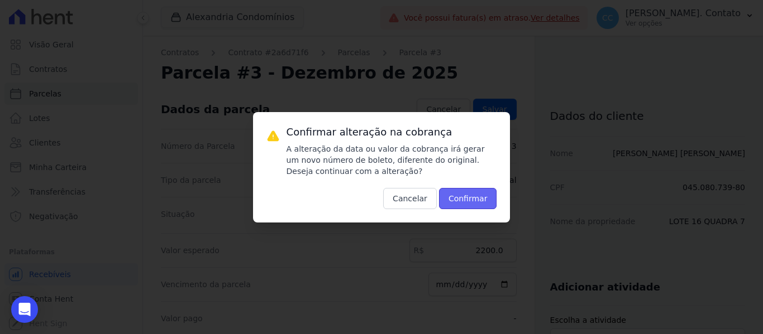
click at [476, 203] on button "Confirmar" at bounding box center [468, 198] width 58 height 21
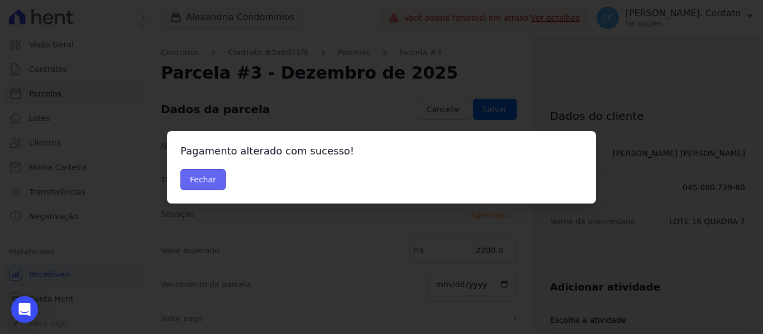
click at [205, 178] on button "Fechar" at bounding box center [202, 179] width 45 height 21
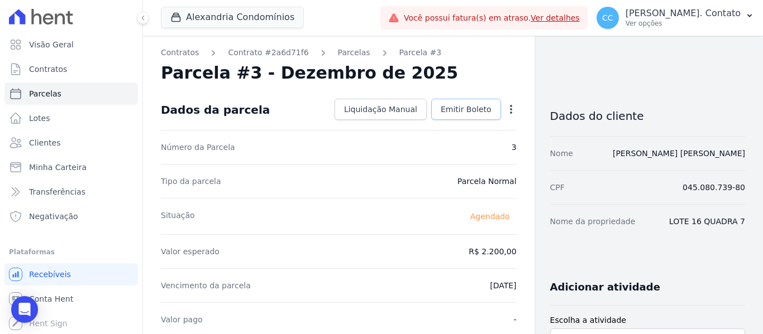
click at [467, 104] on span "Emitir Boleto" at bounding box center [466, 109] width 51 height 11
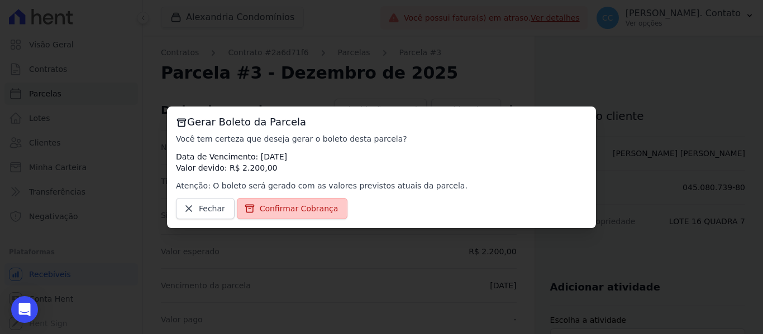
click at [312, 211] on span "Confirmar Cobrança" at bounding box center [299, 208] width 79 height 11
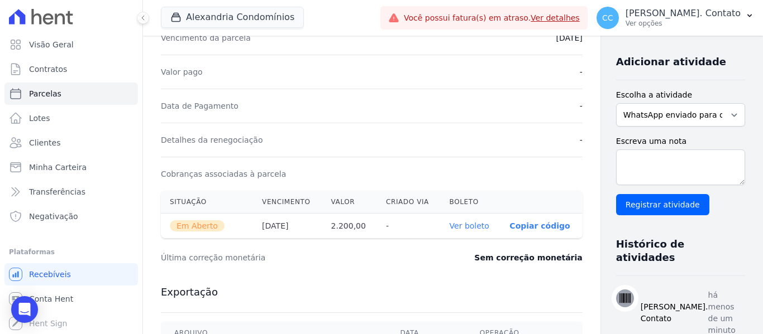
scroll to position [391, 0]
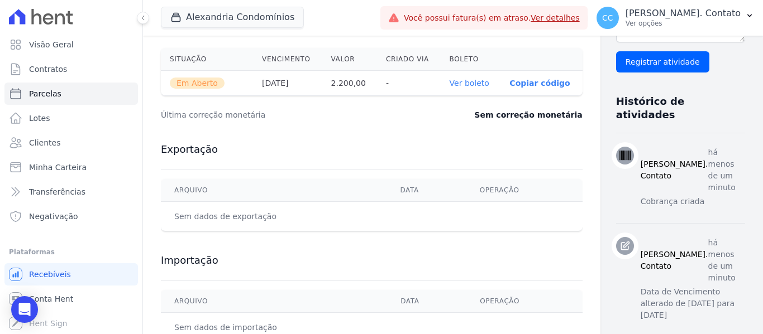
click at [450, 83] on link "Ver boleto" at bounding box center [470, 83] width 40 height 9
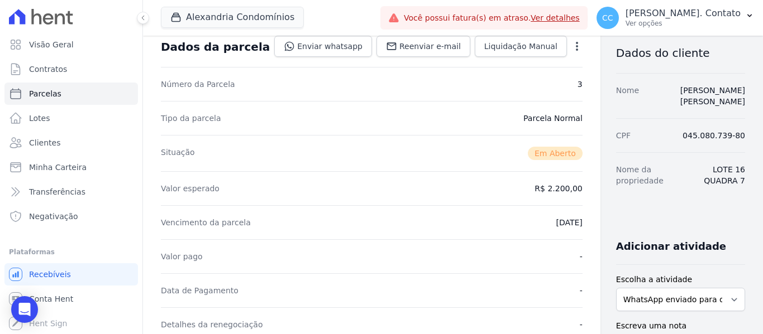
scroll to position [0, 0]
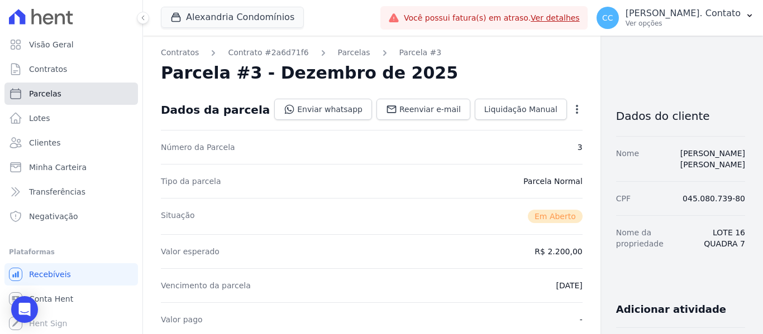
click at [62, 97] on link "Parcelas" at bounding box center [70, 94] width 133 height 22
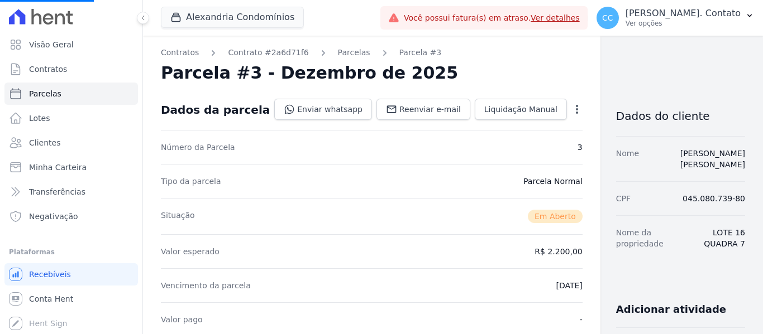
select select
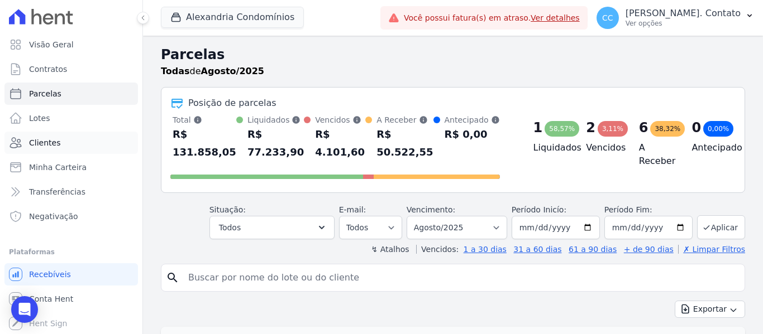
click at [46, 143] on span "Clientes" at bounding box center [44, 142] width 31 height 11
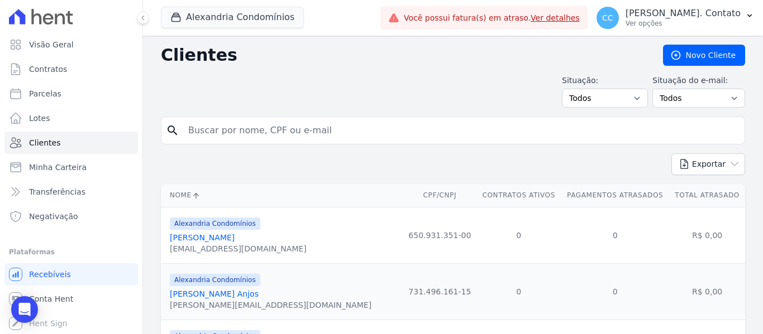
click at [204, 140] on input "search" at bounding box center [460, 130] width 558 height 22
type input "[PERSON_NAME]"
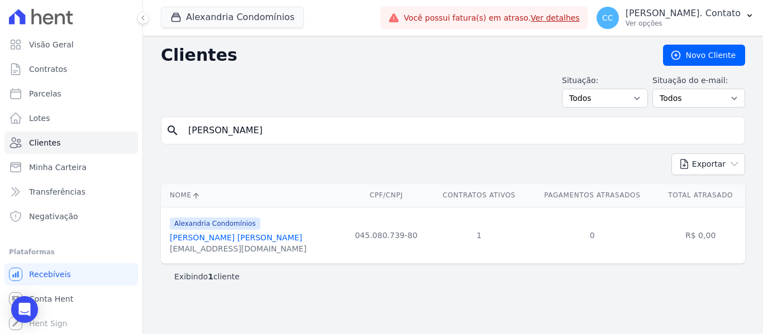
click at [231, 238] on link "[PERSON_NAME] [PERSON_NAME]" at bounding box center [236, 237] width 132 height 9
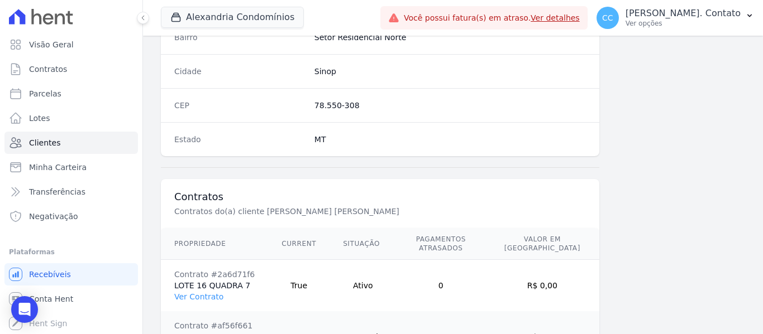
scroll to position [762, 0]
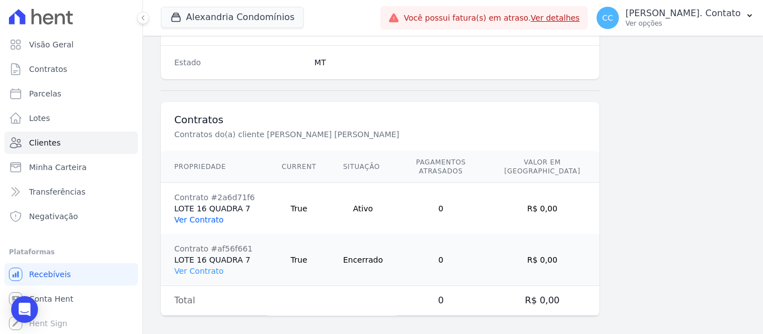
click at [214, 216] on link "Ver Contrato" at bounding box center [198, 220] width 49 height 9
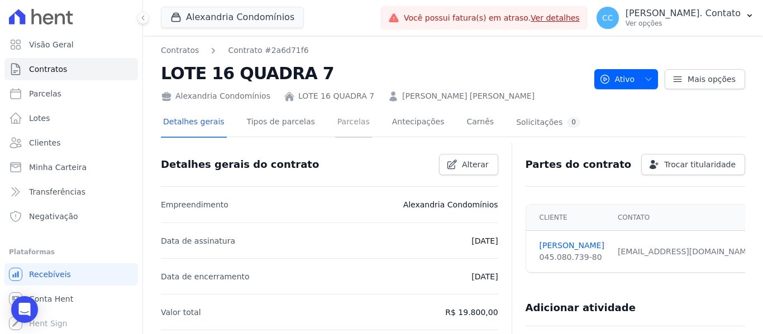
click at [335, 120] on link "Parcelas" at bounding box center [353, 123] width 37 height 30
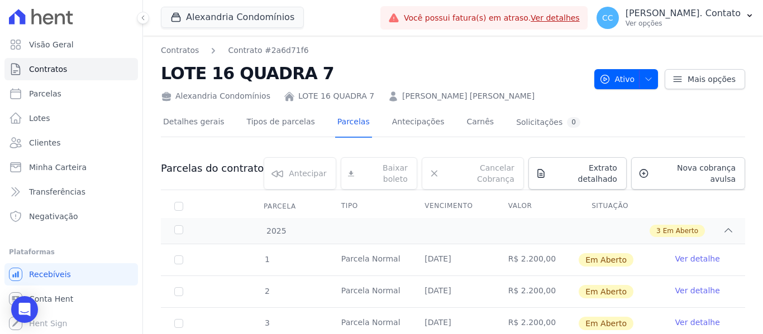
scroll to position [56, 0]
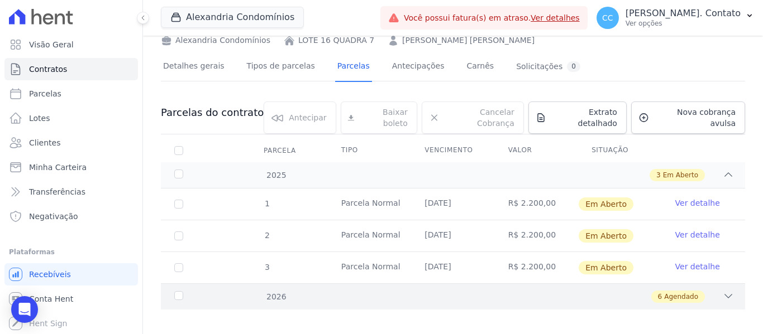
click at [723, 291] on icon at bounding box center [728, 296] width 11 height 11
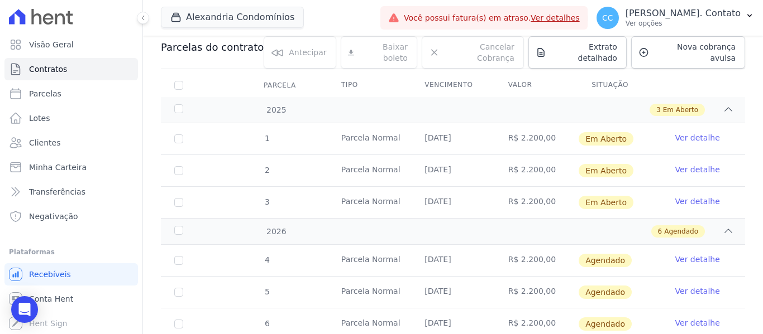
scroll to position [223, 0]
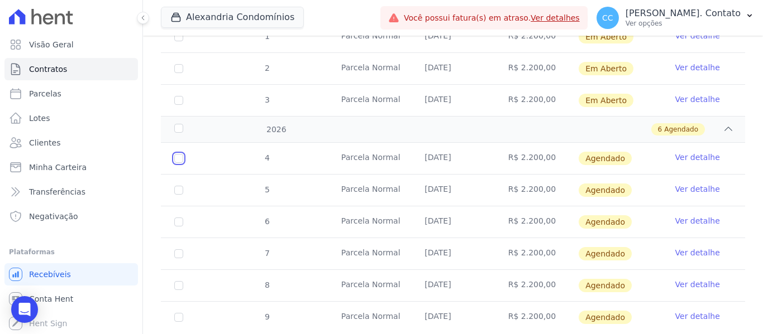
click at [175, 154] on input "checkbox" at bounding box center [178, 158] width 9 height 9
checkbox input "true"
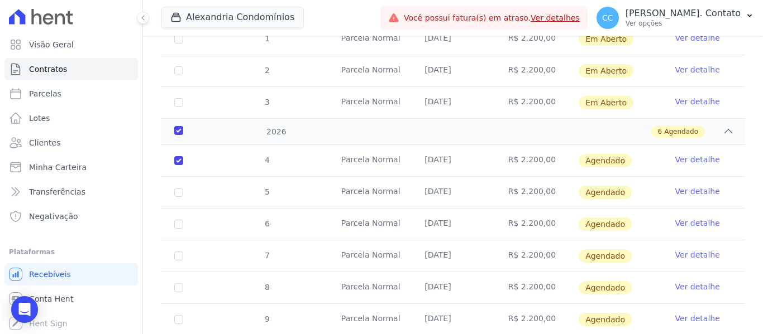
click at [675, 154] on link "Ver detalhe" at bounding box center [697, 159] width 45 height 11
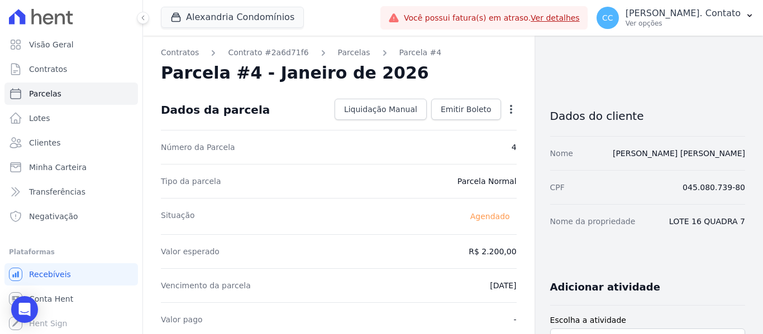
click at [505, 104] on icon "button" at bounding box center [510, 109] width 11 height 11
click at [446, 123] on link "Alterar" at bounding box center [463, 124] width 98 height 20
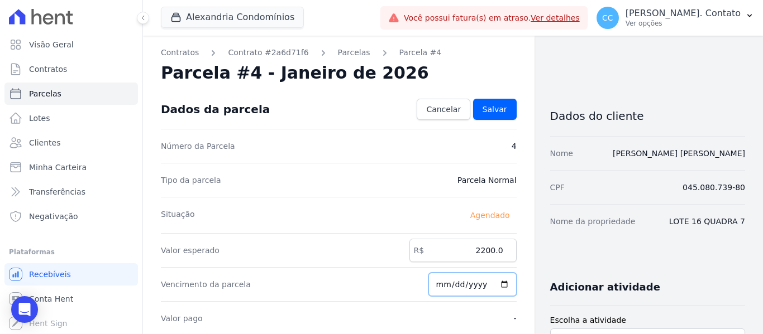
click at [500, 283] on input "[DATE]" at bounding box center [472, 284] width 88 height 23
type input "[DATE]"
click at [487, 113] on span "Salvar" at bounding box center [494, 109] width 25 height 11
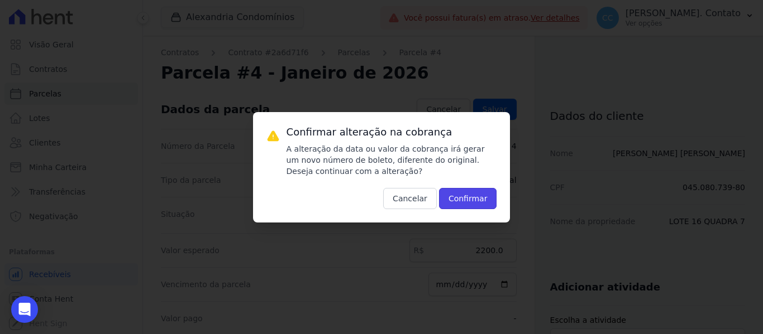
click at [465, 199] on button "Confirmar" at bounding box center [468, 198] width 58 height 21
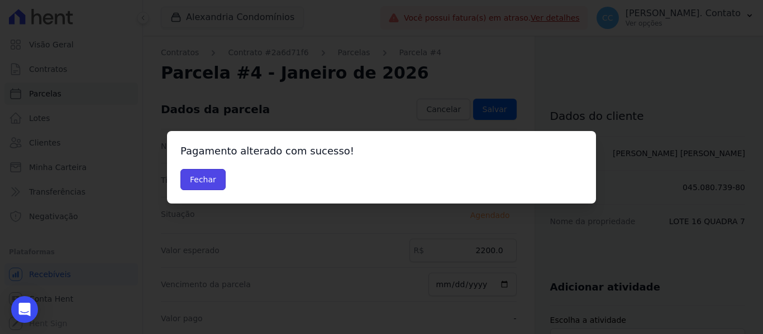
drag, startPoint x: 208, startPoint y: 175, endPoint x: 330, endPoint y: 233, distance: 134.6
click at [208, 175] on button "Fechar" at bounding box center [202, 179] width 45 height 21
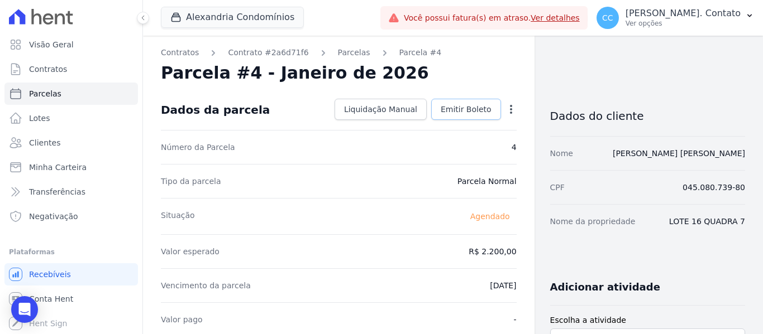
click at [469, 107] on span "Emitir Boleto" at bounding box center [466, 109] width 51 height 11
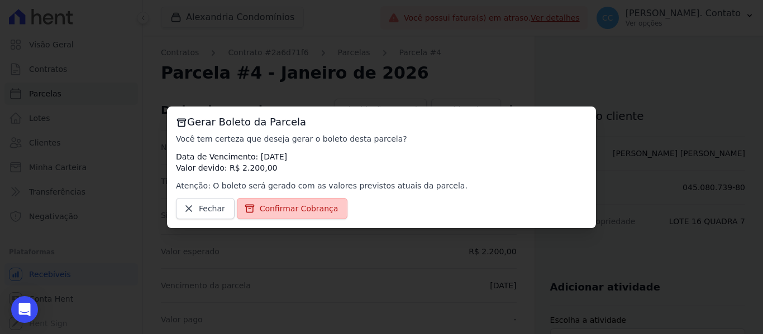
click at [311, 208] on span "Confirmar Cobrança" at bounding box center [299, 208] width 79 height 11
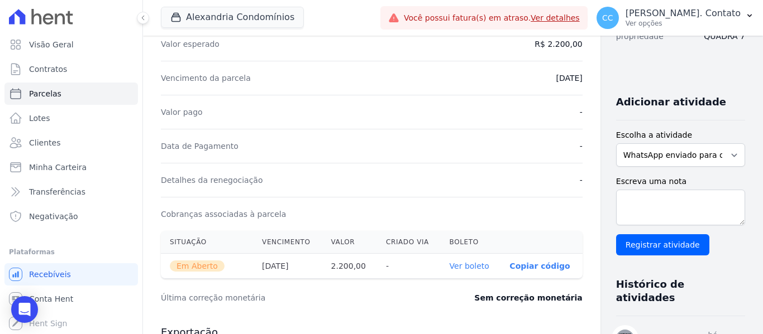
scroll to position [207, 0]
click at [450, 268] on link "Ver boleto" at bounding box center [470, 266] width 40 height 9
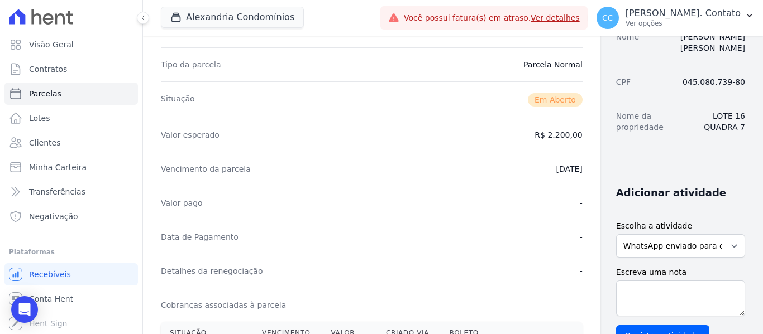
scroll to position [0, 0]
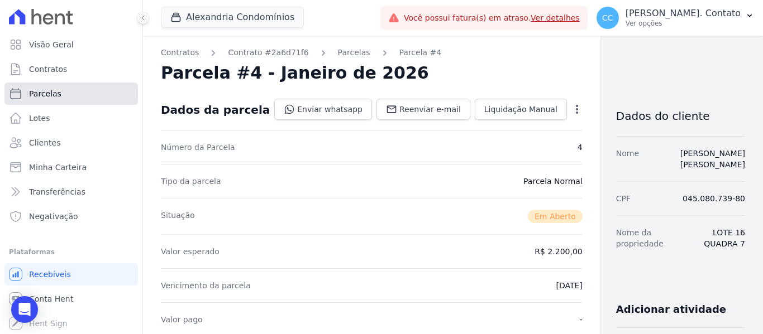
click at [66, 95] on link "Parcelas" at bounding box center [70, 94] width 133 height 22
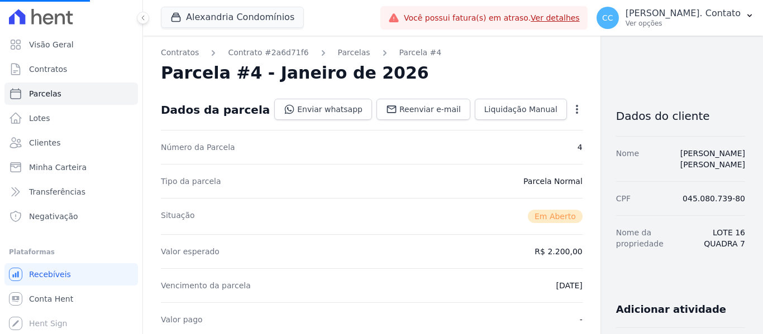
select select
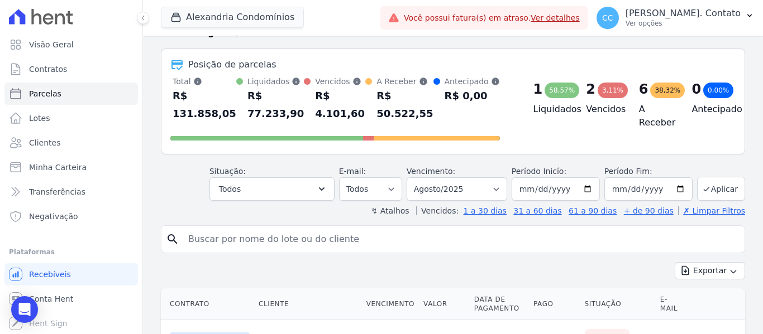
scroll to position [112, 0]
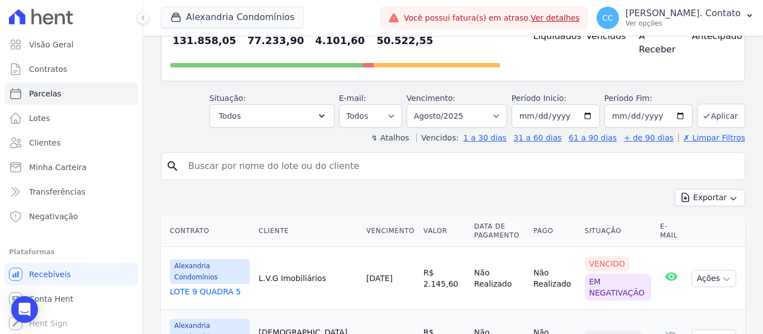
click at [232, 179] on div "search" at bounding box center [453, 166] width 584 height 28
click at [232, 173] on input "search" at bounding box center [460, 166] width 558 height 22
type input "[PERSON_NAME]"
select select
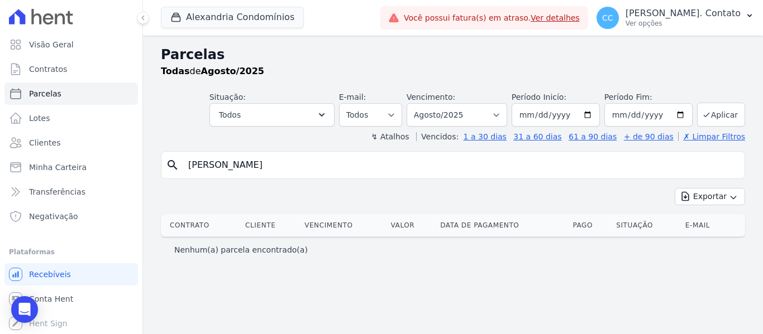
click at [265, 168] on input "[PERSON_NAME]" at bounding box center [460, 165] width 558 height 22
select select
click at [46, 137] on span "Clientes" at bounding box center [44, 142] width 31 height 11
click at [236, 160] on input "[PERSON_NAME]" at bounding box center [460, 165] width 558 height 22
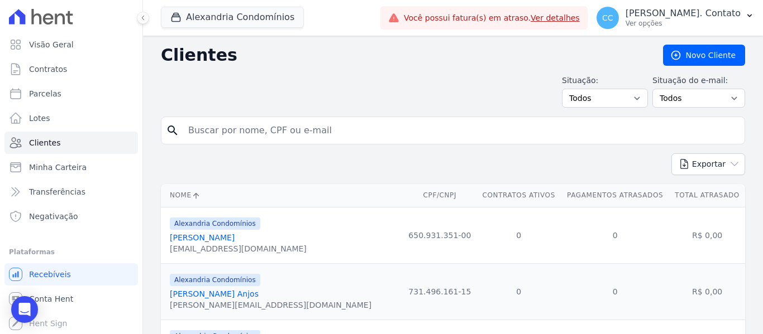
click at [270, 127] on input "search" at bounding box center [460, 130] width 558 height 22
click at [299, 128] on input "search" at bounding box center [460, 130] width 558 height 22
type input "[PERSON_NAME]"
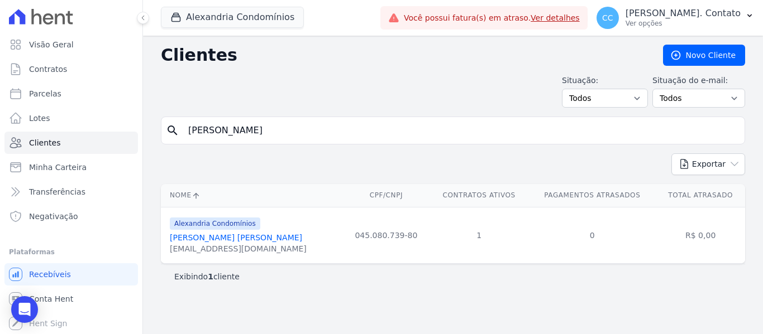
drag, startPoint x: 227, startPoint y: 236, endPoint x: 235, endPoint y: 237, distance: 7.3
click at [227, 236] on link "[PERSON_NAME] [PERSON_NAME]" at bounding box center [236, 237] width 132 height 9
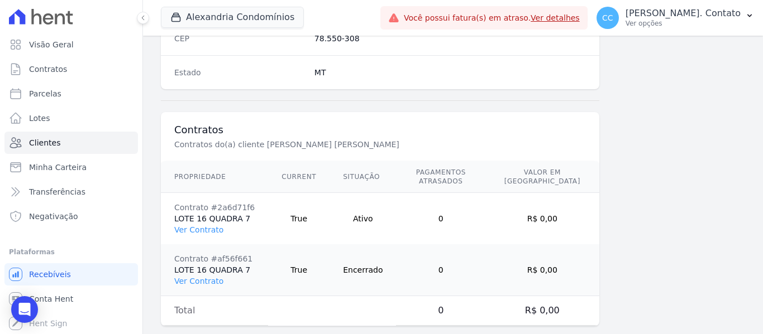
scroll to position [762, 0]
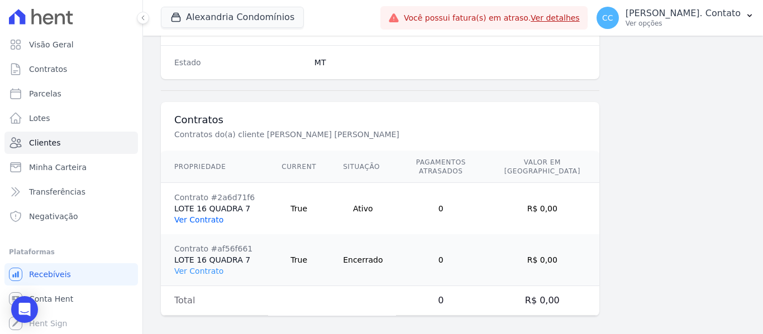
click at [214, 216] on link "Ver Contrato" at bounding box center [198, 220] width 49 height 9
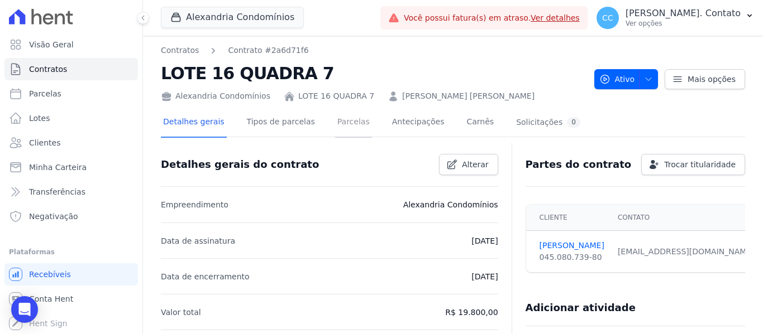
click at [348, 124] on link "Parcelas" at bounding box center [353, 123] width 37 height 30
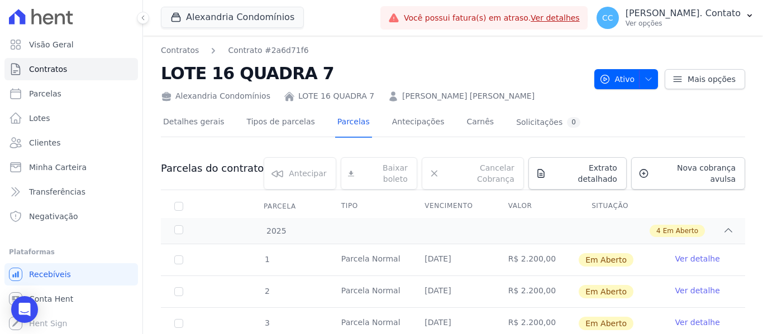
scroll to position [88, 0]
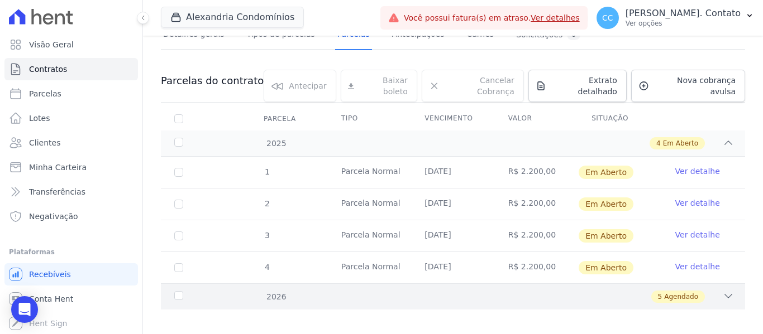
click at [658, 292] on span "5" at bounding box center [660, 297] width 4 height 10
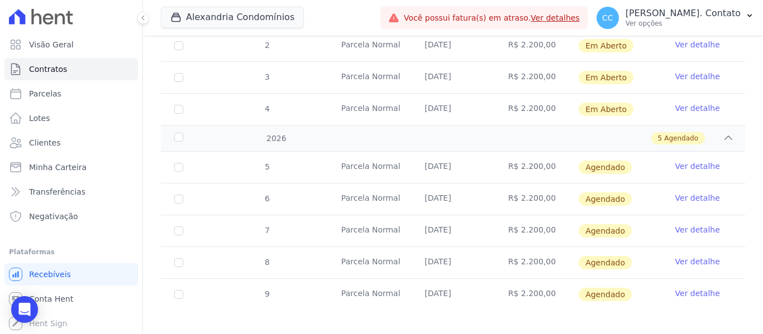
scroll to position [247, 0]
click at [695, 160] on link "Ver detalhe" at bounding box center [697, 165] width 45 height 11
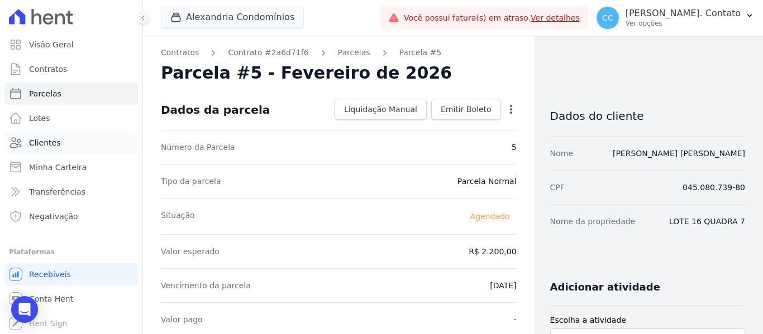
click at [65, 144] on link "Clientes" at bounding box center [70, 143] width 133 height 22
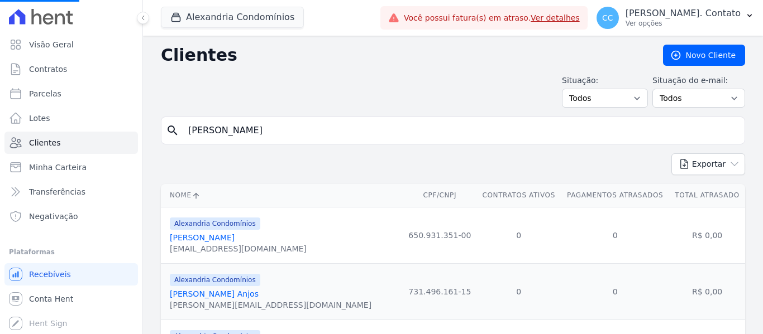
click at [243, 130] on input "[PERSON_NAME]" at bounding box center [460, 130] width 558 height 22
click at [246, 133] on input "search" at bounding box center [460, 130] width 558 height 22
type input "[PERSON_NAME]"
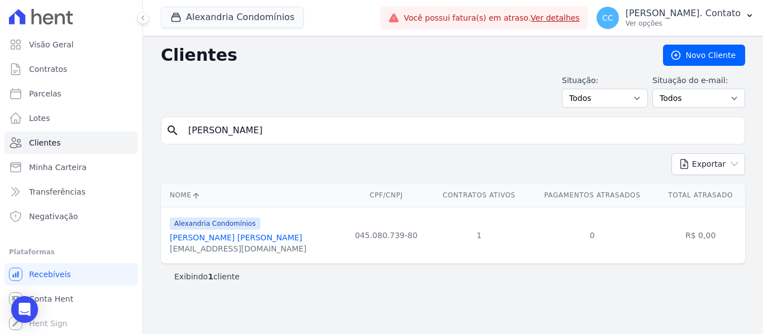
click at [223, 236] on link "[PERSON_NAME] [PERSON_NAME]" at bounding box center [236, 237] width 132 height 9
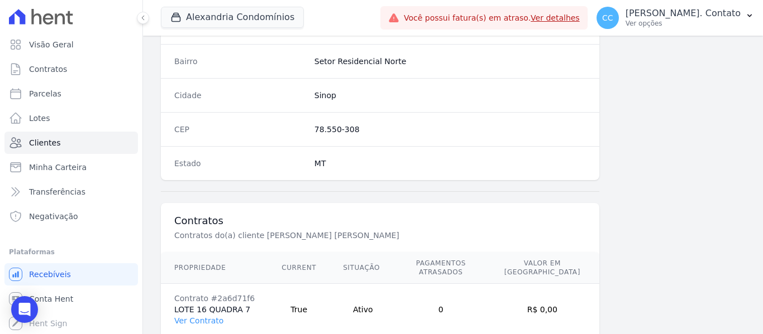
scroll to position [762, 0]
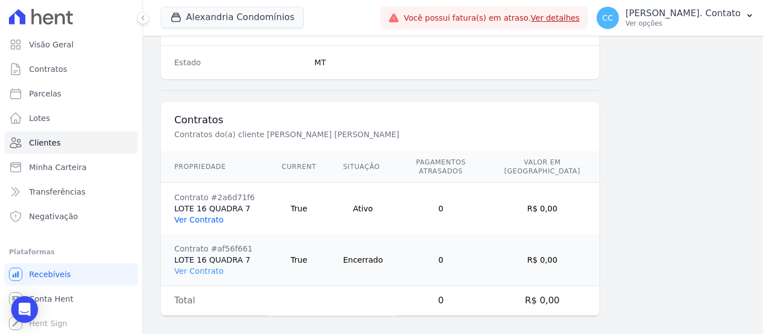
click at [202, 216] on link "Ver Contrato" at bounding box center [198, 220] width 49 height 9
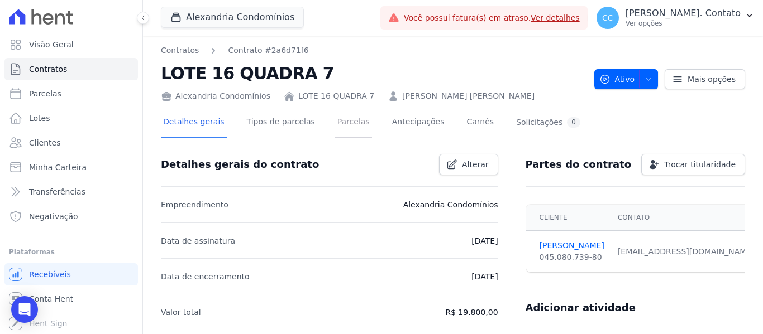
click at [343, 121] on link "Parcelas" at bounding box center [353, 123] width 37 height 30
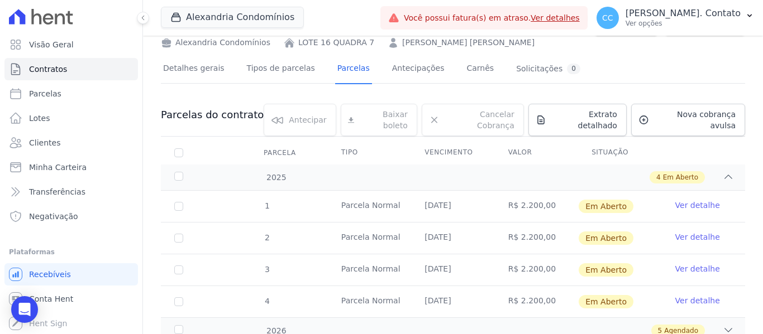
scroll to position [88, 0]
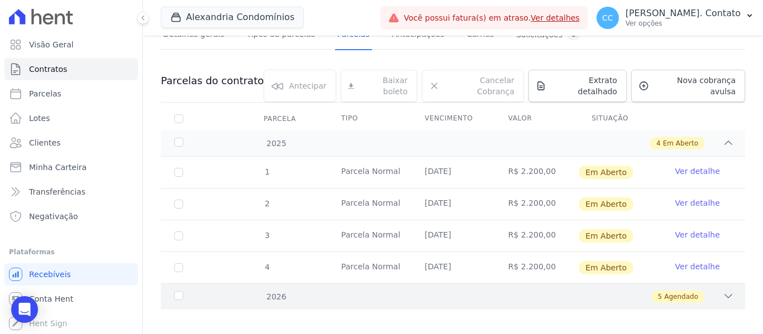
click at [708, 291] on div "5 Agendado" at bounding box center [481, 297] width 505 height 12
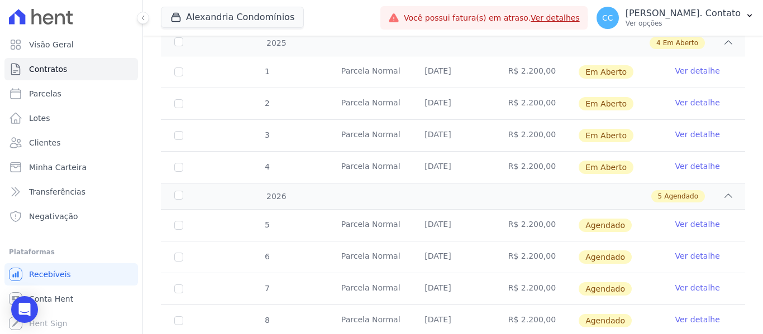
scroll to position [199, 0]
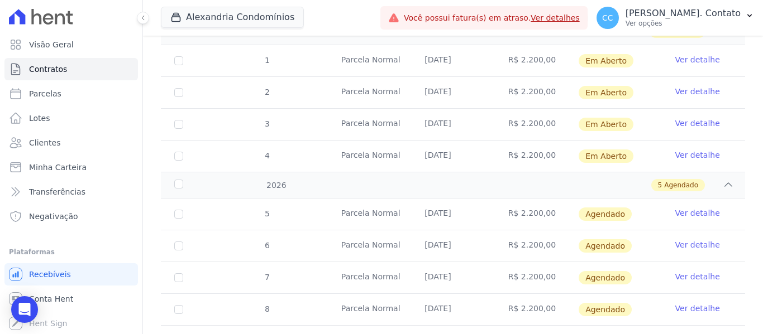
click at [696, 208] on link "Ver detalhe" at bounding box center [697, 213] width 45 height 11
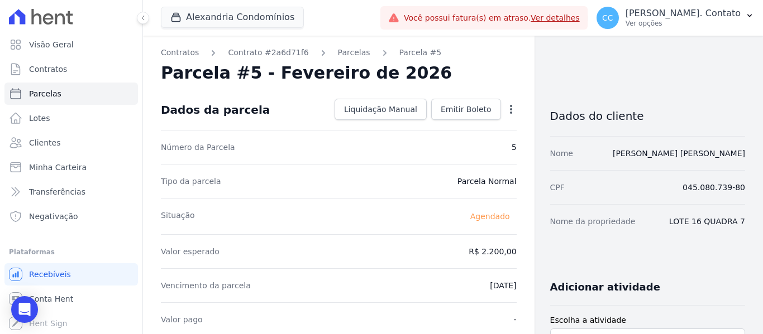
click at [505, 111] on icon "button" at bounding box center [510, 109] width 11 height 11
click at [471, 123] on link "Alterar" at bounding box center [463, 124] width 98 height 20
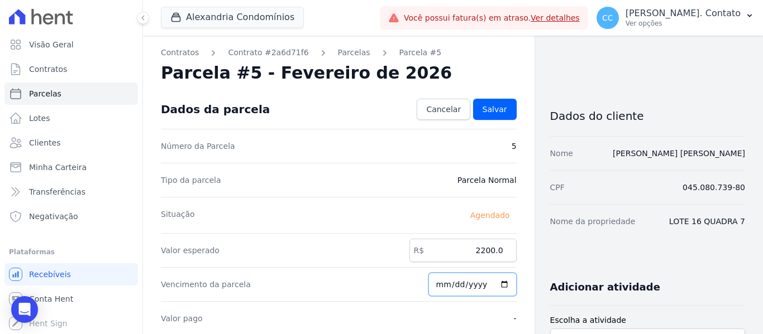
click at [496, 285] on input "[DATE]" at bounding box center [472, 284] width 88 height 23
type input "[DATE]"
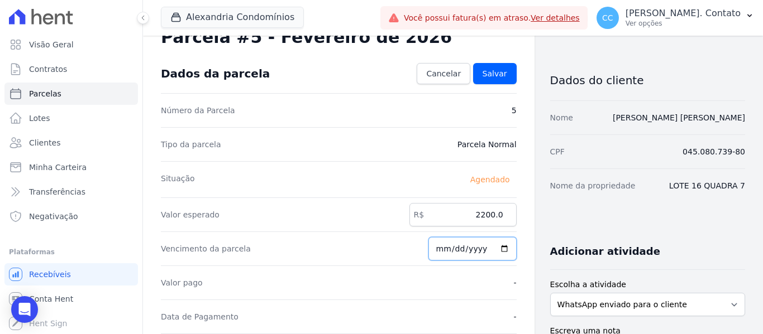
scroll to position [56, 0]
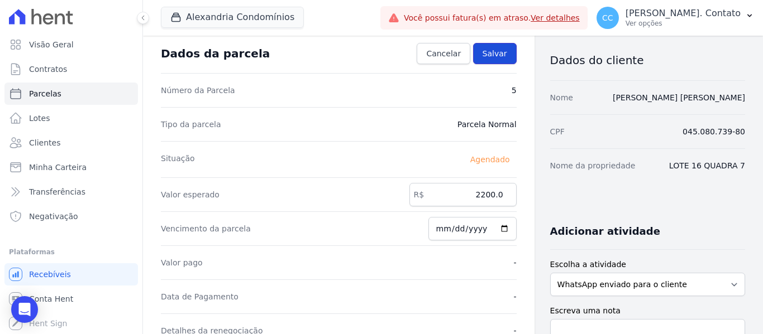
click at [496, 57] on span "Salvar" at bounding box center [494, 53] width 25 height 11
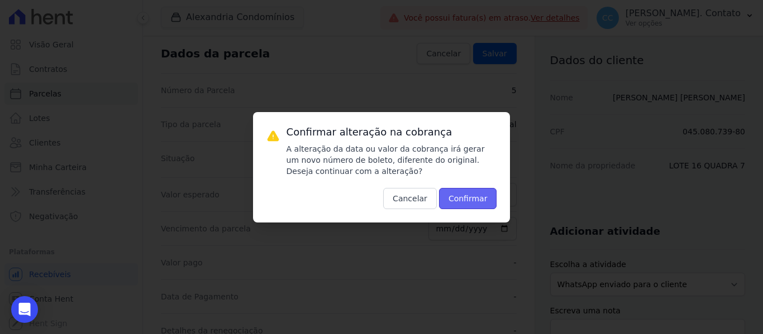
click at [481, 194] on button "Confirmar" at bounding box center [468, 198] width 58 height 21
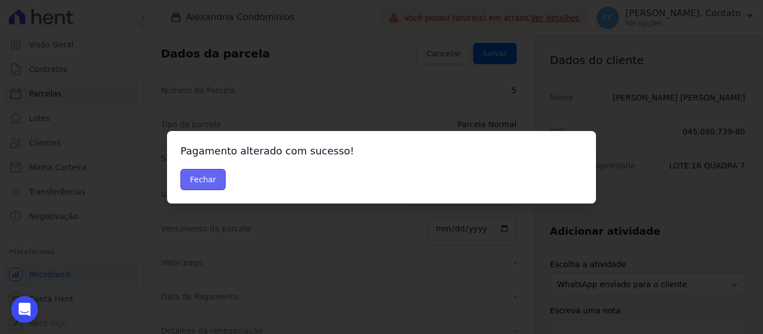
click at [207, 173] on button "Fechar" at bounding box center [202, 179] width 45 height 21
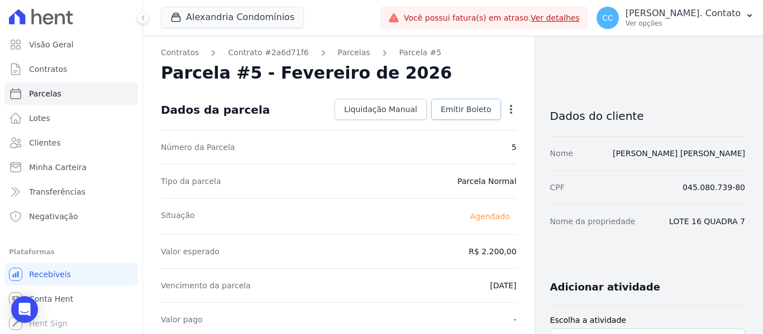
click at [451, 103] on link "Emitir Boleto" at bounding box center [466, 109] width 70 height 21
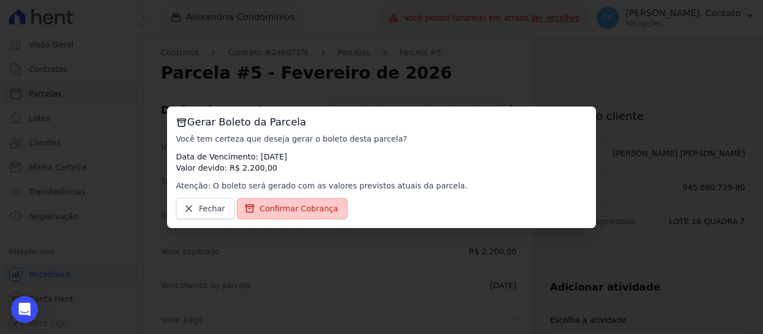
click at [293, 214] on link "Confirmar Cobrança" at bounding box center [292, 208] width 111 height 21
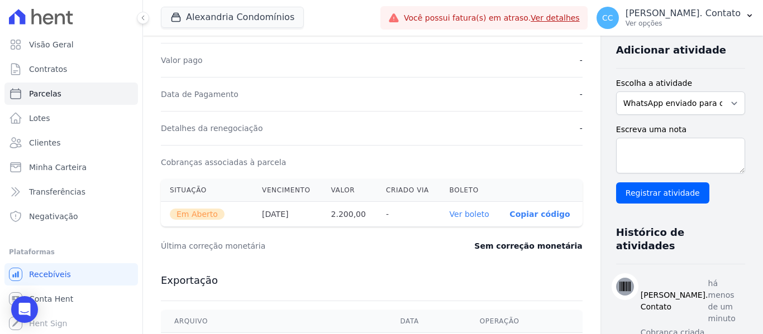
scroll to position [279, 0]
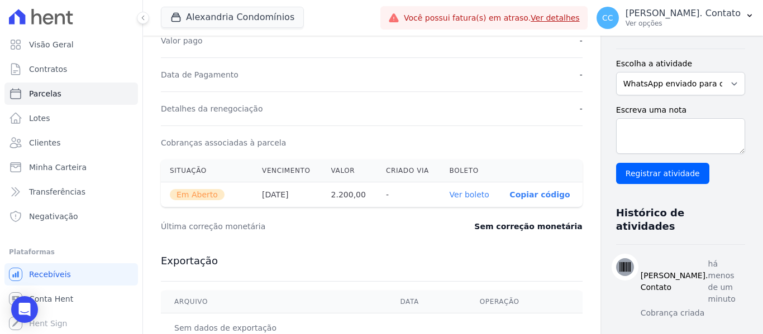
click at [450, 196] on link "Ver boleto" at bounding box center [470, 194] width 40 height 9
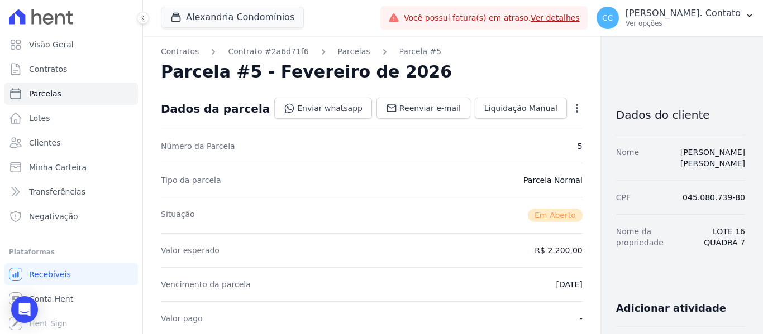
scroll to position [0, 0]
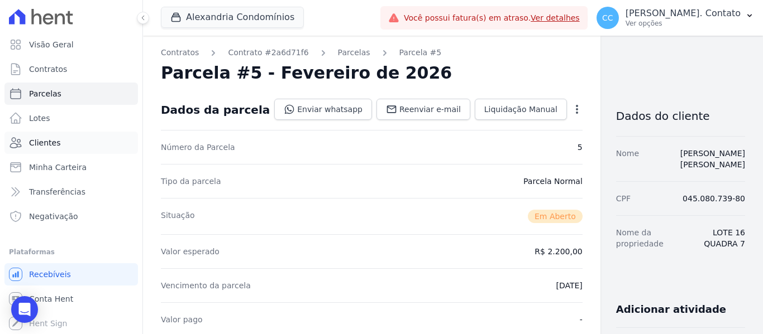
click at [61, 139] on link "Clientes" at bounding box center [70, 143] width 133 height 22
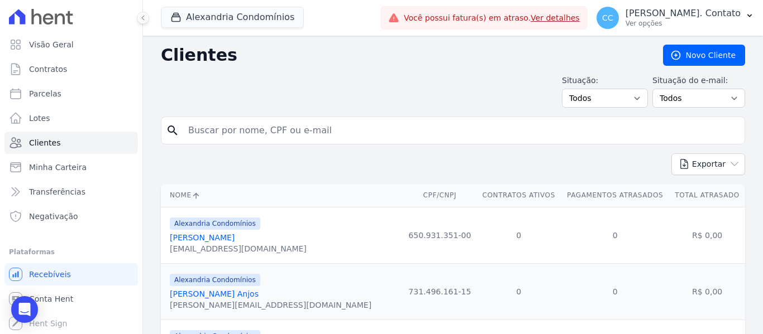
click at [335, 135] on input "search" at bounding box center [460, 130] width 558 height 22
type input "[PERSON_NAME]"
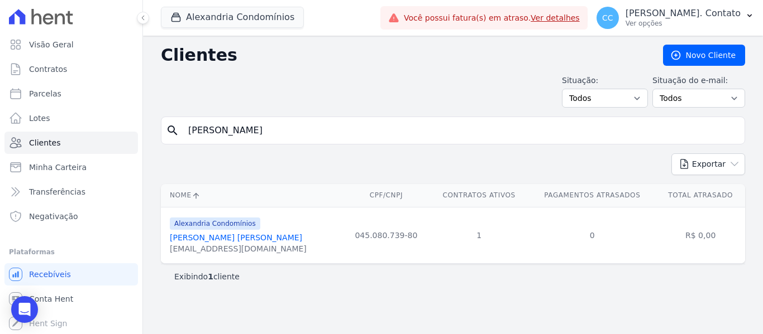
click at [217, 241] on link "[PERSON_NAME] [PERSON_NAME]" at bounding box center [236, 237] width 132 height 9
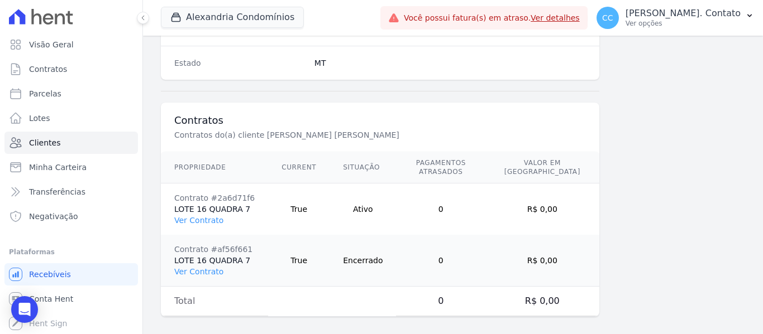
scroll to position [762, 0]
click at [212, 216] on link "Ver Contrato" at bounding box center [198, 220] width 49 height 9
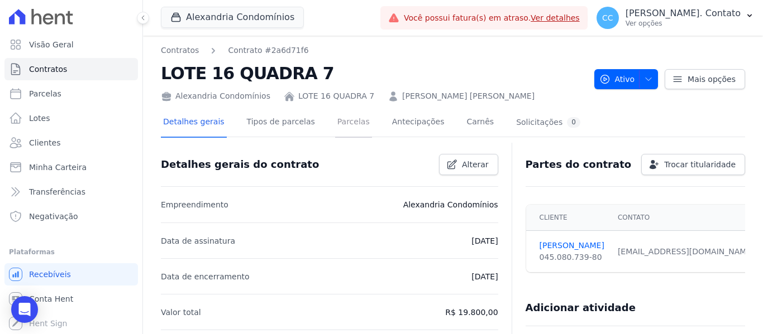
click at [335, 132] on link "Parcelas" at bounding box center [353, 123] width 37 height 30
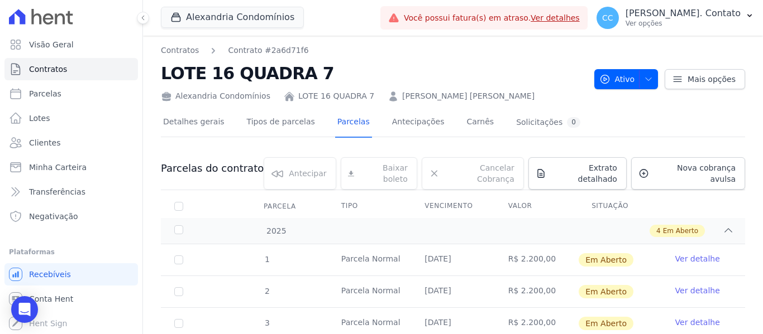
scroll to position [88, 0]
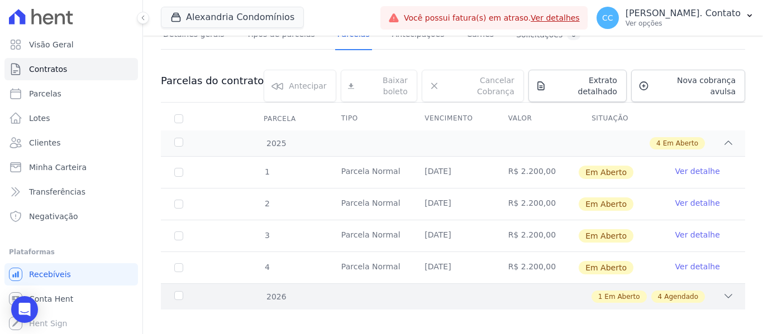
click at [700, 291] on div "1 Em Aberto 4 Agendado" at bounding box center [481, 297] width 505 height 12
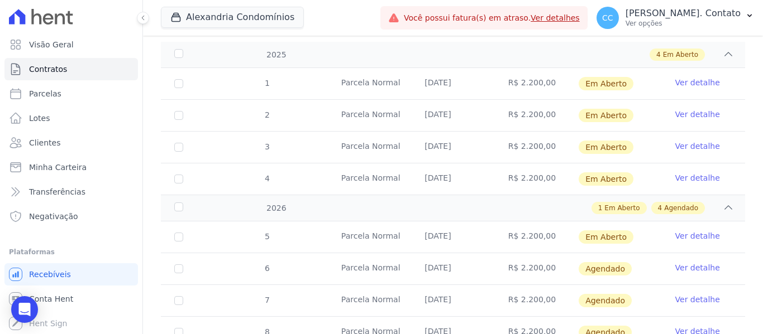
scroll to position [247, 0]
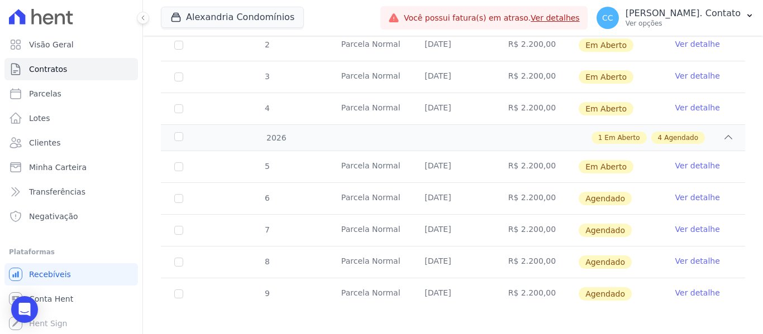
click at [695, 192] on link "Ver detalhe" at bounding box center [697, 197] width 45 height 11
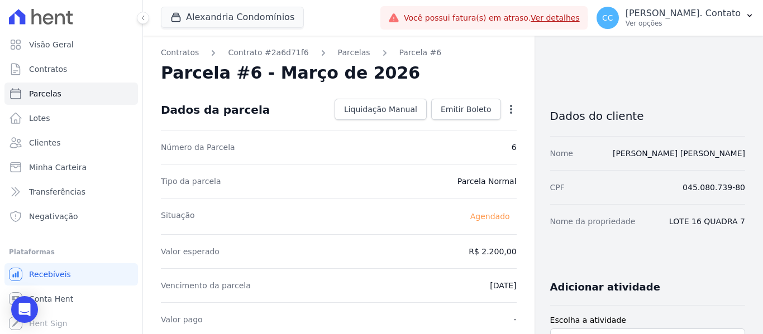
click at [506, 108] on icon "button" at bounding box center [510, 109] width 11 height 11
click at [461, 119] on link "Alterar" at bounding box center [463, 124] width 98 height 20
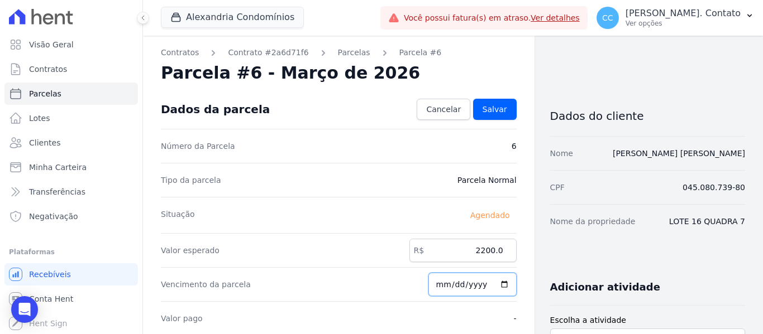
click at [495, 292] on input "[DATE]" at bounding box center [472, 284] width 88 height 23
click at [494, 281] on input "[DATE]" at bounding box center [472, 284] width 88 height 23
type input "[DATE]"
click at [491, 109] on span "Salvar" at bounding box center [494, 109] width 25 height 11
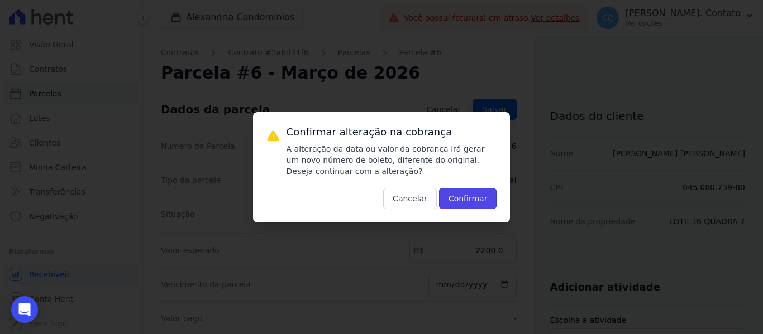
click at [481, 201] on button "Confirmar" at bounding box center [468, 198] width 58 height 21
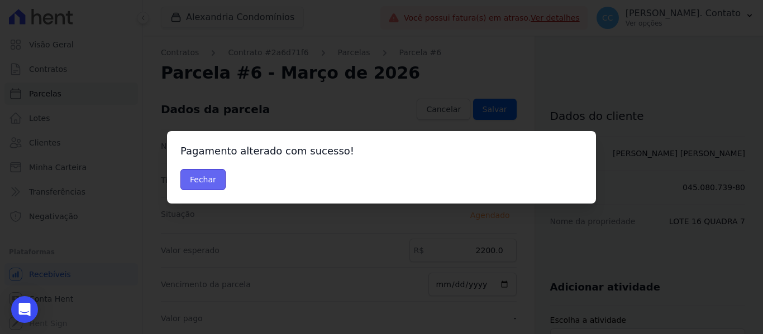
click at [216, 179] on button "Fechar" at bounding box center [202, 179] width 45 height 21
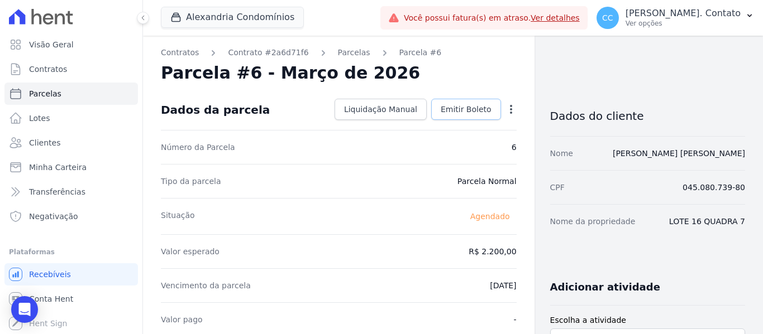
click at [462, 106] on span "Emitir Boleto" at bounding box center [466, 109] width 51 height 11
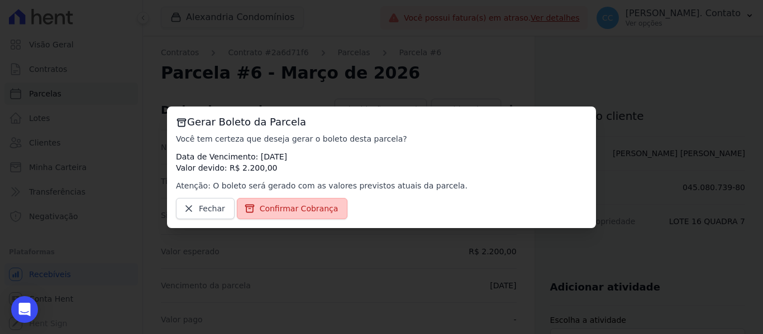
click at [308, 213] on span "Confirmar Cobrança" at bounding box center [299, 208] width 79 height 11
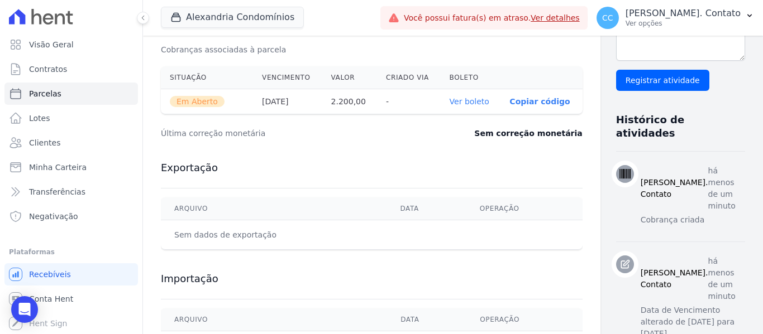
scroll to position [319, 0]
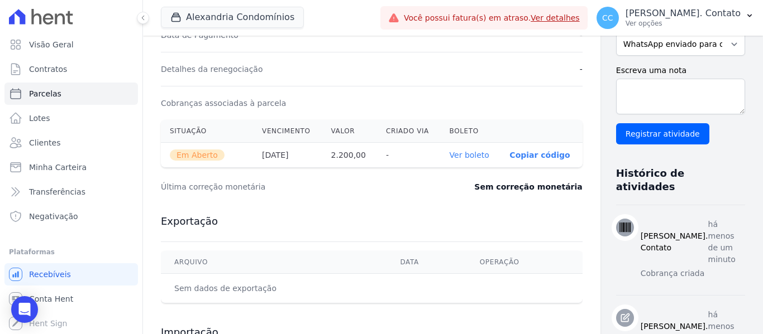
click at [450, 155] on link "Ver boleto" at bounding box center [470, 155] width 40 height 9
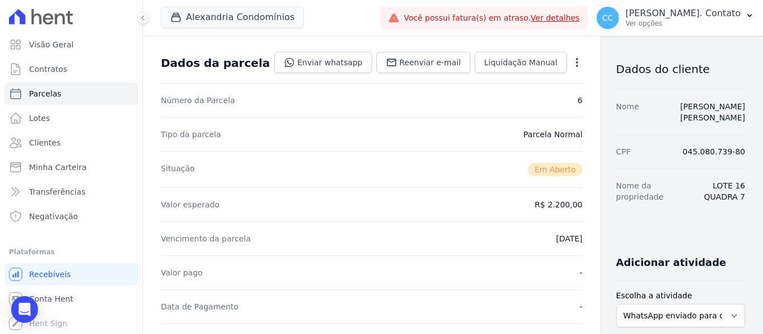
scroll to position [0, 0]
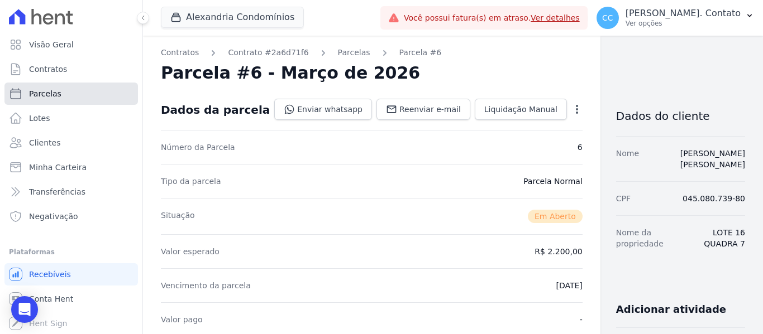
click at [70, 94] on link "Parcelas" at bounding box center [70, 94] width 133 height 22
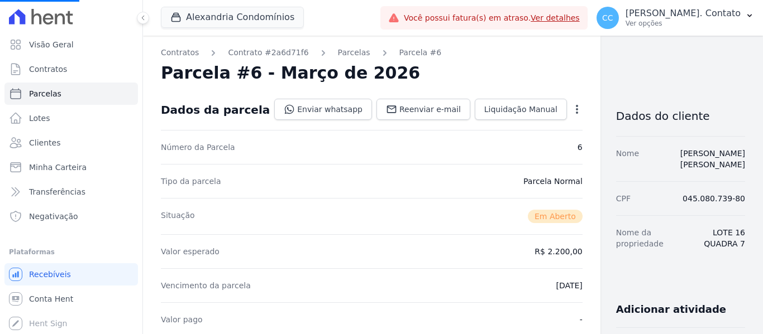
select select
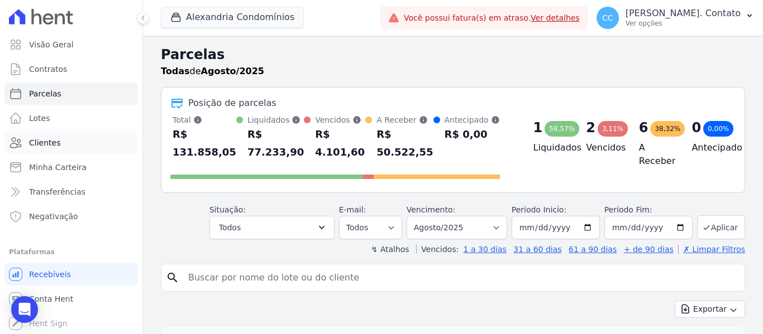
click at [63, 141] on link "Clientes" at bounding box center [70, 143] width 133 height 22
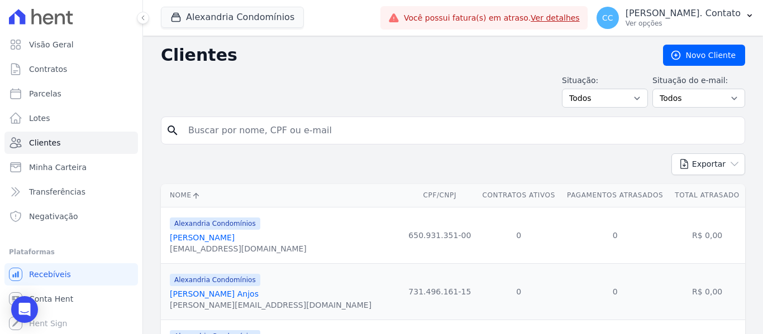
drag, startPoint x: 286, startPoint y: 126, endPoint x: 292, endPoint y: 125, distance: 5.8
click at [286, 126] on input "search" at bounding box center [460, 130] width 558 height 22
type input "[PERSON_NAME]"
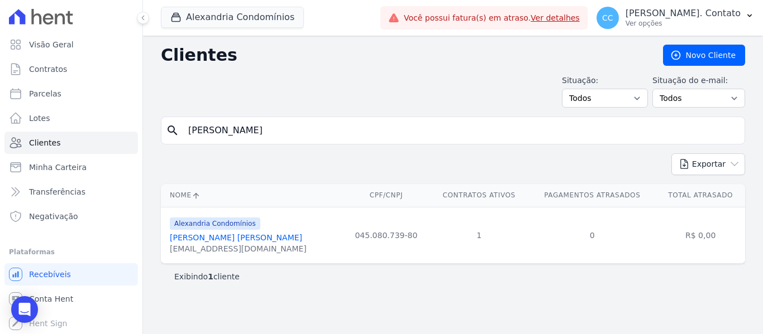
click at [214, 237] on link "[PERSON_NAME] [PERSON_NAME]" at bounding box center [236, 237] width 132 height 9
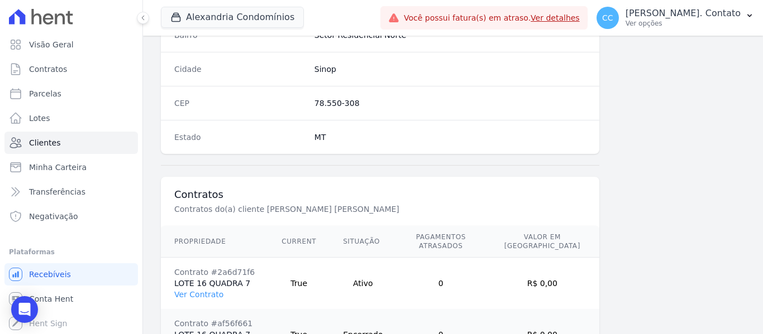
scroll to position [762, 0]
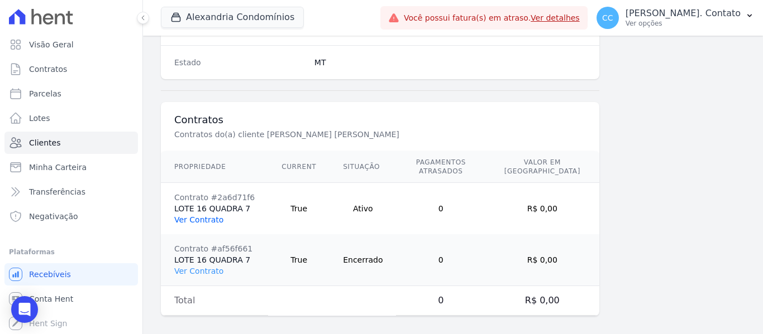
click at [193, 216] on link "Ver Contrato" at bounding box center [198, 220] width 49 height 9
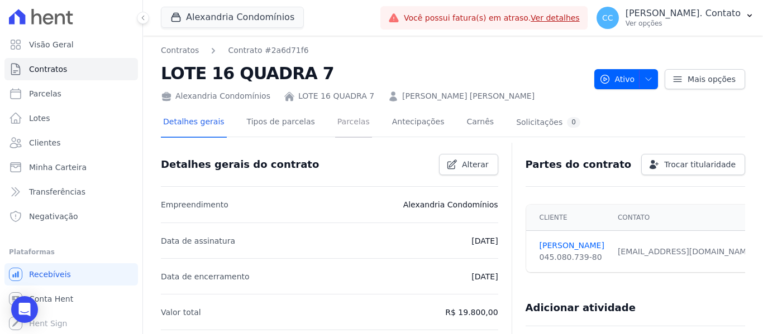
click at [337, 119] on link "Parcelas" at bounding box center [353, 123] width 37 height 30
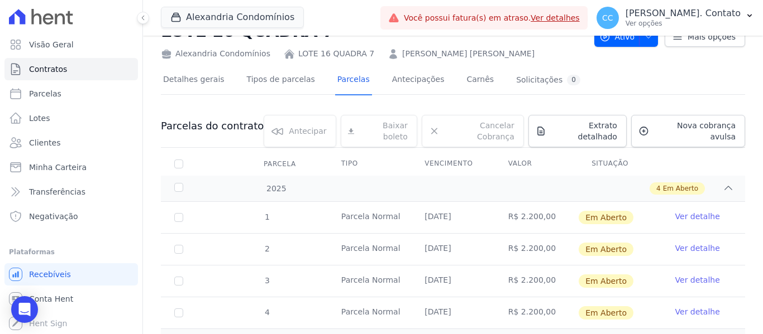
scroll to position [88, 0]
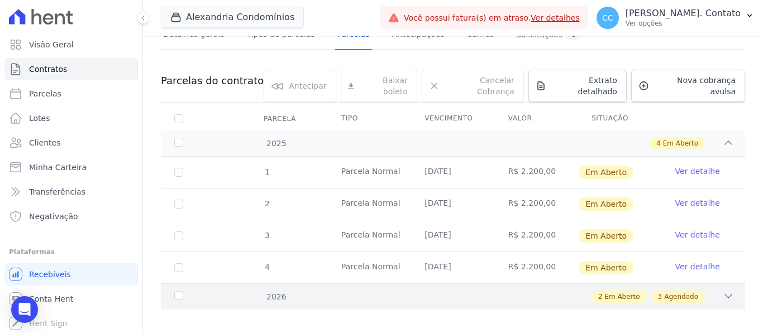
click at [725, 295] on icon at bounding box center [728, 296] width 7 height 3
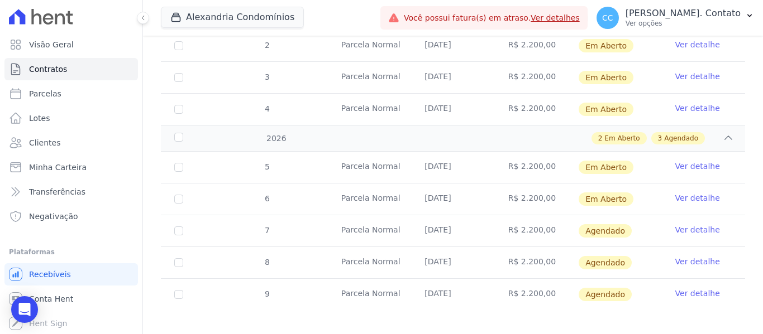
scroll to position [247, 0]
click at [694, 224] on link "Ver detalhe" at bounding box center [697, 229] width 45 height 11
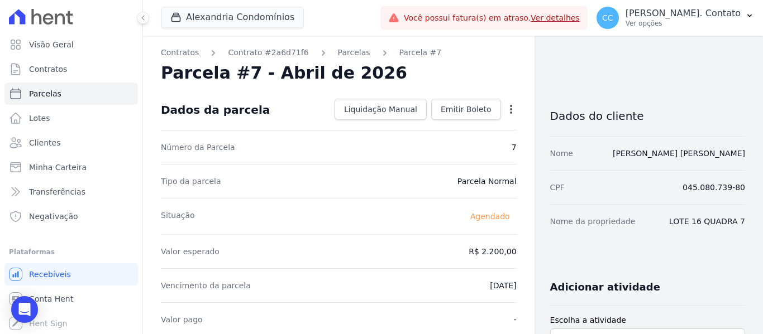
click at [509, 107] on icon "button" at bounding box center [510, 109] width 11 height 11
click at [467, 119] on link "Alterar" at bounding box center [463, 124] width 98 height 20
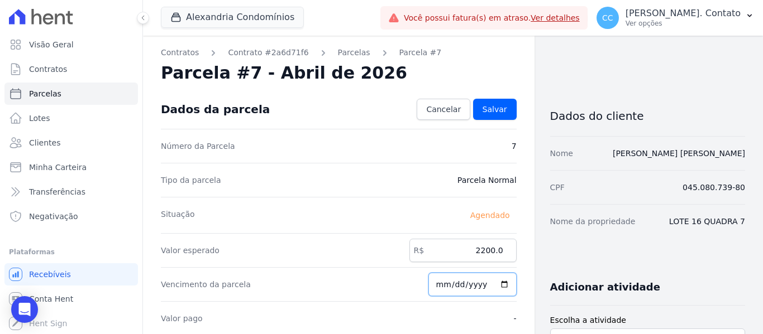
click at [494, 286] on input "[DATE]" at bounding box center [472, 284] width 88 height 23
type input "[DATE]"
click at [497, 103] on link "Salvar" at bounding box center [495, 109] width 44 height 21
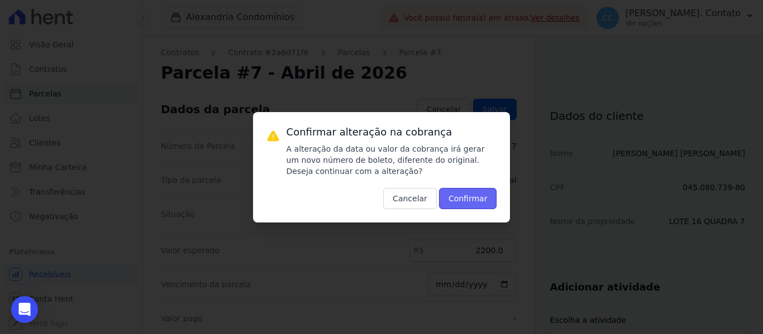
click at [462, 198] on button "Confirmar" at bounding box center [468, 198] width 58 height 21
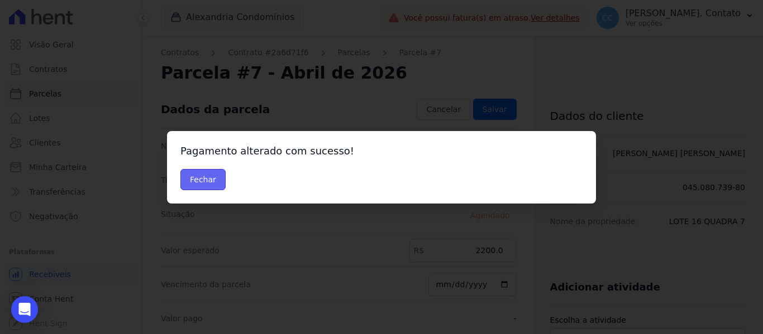
click at [221, 184] on button "Fechar" at bounding box center [202, 179] width 45 height 21
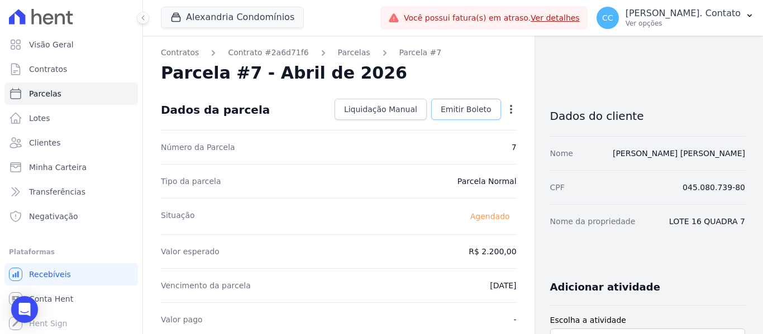
click at [448, 109] on span "Emitir Boleto" at bounding box center [466, 109] width 51 height 11
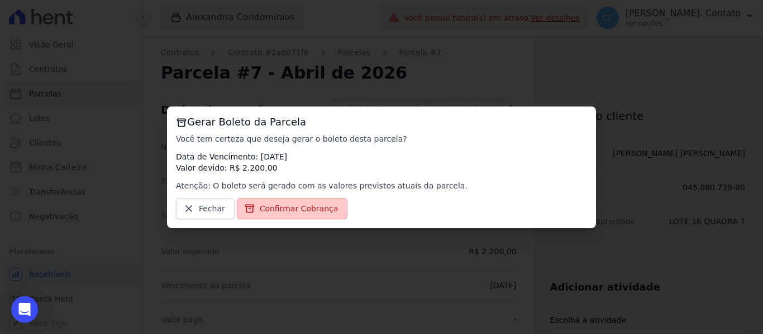
click at [291, 212] on span "Confirmar Cobrança" at bounding box center [299, 208] width 79 height 11
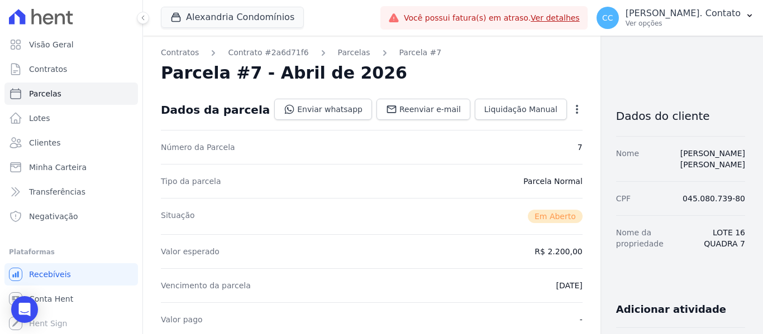
drag, startPoint x: 311, startPoint y: 208, endPoint x: 323, endPoint y: 209, distance: 11.8
click at [312, 207] on div "Situação Em [GEOGRAPHIC_DATA]" at bounding box center [372, 216] width 422 height 36
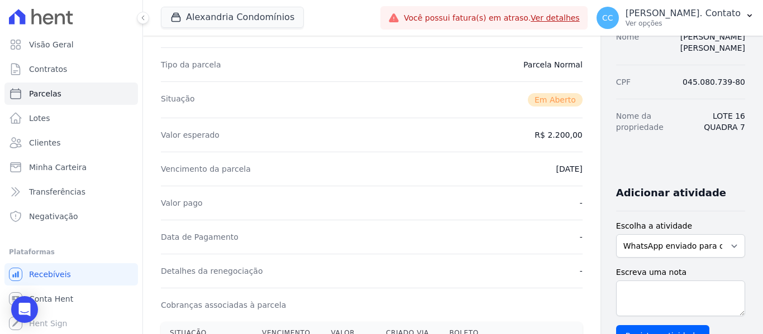
scroll to position [279, 0]
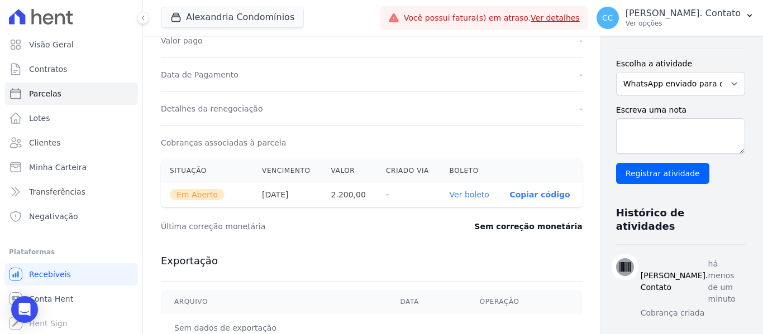
click at [450, 194] on link "Ver boleto" at bounding box center [470, 194] width 40 height 9
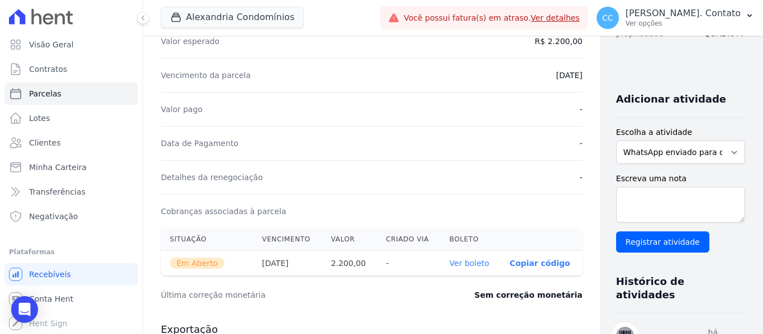
scroll to position [0, 0]
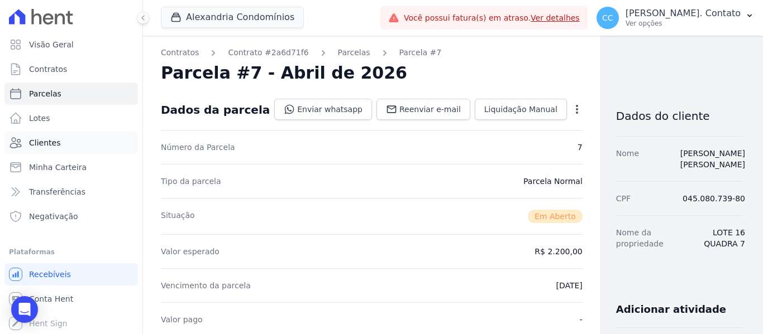
click at [42, 146] on span "Clientes" at bounding box center [44, 142] width 31 height 11
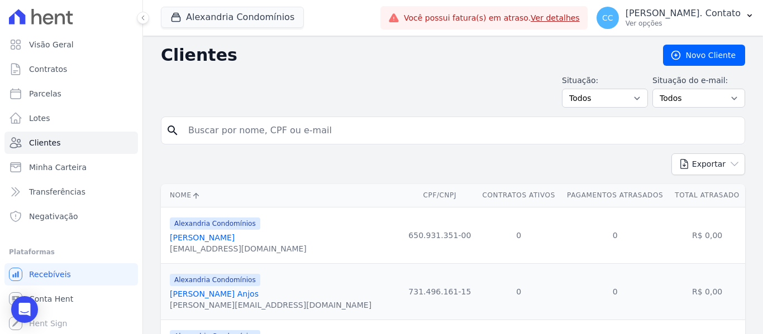
click at [275, 131] on input "search" at bounding box center [460, 130] width 558 height 22
type input "[PERSON_NAME]"
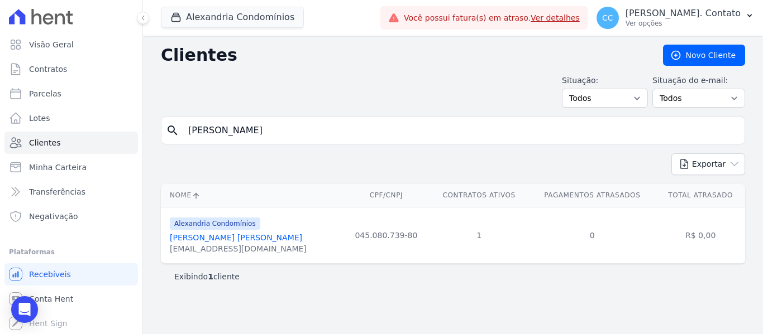
click at [234, 236] on link "[PERSON_NAME] [PERSON_NAME]" at bounding box center [236, 237] width 132 height 9
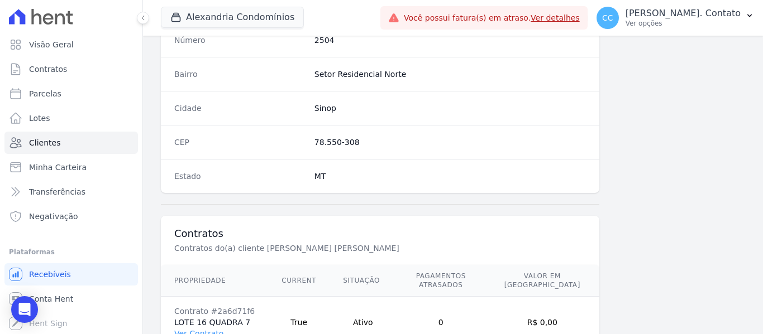
scroll to position [762, 0]
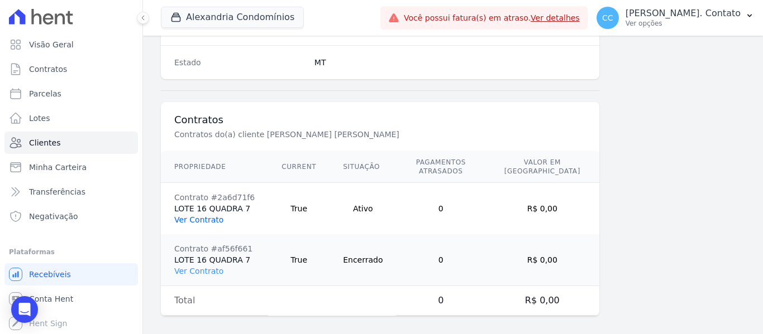
click at [200, 216] on link "Ver Contrato" at bounding box center [198, 220] width 49 height 9
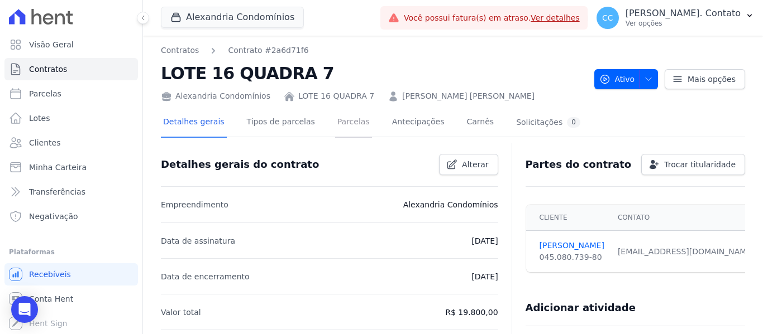
click at [335, 113] on link "Parcelas" at bounding box center [353, 123] width 37 height 30
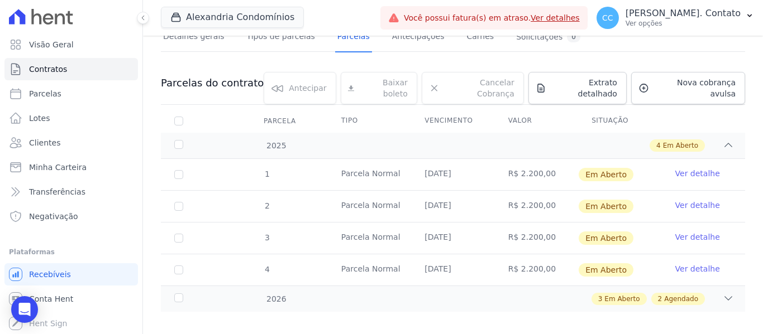
scroll to position [88, 0]
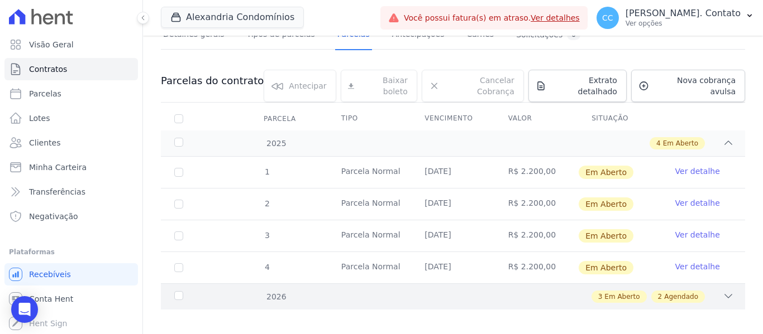
click at [708, 291] on div "3 Em Aberto 2 Agendado" at bounding box center [481, 297] width 505 height 12
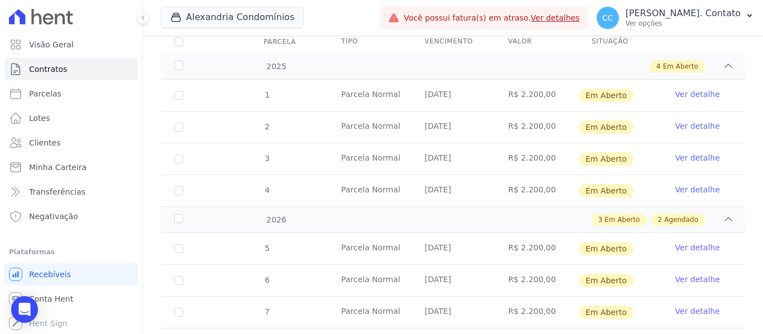
scroll to position [247, 0]
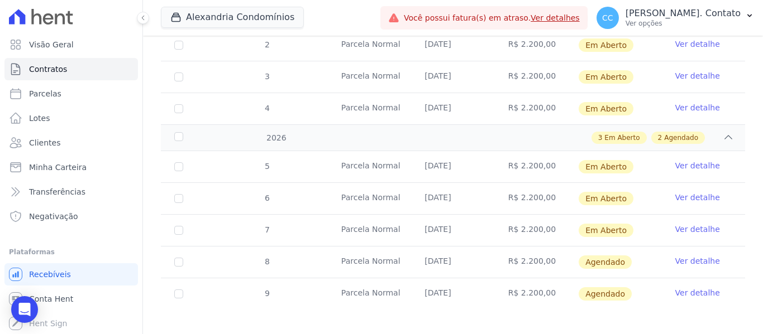
click at [698, 256] on link "Ver detalhe" at bounding box center [697, 261] width 45 height 11
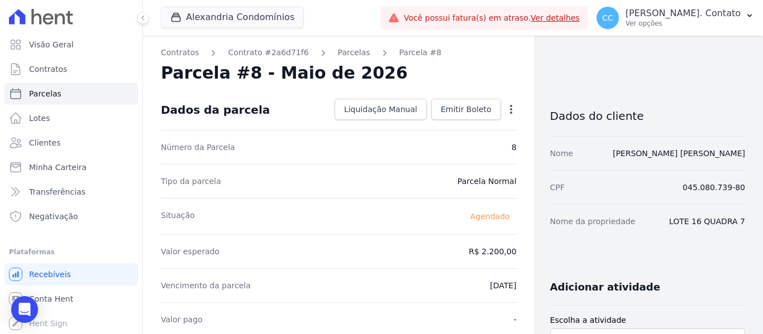
click at [508, 110] on icon "button" at bounding box center [510, 109] width 11 height 11
click at [473, 125] on link "Alterar" at bounding box center [463, 124] width 98 height 20
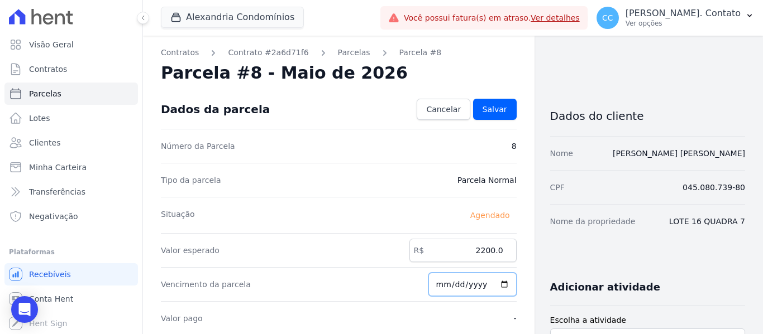
click at [493, 283] on input "[DATE]" at bounding box center [472, 284] width 88 height 23
type input "[DATE]"
click at [496, 107] on span "Salvar" at bounding box center [494, 109] width 25 height 11
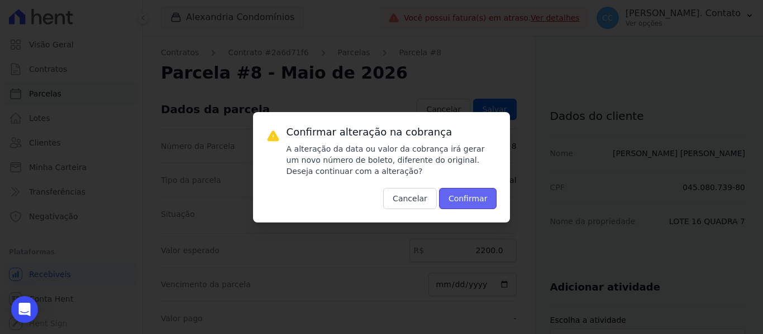
click at [474, 199] on button "Confirmar" at bounding box center [468, 198] width 58 height 21
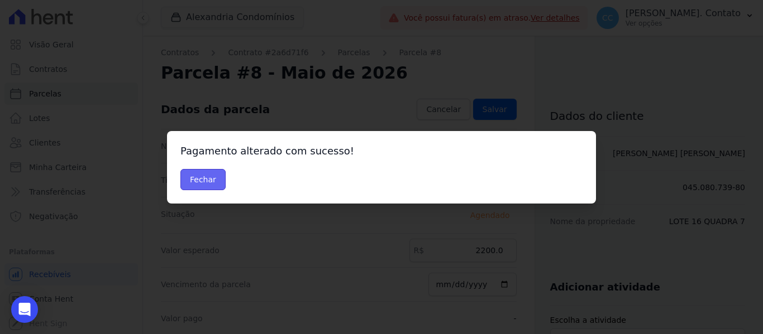
click at [204, 184] on button "Fechar" at bounding box center [202, 179] width 45 height 21
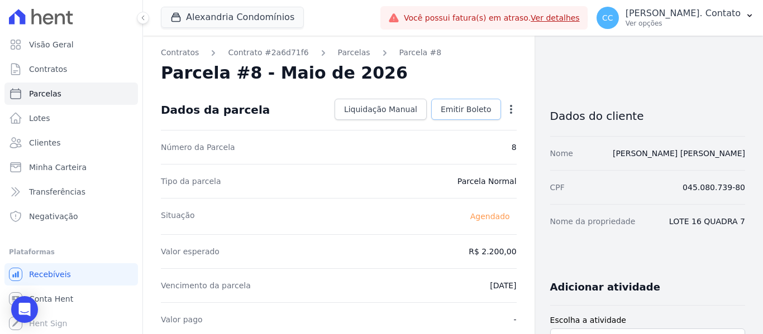
click at [448, 106] on span "Emitir Boleto" at bounding box center [466, 109] width 51 height 11
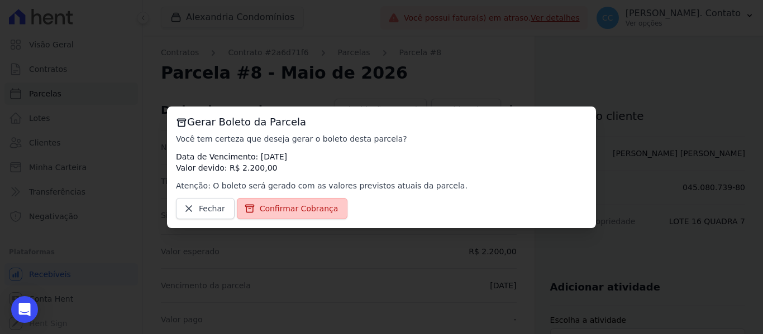
click at [271, 208] on span "Confirmar Cobrança" at bounding box center [299, 208] width 79 height 11
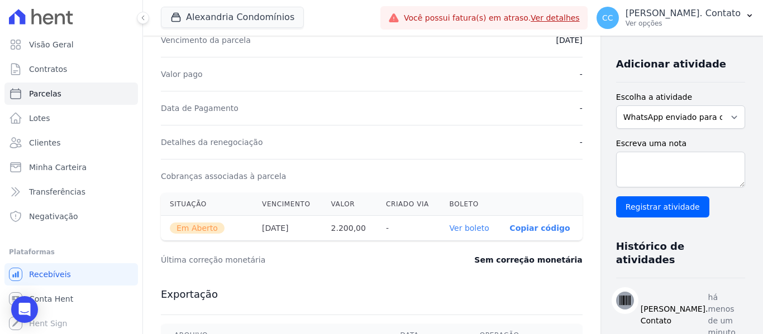
scroll to position [279, 0]
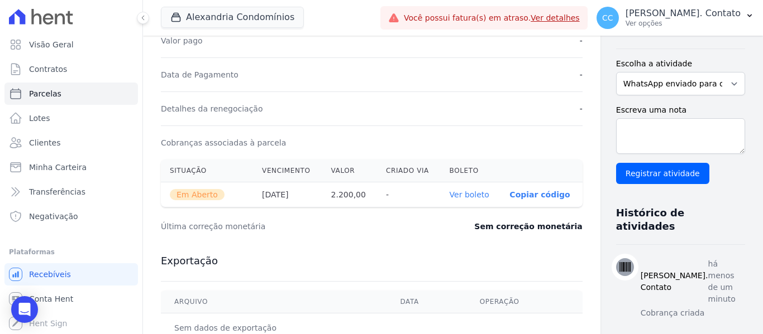
click at [451, 192] on link "Ver boleto" at bounding box center [470, 194] width 40 height 9
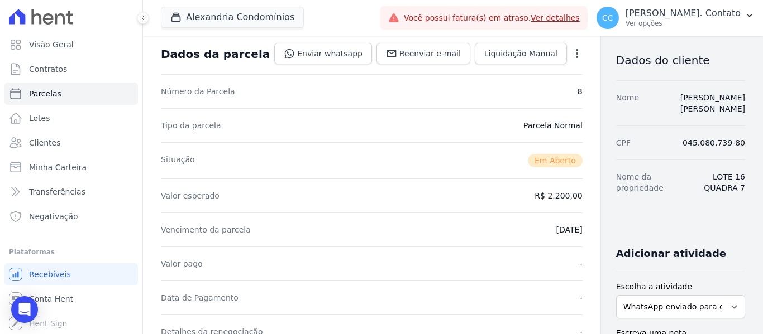
scroll to position [0, 0]
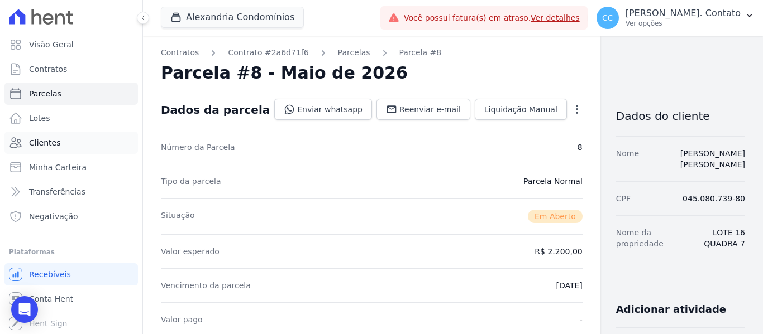
click at [54, 148] on span "Clientes" at bounding box center [44, 142] width 31 height 11
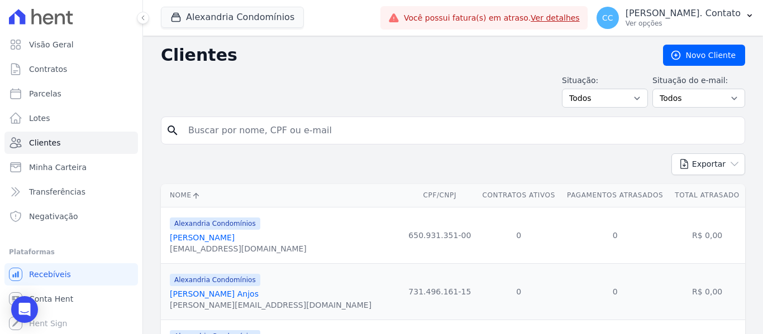
click at [241, 132] on input "search" at bounding box center [460, 130] width 558 height 22
type input "I"
type input "[PERSON_NAME]"
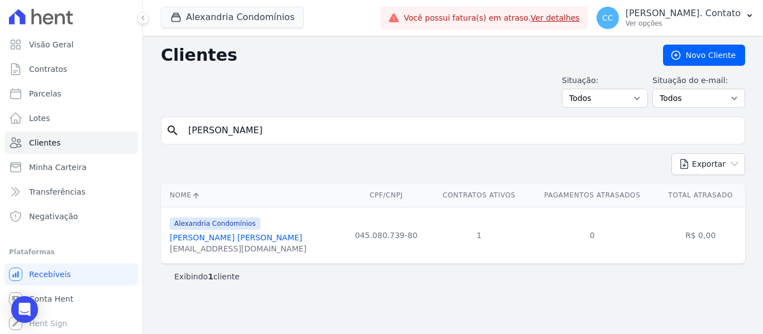
click at [219, 238] on link "[PERSON_NAME] [PERSON_NAME]" at bounding box center [236, 237] width 132 height 9
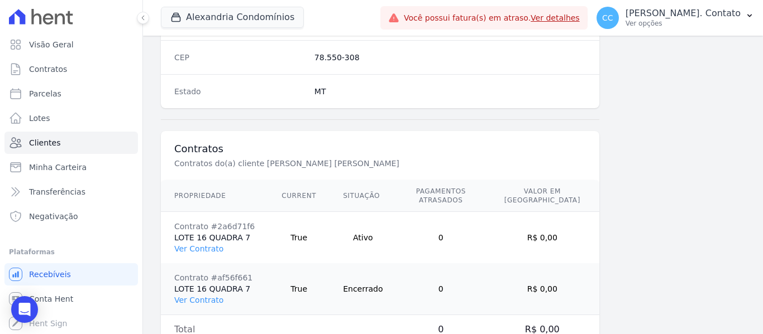
scroll to position [762, 0]
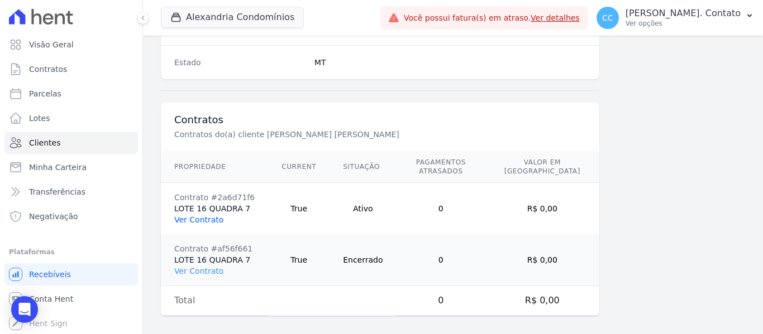
click at [198, 216] on link "Ver Contrato" at bounding box center [198, 220] width 49 height 9
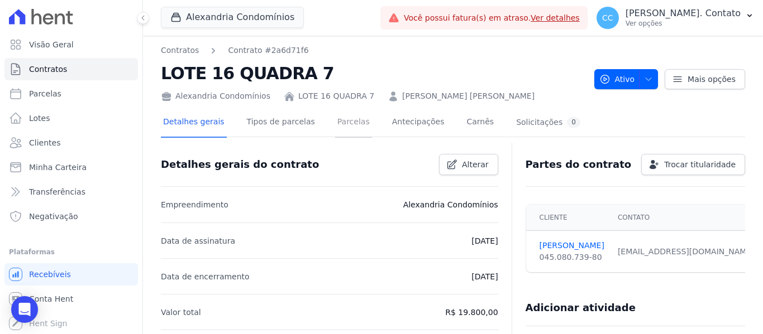
click at [343, 118] on link "Parcelas" at bounding box center [353, 123] width 37 height 30
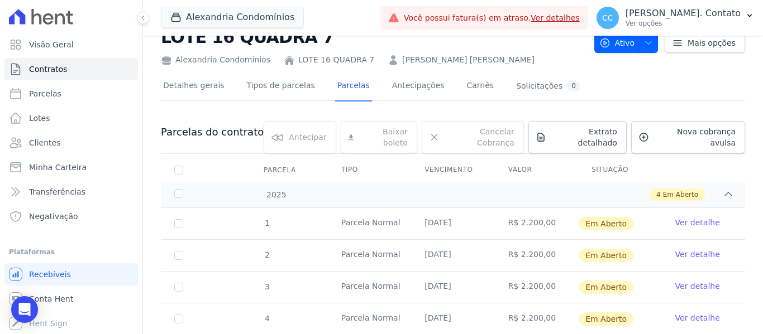
scroll to position [88, 0]
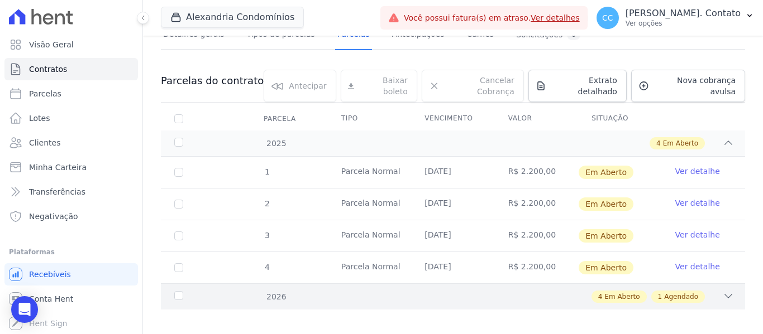
click at [714, 291] on div "4 Em Aberto 1 Agendado" at bounding box center [481, 297] width 505 height 12
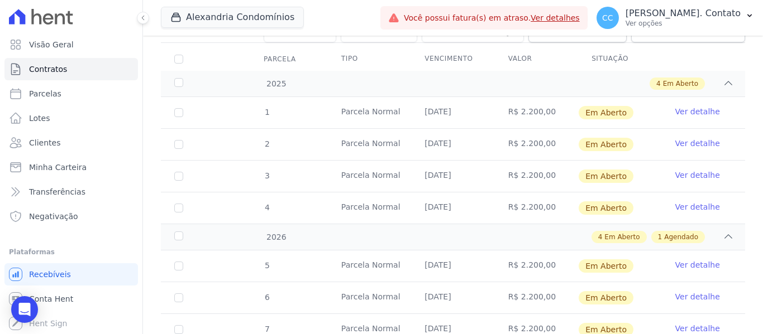
scroll to position [247, 0]
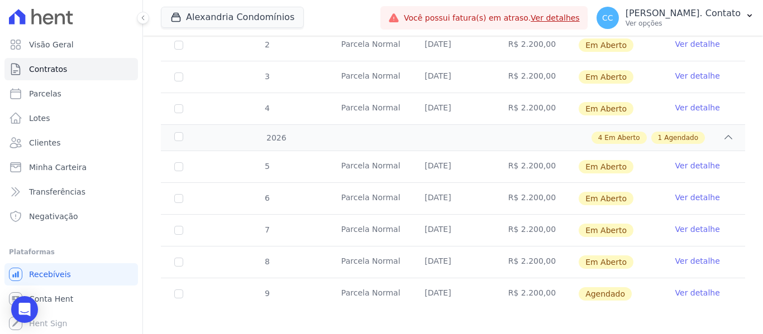
click at [697, 288] on link "Ver detalhe" at bounding box center [697, 293] width 45 height 11
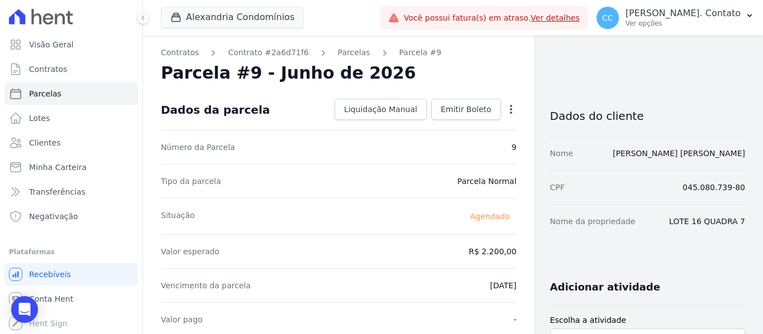
click at [509, 109] on icon "button" at bounding box center [510, 109] width 11 height 11
click at [484, 125] on link "Alterar" at bounding box center [463, 124] width 98 height 20
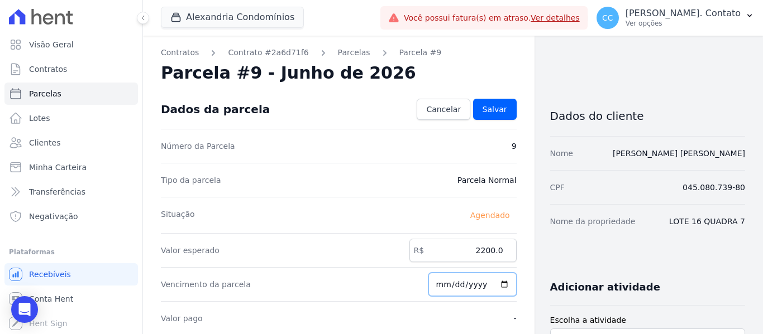
click at [498, 284] on input "[DATE]" at bounding box center [472, 284] width 88 height 23
type input "[DATE]"
click at [490, 112] on span "Salvar" at bounding box center [494, 109] width 25 height 11
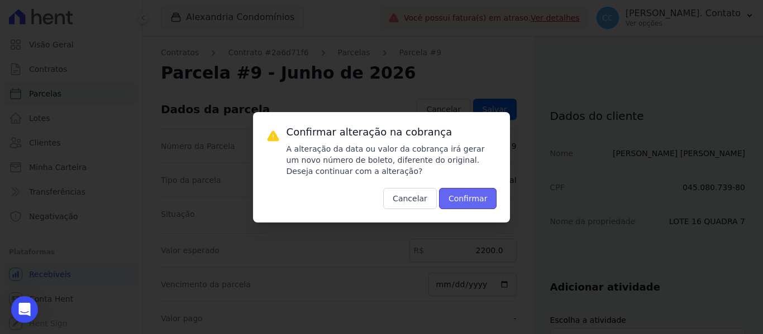
click at [475, 197] on button "Confirmar" at bounding box center [468, 198] width 58 height 21
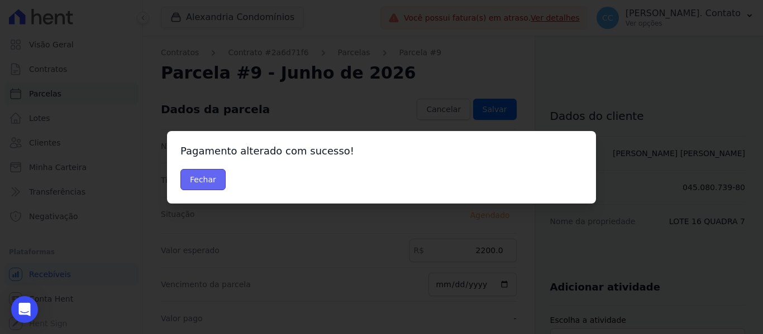
click at [203, 178] on button "Fechar" at bounding box center [202, 179] width 45 height 21
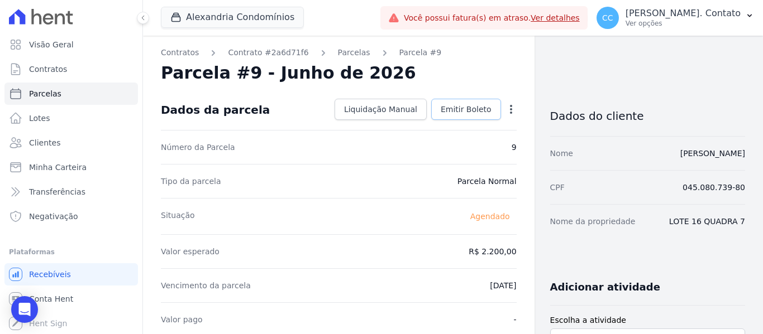
click at [456, 104] on span "Emitir Boleto" at bounding box center [466, 109] width 51 height 11
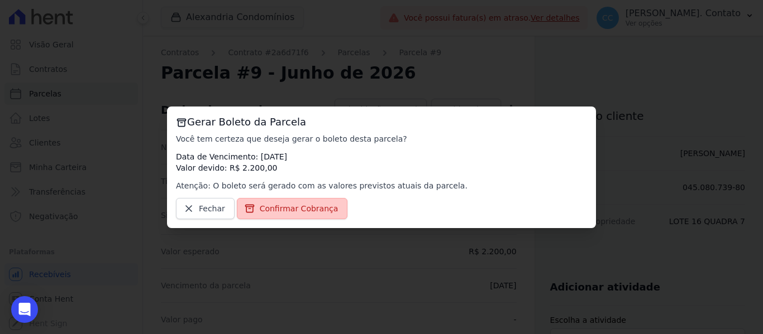
click at [308, 211] on span "Confirmar Cobrança" at bounding box center [299, 208] width 79 height 11
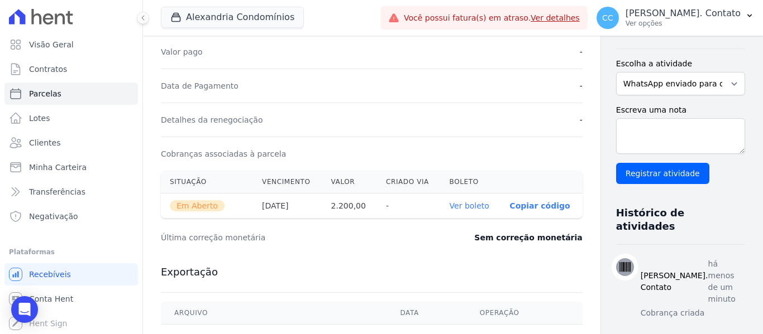
scroll to position [279, 0]
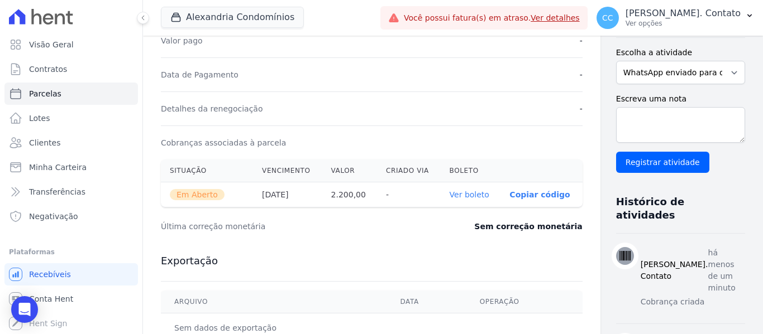
click at [450, 193] on link "Ver boleto" at bounding box center [470, 194] width 40 height 9
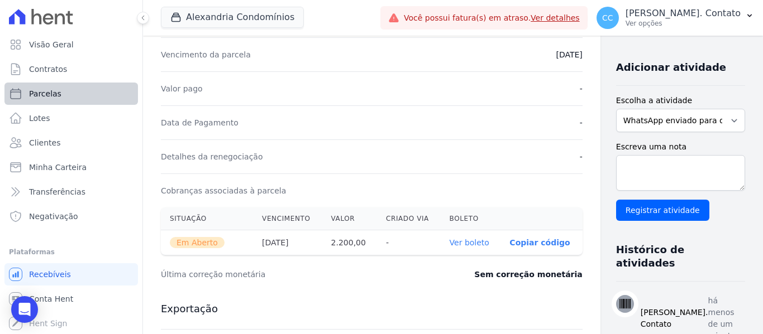
scroll to position [168, 0]
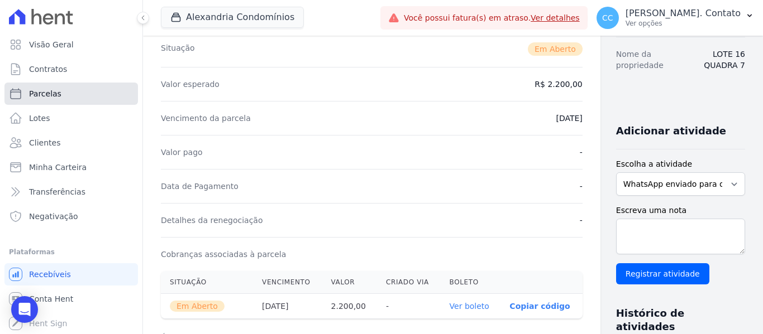
click at [58, 90] on span "Parcelas" at bounding box center [45, 93] width 32 height 11
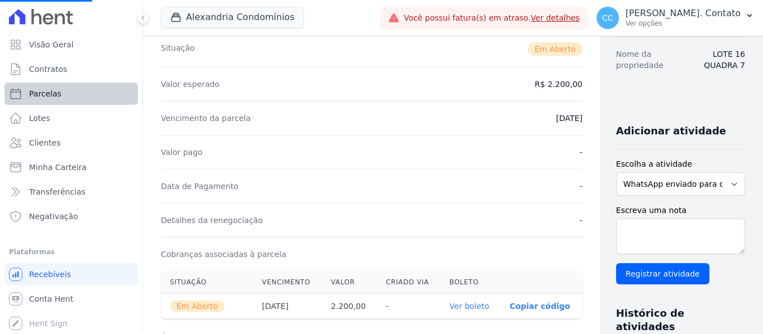
select select
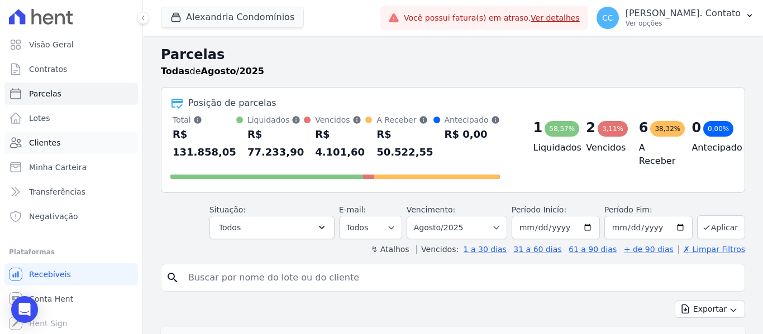
click at [37, 138] on span "Clientes" at bounding box center [44, 142] width 31 height 11
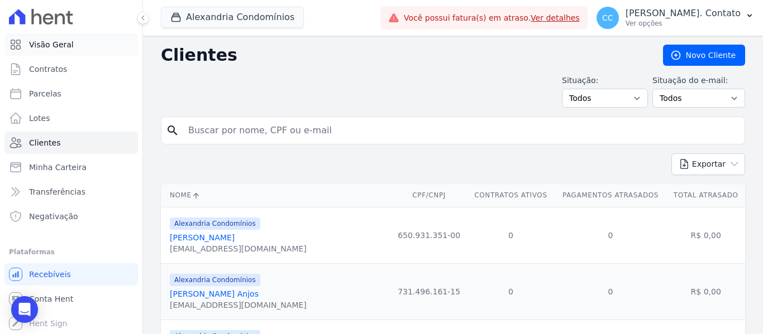
click at [67, 47] on span "Visão Geral" at bounding box center [51, 44] width 45 height 11
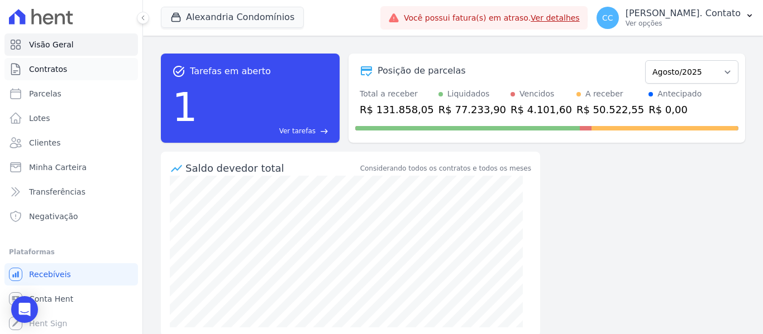
click at [59, 74] on span "Contratos" at bounding box center [48, 69] width 38 height 11
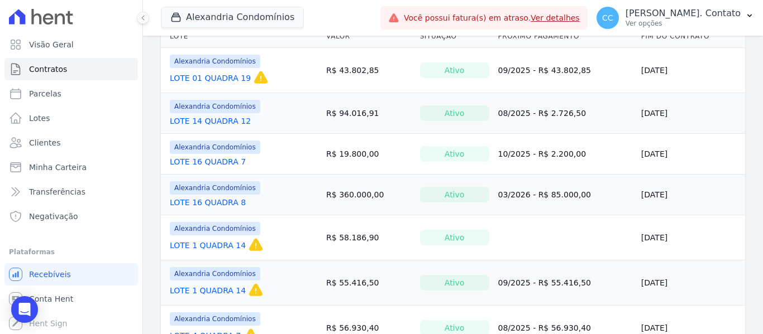
scroll to position [56, 0]
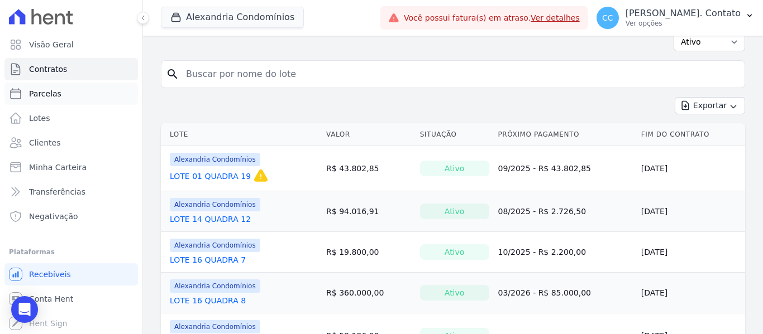
click at [74, 88] on link "Parcelas" at bounding box center [70, 94] width 133 height 22
select select
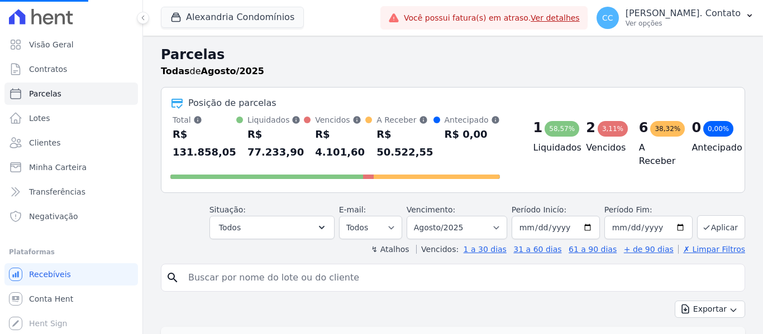
select select
click at [57, 136] on link "Clientes" at bounding box center [70, 143] width 133 height 22
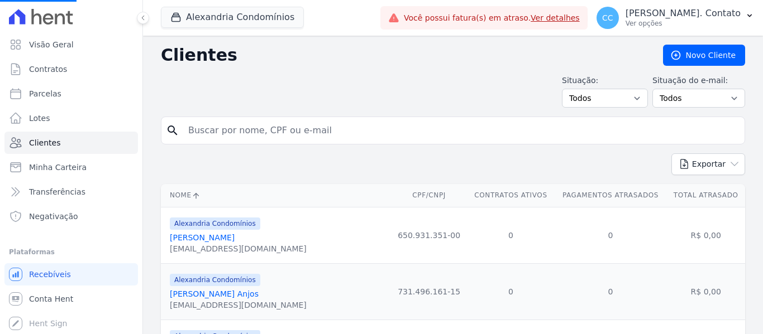
click at [211, 131] on input "search" at bounding box center [460, 130] width 558 height 22
type input "carol"
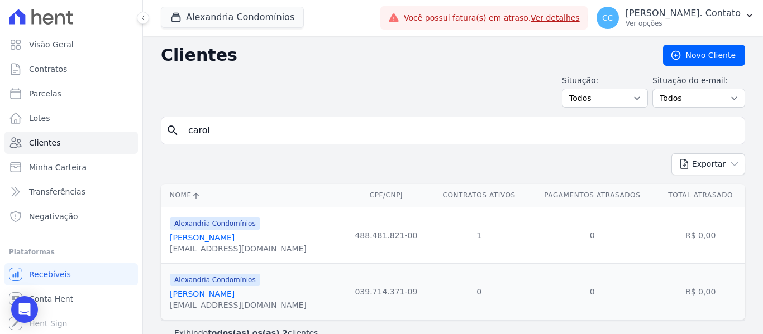
click at [235, 236] on link "[PERSON_NAME]" at bounding box center [202, 237] width 65 height 9
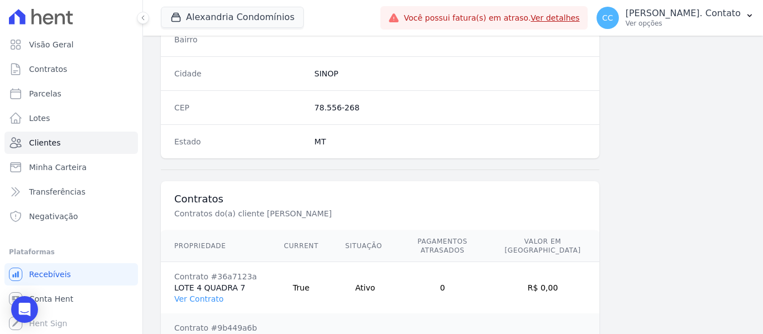
scroll to position [762, 0]
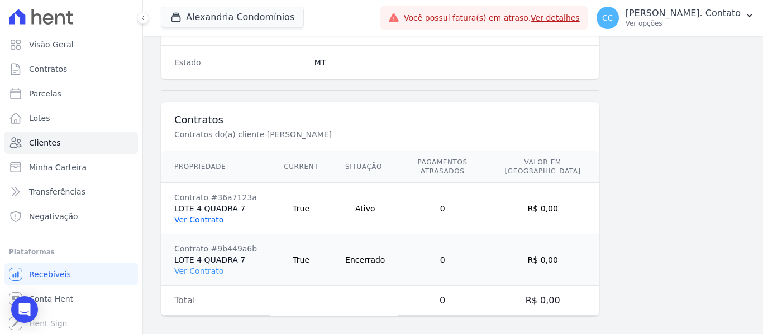
click at [213, 216] on link "Ver Contrato" at bounding box center [198, 220] width 49 height 9
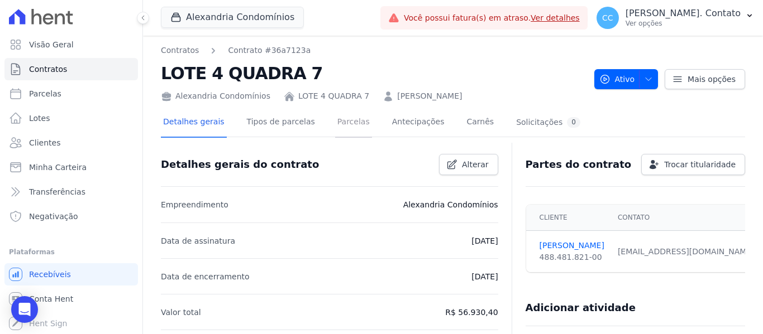
click at [345, 128] on link "Parcelas" at bounding box center [353, 123] width 37 height 30
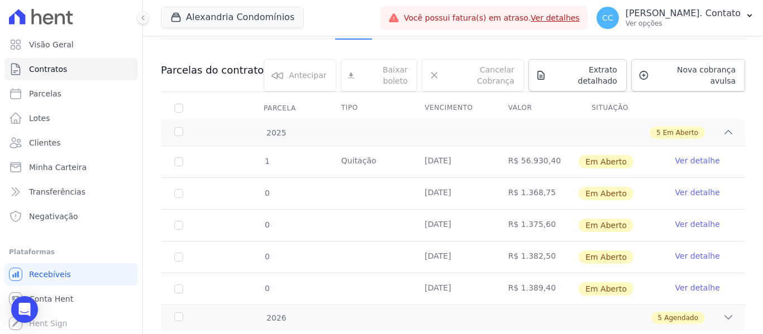
scroll to position [119, 0]
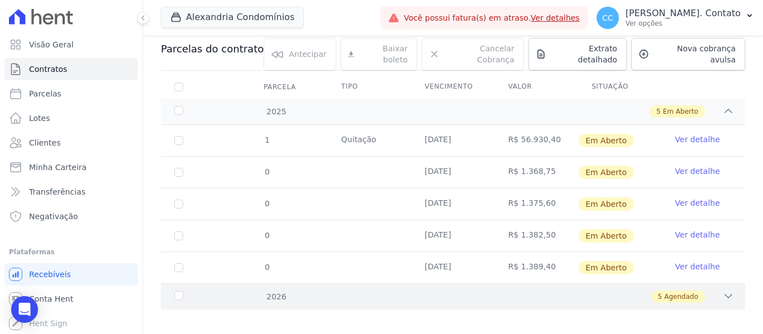
click at [723, 291] on icon at bounding box center [728, 296] width 11 height 11
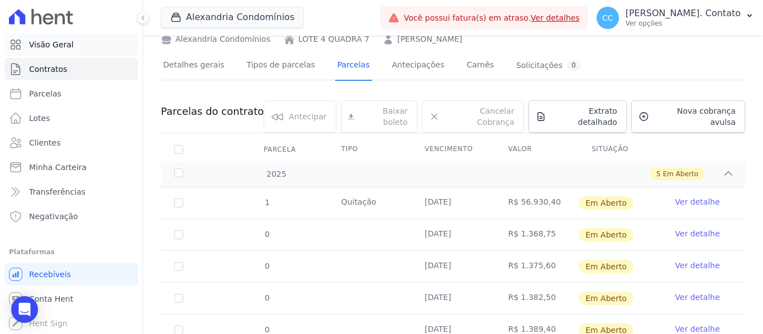
scroll to position [55, 0]
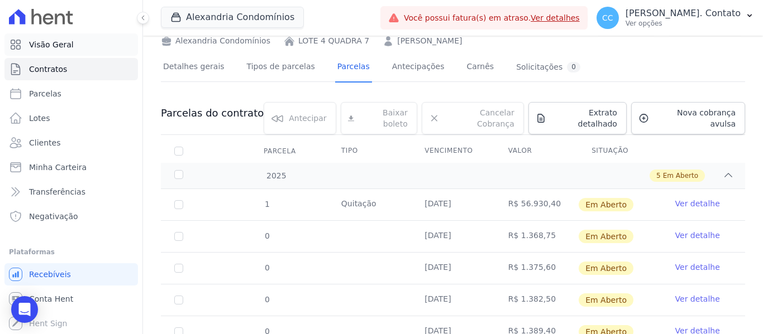
click at [46, 49] on span "Visão Geral" at bounding box center [51, 44] width 45 height 11
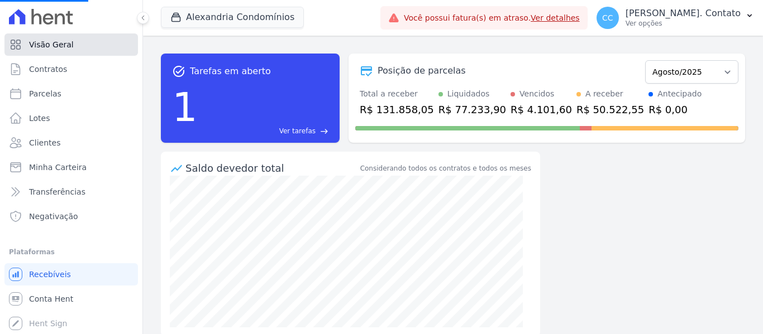
click at [47, 47] on span "Visão Geral" at bounding box center [51, 44] width 45 height 11
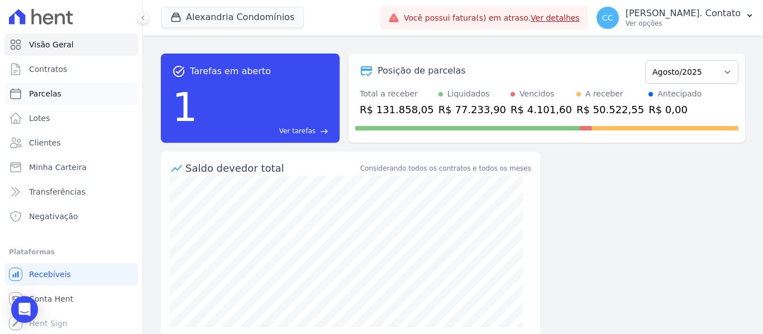
click at [57, 86] on link "Parcelas" at bounding box center [70, 94] width 133 height 22
select select
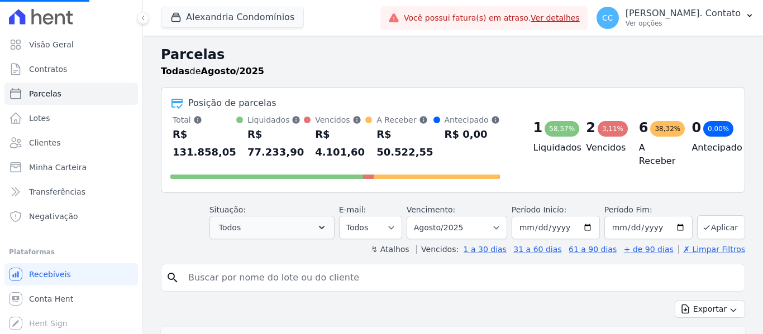
select select
click at [586, 226] on input "[DATE]" at bounding box center [556, 227] width 88 height 23
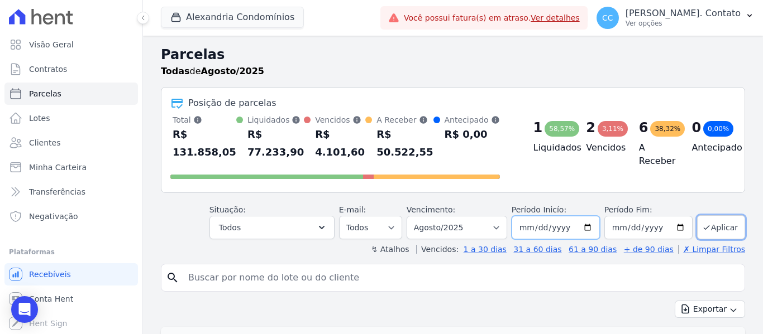
type input "[DATE]"
click at [729, 235] on button "Aplicar" at bounding box center [721, 228] width 48 height 24
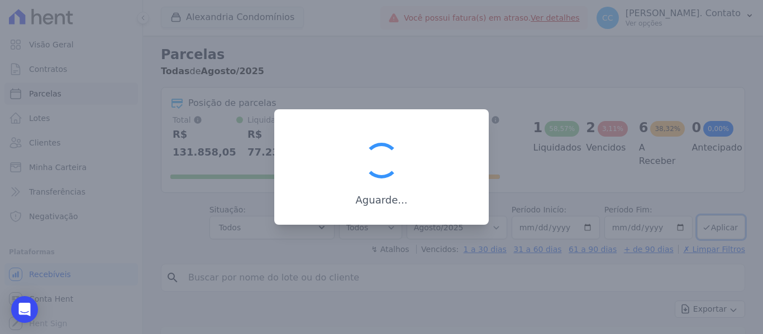
click at [452, 138] on div "Aguarde..." at bounding box center [381, 167] width 214 height 116
click at [429, 80] on div at bounding box center [381, 167] width 763 height 334
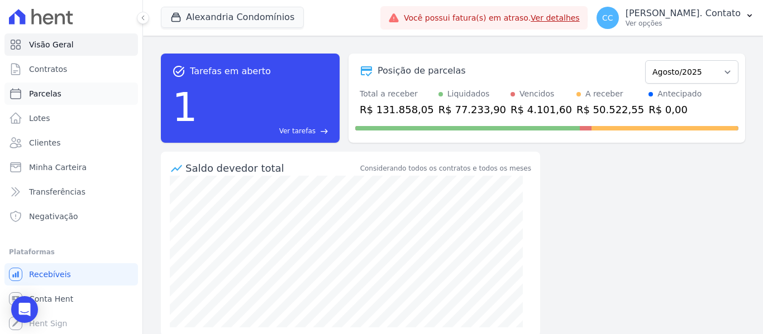
click at [50, 93] on span "Parcelas" at bounding box center [45, 93] width 32 height 11
select select
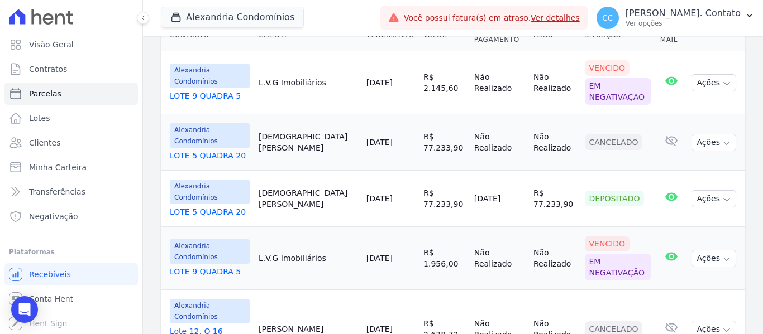
scroll to position [335, 0]
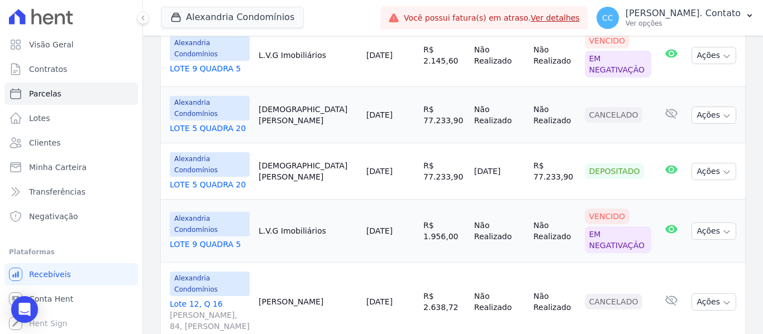
drag, startPoint x: 514, startPoint y: 173, endPoint x: 562, endPoint y: 173, distance: 48.0
click at [562, 173] on td "R$ 77.233,90" at bounding box center [554, 172] width 51 height 56
copy td "R$ 77.233,90"
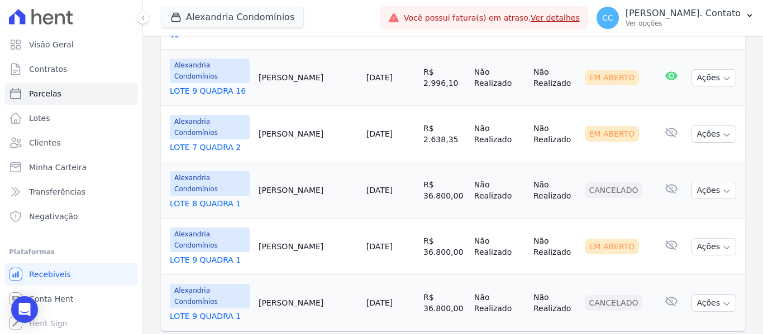
scroll to position [1064, 0]
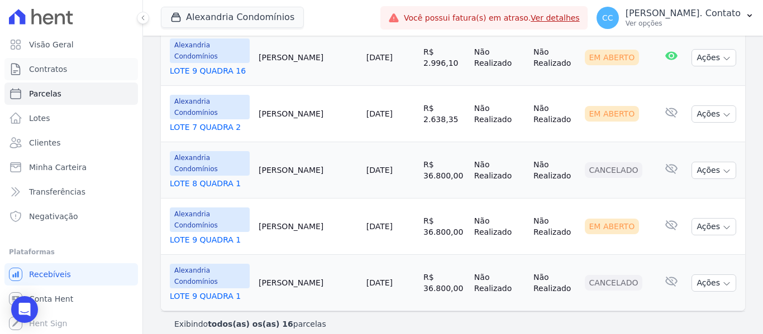
drag, startPoint x: 61, startPoint y: 70, endPoint x: 75, endPoint y: 82, distance: 18.7
click at [61, 70] on span "Contratos" at bounding box center [48, 69] width 38 height 11
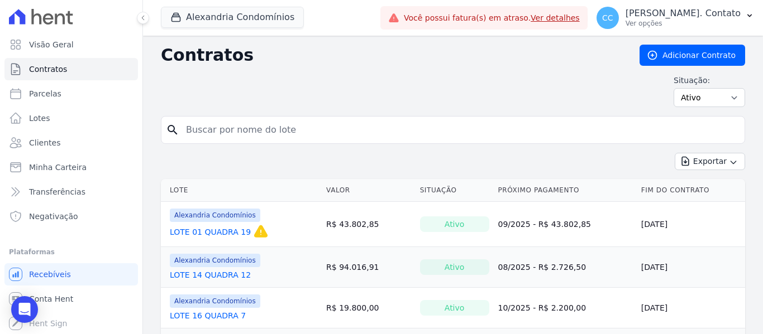
click at [206, 121] on input "search" at bounding box center [459, 130] width 561 height 22
type input "w"
type input "[PERSON_NAME]"
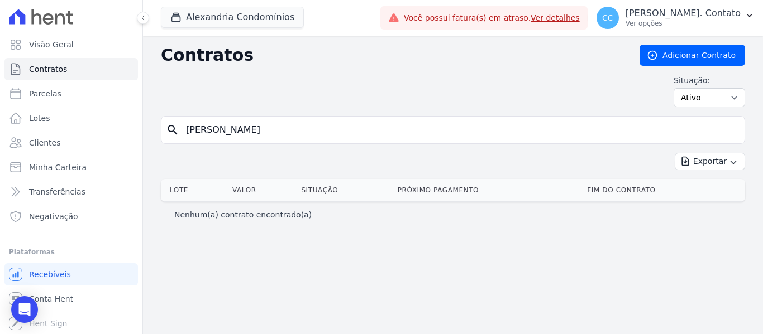
click at [284, 126] on input "[PERSON_NAME]" at bounding box center [459, 130] width 561 height 22
type input "[PERSON_NAME]"
click at [71, 146] on link "Clientes" at bounding box center [70, 143] width 133 height 22
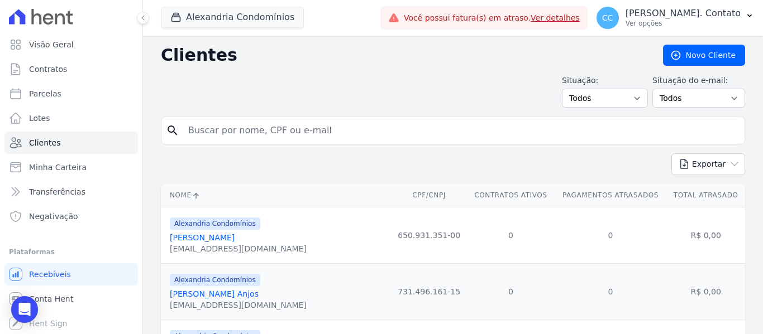
click at [370, 133] on input "search" at bounding box center [460, 130] width 558 height 22
type input "[PERSON_NAME]"
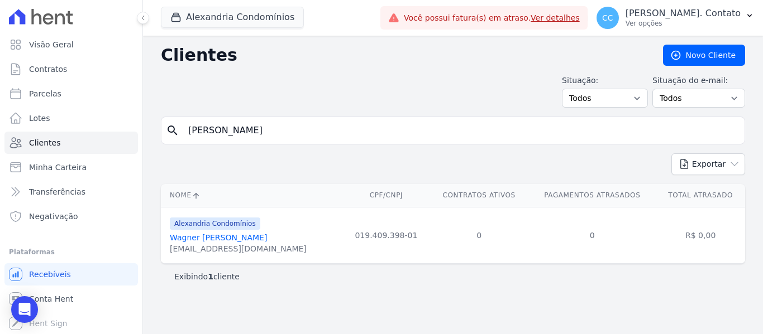
click at [243, 235] on link "Wagner [PERSON_NAME]" at bounding box center [218, 237] width 97 height 9
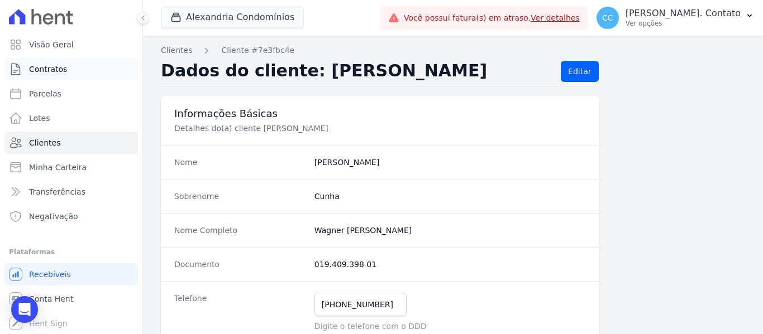
click at [60, 66] on span "Contratos" at bounding box center [48, 69] width 38 height 11
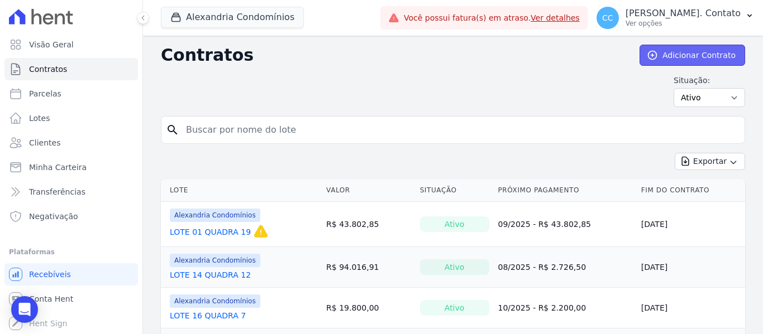
click at [712, 58] on link "Adicionar Contrato" at bounding box center [692, 55] width 106 height 21
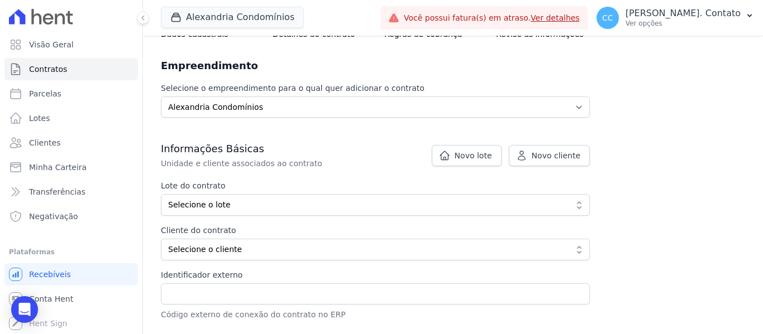
scroll to position [112, 0]
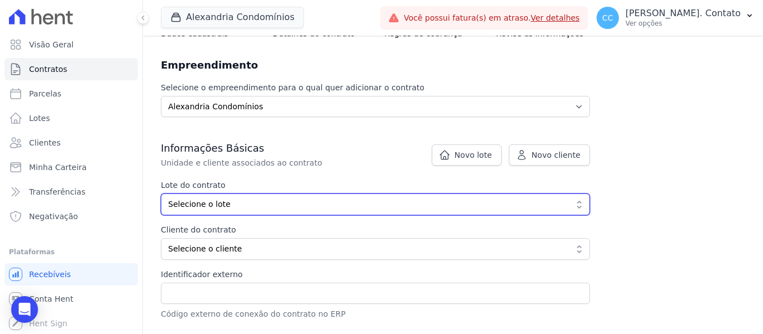
click at [383, 202] on span "Selecione o lote" at bounding box center [367, 205] width 399 height 12
click at [245, 199] on span "Selecione o lote" at bounding box center [367, 205] width 399 height 12
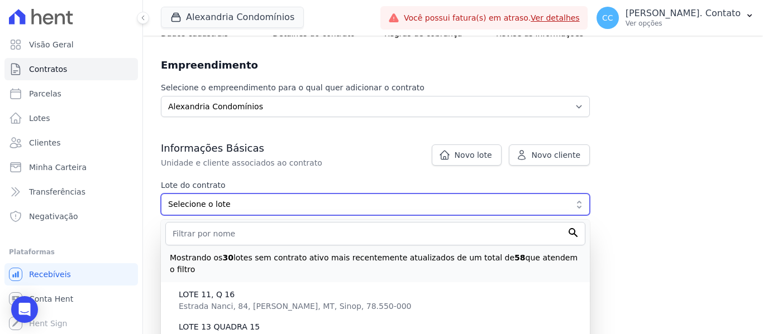
click at [245, 199] on span "Selecione o lote" at bounding box center [367, 205] width 399 height 12
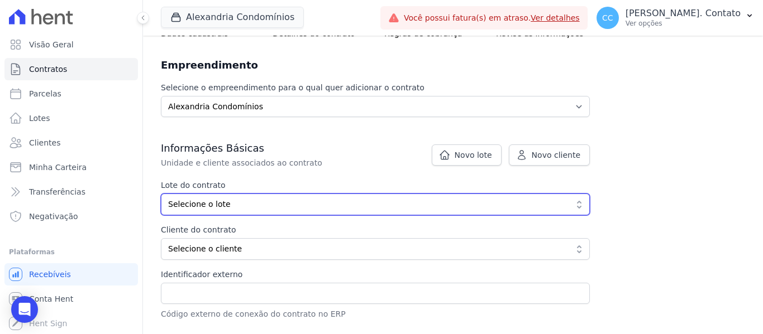
click at [245, 199] on span "Selecione o lote" at bounding box center [367, 205] width 399 height 12
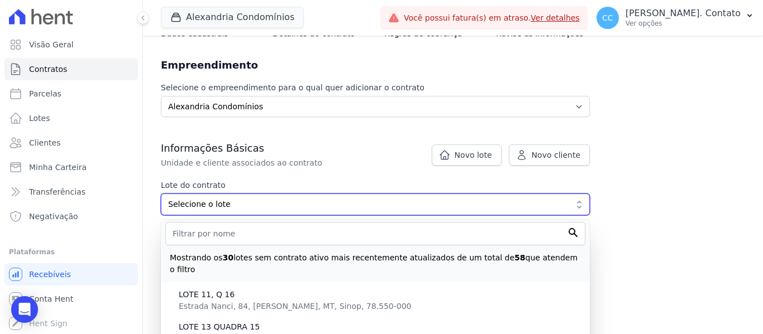
click at [389, 200] on span "Selecione o lote" at bounding box center [367, 205] width 399 height 12
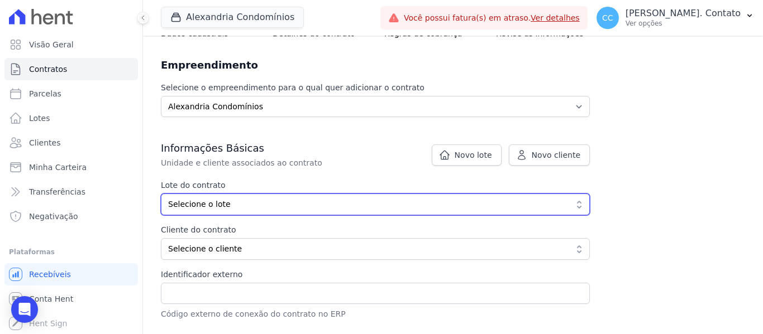
click at [389, 201] on span "Selecione o lote" at bounding box center [367, 205] width 399 height 12
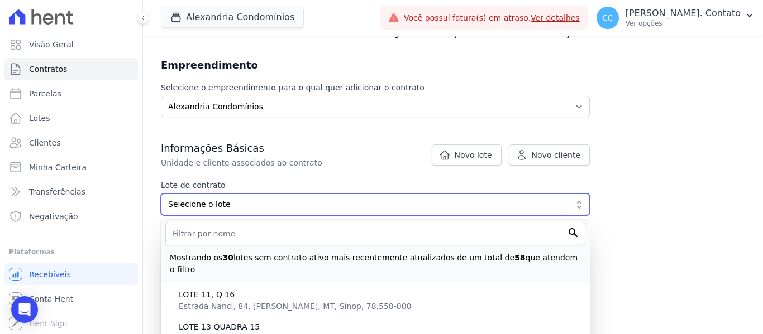
click at [403, 201] on span "Selecione o lote" at bounding box center [367, 205] width 399 height 12
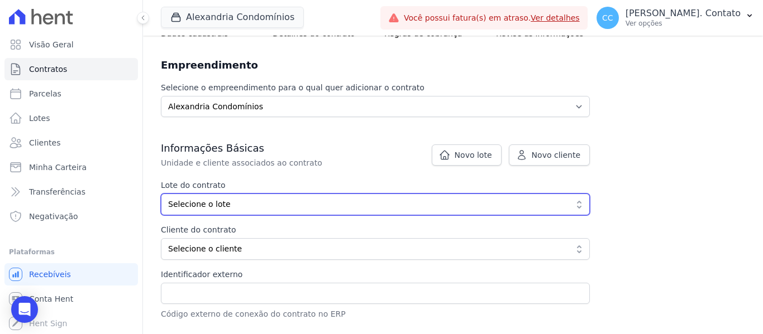
click at [403, 200] on span "Selecione o lote" at bounding box center [367, 205] width 399 height 12
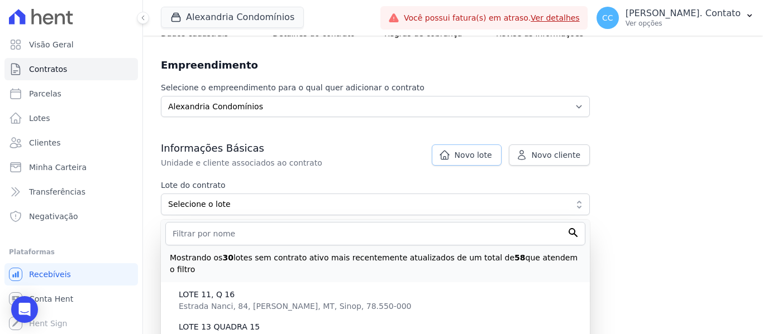
click at [463, 155] on span "Novo lote" at bounding box center [473, 155] width 37 height 11
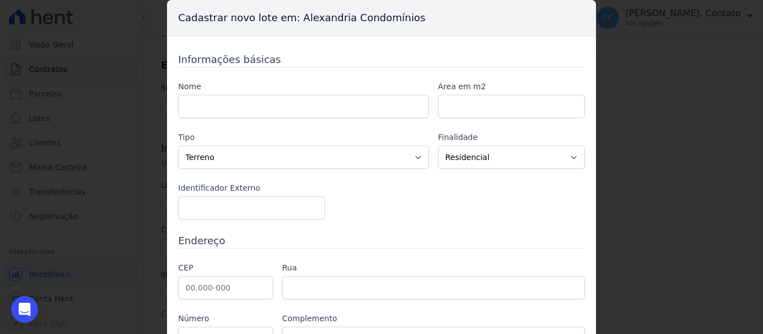
drag, startPoint x: 245, startPoint y: 92, endPoint x: 245, endPoint y: 101, distance: 8.4
click at [245, 93] on div "Nome" at bounding box center [303, 99] width 251 height 37
click at [245, 106] on input "text" at bounding box center [303, 106] width 251 height 23
type input "l"
type input "LOTE 14 QUADRA 14"
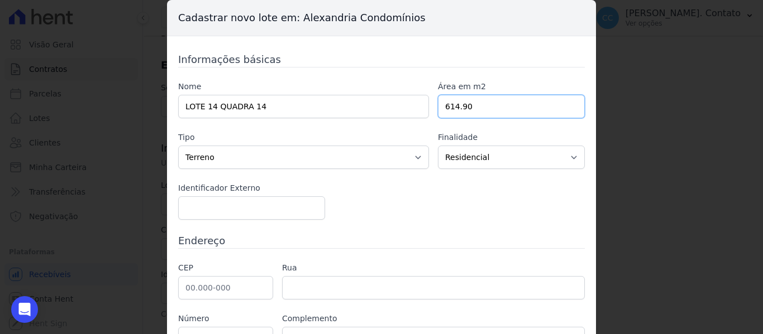
type input "614.90"
click at [246, 221] on div "Informações básicas Nome LOTE 14 QUADRA 14 Área em m2 614.90 Tipo Casa Apartame…" at bounding box center [381, 227] width 407 height 350
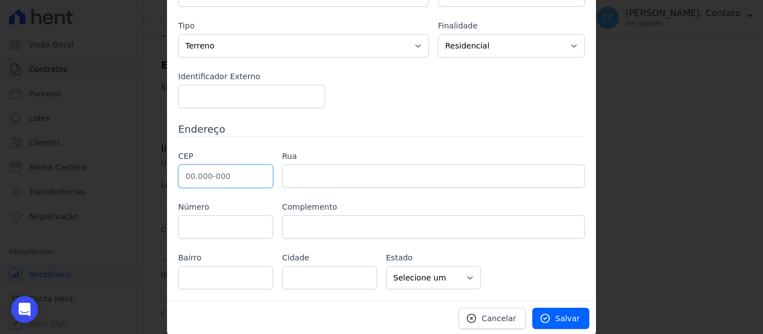
click at [240, 170] on input "text" at bounding box center [225, 176] width 95 height 23
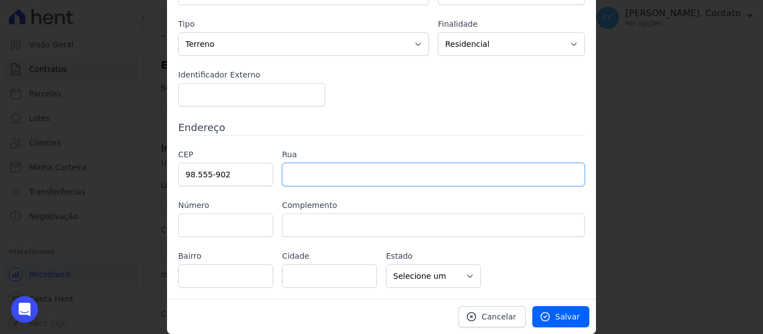
click at [294, 172] on input "text" at bounding box center [433, 174] width 303 height 23
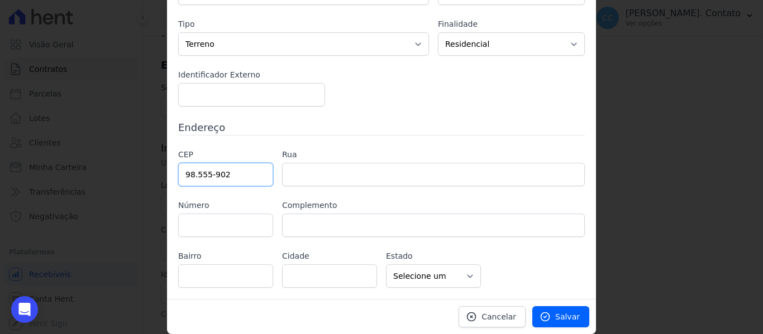
click at [256, 169] on input "98.555-902" at bounding box center [225, 174] width 95 height 23
type input "9"
type input "78.559-899"
type input "Área Rural"
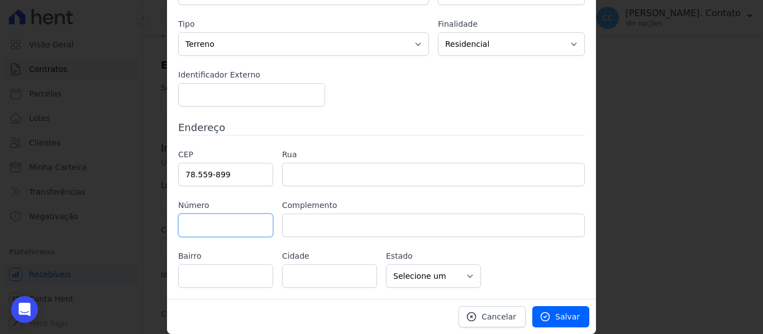
type input "Área Rural de Sinop"
type input "Sinop"
select select "MT"
type input "84"
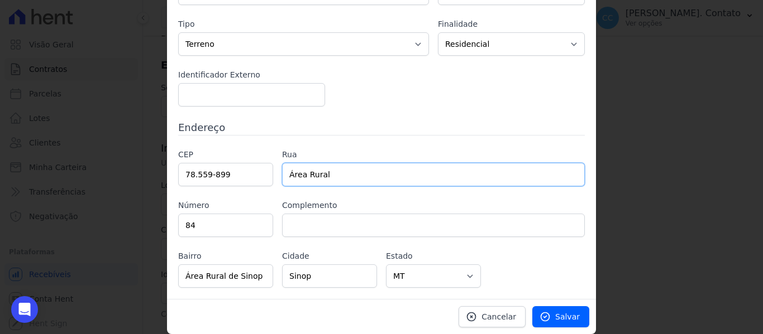
click at [345, 173] on input "Área Rural" at bounding box center [433, 174] width 303 height 23
type input "Área Rural - ESTRADA NANCY"
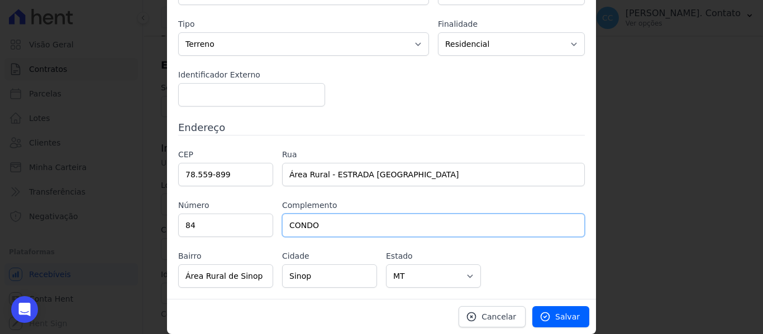
type input "CONDOMINIO ALEXANDRIA"
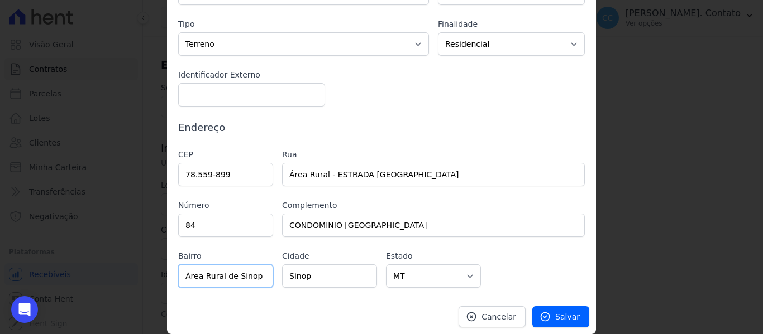
click at [261, 279] on input "Área Rural de Sinop" at bounding box center [225, 276] width 95 height 23
click at [548, 315] on icon at bounding box center [545, 317] width 8 height 8
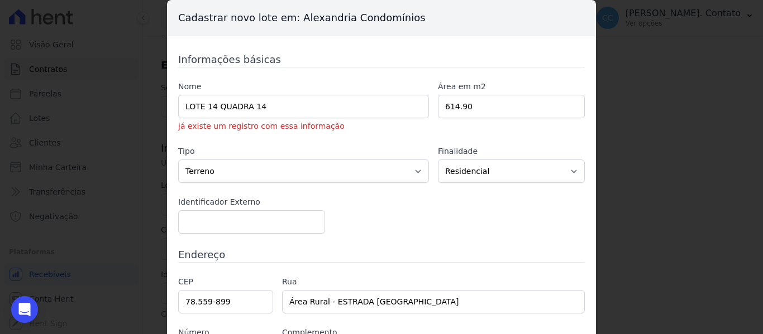
click at [455, 240] on div "Informações básicas Nome LOTE 14 QUADRA 14 já existe um registro com essa infor…" at bounding box center [381, 234] width 407 height 364
click at [289, 108] on input "LOTE 14 QUADRA 14" at bounding box center [303, 106] width 251 height 23
click at [545, 58] on h3 "Informações básicas" at bounding box center [381, 59] width 407 height 15
click at [633, 44] on div "Cadastrar novo lote em: Alexandria Condomínios Informações básicas Nome LOTE 14…" at bounding box center [381, 167] width 763 height 334
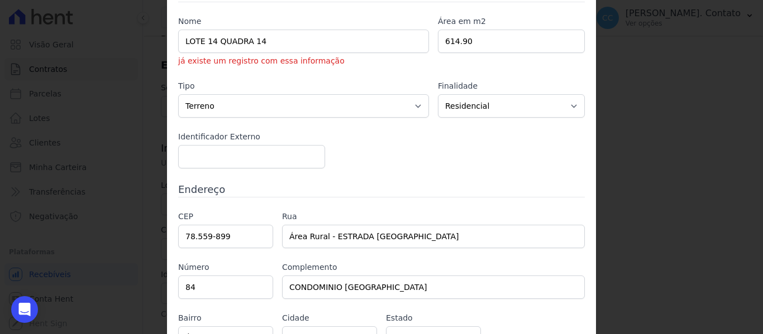
scroll to position [127, 0]
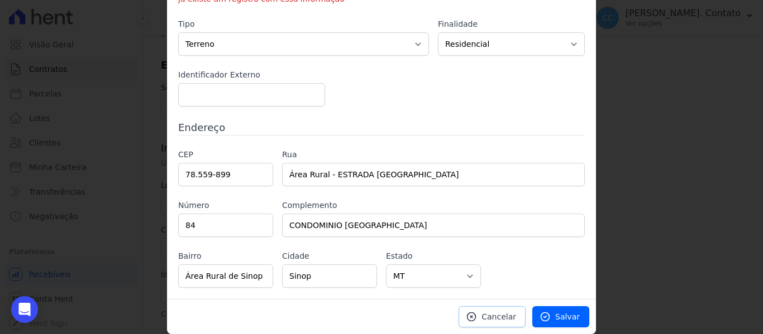
click at [495, 322] on span "Cancelar" at bounding box center [498, 317] width 35 height 11
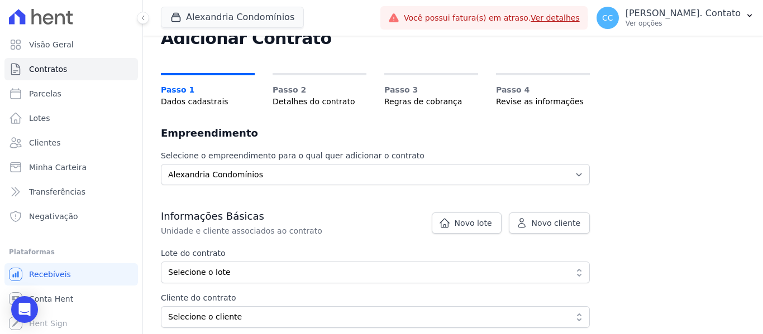
scroll to position [0, 0]
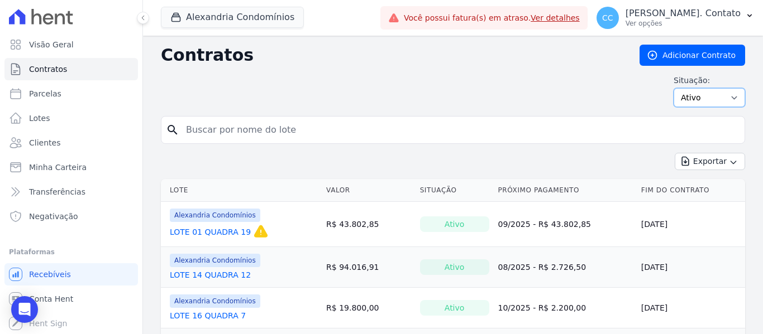
click at [709, 95] on select "Ativo Todos Pausado Distratado Rascunho Expirado Encerrado" at bounding box center [708, 97] width 71 height 19
select select "all"
click at [673, 88] on select "Ativo Todos Pausado Distratado Rascunho Expirado Encerrado" at bounding box center [708, 97] width 71 height 19
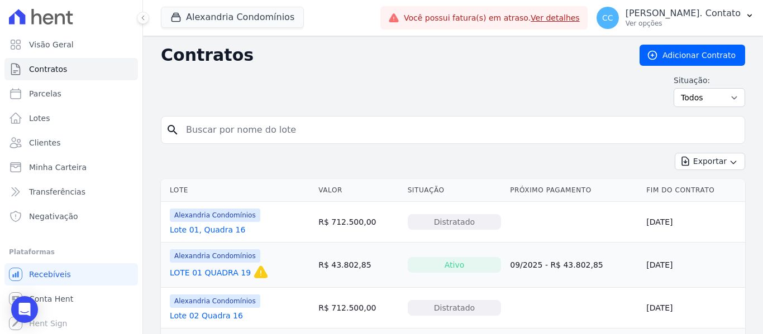
click at [212, 214] on span "Alexandria Condomínios" at bounding box center [215, 215] width 90 height 13
click at [183, 191] on th "Lote" at bounding box center [237, 190] width 153 height 23
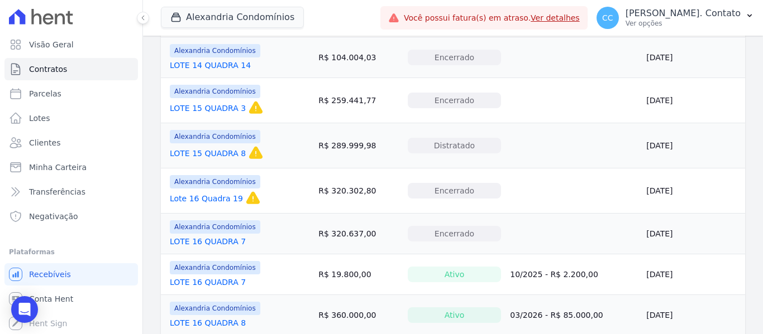
scroll to position [838, 0]
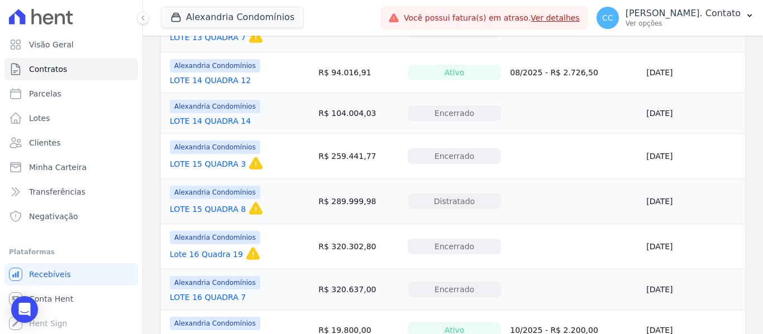
click at [226, 122] on link "LOTE 14 QUADRA 14" at bounding box center [210, 121] width 81 height 11
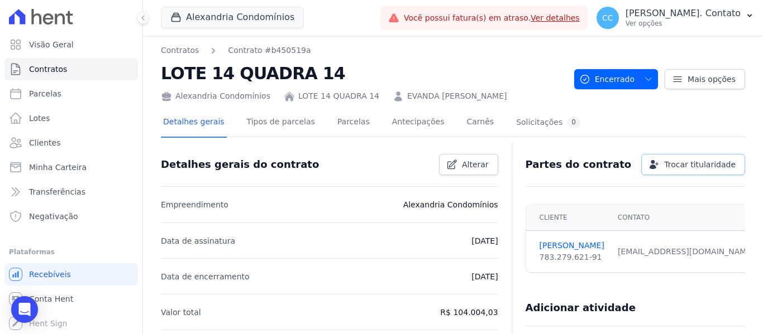
click at [658, 175] on link "Trocar titularidade" at bounding box center [693, 164] width 104 height 21
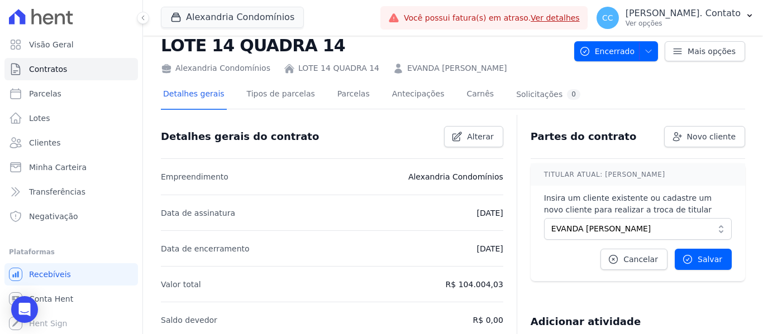
scroll to position [56, 0]
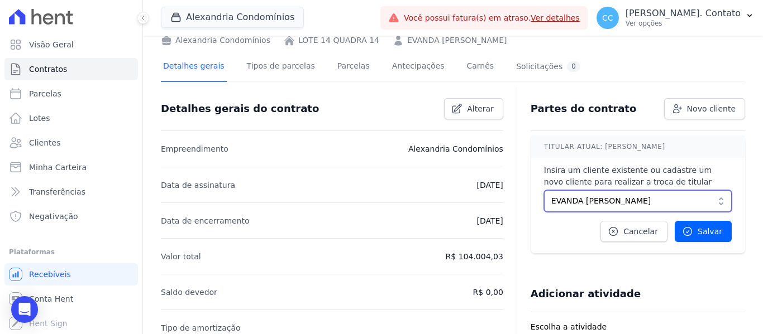
click at [712, 212] on button "EVANDA [PERSON_NAME]" at bounding box center [638, 201] width 188 height 22
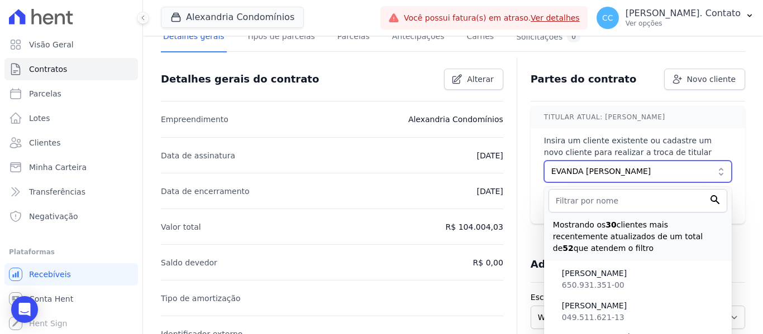
scroll to position [168, 0]
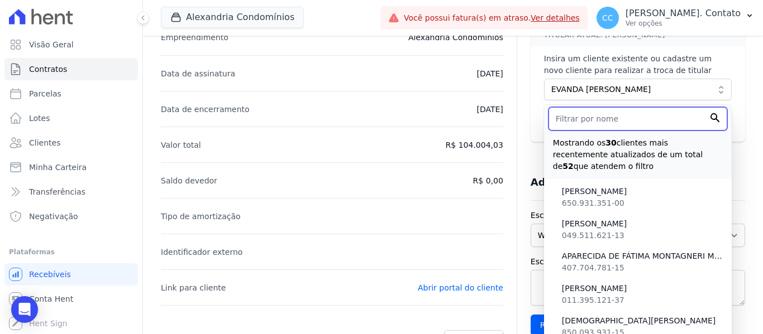
click at [606, 131] on input "text" at bounding box center [637, 118] width 179 height 23
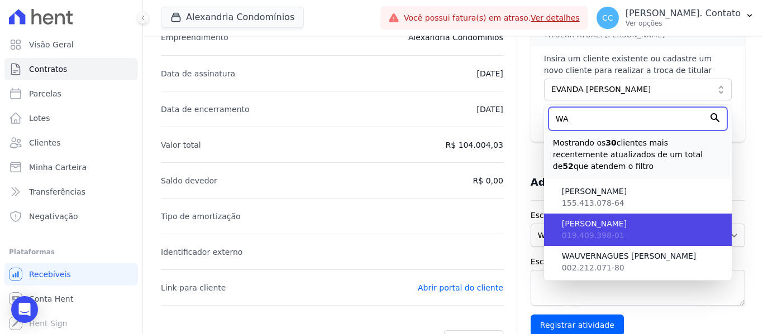
type input "WA"
click at [601, 230] on span "[PERSON_NAME]" at bounding box center [642, 224] width 161 height 12
type input "7e3fbc4e-9959-425e-81b5-f4902d709c9c"
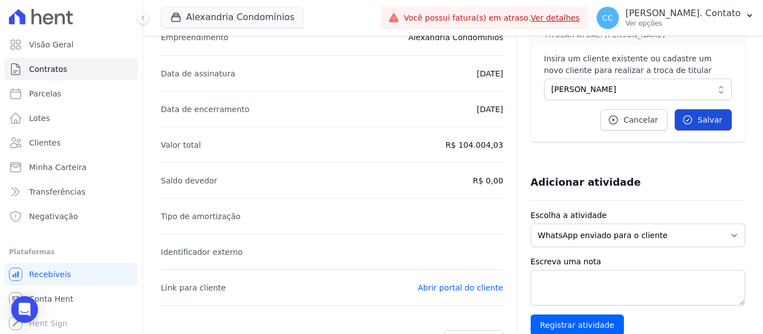
click at [700, 126] on span "Salvar" at bounding box center [709, 119] width 25 height 11
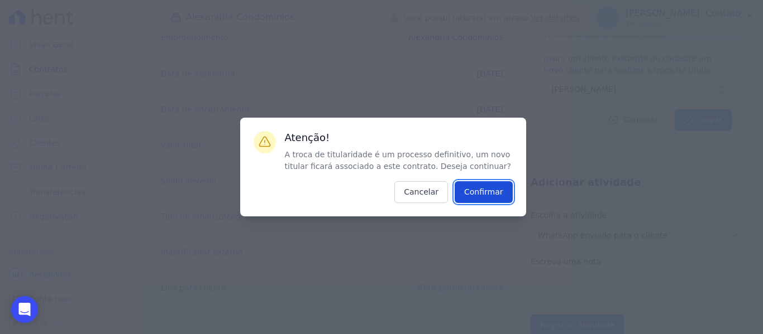
click at [487, 195] on input "Confirmar" at bounding box center [484, 192] width 58 height 22
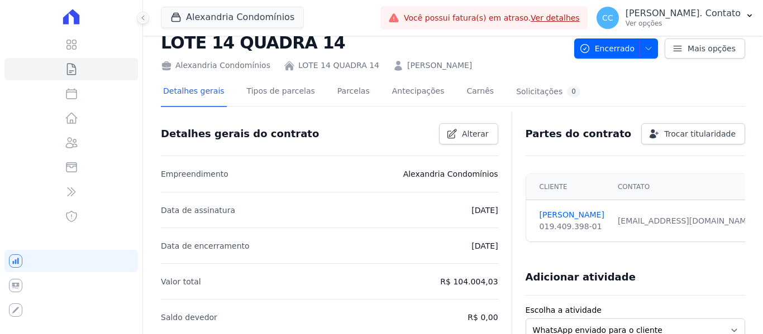
scroll to position [0, 0]
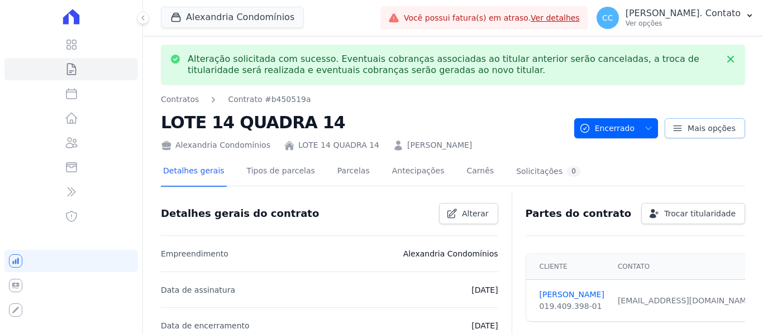
click at [687, 130] on span "Mais opções" at bounding box center [711, 128] width 48 height 11
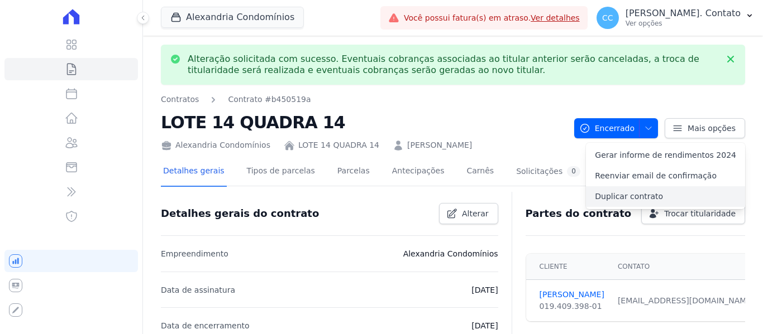
click at [644, 196] on link "Duplicar contrato" at bounding box center [665, 197] width 159 height 21
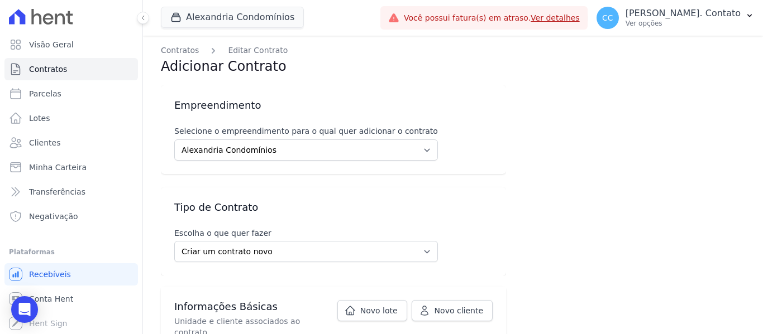
click at [48, 146] on span "Clientes" at bounding box center [44, 142] width 31 height 11
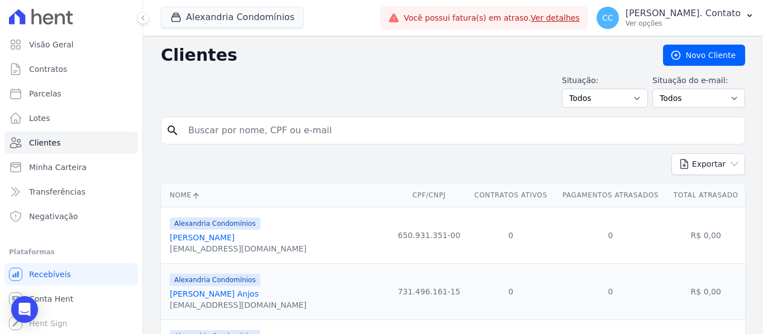
click at [195, 131] on input "search" at bounding box center [460, 130] width 558 height 22
type input "[PERSON_NAME]"
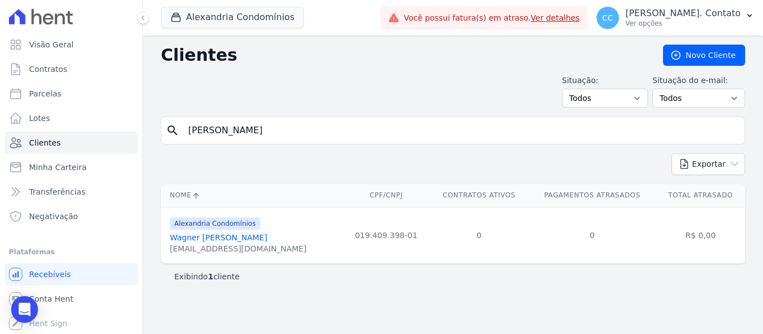
click at [251, 237] on link "Wagner [PERSON_NAME]" at bounding box center [218, 237] width 97 height 9
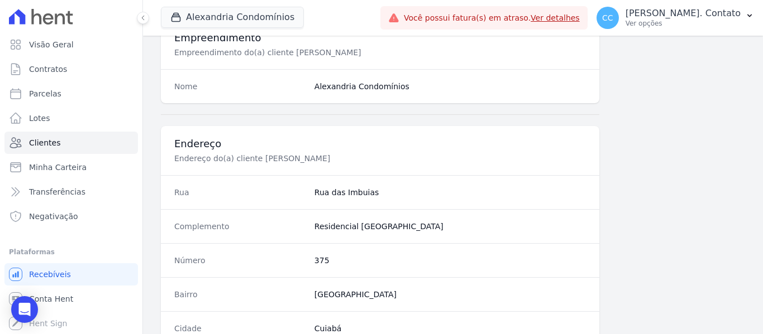
scroll to position [710, 0]
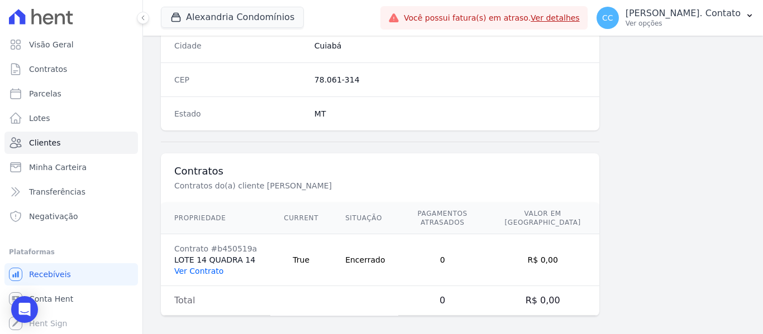
click at [212, 267] on link "Ver Contrato" at bounding box center [198, 271] width 49 height 9
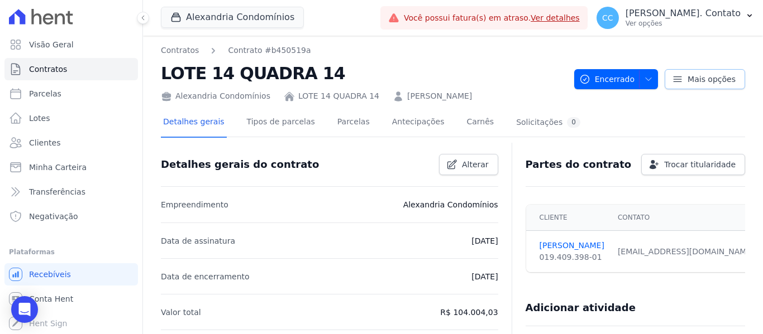
click at [672, 78] on icon at bounding box center [677, 79] width 11 height 11
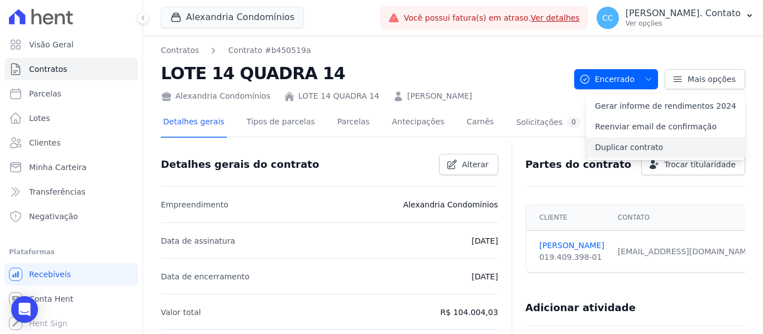
click at [638, 146] on link "Duplicar contrato" at bounding box center [665, 147] width 159 height 21
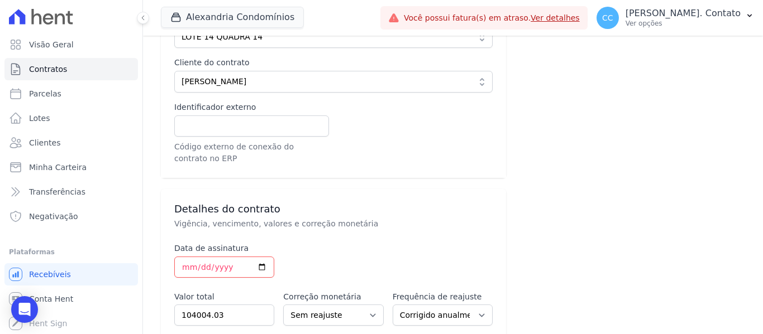
scroll to position [447, 0]
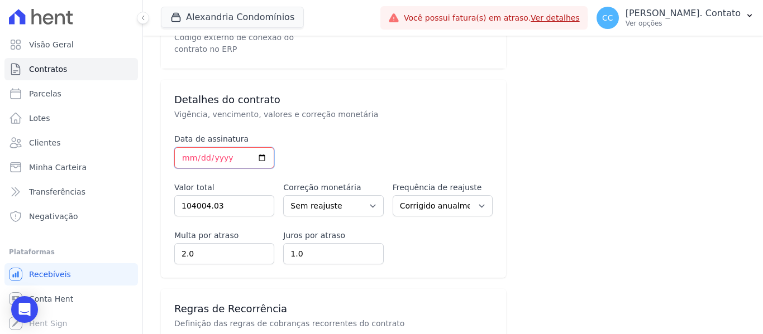
click at [260, 147] on input "[DATE]" at bounding box center [224, 157] width 100 height 21
click at [261, 149] on input "[DATE]" at bounding box center [224, 157] width 100 height 21
type input "[DATE]"
drag, startPoint x: 240, startPoint y: 198, endPoint x: 161, endPoint y: 192, distance: 79.5
click at [161, 192] on div "Detalhes do contrato Vigência, vencimento, valores e correção monetária Data de…" at bounding box center [333, 179] width 345 height 198
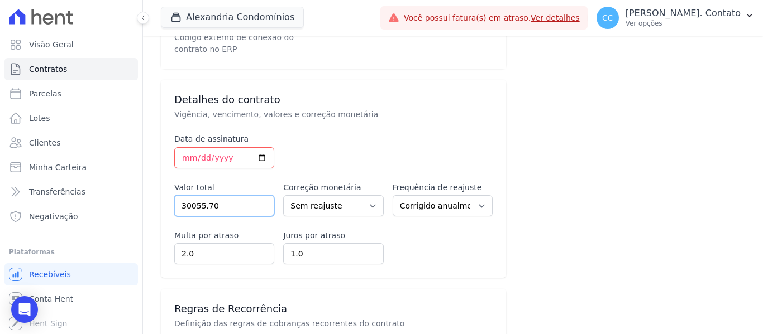
type input "30055.70"
click at [261, 246] on input "1.99" at bounding box center [224, 253] width 100 height 21
type input "2"
click at [258, 243] on input "2" at bounding box center [224, 253] width 100 height 21
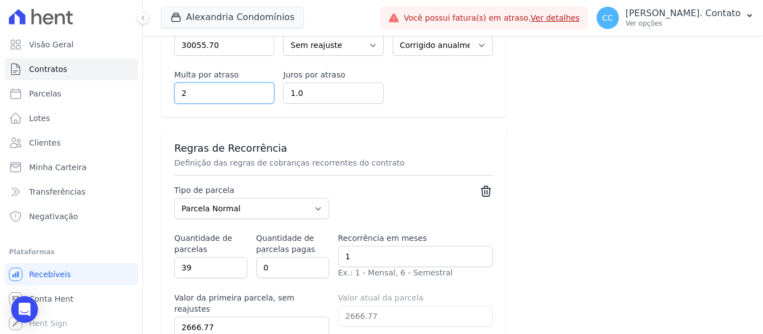
scroll to position [614, 0]
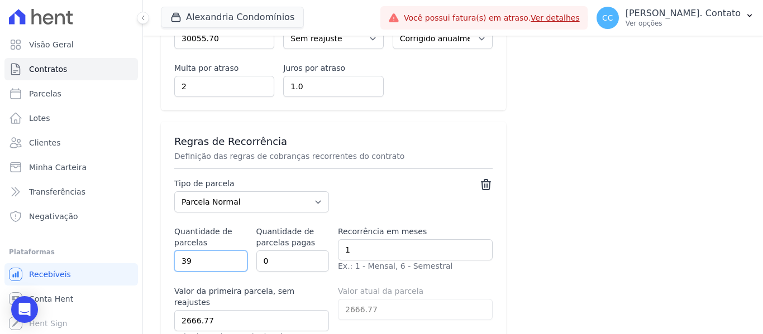
drag, startPoint x: 197, startPoint y: 248, endPoint x: 135, endPoint y: 248, distance: 61.4
click at [135, 248] on div "Visão Geral Contratos [GEOGRAPHIC_DATA] Lotes Clientes Minha Carteira Transferê…" at bounding box center [381, 167] width 763 height 334
type input "9"
select select "standard"
type input "9"
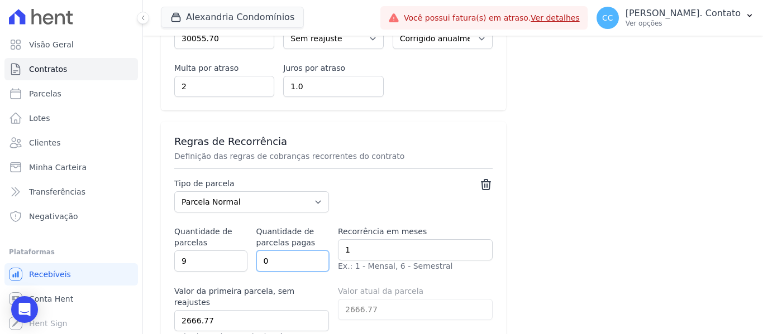
select select "standard"
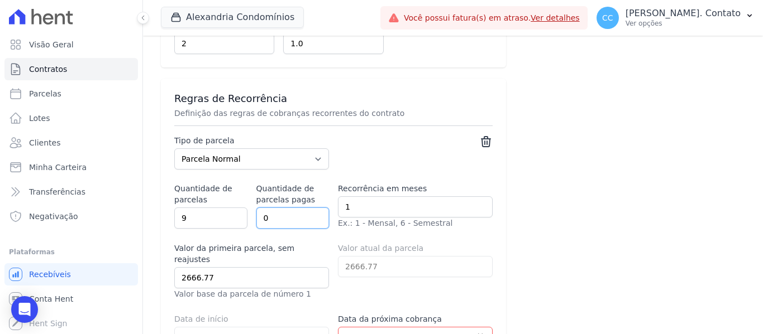
scroll to position [670, 0]
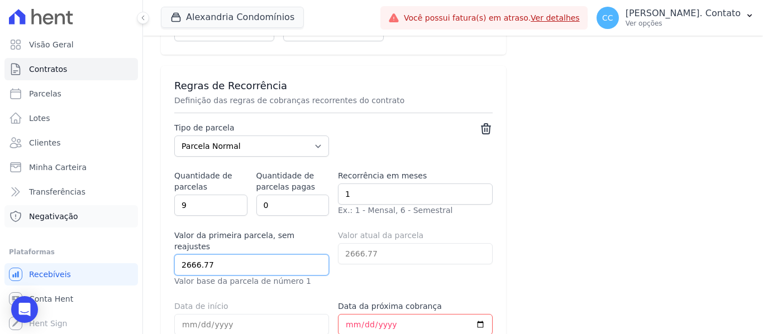
drag, startPoint x: 225, startPoint y: 239, endPoint x: 83, endPoint y: 222, distance: 143.4
click at [83, 222] on div "Visão Geral Contratos [GEOGRAPHIC_DATA] Lotes Clientes Minha Carteira Transferê…" at bounding box center [381, 167] width 763 height 334
type input "3273.30"
select select "standard"
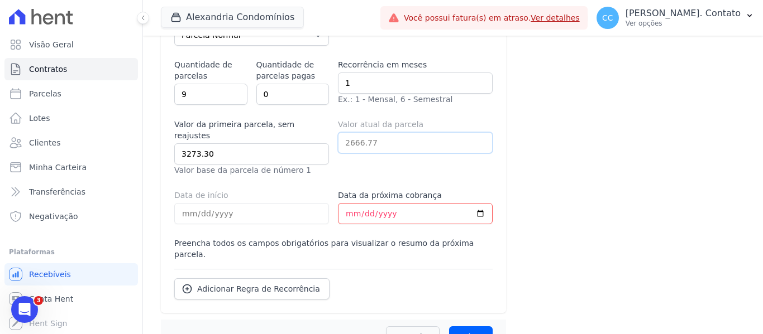
scroll to position [782, 0]
click at [345, 203] on input "Data da próxima cobrança" at bounding box center [415, 213] width 155 height 21
type input "[DATE]"
select select "standard"
click at [463, 326] on input "Salvar" at bounding box center [471, 336] width 44 height 21
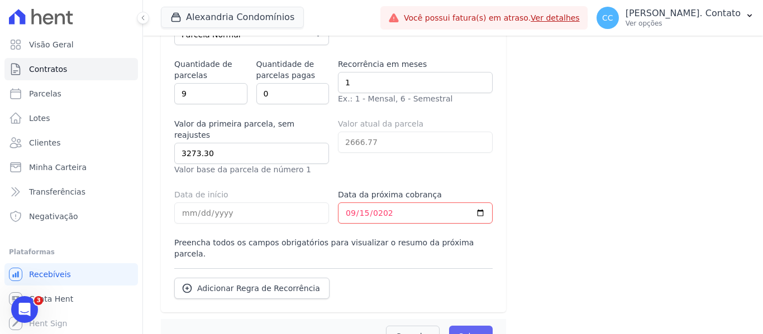
scroll to position [790, 0]
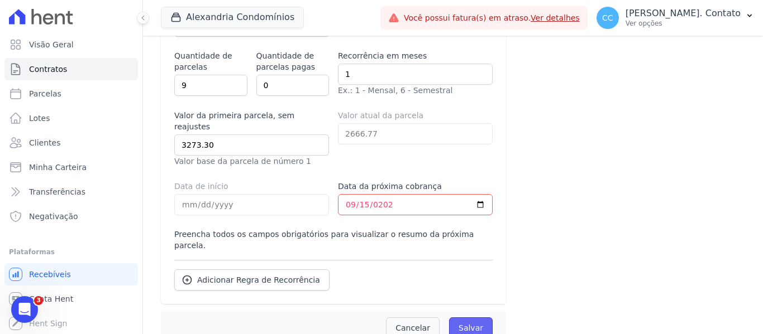
click at [466, 318] on input "Salvar" at bounding box center [471, 328] width 44 height 21
click at [44, 44] on span "Visão Geral" at bounding box center [51, 44] width 45 height 11
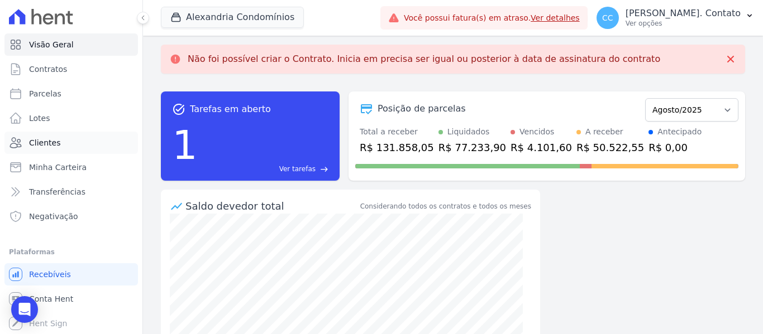
click at [48, 142] on span "Clientes" at bounding box center [44, 142] width 31 height 11
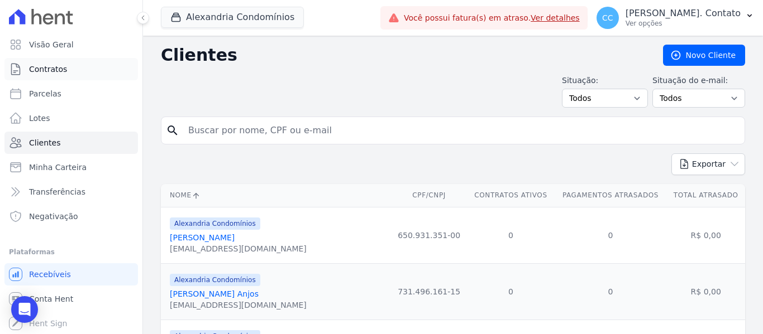
click at [49, 65] on span "Contratos" at bounding box center [48, 69] width 38 height 11
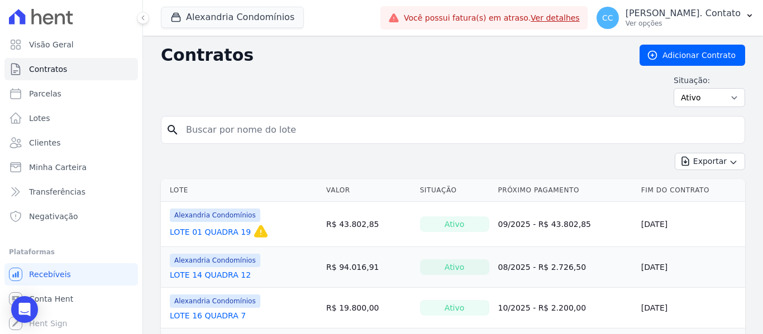
click at [212, 131] on input "search" at bounding box center [459, 130] width 561 height 22
type input "[PERSON_NAME]"
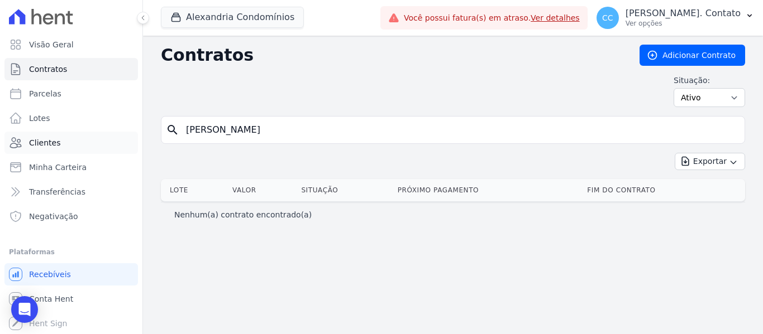
click at [54, 147] on span "Clientes" at bounding box center [44, 142] width 31 height 11
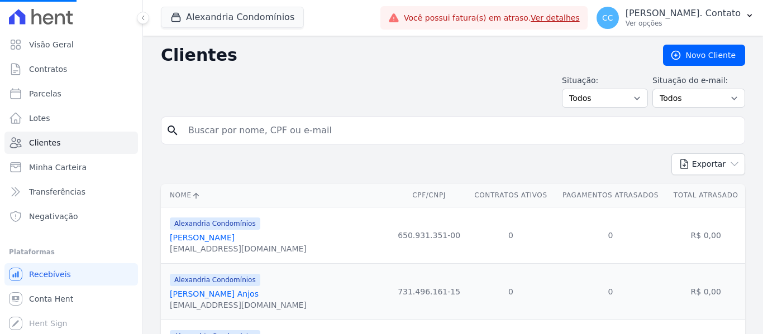
click at [231, 136] on input "search" at bounding box center [460, 130] width 558 height 22
type input "[PERSON_NAME]"
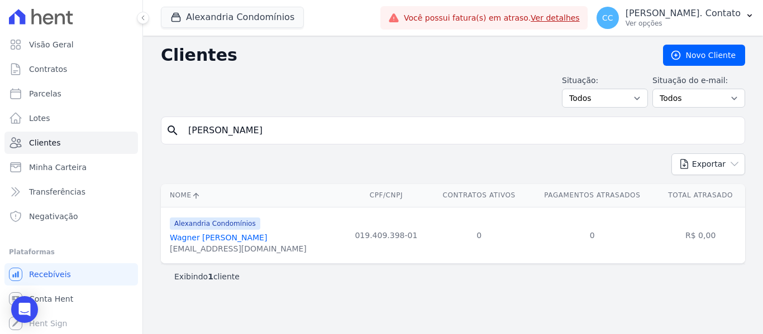
click at [219, 237] on link "Wagner [PERSON_NAME]" at bounding box center [218, 237] width 97 height 9
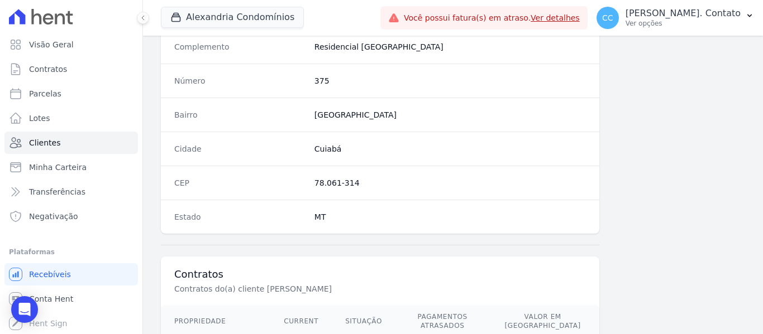
scroll to position [710, 0]
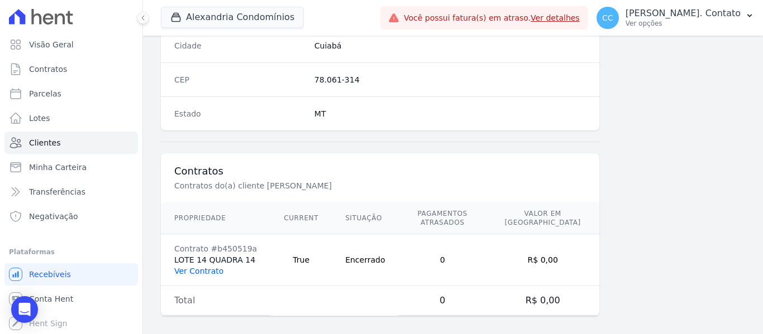
click at [195, 267] on link "Ver Contrato" at bounding box center [198, 271] width 49 height 9
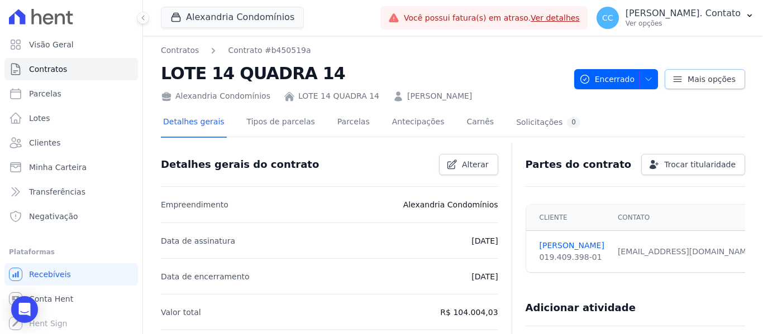
click at [680, 78] on link "Mais opções" at bounding box center [705, 79] width 80 height 20
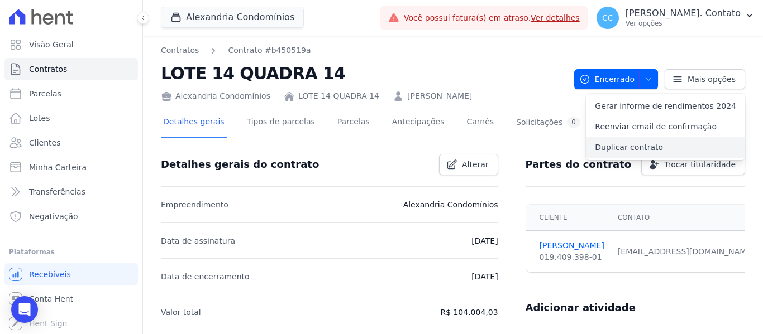
click at [643, 151] on link "Duplicar contrato" at bounding box center [665, 147] width 159 height 21
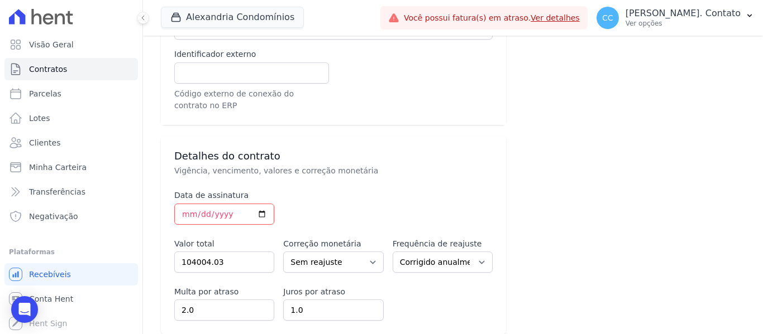
scroll to position [391, 0]
click at [259, 203] on input "[DATE]" at bounding box center [224, 213] width 100 height 21
drag, startPoint x: 412, startPoint y: 93, endPoint x: 404, endPoint y: 94, distance: 7.8
click at [412, 93] on div "Informações Básicas Unidade e cliente associados ao contrato [GEOGRAPHIC_DATA] …" at bounding box center [333, 11] width 318 height 202
drag, startPoint x: 231, startPoint y: 195, endPoint x: 235, endPoint y: 202, distance: 8.5
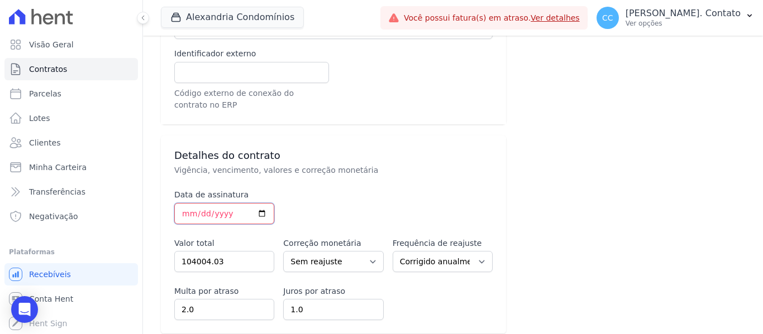
click at [232, 203] on input "[DATE]" at bounding box center [224, 213] width 100 height 21
drag, startPoint x: 235, startPoint y: 202, endPoint x: 164, endPoint y: 200, distance: 71.5
click at [164, 200] on div "Detalhes do contrato Vigência, vencimento, valores e correção monetária Data de…" at bounding box center [333, 235] width 345 height 198
type input "[DATE]"
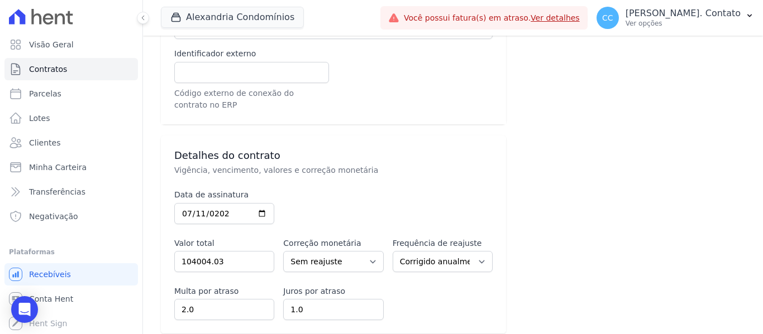
click at [410, 239] on label "Frequência de reajuste" at bounding box center [437, 243] width 89 height 9
click at [240, 251] on input "104004.03" at bounding box center [224, 261] width 100 height 21
drag, startPoint x: 160, startPoint y: 243, endPoint x: 69, endPoint y: 242, distance: 91.0
click at [69, 242] on div "Visão Geral Contratos [GEOGRAPHIC_DATA] Lotes Clientes Minha Carteira Transferê…" at bounding box center [381, 167] width 763 height 334
paste input "77.23390"
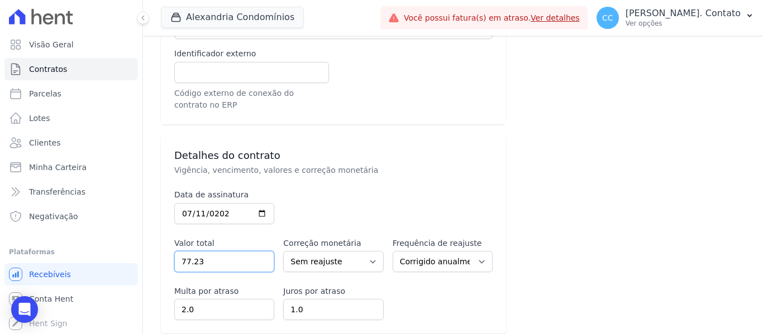
type input "77.2"
type input "7"
type input "30055.70"
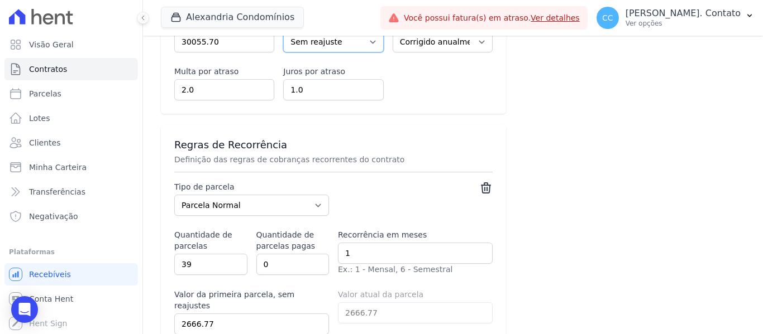
scroll to position [614, 0]
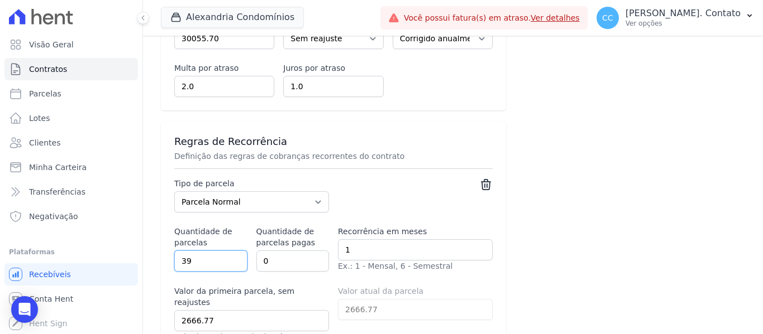
drag, startPoint x: 183, startPoint y: 246, endPoint x: 101, endPoint y: 236, distance: 83.3
click at [104, 241] on div "Visão Geral Contratos [GEOGRAPHIC_DATA] Lotes Clientes Minha Carteira Transferê…" at bounding box center [381, 167] width 763 height 334
type input "9"
select select "standard"
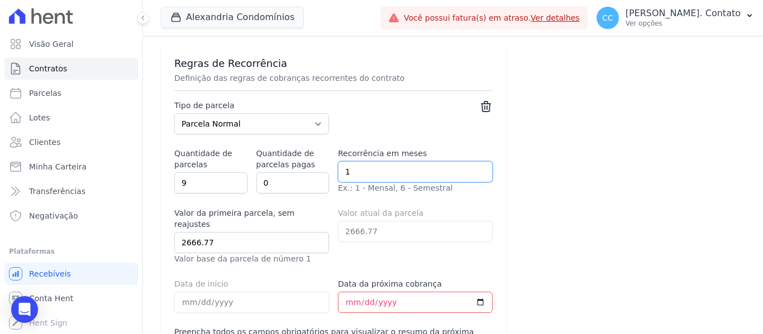
scroll to position [782, 0]
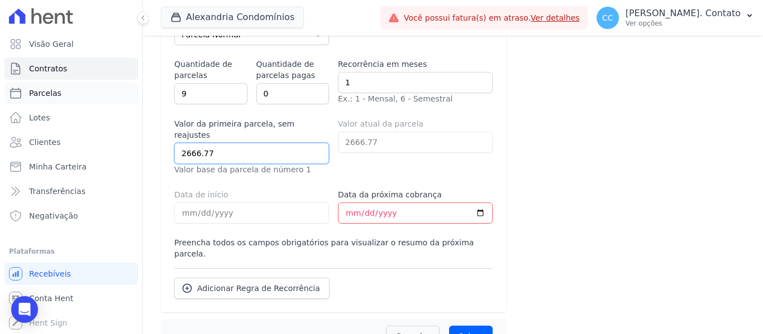
drag, startPoint x: 233, startPoint y: 128, endPoint x: 70, endPoint y: 104, distance: 164.9
click at [70, 104] on div "Visão Geral Contratos [GEOGRAPHIC_DATA] Lotes Clientes Minha Carteira Transferê…" at bounding box center [381, 167] width 763 height 334
type input "3"
select select "standard"
type input "3283.30"
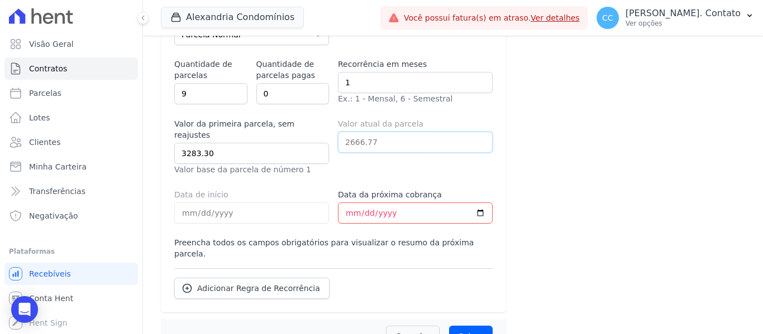
select select "standard"
click at [350, 203] on input "Data da próxima cobrança" at bounding box center [415, 213] width 155 height 21
type input "[DATE]"
select select "standard"
click at [471, 326] on input "Salvar" at bounding box center [471, 336] width 44 height 21
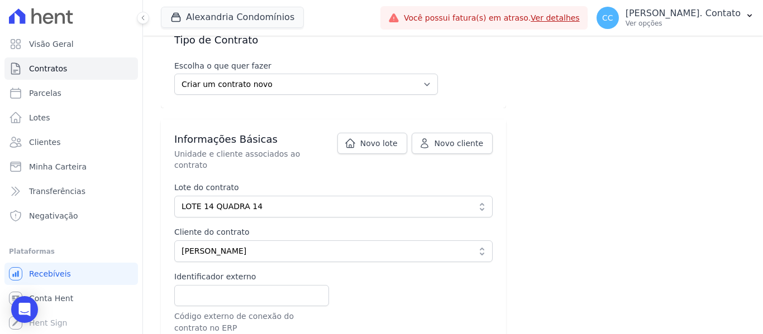
scroll to position [223, 0]
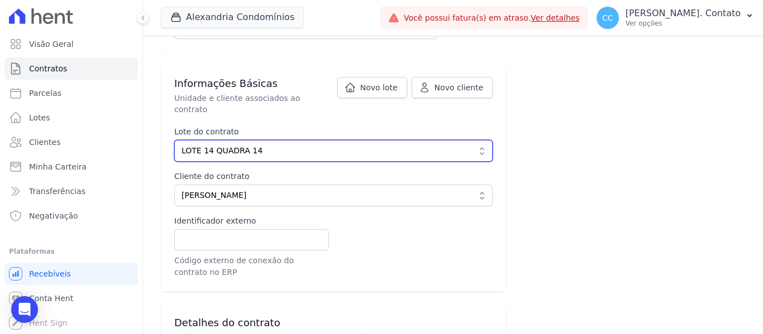
click at [371, 145] on span "LOTE 14 QUADRA 14" at bounding box center [325, 151] width 288 height 12
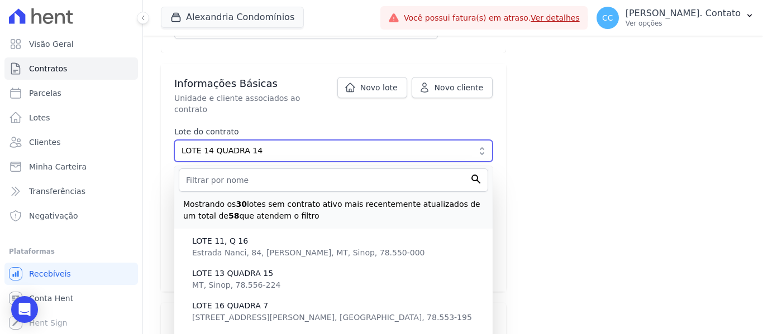
click at [375, 145] on span "LOTE 14 QUADRA 14" at bounding box center [325, 151] width 288 height 12
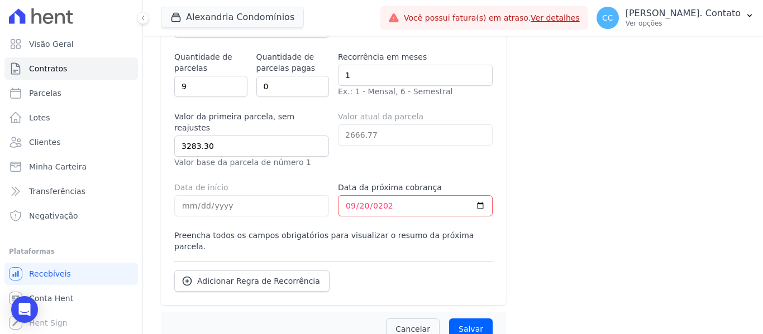
scroll to position [790, 0]
click at [469, 318] on input "Salvar" at bounding box center [471, 328] width 44 height 21
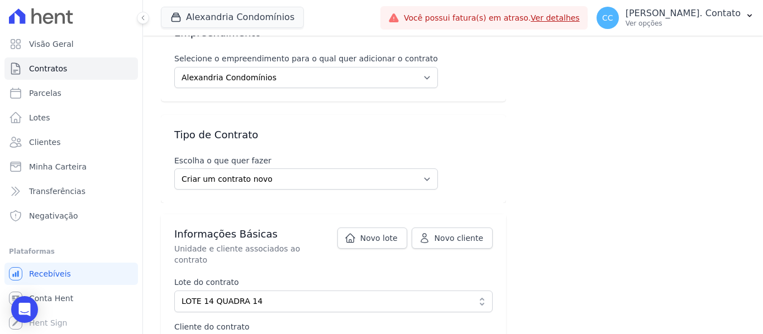
scroll to position [168, 0]
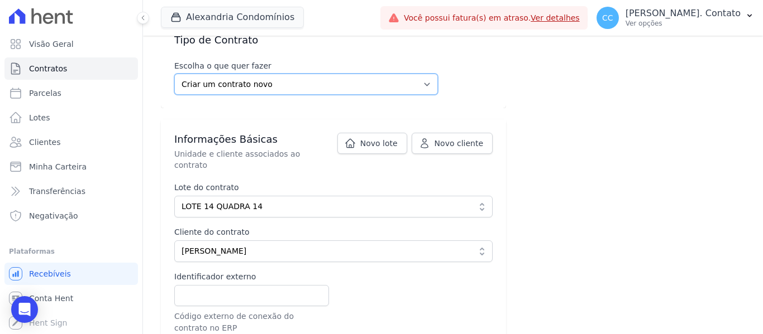
click at [381, 87] on select "Criar um contrato novo Incluir contrato ativo externo" at bounding box center [306, 84] width 264 height 21
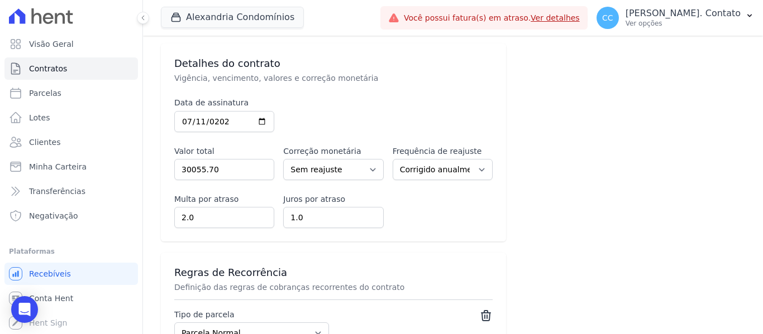
scroll to position [503, 0]
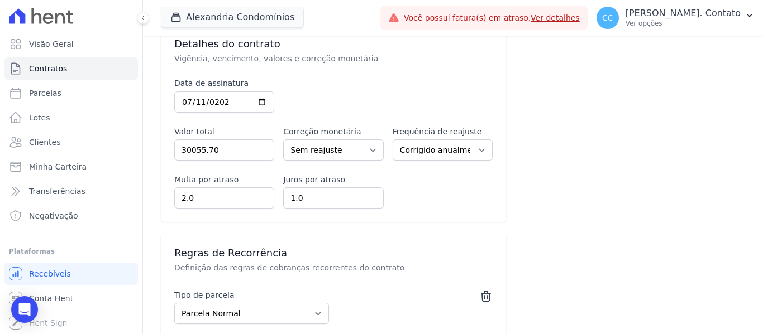
click at [531, 136] on div "Empreendimento Selecione o empreendimento para o qual quer adicionar o contrato…" at bounding box center [453, 104] width 584 height 1057
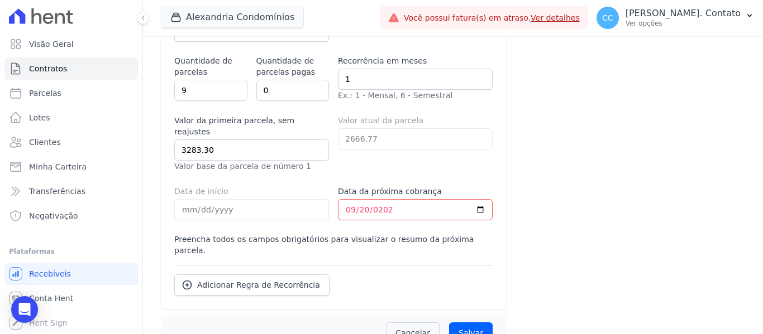
scroll to position [790, 0]
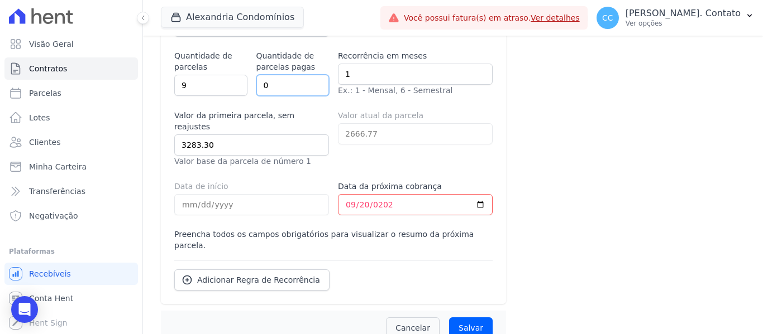
click at [295, 75] on input "0" at bounding box center [292, 85] width 73 height 21
click at [221, 75] on input "9" at bounding box center [210, 85] width 73 height 21
drag, startPoint x: 198, startPoint y: 70, endPoint x: 131, endPoint y: 59, distance: 67.9
click at [131, 59] on div "Visão Geral Contratos [GEOGRAPHIC_DATA] Lotes Clientes Minha Carteira Transferê…" at bounding box center [381, 167] width 763 height 334
select select "standard"
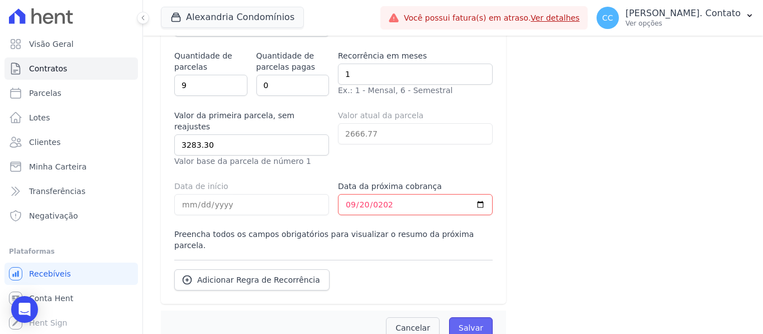
click at [475, 318] on input "Salvar" at bounding box center [471, 328] width 44 height 21
click at [460, 318] on input "Salvar" at bounding box center [471, 328] width 44 height 21
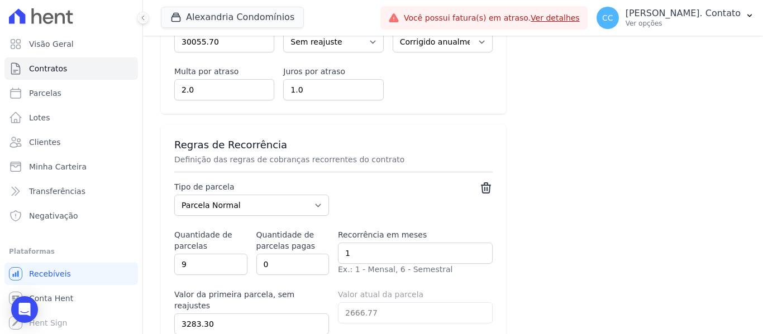
scroll to position [503, 0]
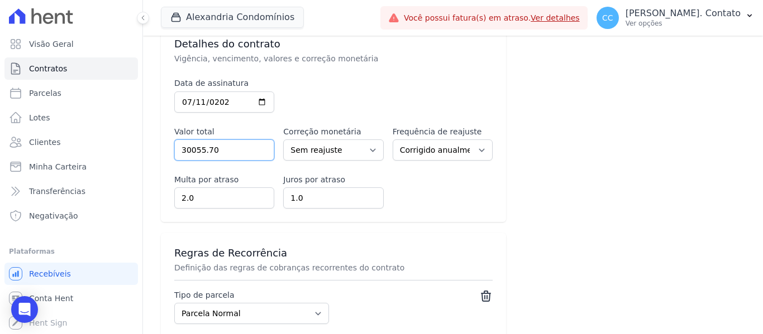
click at [229, 140] on input "30055.70" at bounding box center [224, 150] width 100 height 21
click at [331, 146] on select "Sem reajuste Média dos últimos 12 meses acumulado de INCCM Média dos últimos 12…" at bounding box center [333, 150] width 100 height 21
click at [331, 144] on select "Sem reajuste Média dos últimos 12 meses acumulado de INCCM Média dos últimos 12…" at bounding box center [333, 150] width 100 height 21
drag, startPoint x: 439, startPoint y: 183, endPoint x: 439, endPoint y: 176, distance: 6.1
click at [439, 182] on div "Multa por atraso 2.0 Juros por atraso 1.0" at bounding box center [333, 191] width 318 height 35
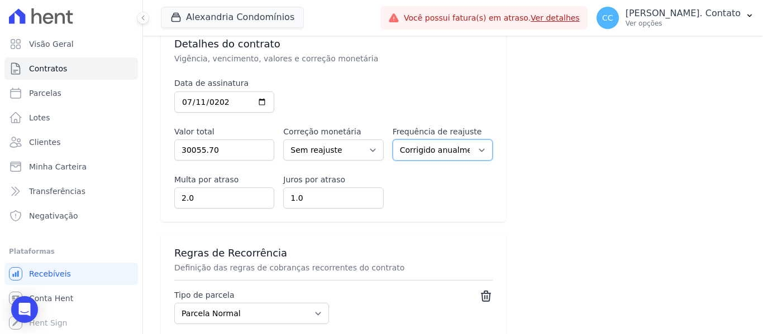
click at [442, 140] on select "Corrigido semestralmente Corrigido mensalmente Corrigido anualmente" at bounding box center [443, 150] width 100 height 21
drag, startPoint x: 442, startPoint y: 135, endPoint x: 441, endPoint y: 144, distance: 9.0
click at [442, 140] on select "Corrigido semestralmente Corrigido mensalmente Corrigido anualmente" at bounding box center [443, 150] width 100 height 21
click at [393, 140] on select "Corrigido semestralmente Corrigido mensalmente Corrigido anualmente" at bounding box center [443, 150] width 100 height 21
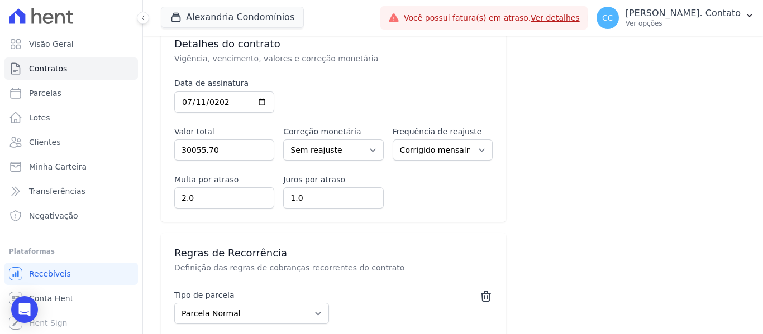
click at [425, 192] on div "Multa por atraso 2.0 Juros por atraso 1.0" at bounding box center [333, 191] width 318 height 35
click at [444, 147] on select "Corrigido semestralmente Corrigido mensalmente Corrigido anualmente" at bounding box center [443, 150] width 100 height 21
select select "half_yearly"
click at [393, 140] on select "Corrigido semestralmente Corrigido mensalmente Corrigido anualmente" at bounding box center [443, 150] width 100 height 21
click at [447, 141] on select "Corrigido semestralmente Corrigido mensalmente Corrigido anualmente" at bounding box center [443, 150] width 100 height 21
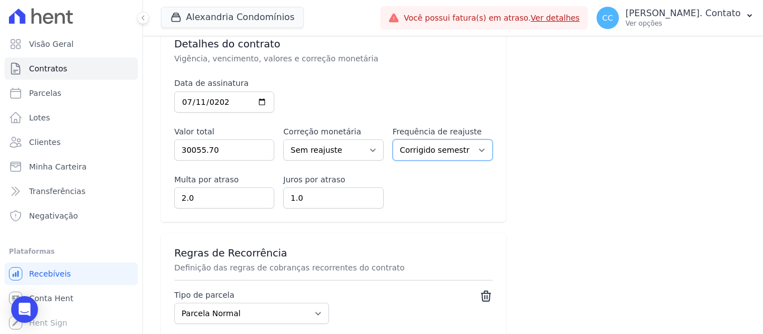
select select
click at [393, 140] on select "Corrigido semestralmente Corrigido mensalmente Corrigido anualmente" at bounding box center [443, 150] width 100 height 21
click at [450, 187] on div "Multa por atraso 2.0 Juros por atraso 1.0" at bounding box center [333, 191] width 318 height 35
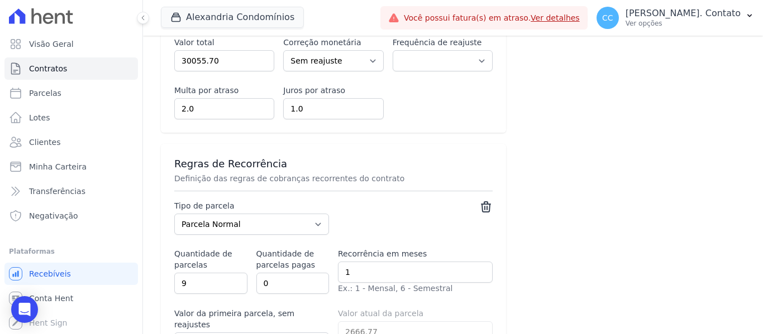
scroll to position [790, 0]
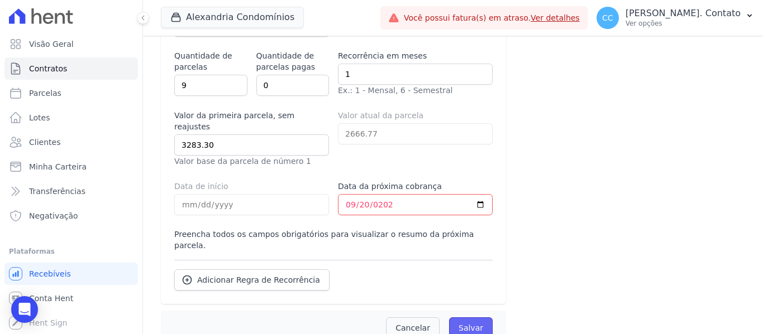
click at [470, 318] on input "Salvar" at bounding box center [471, 328] width 44 height 21
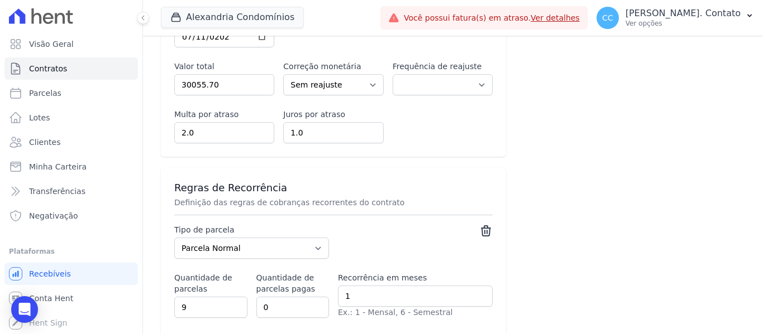
scroll to position [567, 0]
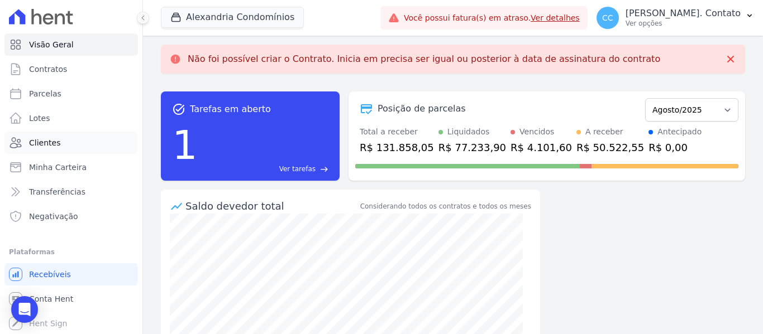
click at [57, 143] on span "Clientes" at bounding box center [44, 142] width 31 height 11
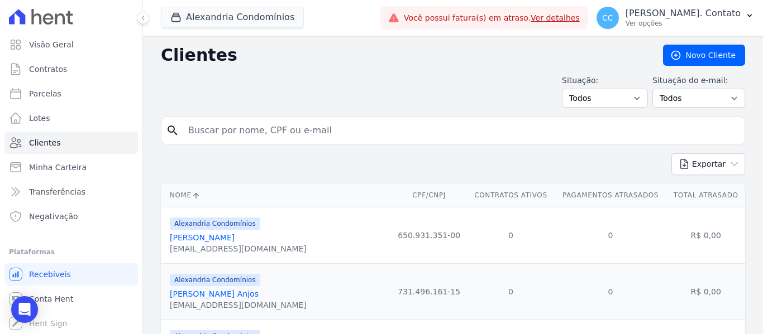
click at [206, 126] on input "search" at bounding box center [460, 130] width 558 height 22
type input "[PERSON_NAME]"
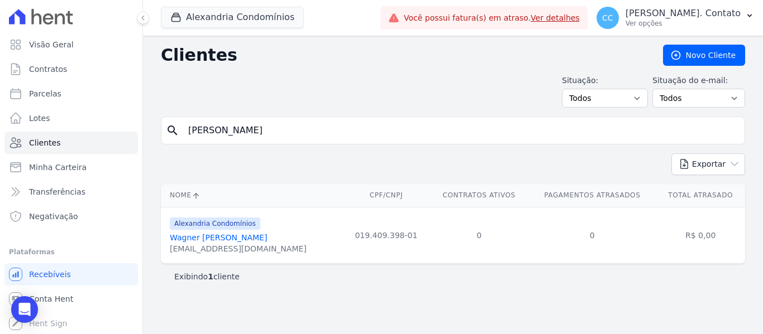
click at [226, 238] on link "Wagner [PERSON_NAME]" at bounding box center [218, 237] width 97 height 9
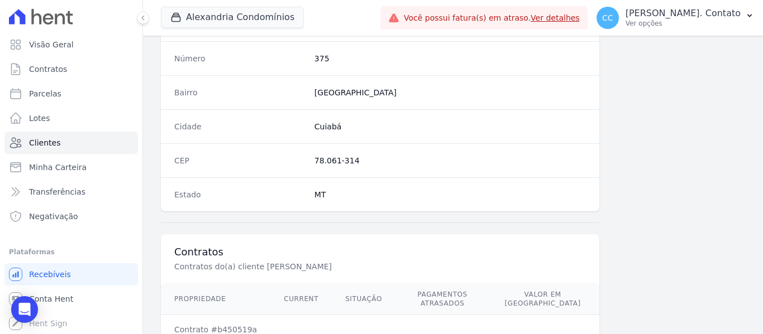
scroll to position [710, 0]
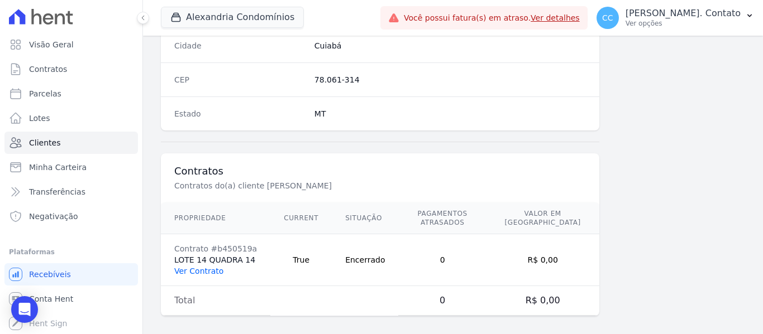
click at [206, 267] on link "Ver Contrato" at bounding box center [198, 271] width 49 height 9
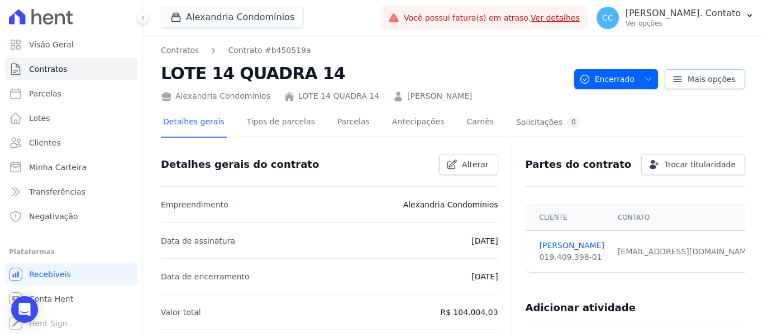
click at [689, 78] on span "Mais opções" at bounding box center [711, 79] width 48 height 11
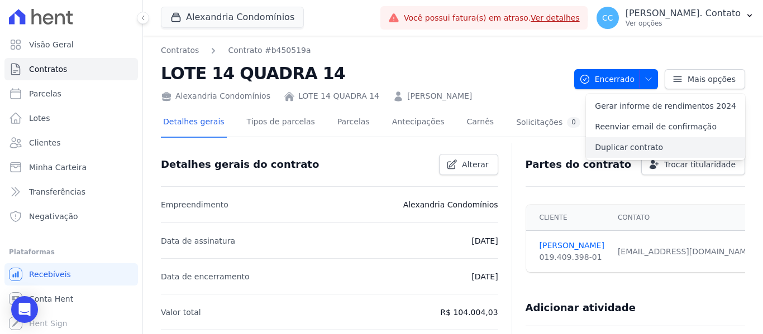
click at [628, 151] on link "Duplicar contrato" at bounding box center [665, 147] width 159 height 21
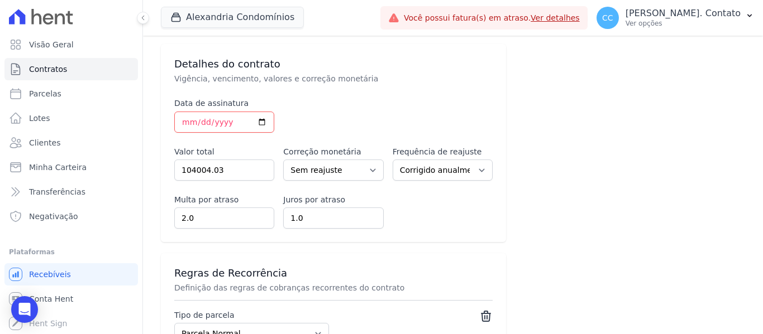
scroll to position [503, 0]
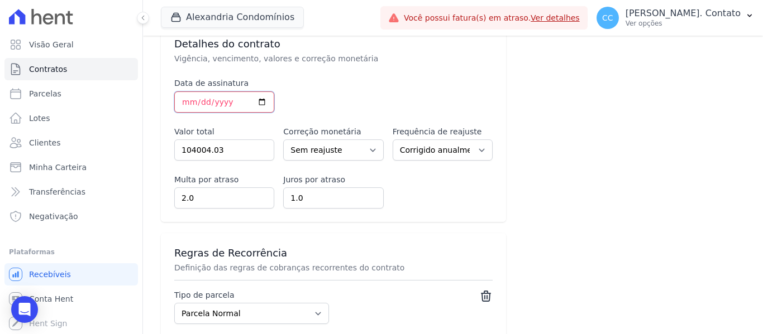
click at [260, 92] on input "[DATE]" at bounding box center [224, 102] width 100 height 21
click at [676, 199] on div "Empreendimento Selecione o empreendimento para o qual quer adicionar o contrato…" at bounding box center [453, 104] width 584 height 1057
drag, startPoint x: 237, startPoint y: 93, endPoint x: 145, endPoint y: 77, distance: 93.0
click at [145, 77] on div "Contratos Editar Contrato Adicionar Contrato Empreendimento Selecione o empreen…" at bounding box center [453, 94] width 620 height 1122
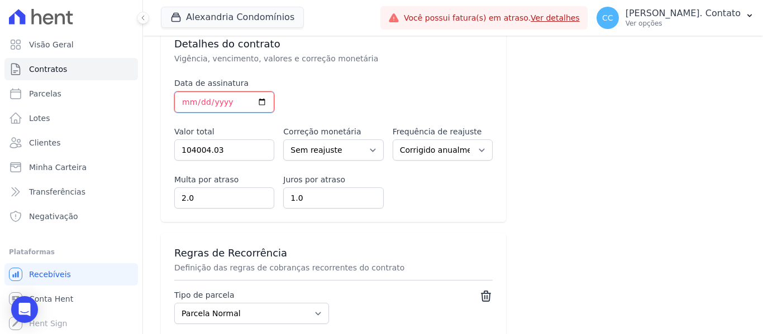
type input "[DATE]"
click at [228, 143] on input "104004.03" at bounding box center [224, 150] width 100 height 21
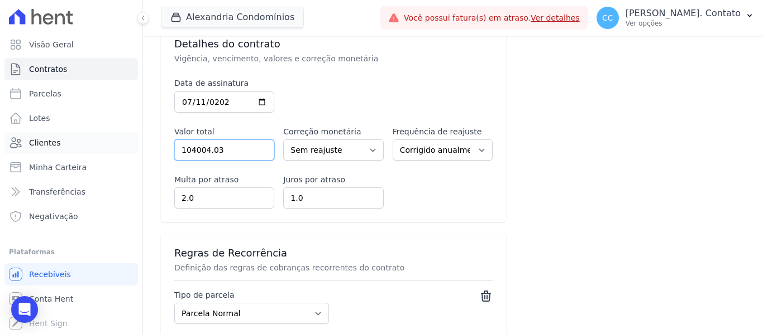
drag, startPoint x: 127, startPoint y: 139, endPoint x: 121, endPoint y: 138, distance: 6.2
click at [120, 138] on div "Visão Geral Contratos [GEOGRAPHIC_DATA] Lotes Clientes Minha Carteira Transferê…" at bounding box center [381, 167] width 763 height 334
type input "30055.70"
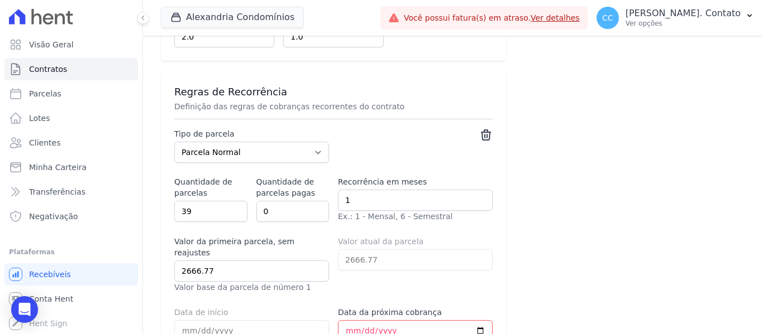
scroll to position [670, 0]
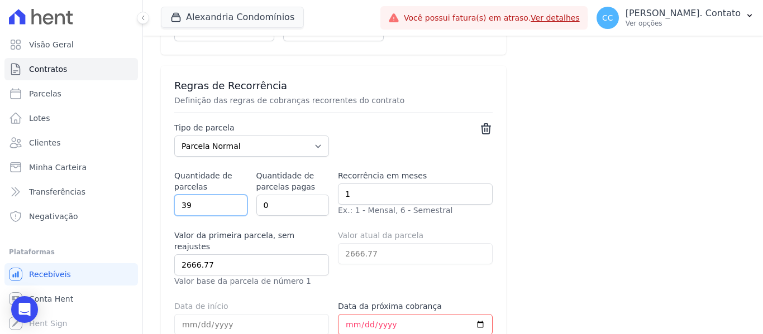
drag, startPoint x: 213, startPoint y: 190, endPoint x: 188, endPoint y: 189, distance: 25.7
click at [188, 195] on input "39" at bounding box center [210, 205] width 73 height 21
type input "3"
type input "9"
select select "standard"
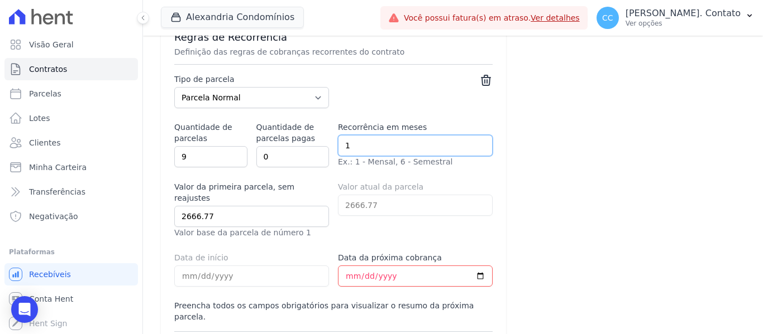
scroll to position [782, 0]
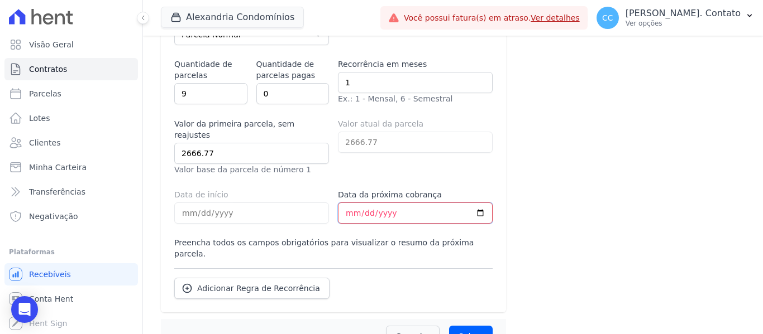
click at [344, 203] on input "Data da próxima cobrança" at bounding box center [415, 213] width 155 height 21
type input "[DATE]"
select select "standard"
click at [475, 326] on input "Salvar" at bounding box center [471, 336] width 44 height 21
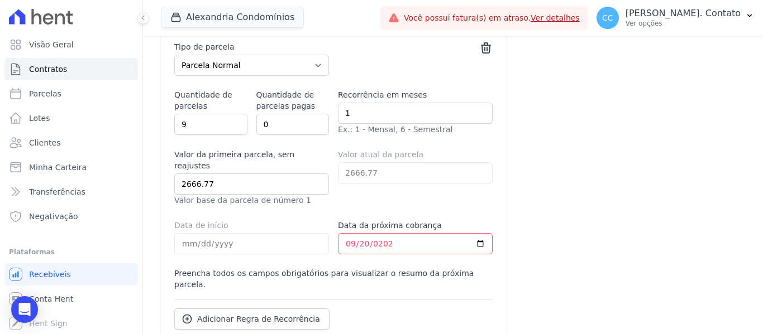
scroll to position [734, 0]
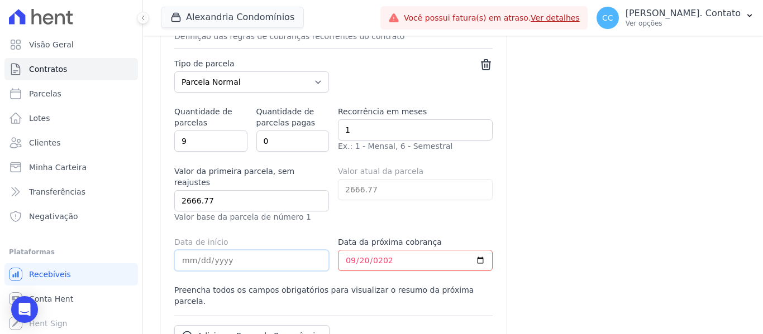
click at [261, 250] on input "[DATE]" at bounding box center [251, 260] width 155 height 21
click at [376, 250] on input "[DATE]" at bounding box center [415, 260] width 155 height 21
click at [403, 250] on input "[DATE]" at bounding box center [415, 260] width 155 height 21
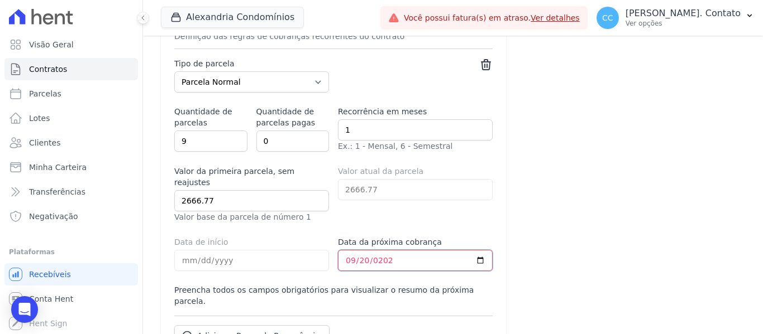
click at [402, 250] on input "[DATE]" at bounding box center [415, 260] width 155 height 21
click at [447, 250] on input "[DATE]" at bounding box center [415, 260] width 155 height 21
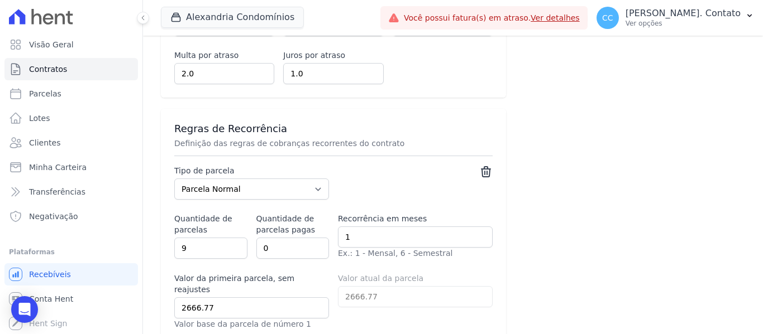
scroll to position [726, 0]
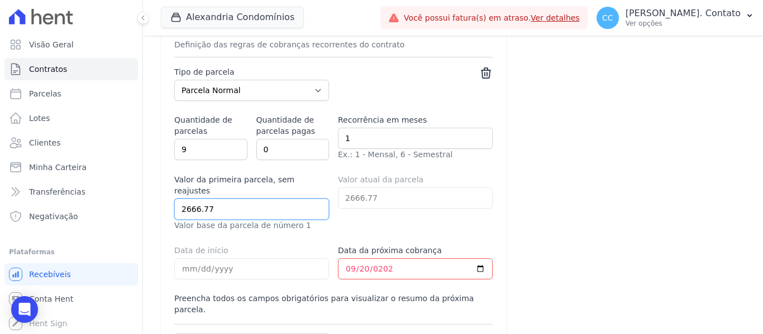
click at [238, 199] on input "2666.77" at bounding box center [251, 209] width 155 height 21
drag, startPoint x: 223, startPoint y: 187, endPoint x: 60, endPoint y: 160, distance: 165.2
click at [46, 164] on div "Visão Geral Contratos [GEOGRAPHIC_DATA] Lotes Clientes Minha Carteira Transferê…" at bounding box center [381, 167] width 763 height 334
type input "32"
select select "standard"
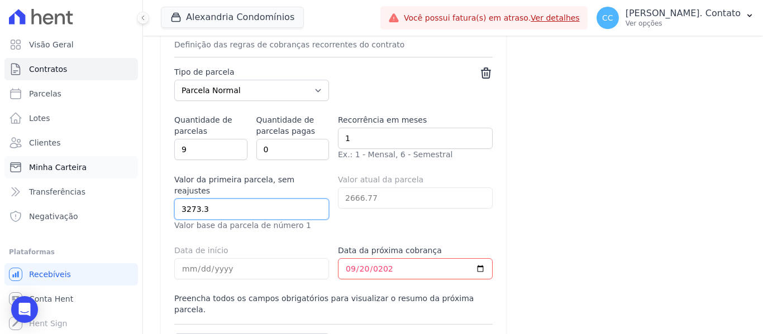
type input "3273.30"
select select "standard"
type input "3273.30"
click at [406, 259] on input "[DATE]" at bounding box center [415, 269] width 155 height 21
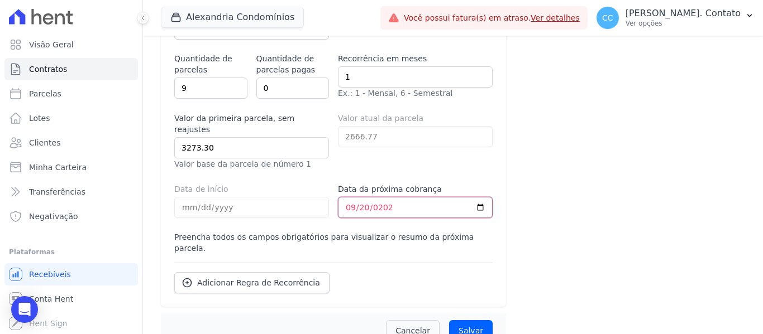
scroll to position [790, 0]
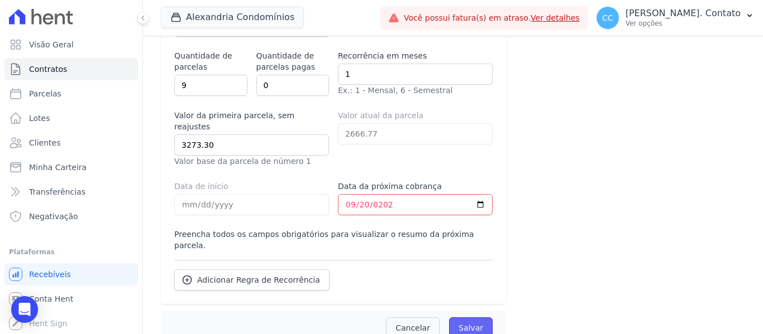
click at [479, 318] on input "Salvar" at bounding box center [471, 328] width 44 height 21
click at [60, 133] on link "Clientes" at bounding box center [70, 143] width 133 height 22
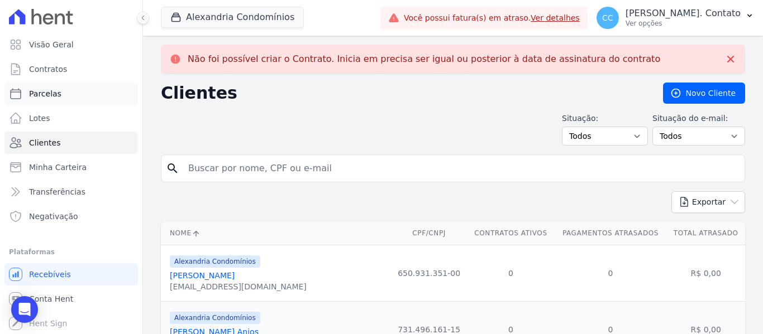
click at [74, 97] on link "Parcelas" at bounding box center [70, 94] width 133 height 22
select select
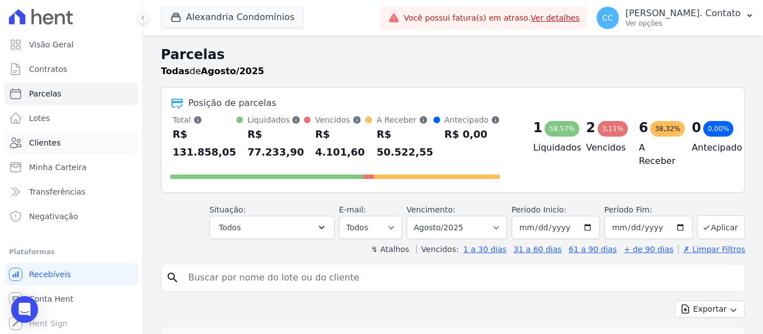
click at [52, 136] on link "Clientes" at bounding box center [70, 143] width 133 height 22
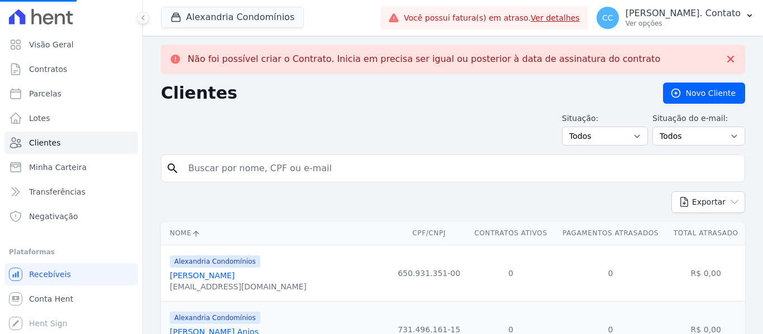
click at [204, 168] on input "search" at bounding box center [460, 168] width 558 height 22
type input "W"
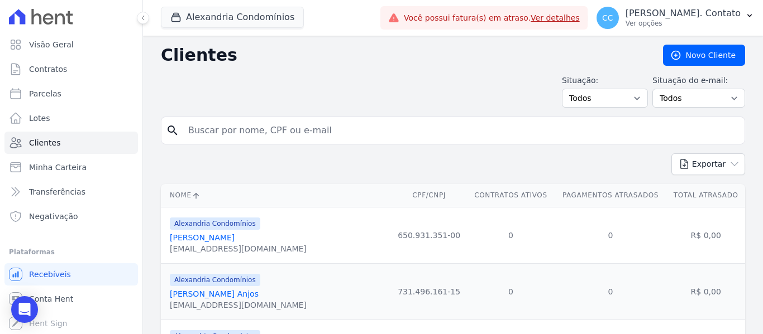
click at [214, 135] on input "search" at bounding box center [460, 130] width 558 height 22
type input "[PERSON_NAME]"
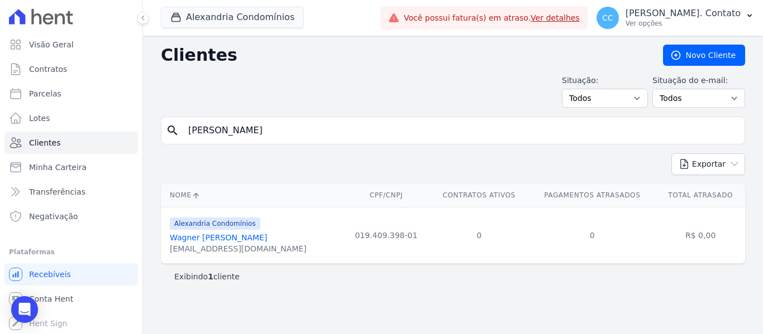
click at [244, 235] on link "Wagner [PERSON_NAME]" at bounding box center [218, 237] width 97 height 9
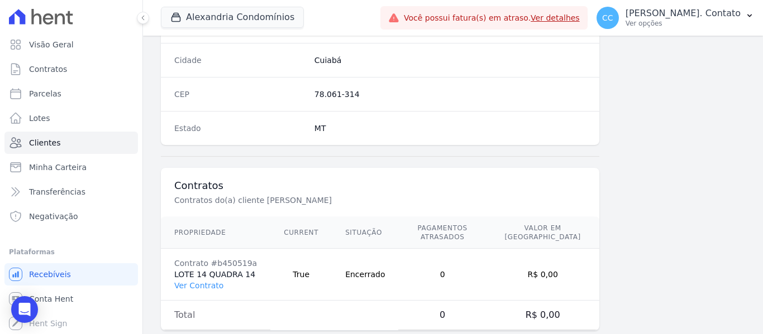
scroll to position [710, 0]
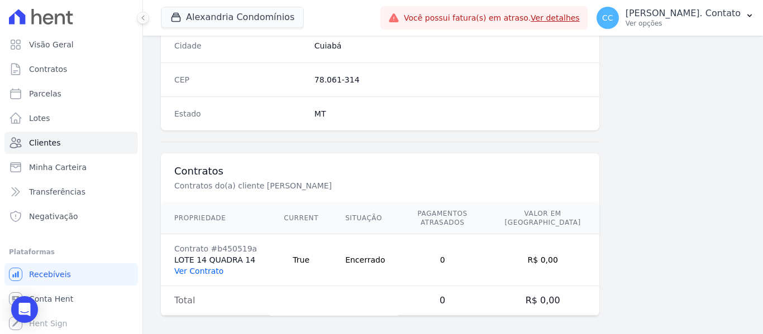
click at [211, 267] on link "Ver Contrato" at bounding box center [198, 271] width 49 height 9
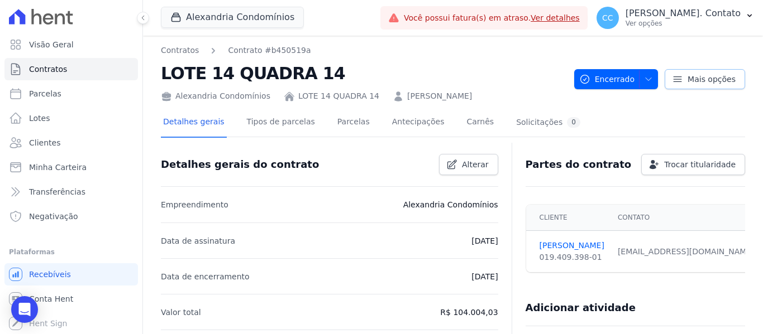
click at [672, 75] on icon at bounding box center [677, 79] width 11 height 11
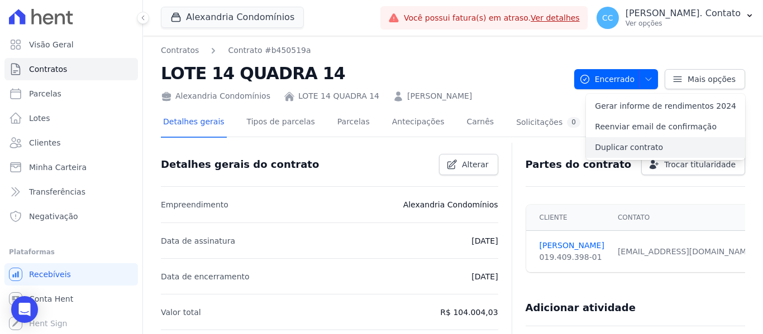
click at [616, 145] on link "Duplicar contrato" at bounding box center [665, 147] width 159 height 21
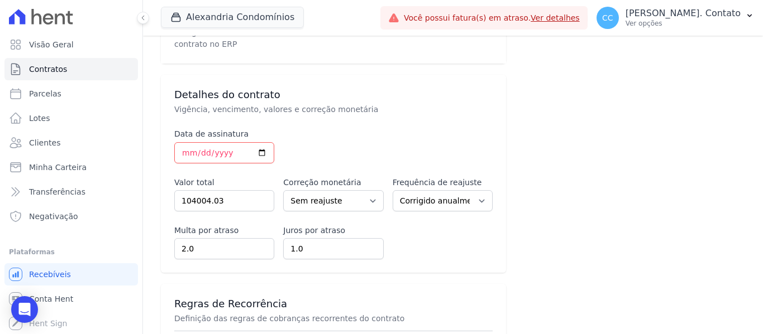
scroll to position [447, 0]
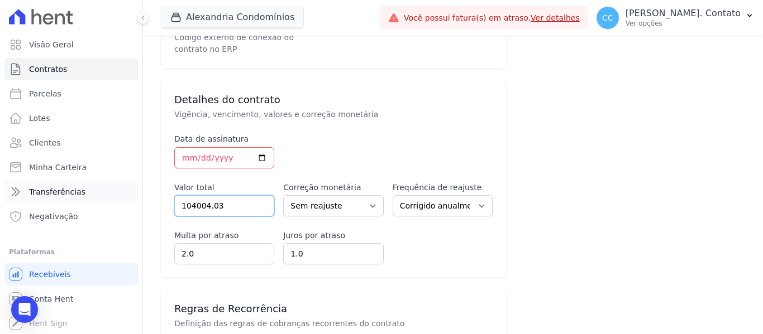
drag, startPoint x: 227, startPoint y: 192, endPoint x: 121, endPoint y: 184, distance: 106.4
click at [121, 184] on div "Visão Geral Contratos [GEOGRAPHIC_DATA] Lotes Clientes Minha Carteira Transferê…" at bounding box center [381, 167] width 763 height 334
type input "30055.70"
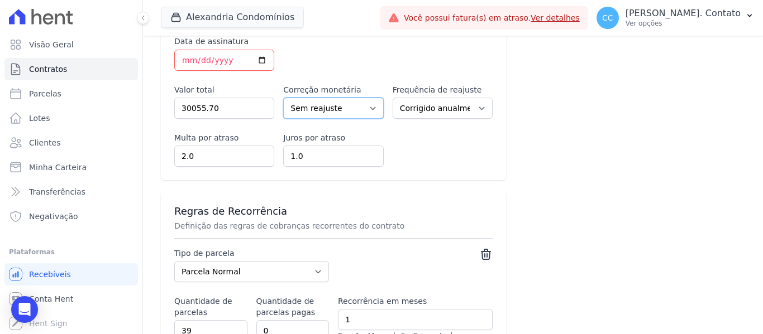
scroll to position [726, 0]
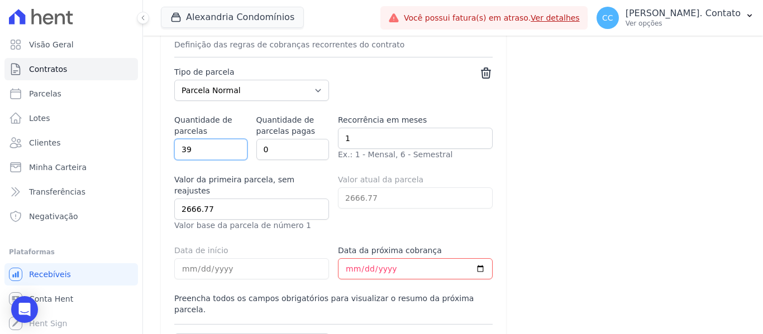
drag, startPoint x: 201, startPoint y: 143, endPoint x: 155, endPoint y: 132, distance: 47.0
type input "9"
select select "standard"
type input "3273.30"
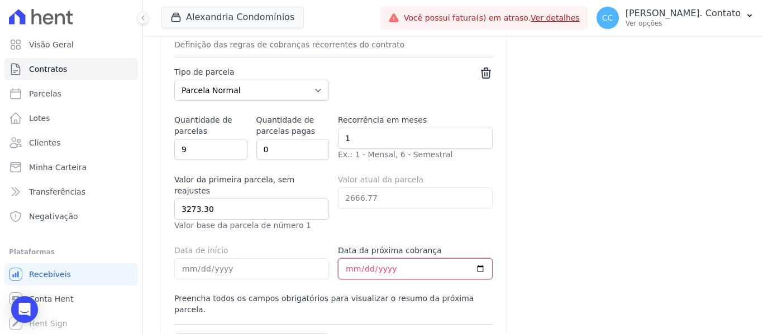
click at [338, 259] on input "Data da próxima cobrança" at bounding box center [415, 269] width 155 height 21
select select "standard"
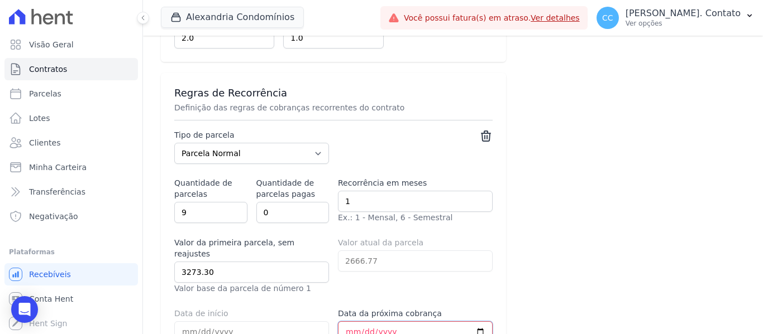
scroll to position [782, 0]
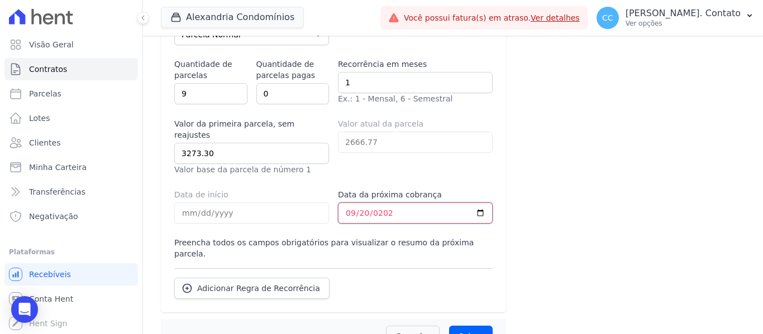
type input "[DATE]"
click at [467, 326] on input "Salvar" at bounding box center [471, 336] width 44 height 21
select select "standard"
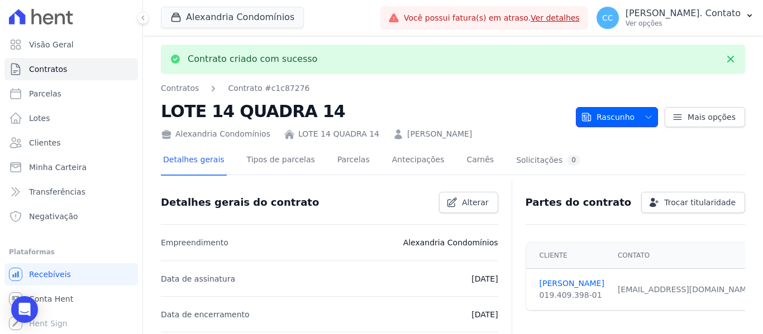
click at [647, 117] on icon "button" at bounding box center [648, 117] width 9 height 9
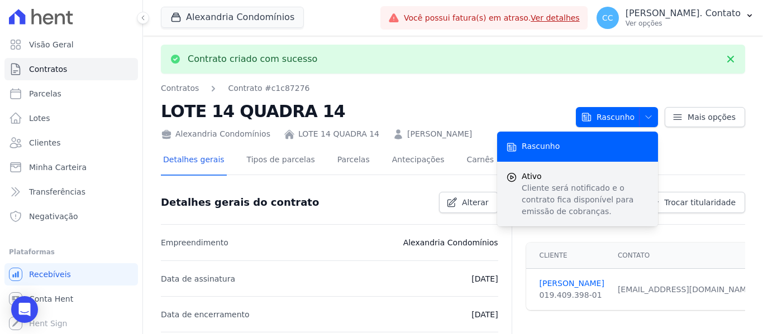
click at [553, 184] on p "Cliente será notificado e o contrato fica disponível para emissão de cobranças." at bounding box center [585, 200] width 127 height 35
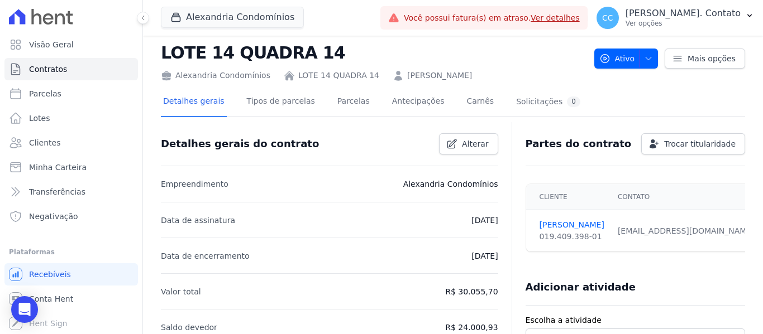
scroll to position [56, 0]
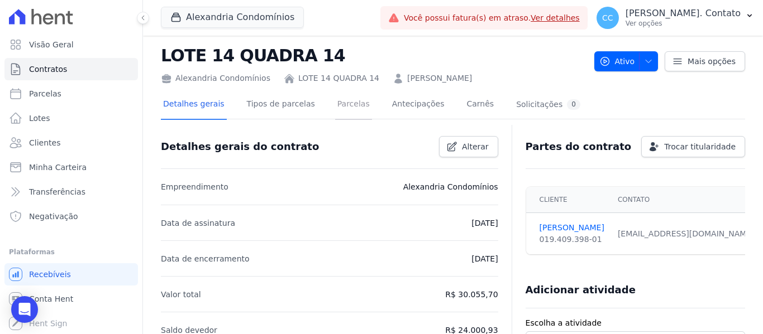
click at [345, 107] on link "Parcelas" at bounding box center [353, 105] width 37 height 30
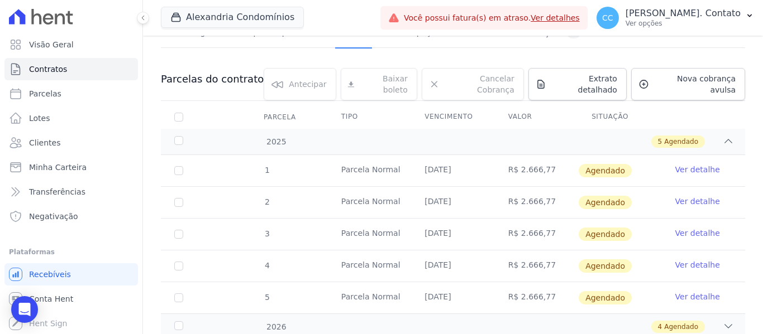
scroll to position [119, 0]
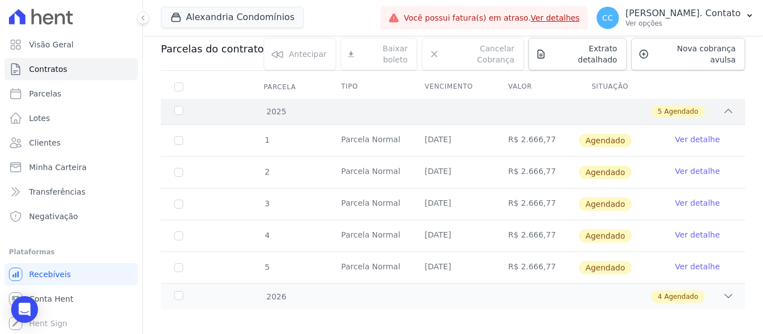
click at [706, 109] on div "2025 5 Agendado" at bounding box center [453, 112] width 584 height 26
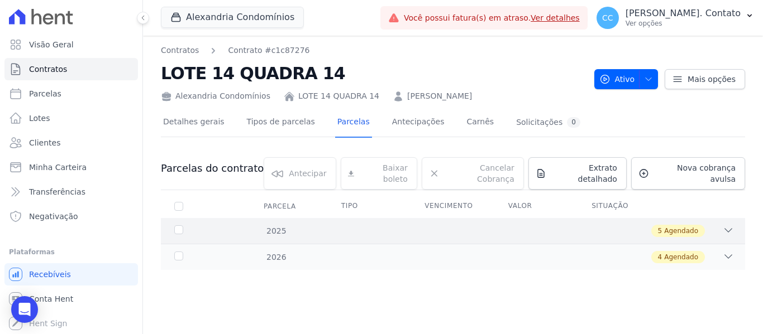
click at [721, 225] on div "5 Agendado" at bounding box center [481, 231] width 505 height 12
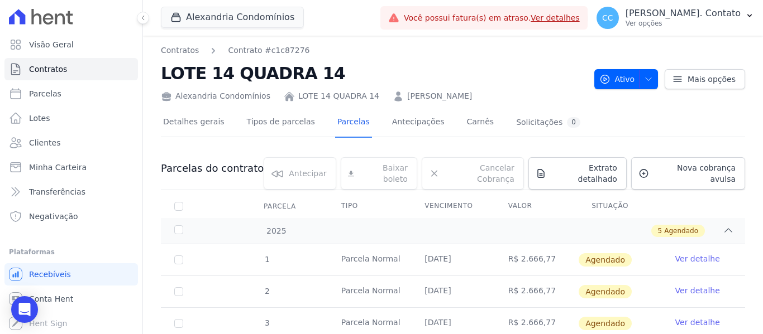
click at [675, 254] on link "Ver detalhe" at bounding box center [697, 259] width 45 height 11
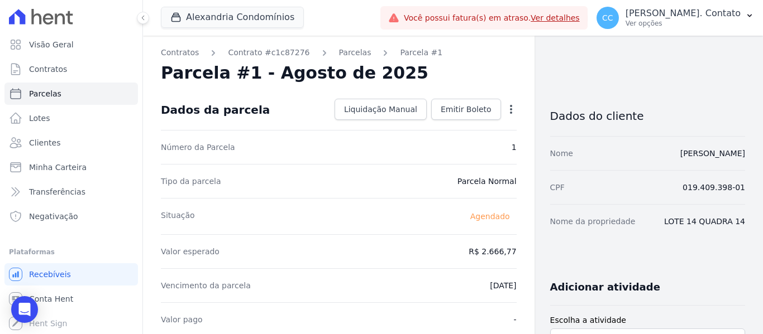
click at [505, 111] on icon "button" at bounding box center [510, 109] width 11 height 11
click at [467, 119] on link "Alterar" at bounding box center [463, 124] width 98 height 20
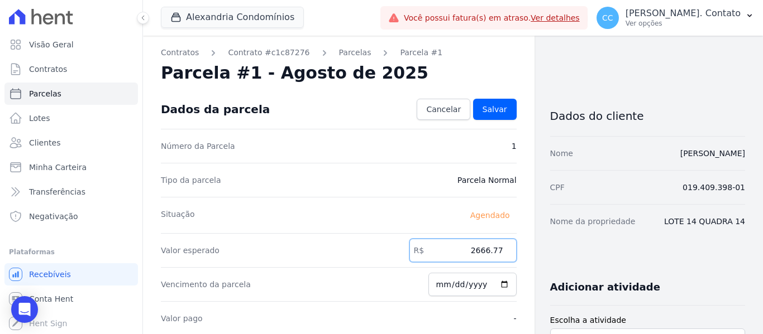
click at [462, 250] on input "2666.77" at bounding box center [462, 250] width 107 height 23
drag, startPoint x: 462, startPoint y: 250, endPoint x: 543, endPoint y: 250, distance: 80.4
type input "3273.30"
click at [496, 289] on input "[DATE]" at bounding box center [472, 284] width 88 height 23
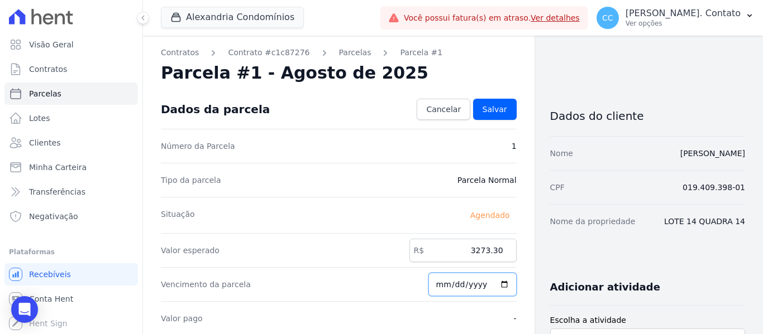
type input "[DATE]"
click at [497, 112] on span "Salvar" at bounding box center [494, 109] width 25 height 11
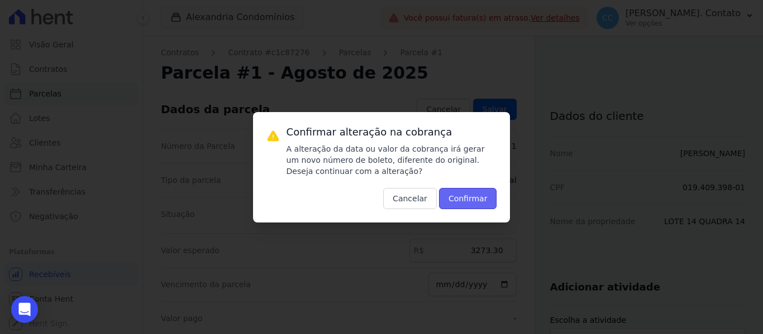
click at [474, 204] on button "Confirmar" at bounding box center [468, 198] width 58 height 21
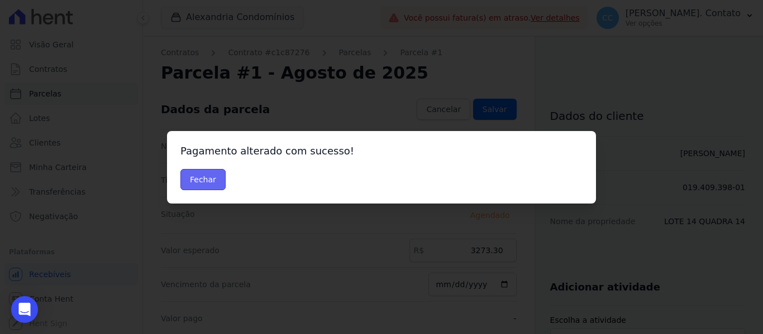
click at [216, 179] on button "Fechar" at bounding box center [202, 179] width 45 height 21
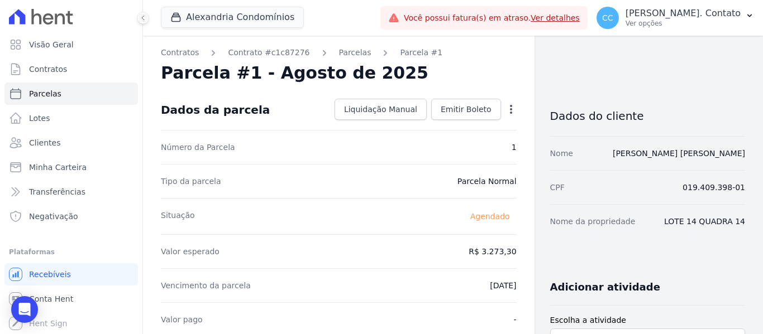
click at [506, 108] on icon "button" at bounding box center [510, 109] width 11 height 11
click at [465, 127] on link "Alterar" at bounding box center [463, 124] width 98 height 20
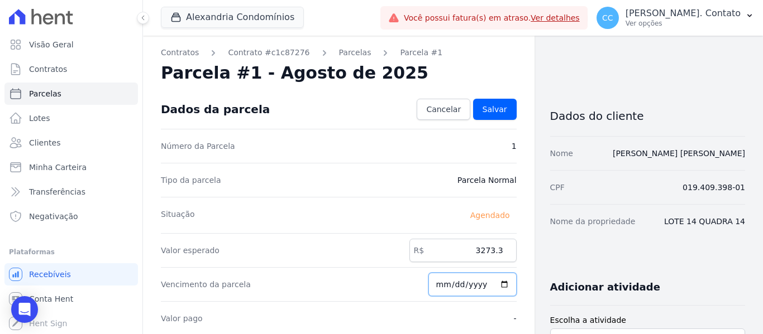
click at [501, 281] on input "[DATE]" at bounding box center [472, 284] width 88 height 23
type input "[DATE]"
click at [486, 103] on link "Salvar" at bounding box center [495, 109] width 44 height 21
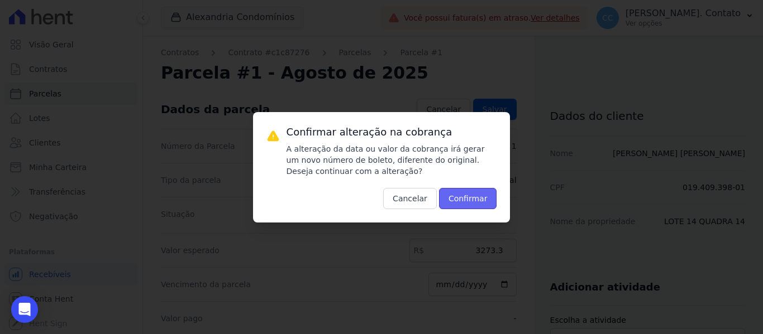
click at [462, 204] on button "Confirmar" at bounding box center [468, 198] width 58 height 21
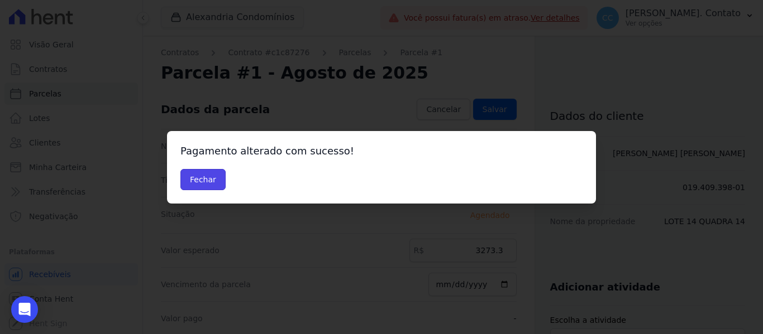
drag, startPoint x: 205, startPoint y: 174, endPoint x: 234, endPoint y: 183, distance: 29.7
click at [207, 174] on button "Fechar" at bounding box center [202, 179] width 45 height 21
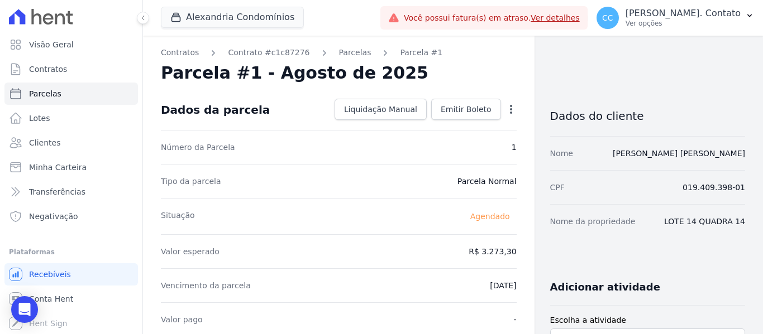
drag, startPoint x: 0, startPoint y: 0, endPoint x: 401, endPoint y: 31, distance: 402.2
click at [376, 31] on div "Alexandria Condomínios [GEOGRAPHIC_DATA] Alexandria Condomínios [GEOGRAPHIC_DAT…" at bounding box center [268, 17] width 215 height 37
click at [472, 113] on span "Emitir Boleto" at bounding box center [466, 109] width 51 height 11
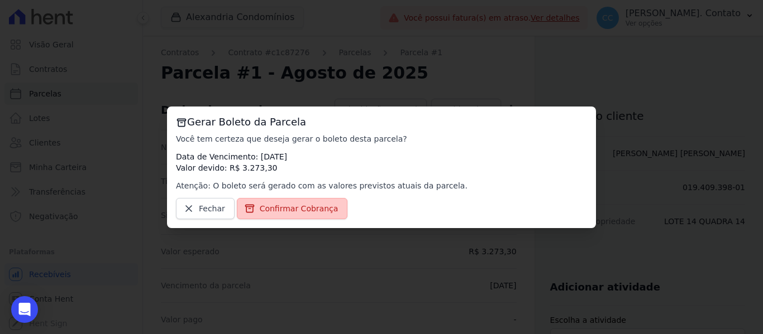
click at [314, 212] on span "Confirmar Cobrança" at bounding box center [299, 208] width 79 height 11
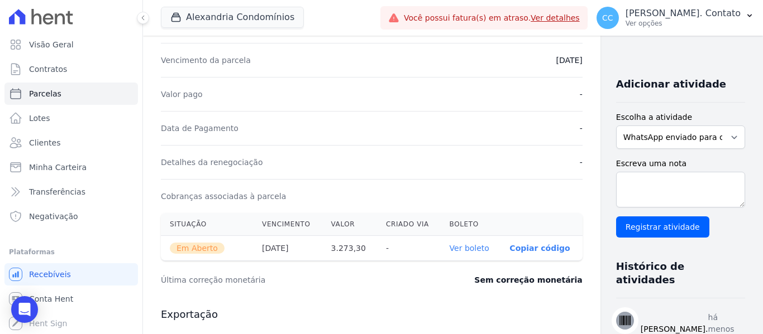
scroll to position [279, 0]
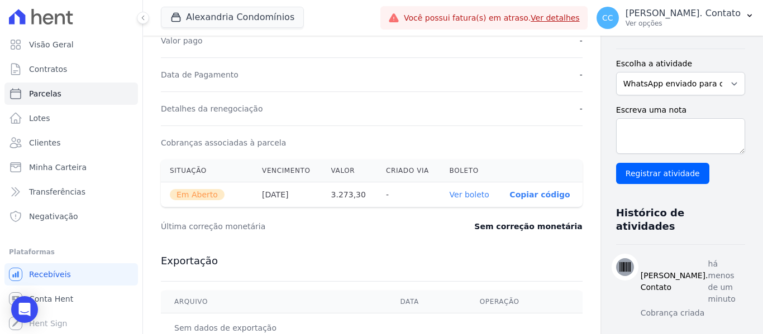
click at [450, 194] on link "Ver boleto" at bounding box center [470, 194] width 40 height 9
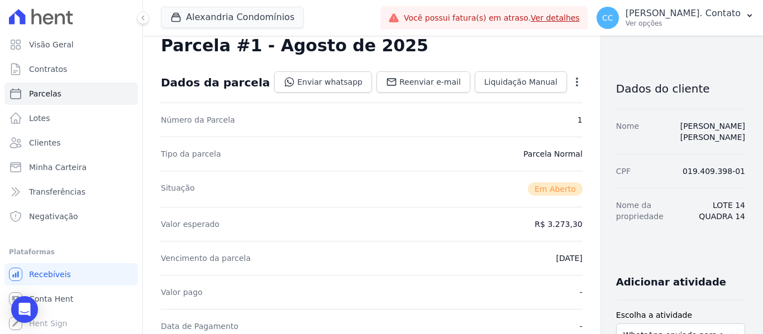
scroll to position [0, 0]
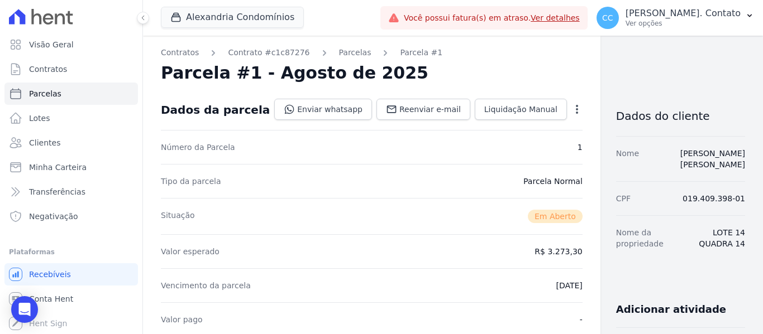
click at [131, 164] on div "Visão Geral Contratos [GEOGRAPHIC_DATA] Lotes Clientes Minha Carteira Transferê…" at bounding box center [71, 167] width 142 height 334
click at [79, 102] on link "Parcelas" at bounding box center [70, 94] width 133 height 22
select select
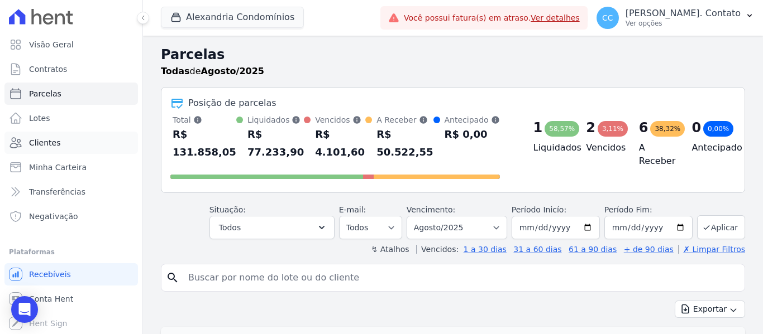
click at [75, 144] on link "Clientes" at bounding box center [70, 143] width 133 height 22
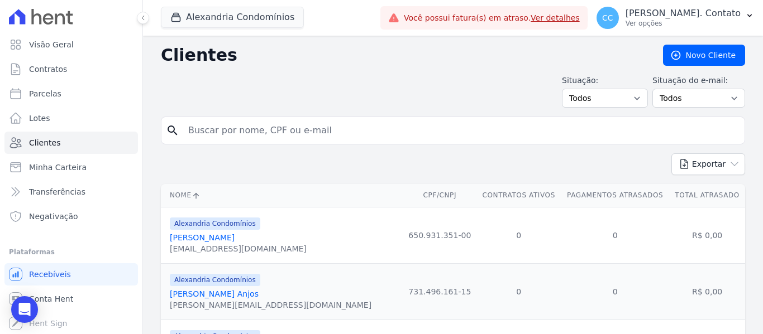
click at [216, 132] on input "search" at bounding box center [460, 130] width 558 height 22
type input "[PERSON_NAME]"
click at [238, 133] on input "[PERSON_NAME]" at bounding box center [460, 130] width 558 height 22
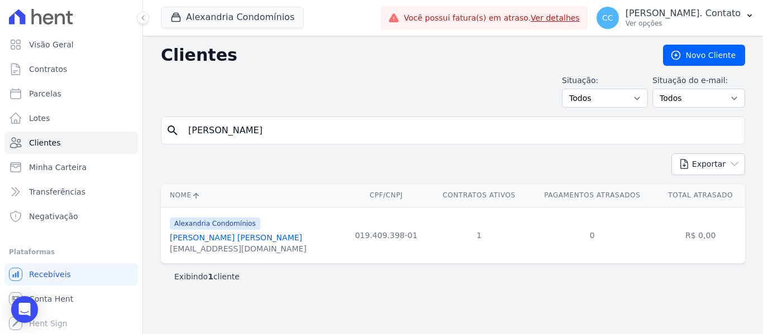
click at [248, 236] on link "[PERSON_NAME] [PERSON_NAME]" at bounding box center [236, 237] width 132 height 9
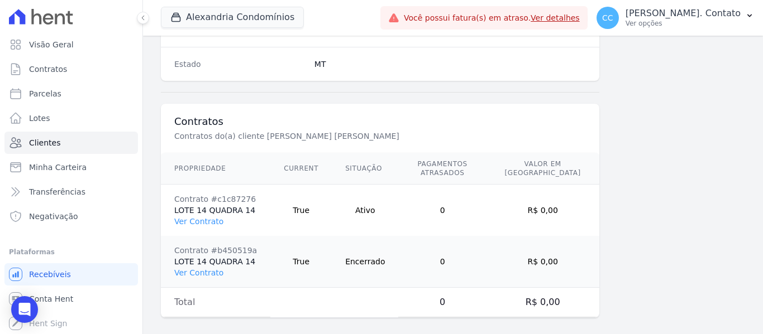
scroll to position [762, 0]
click at [208, 216] on link "Ver Contrato" at bounding box center [198, 220] width 49 height 9
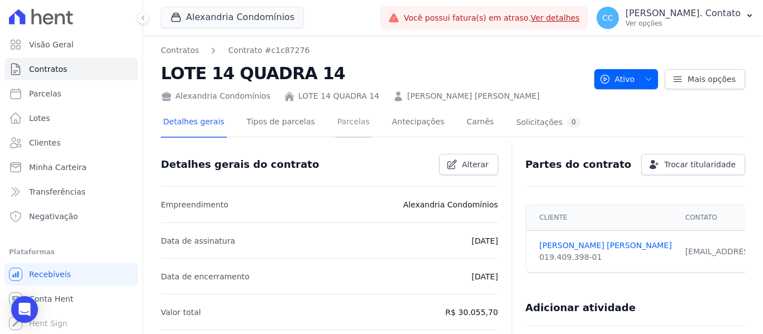
click at [337, 127] on link "Parcelas" at bounding box center [353, 123] width 37 height 30
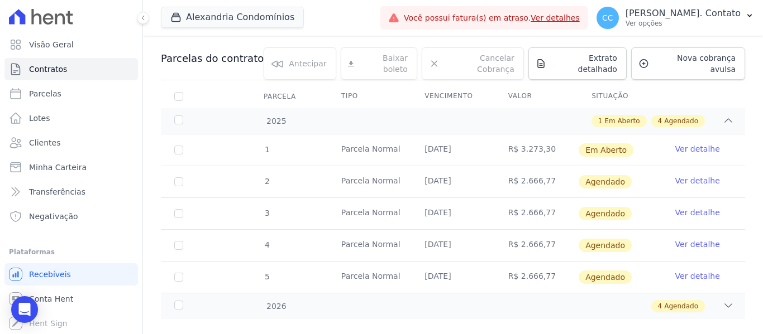
scroll to position [112, 0]
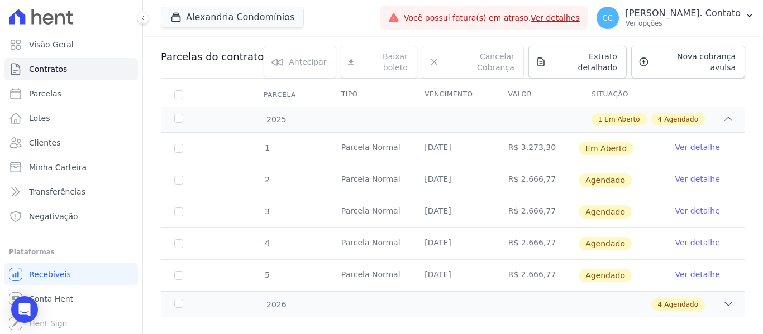
click at [690, 174] on link "Ver detalhe" at bounding box center [697, 179] width 45 height 11
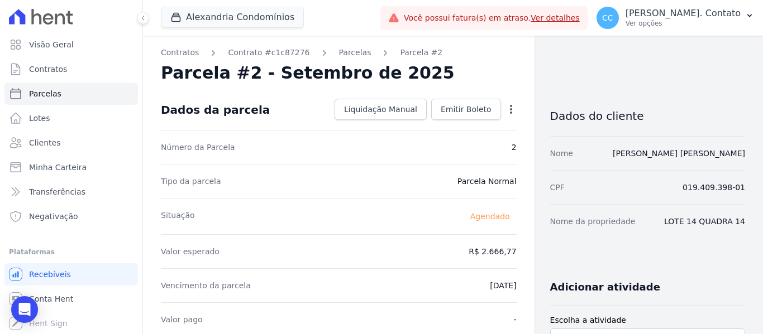
click at [505, 113] on icon "button" at bounding box center [510, 109] width 11 height 11
click at [462, 150] on link "Antecipar" at bounding box center [463, 145] width 98 height 20
click at [418, 122] on link "Alterar" at bounding box center [463, 124] width 98 height 20
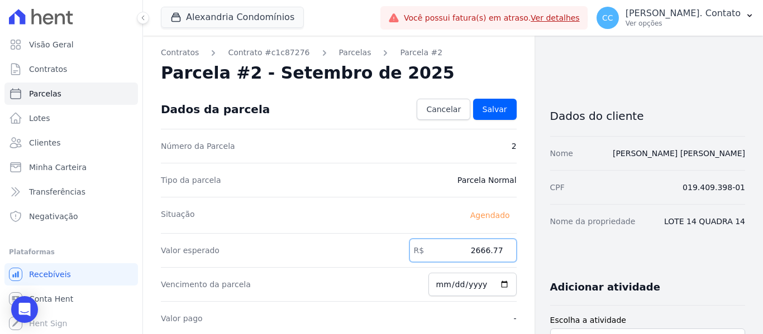
drag, startPoint x: 461, startPoint y: 251, endPoint x: 519, endPoint y: 254, distance: 58.1
type input "3289.70"
click at [498, 283] on input "[DATE]" at bounding box center [472, 284] width 88 height 23
type input "[DATE]"
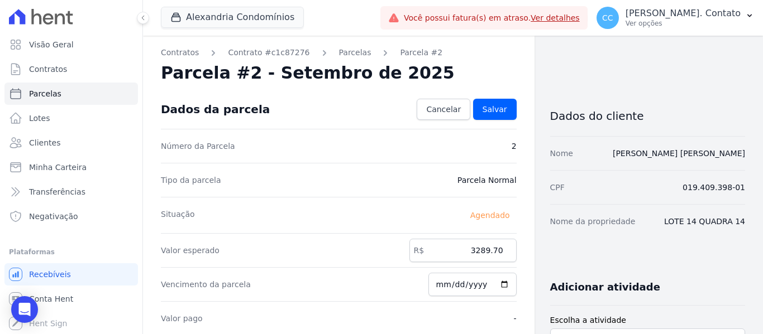
click at [367, 240] on div "Valor esperado R$ 3289.70" at bounding box center [339, 250] width 356 height 34
click at [493, 109] on span "Salvar" at bounding box center [494, 109] width 25 height 11
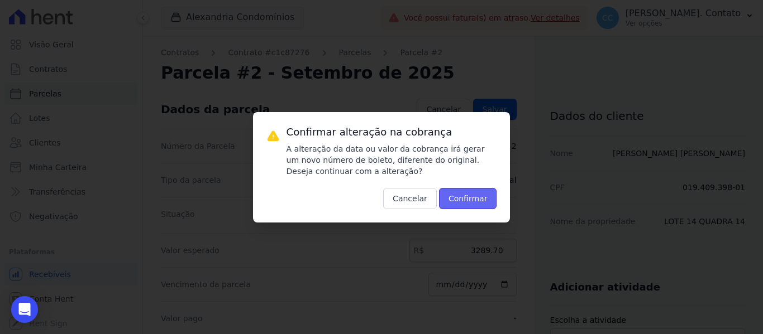
click at [474, 190] on button "Confirmar" at bounding box center [468, 198] width 58 height 21
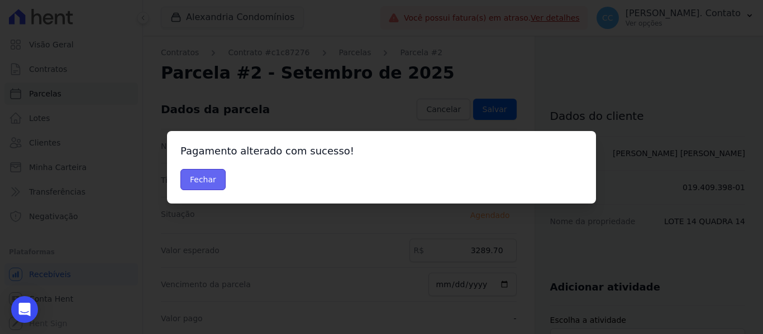
click at [203, 179] on button "Fechar" at bounding box center [202, 179] width 45 height 21
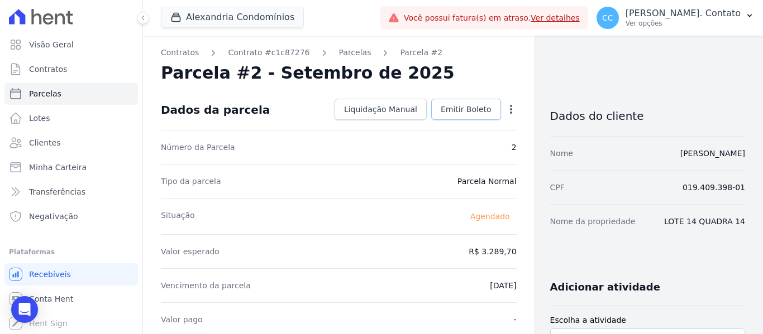
click at [470, 111] on span "Emitir Boleto" at bounding box center [466, 109] width 51 height 11
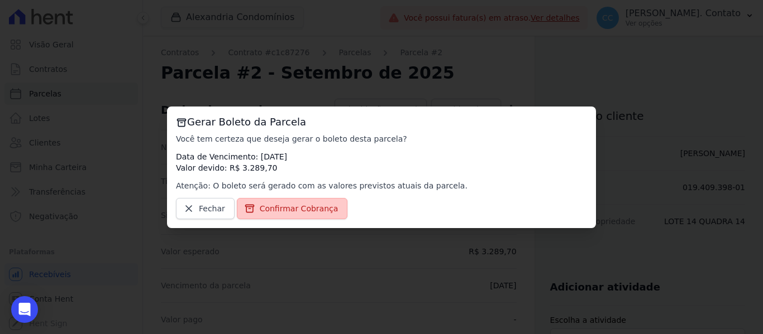
click at [298, 210] on span "Confirmar Cobrança" at bounding box center [299, 208] width 79 height 11
click at [300, 207] on span "Confirmar Cobrança" at bounding box center [299, 208] width 79 height 11
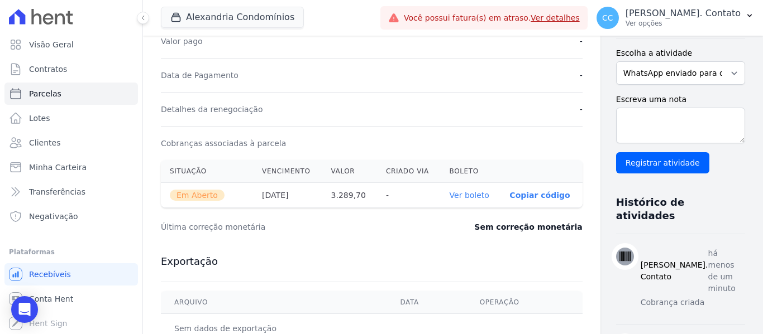
scroll to position [279, 0]
click at [450, 197] on link "Ver boleto" at bounding box center [470, 194] width 40 height 9
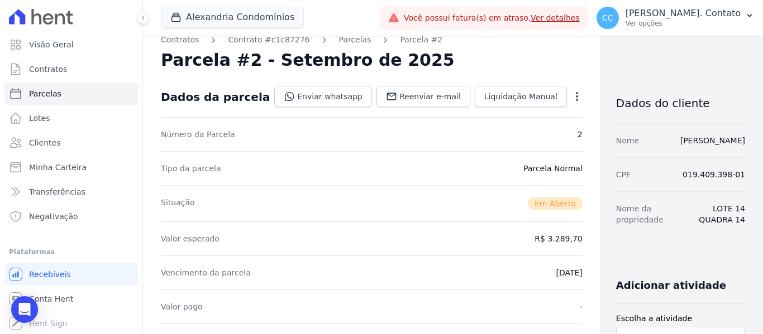
scroll to position [0, 0]
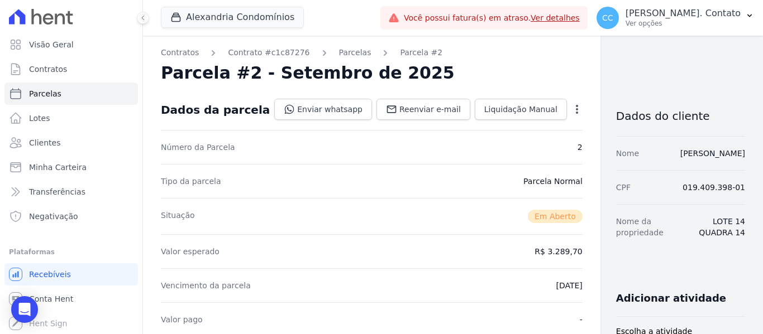
click at [571, 108] on icon "button" at bounding box center [576, 109] width 11 height 11
click at [504, 127] on link "Alterar" at bounding box center [529, 124] width 98 height 20
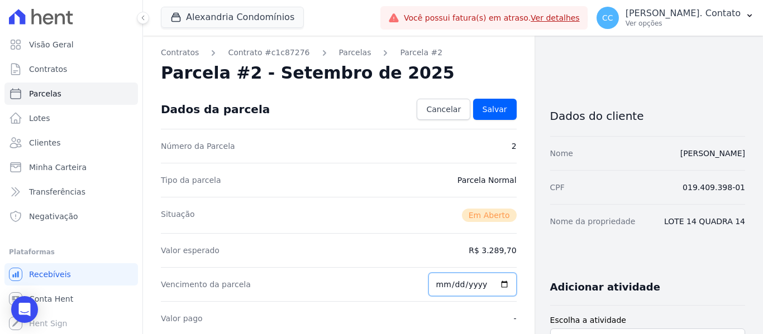
click at [497, 284] on input "2025-10-20" at bounding box center [472, 284] width 88 height 23
type input "2025-10-15"
click at [495, 102] on link "Salvar" at bounding box center [495, 109] width 44 height 21
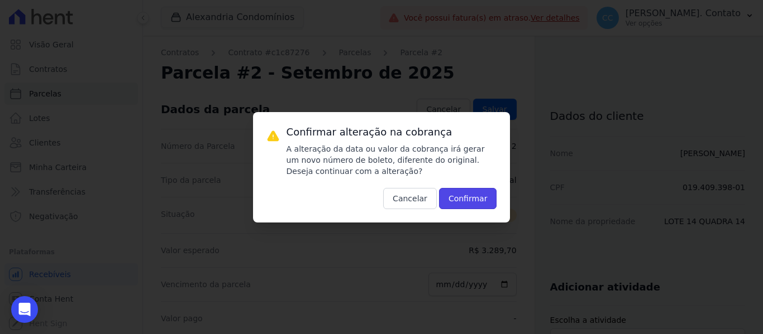
click at [467, 198] on button "Confirmar" at bounding box center [468, 198] width 58 height 21
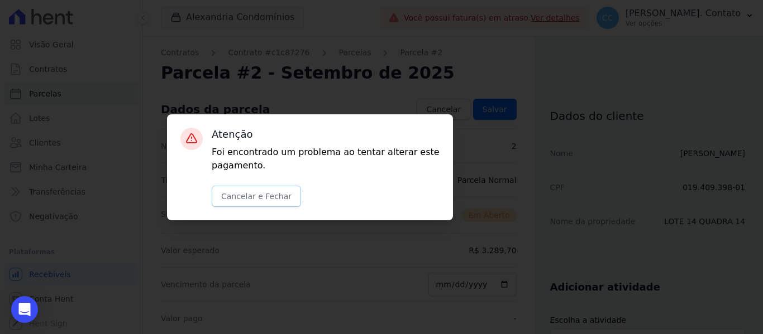
click at [275, 195] on button "Cancelar e Fechar" at bounding box center [256, 196] width 89 height 21
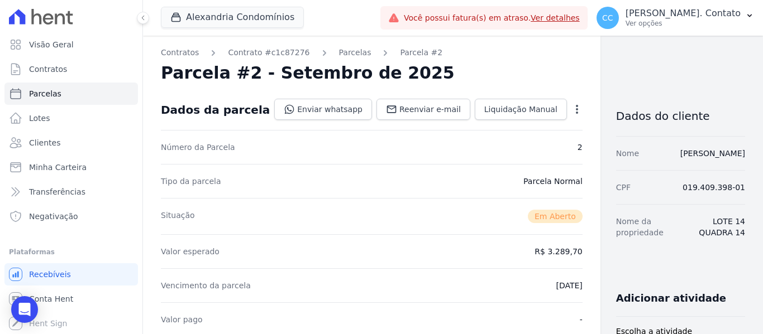
click at [571, 108] on icon "button" at bounding box center [576, 109] width 11 height 11
click at [488, 130] on link "Alterar" at bounding box center [529, 124] width 98 height 20
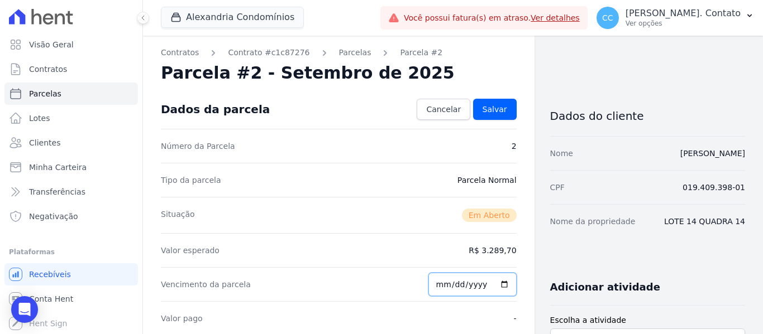
click at [498, 284] on input "[DATE]" at bounding box center [472, 284] width 88 height 23
type input "[DATE]"
click at [487, 111] on span "Salvar" at bounding box center [494, 109] width 25 height 11
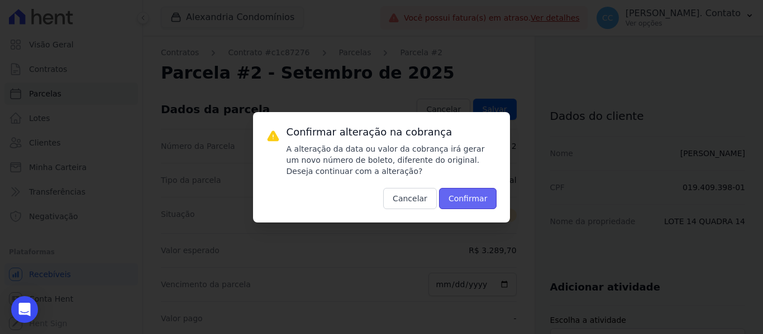
click at [472, 193] on button "Confirmar" at bounding box center [468, 198] width 58 height 21
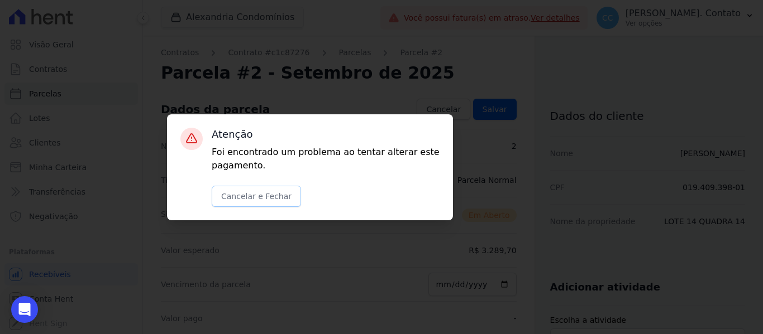
click at [273, 201] on button "Cancelar e Fechar" at bounding box center [256, 196] width 89 height 21
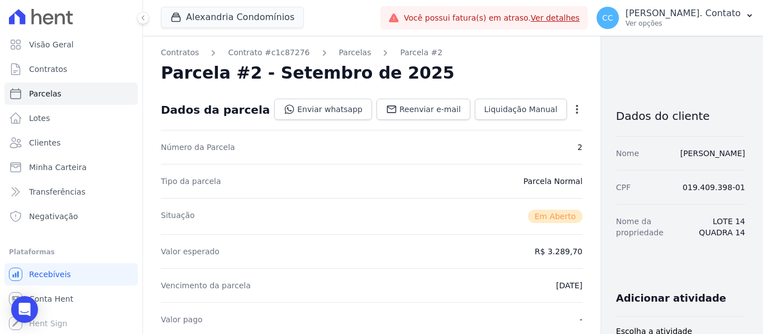
click at [571, 109] on icon "button" at bounding box center [576, 109] width 11 height 11
click at [486, 78] on div "Parcela #2 - Setembro de 2025" at bounding box center [372, 73] width 422 height 20
click at [571, 112] on icon "button" at bounding box center [576, 109] width 11 height 11
click at [480, 130] on link "Alterar" at bounding box center [529, 124] width 98 height 20
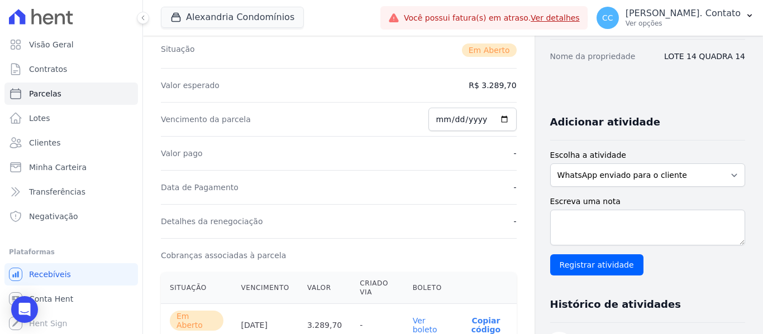
scroll to position [168, 0]
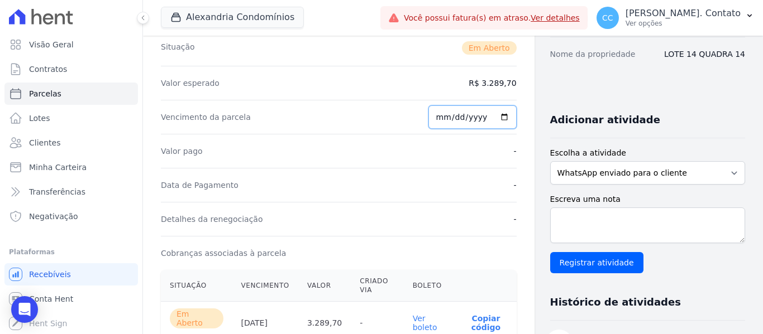
click at [496, 117] on input "[DATE]" at bounding box center [472, 117] width 88 height 23
type input "[DATE]"
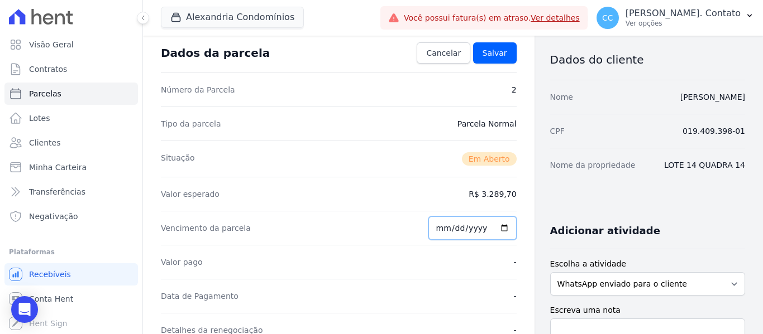
scroll to position [56, 0]
click at [484, 57] on span "Salvar" at bounding box center [494, 53] width 25 height 11
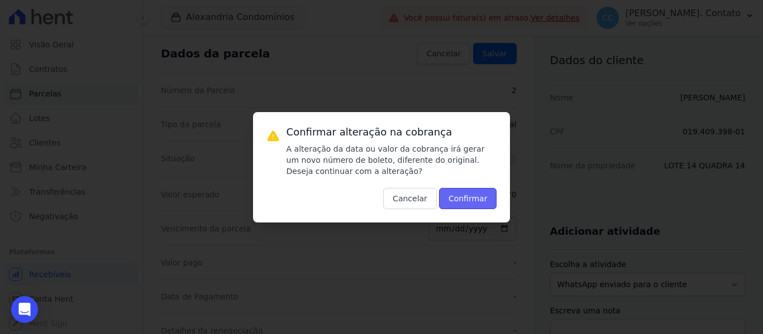
click at [468, 205] on button "Confirmar" at bounding box center [468, 198] width 58 height 21
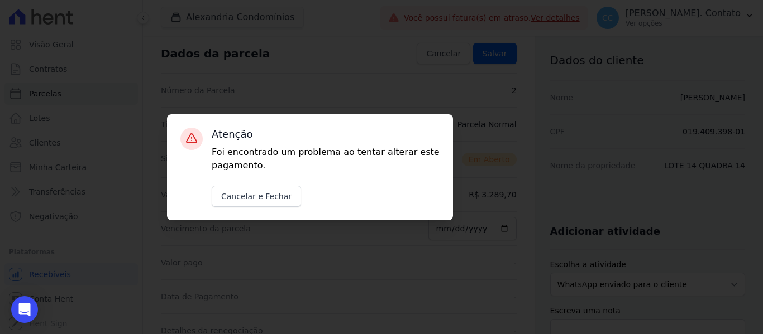
click at [245, 208] on div "Atenção Foi encontrado um problema ao tentar alterar este pagamento. Cancelar e…" at bounding box center [310, 167] width 286 height 106
click at [254, 196] on button "Cancelar e Fechar" at bounding box center [256, 196] width 89 height 21
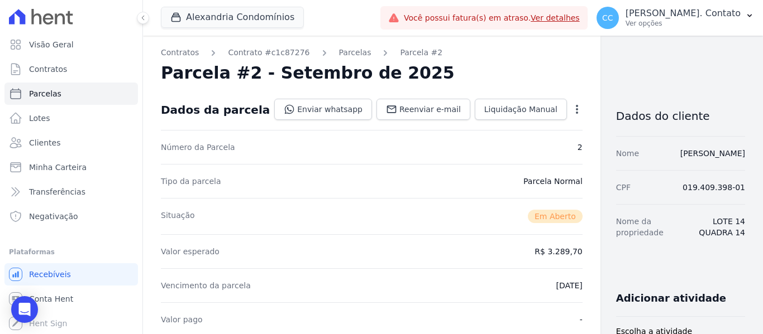
click at [571, 109] on icon "button" at bounding box center [576, 109] width 11 height 11
click at [505, 75] on div "Parcela #2 - Setembro de 2025" at bounding box center [372, 73] width 422 height 20
click at [61, 141] on link "Clientes" at bounding box center [70, 143] width 133 height 22
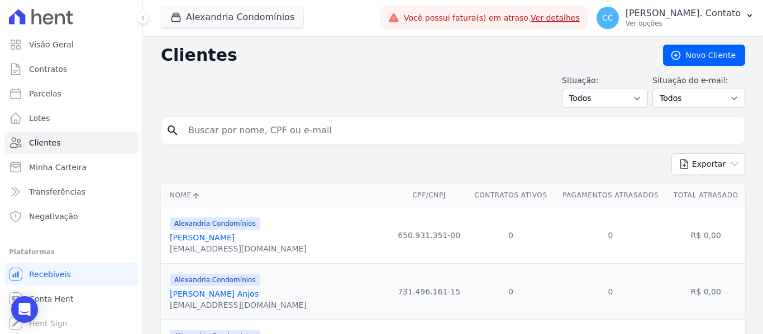
click at [256, 129] on input "search" at bounding box center [460, 130] width 558 height 22
type input "WAGNER"
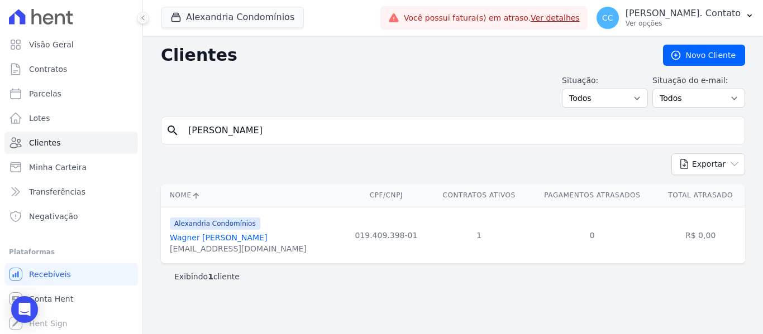
drag, startPoint x: 253, startPoint y: 236, endPoint x: 267, endPoint y: 233, distance: 14.2
click at [253, 236] on link "Wagner [PERSON_NAME]" at bounding box center [218, 237] width 97 height 9
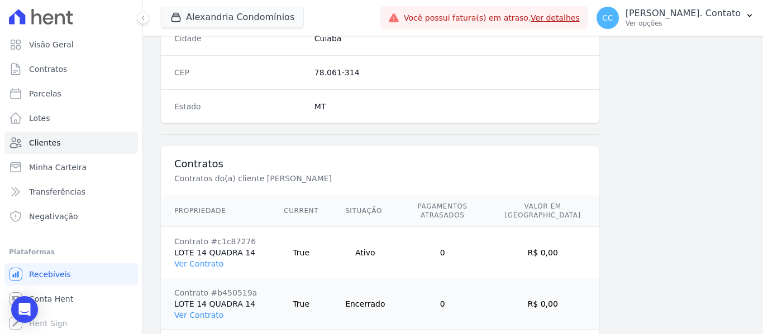
scroll to position [762, 0]
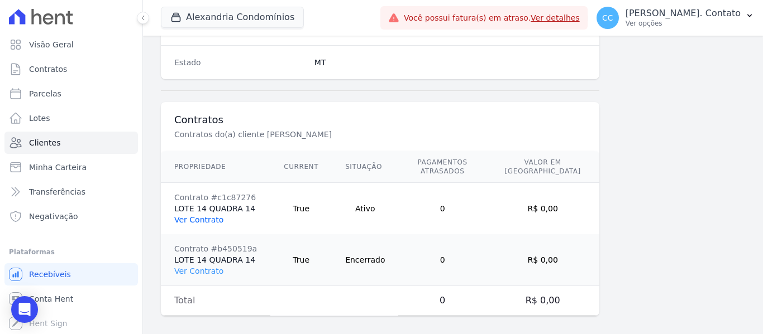
click at [208, 216] on link "Ver Contrato" at bounding box center [198, 220] width 49 height 9
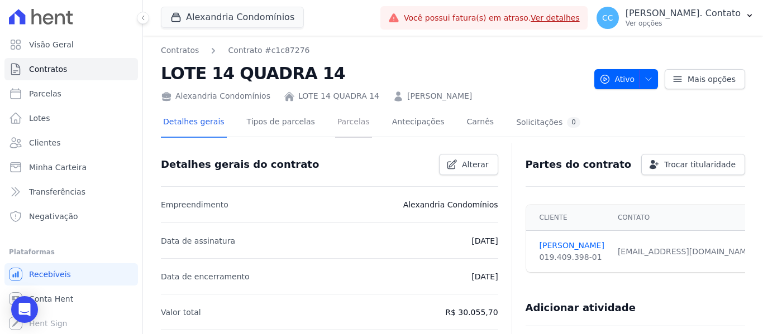
click at [343, 125] on link "Parcelas" at bounding box center [353, 123] width 37 height 30
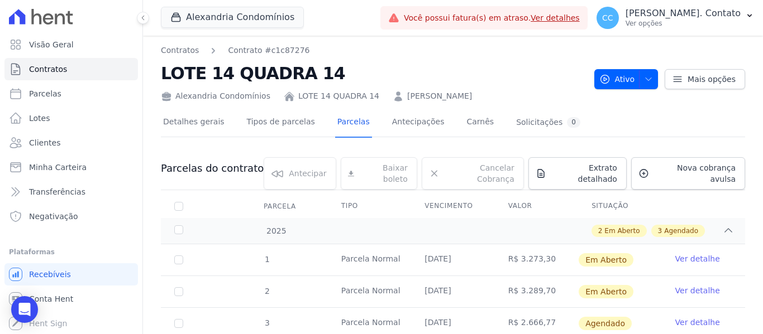
scroll to position [112, 0]
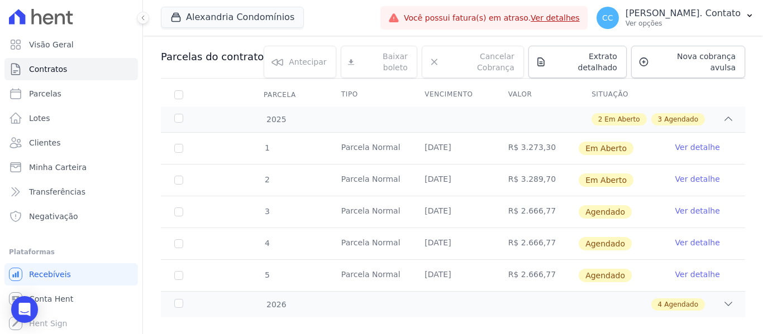
click at [682, 205] on link "Ver detalhe" at bounding box center [697, 210] width 45 height 11
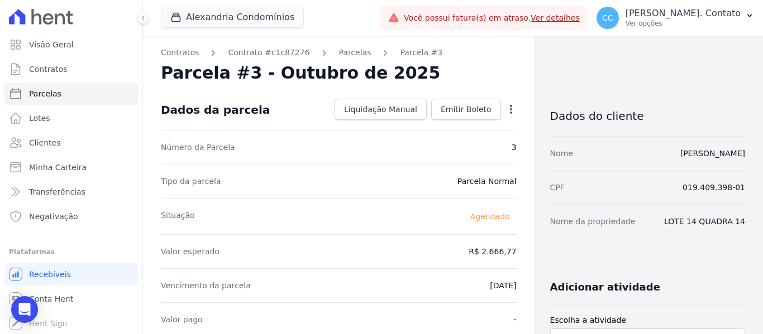
click at [508, 113] on icon "button" at bounding box center [510, 109] width 11 height 11
click at [467, 128] on link "Alterar" at bounding box center [463, 124] width 98 height 20
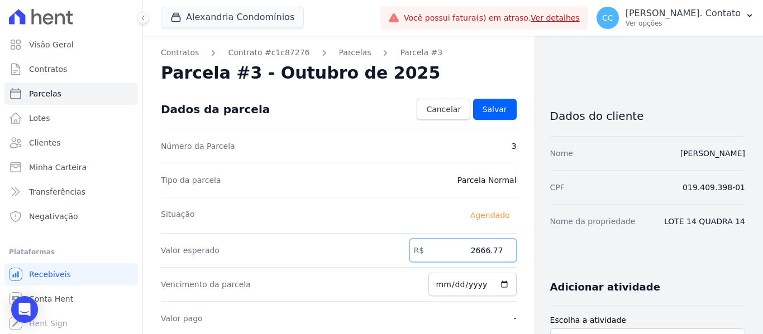
drag, startPoint x: 463, startPoint y: 255, endPoint x: 523, endPoint y: 261, distance: 59.5
type input "3306.10"
click at [501, 285] on input "2025-10-20" at bounding box center [472, 284] width 88 height 23
click at [496, 287] on input "2025-10-15" at bounding box center [472, 284] width 88 height 23
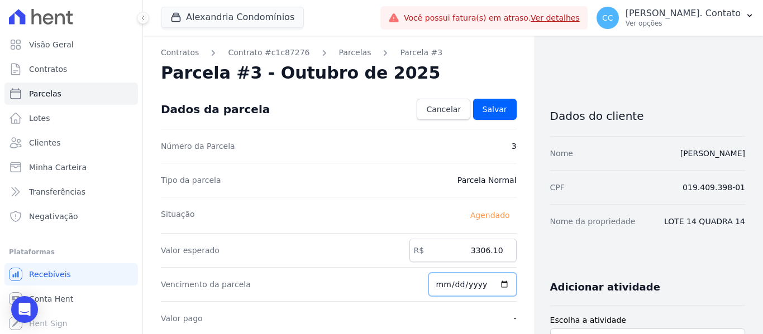
type input "2025-11-15"
click at [494, 106] on span "Salvar" at bounding box center [494, 109] width 25 height 11
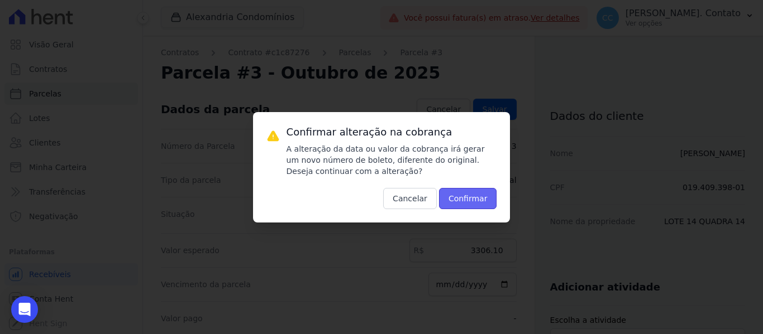
click at [472, 193] on button "Confirmar" at bounding box center [468, 198] width 58 height 21
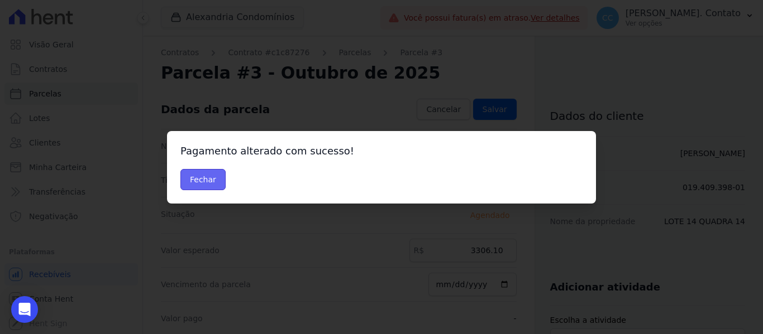
click at [218, 184] on button "Fechar" at bounding box center [202, 179] width 45 height 21
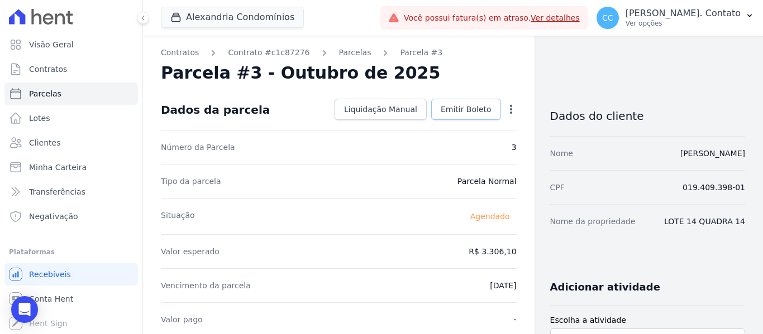
click at [446, 113] on span "Emitir Boleto" at bounding box center [466, 109] width 51 height 11
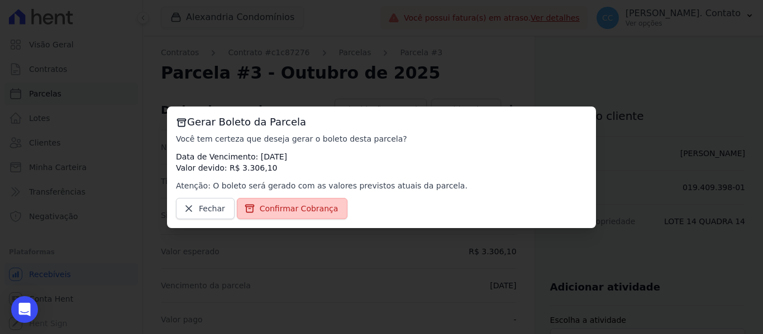
click at [307, 212] on span "Confirmar Cobrança" at bounding box center [299, 208] width 79 height 11
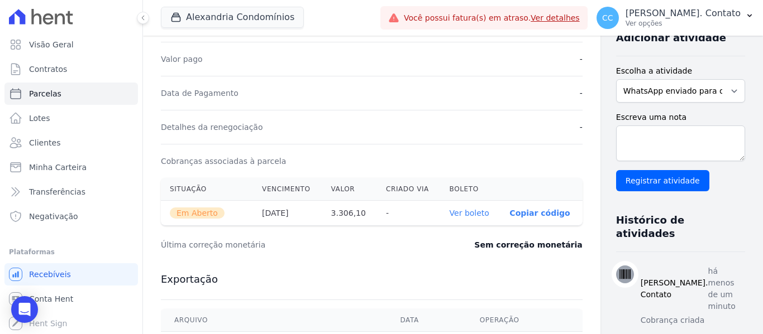
scroll to position [279, 0]
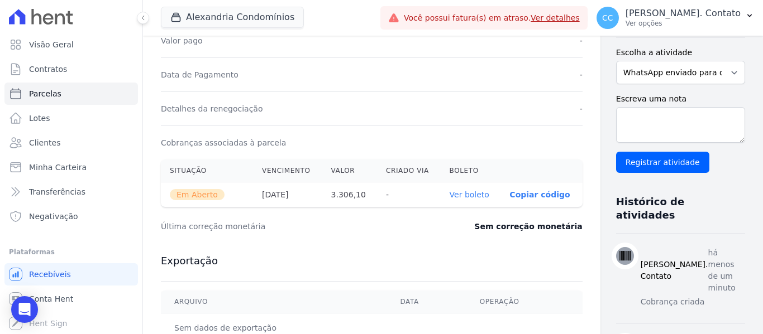
click at [451, 194] on link "Ver boleto" at bounding box center [470, 194] width 40 height 9
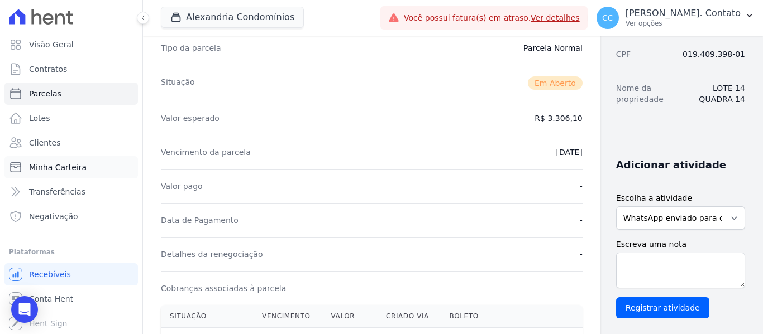
scroll to position [104, 0]
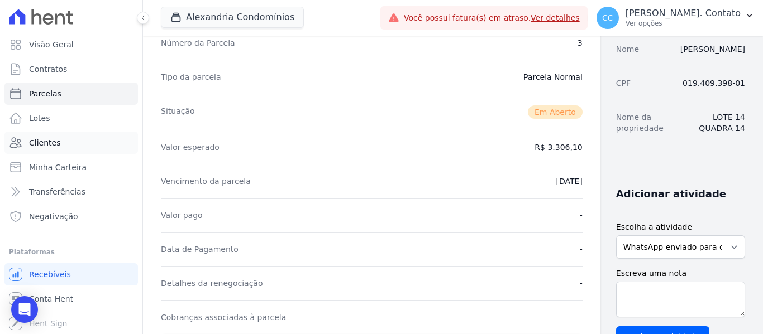
click at [64, 150] on link "Clientes" at bounding box center [70, 143] width 133 height 22
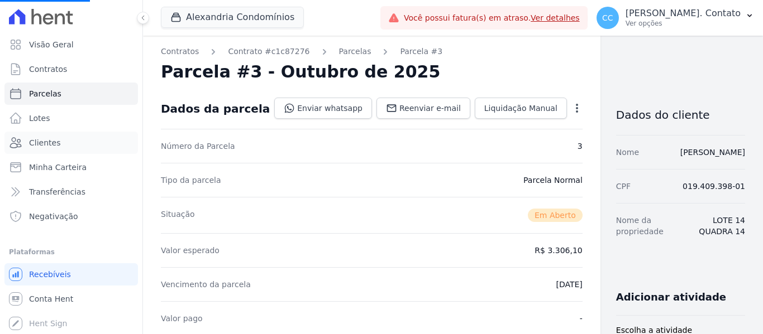
scroll to position [0, 0]
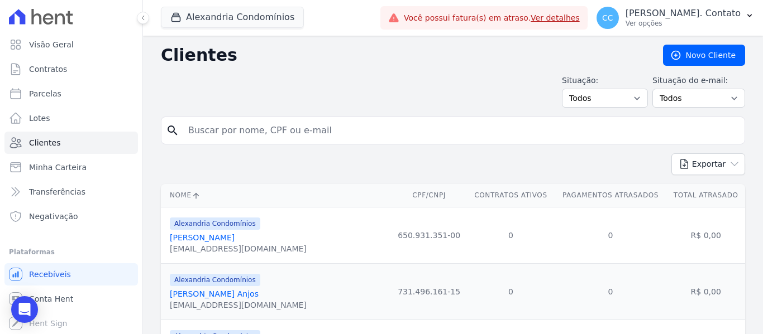
click at [182, 135] on input "search" at bounding box center [460, 130] width 558 height 22
type input "[PERSON_NAME]"
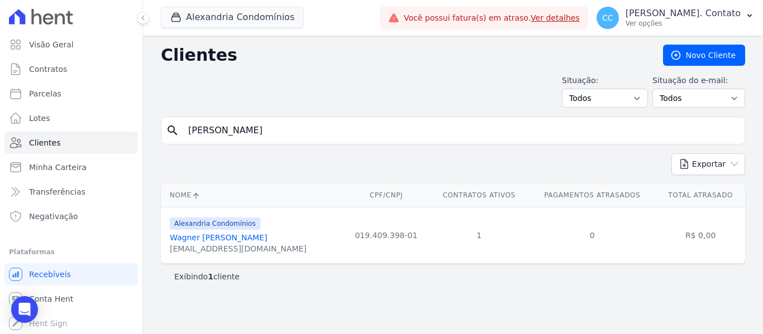
click at [236, 239] on link "Wagner [PERSON_NAME]" at bounding box center [218, 237] width 97 height 9
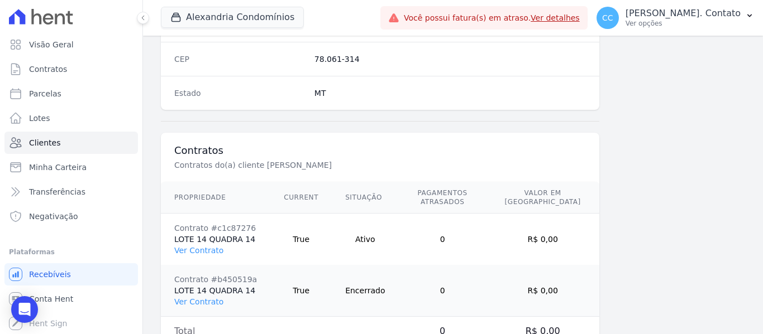
scroll to position [762, 0]
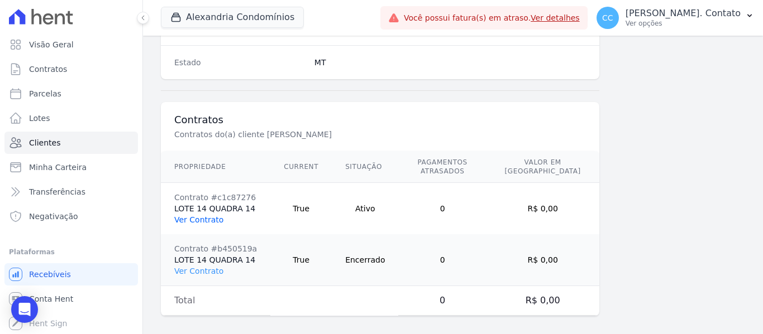
click at [202, 216] on link "Ver Contrato" at bounding box center [198, 220] width 49 height 9
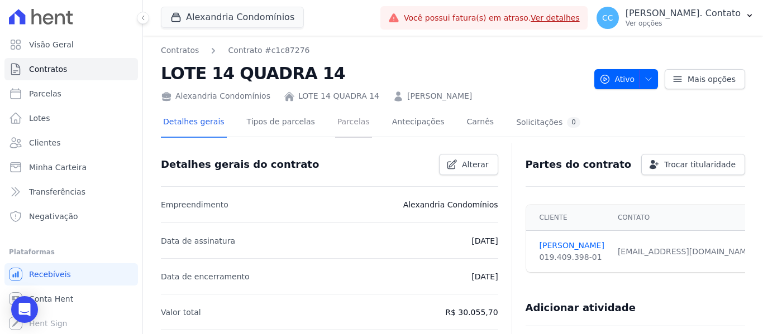
click at [341, 123] on link "Parcelas" at bounding box center [353, 123] width 37 height 30
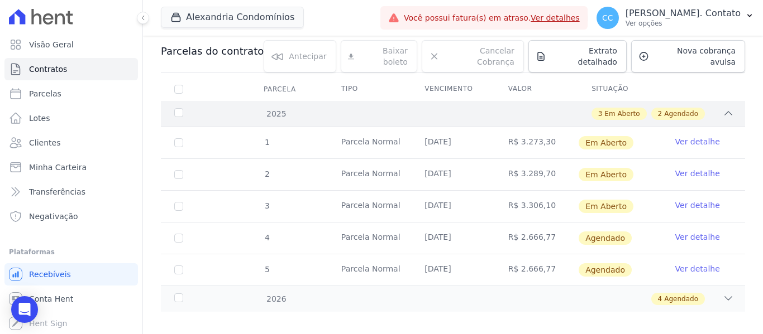
scroll to position [119, 0]
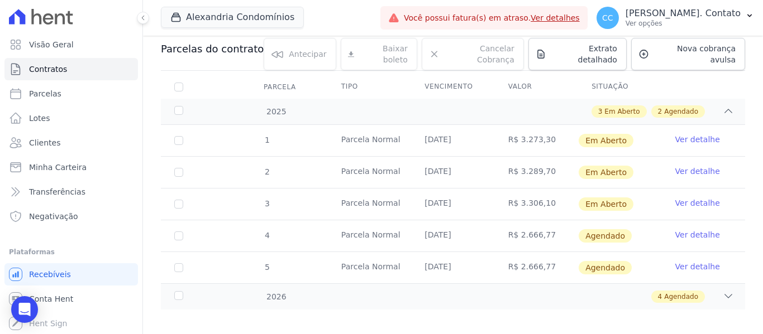
click at [676, 166] on link "Ver detalhe" at bounding box center [697, 171] width 45 height 11
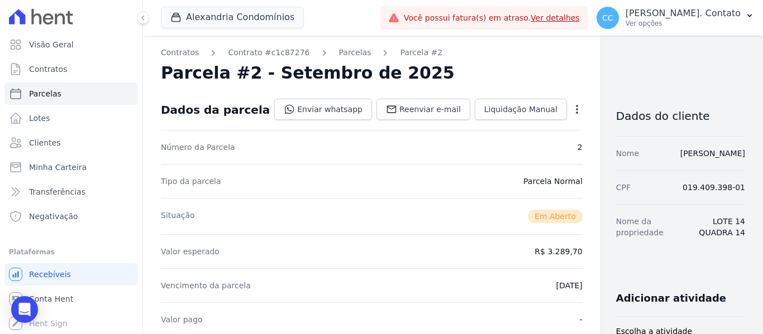
click at [571, 109] on icon "button" at bounding box center [576, 109] width 11 height 11
click at [512, 123] on link "Alterar" at bounding box center [529, 124] width 98 height 20
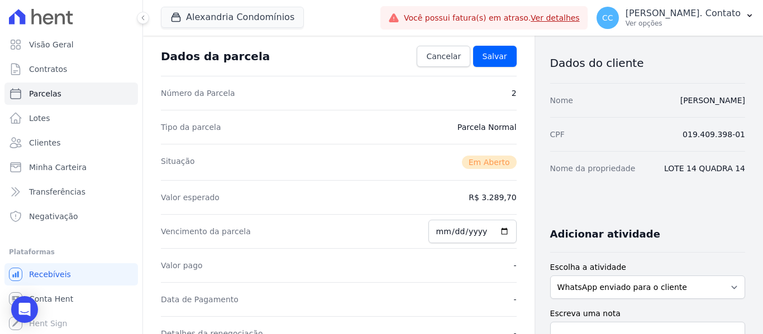
scroll to position [56, 0]
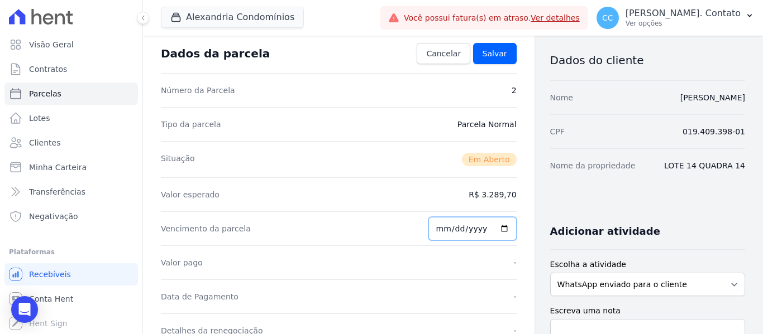
click at [496, 225] on input "[DATE]" at bounding box center [472, 228] width 88 height 23
type input "[DATE]"
click at [490, 58] on span "Salvar" at bounding box center [494, 53] width 25 height 11
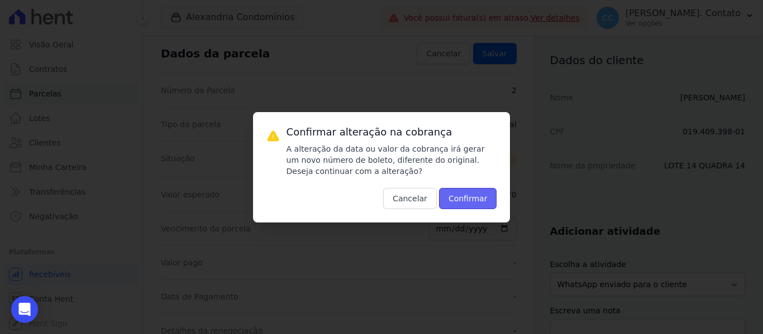
click at [478, 195] on button "Confirmar" at bounding box center [468, 198] width 58 height 21
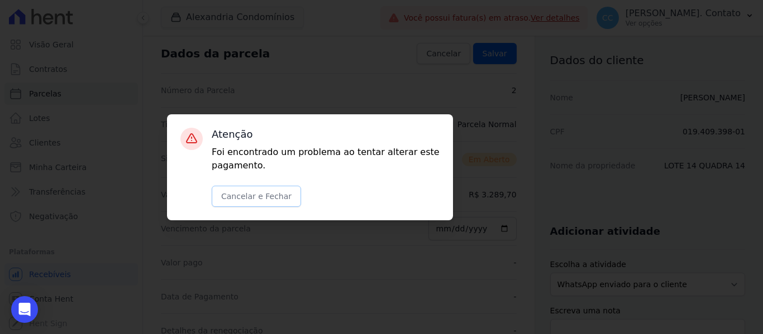
click at [249, 199] on button "Cancelar e Fechar" at bounding box center [256, 196] width 89 height 21
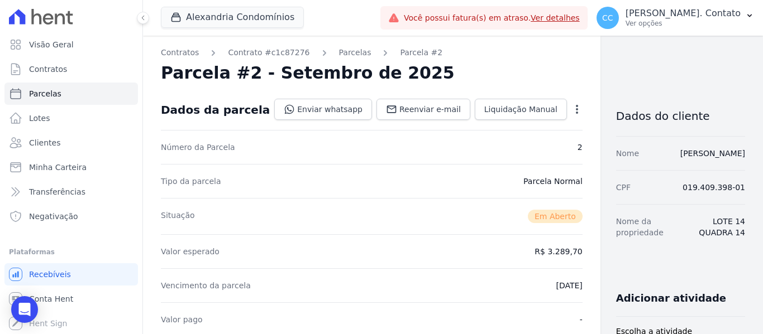
click at [571, 108] on icon "button" at bounding box center [576, 109] width 11 height 11
click at [496, 143] on link "Cancelar Cobrança" at bounding box center [529, 145] width 98 height 20
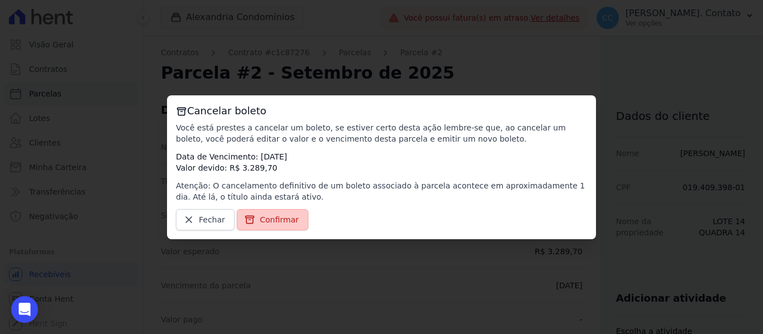
click at [276, 216] on span "Confirmar" at bounding box center [279, 219] width 39 height 11
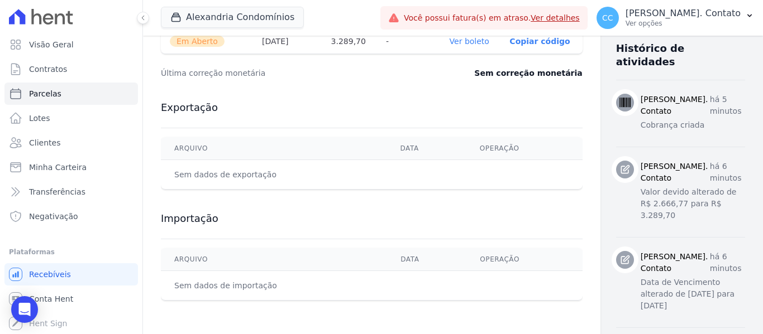
scroll to position [439, 0]
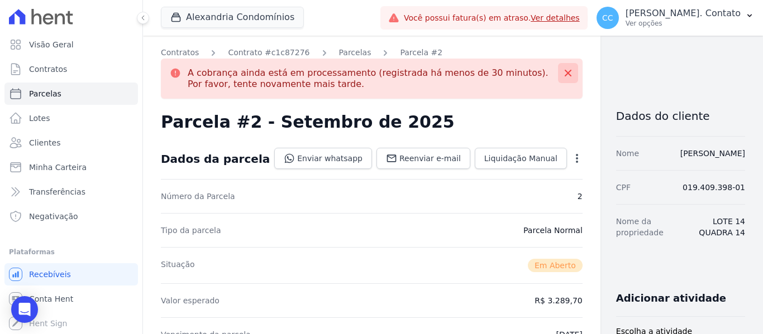
click at [562, 70] on icon at bounding box center [567, 73] width 11 height 11
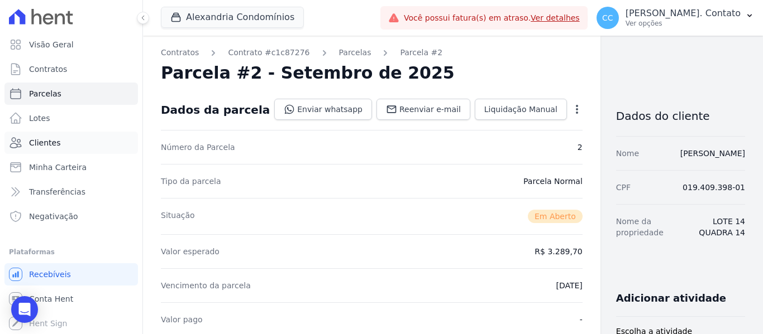
click at [52, 138] on span "Clientes" at bounding box center [44, 142] width 31 height 11
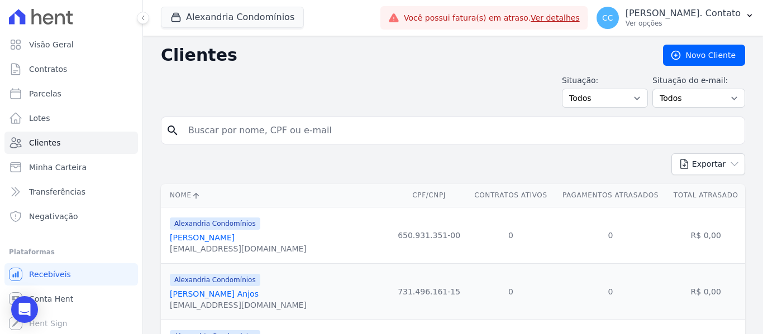
click at [237, 132] on input "search" at bounding box center [460, 130] width 558 height 22
type input "[PERSON_NAME]"
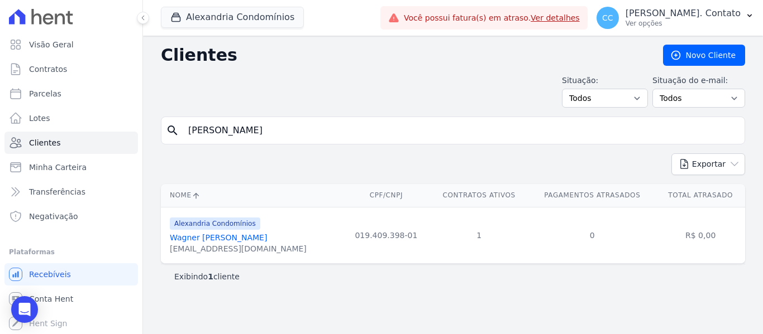
click at [226, 233] on link "Wagner [PERSON_NAME]" at bounding box center [218, 237] width 97 height 9
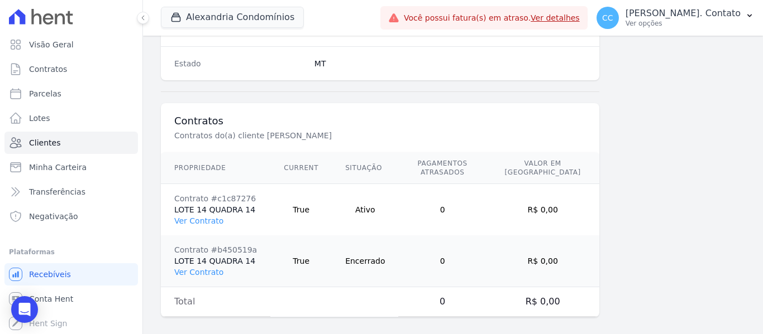
scroll to position [762, 0]
click at [207, 216] on link "Ver Contrato" at bounding box center [198, 220] width 49 height 9
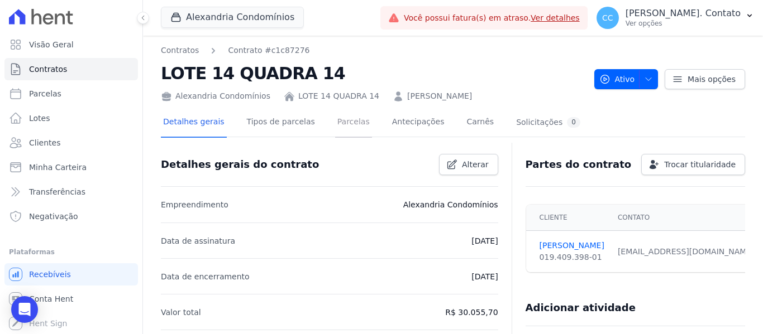
click at [343, 123] on link "Parcelas" at bounding box center [353, 123] width 37 height 30
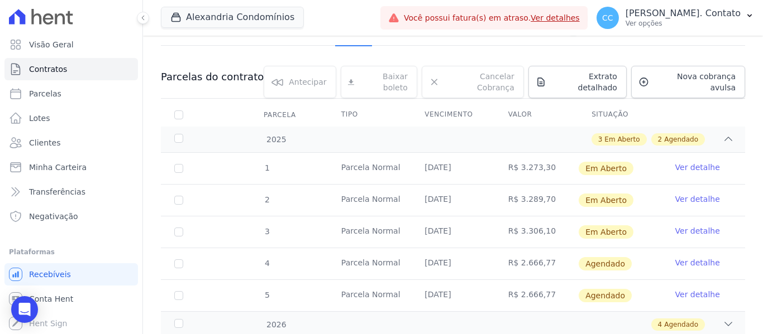
scroll to position [119, 0]
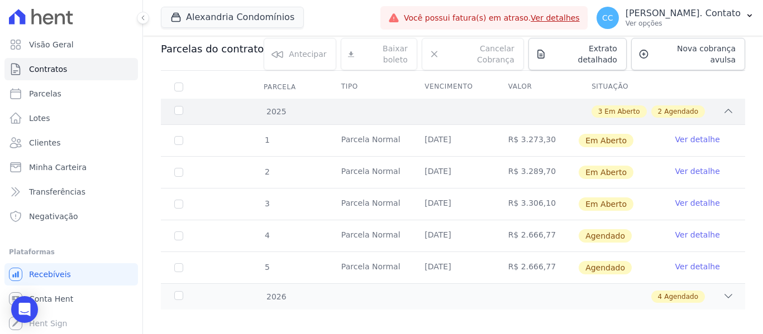
click at [723, 106] on icon at bounding box center [728, 111] width 11 height 11
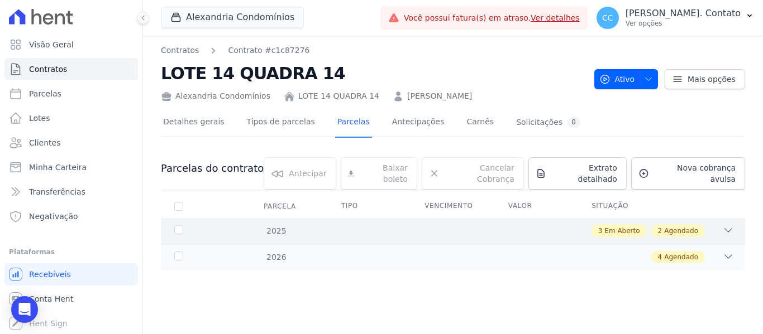
scroll to position [0, 0]
click at [721, 225] on div "3 Em Aberto 2 Agendado" at bounding box center [481, 231] width 505 height 12
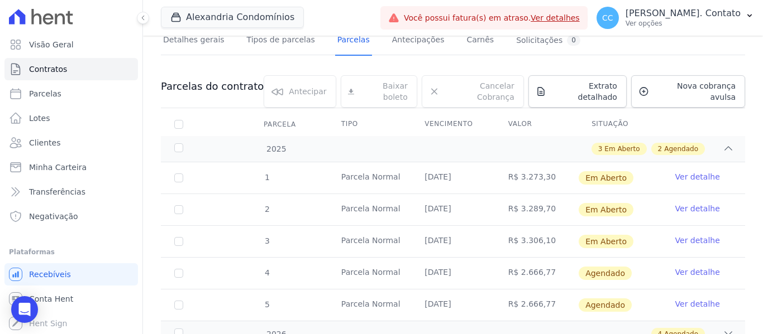
scroll to position [112, 0]
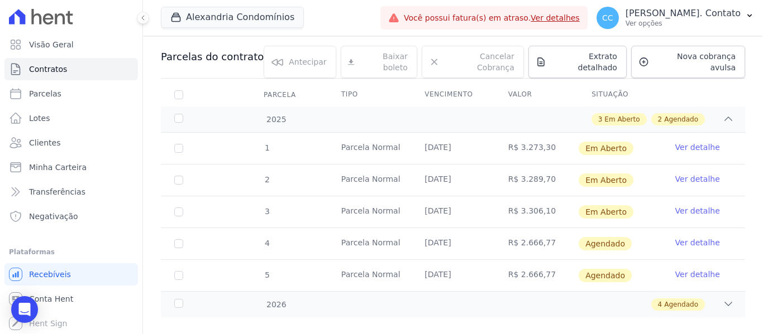
click at [690, 237] on link "Ver detalhe" at bounding box center [697, 242] width 45 height 11
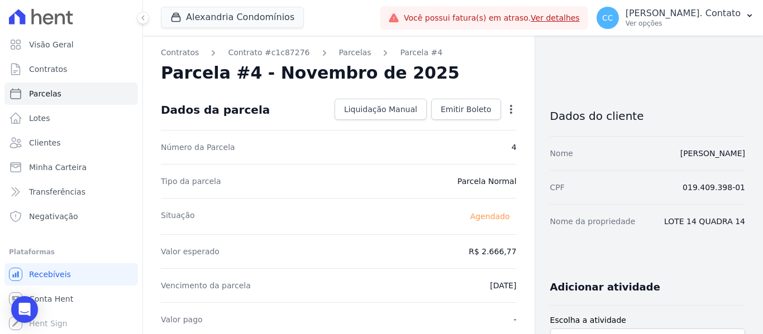
click at [505, 107] on icon "button" at bounding box center [510, 109] width 11 height 11
click at [477, 125] on link "Alterar" at bounding box center [463, 124] width 98 height 20
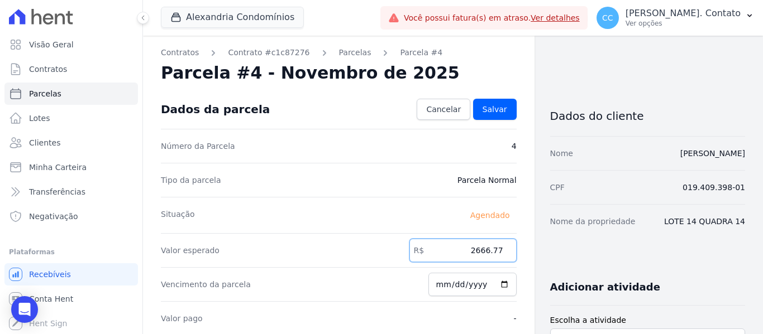
drag, startPoint x: 462, startPoint y: 250, endPoint x: 519, endPoint y: 250, distance: 57.0
type input "3322.60"
click at [501, 285] on input "[DATE]" at bounding box center [472, 284] width 88 height 23
type input "[DATE]"
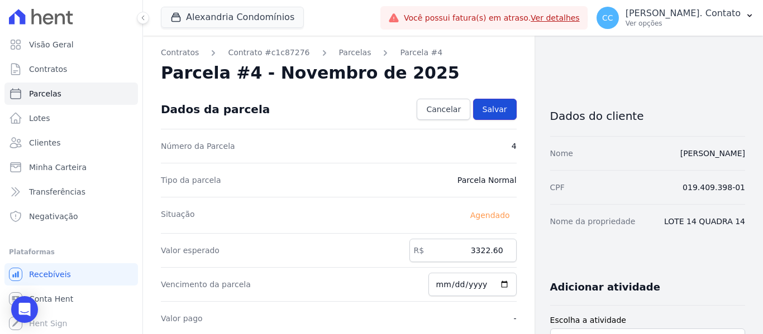
click at [491, 106] on span "Salvar" at bounding box center [494, 109] width 25 height 11
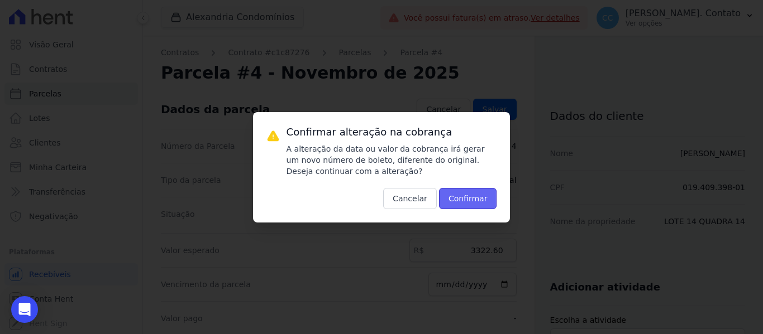
click at [485, 202] on button "Confirmar" at bounding box center [468, 198] width 58 height 21
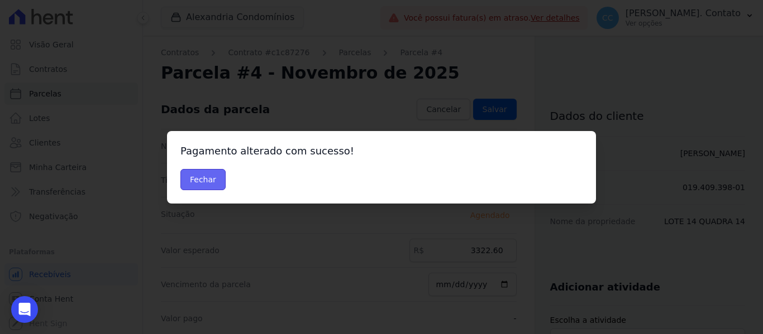
click at [210, 182] on button "Fechar" at bounding box center [202, 179] width 45 height 21
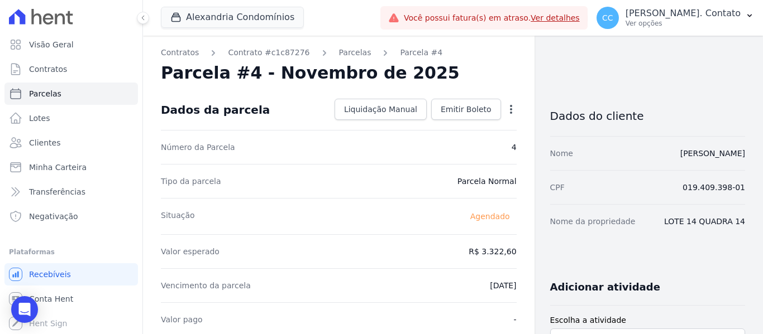
click at [505, 104] on icon "button" at bounding box center [510, 109] width 11 height 11
click at [443, 78] on div "Parcela #4 - Novembro de 2025" at bounding box center [339, 73] width 356 height 20
click at [465, 113] on span "Emitir Boleto" at bounding box center [466, 109] width 51 height 11
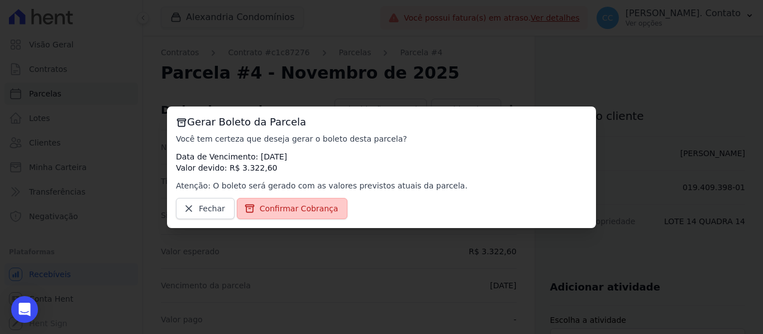
click at [304, 208] on span "Confirmar Cobrança" at bounding box center [299, 208] width 79 height 11
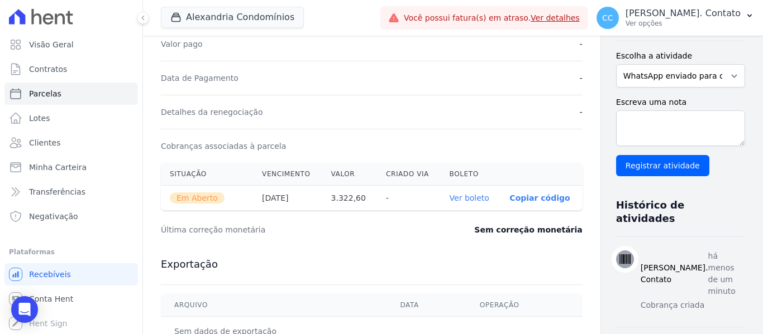
scroll to position [279, 0]
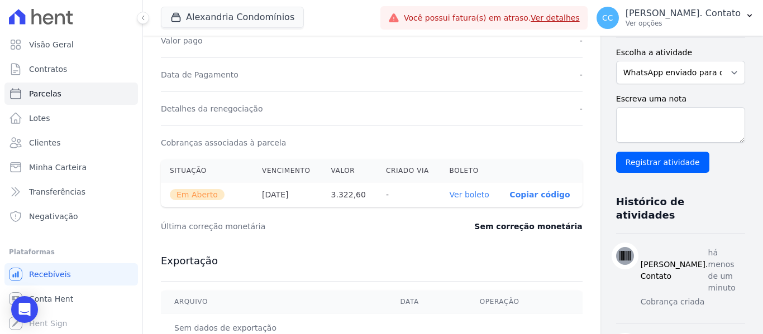
click at [452, 198] on link "Ver boleto" at bounding box center [470, 194] width 40 height 9
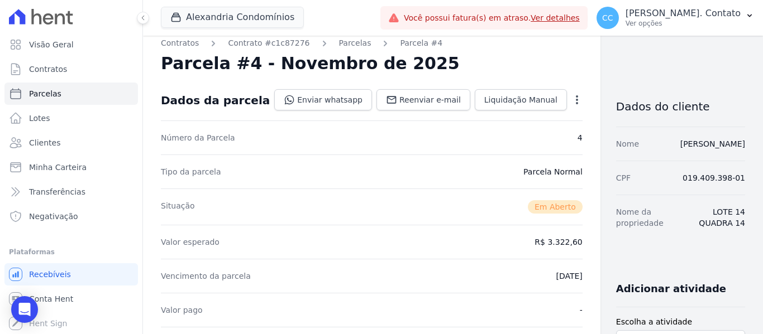
scroll to position [0, 0]
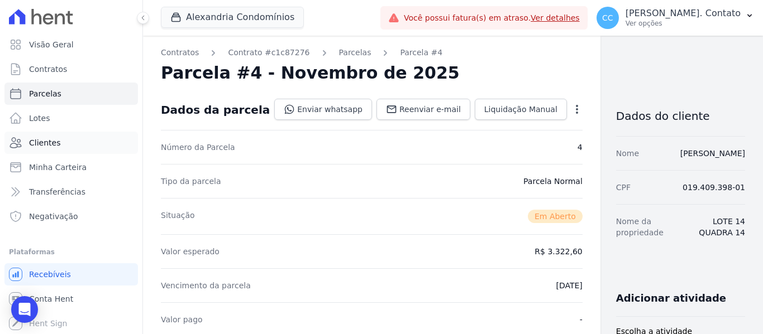
click at [46, 144] on span "Clientes" at bounding box center [44, 142] width 31 height 11
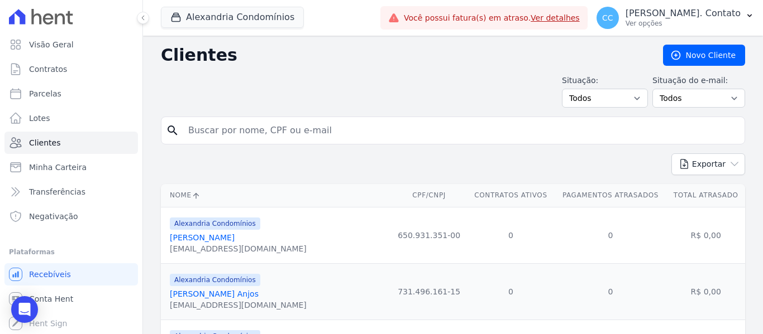
click at [232, 131] on input "search" at bounding box center [460, 130] width 558 height 22
type input "[PERSON_NAME]"
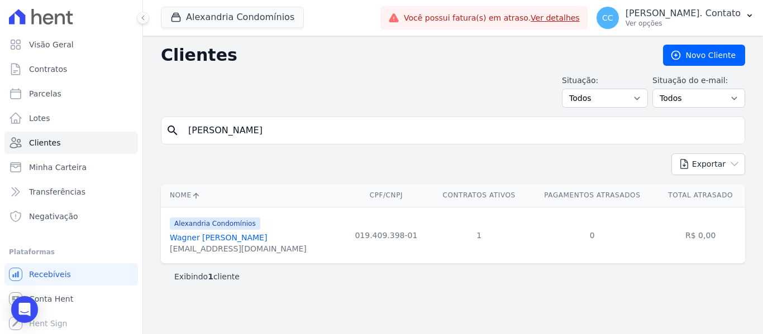
click at [209, 238] on link "Wagner [PERSON_NAME]" at bounding box center [218, 237] width 97 height 9
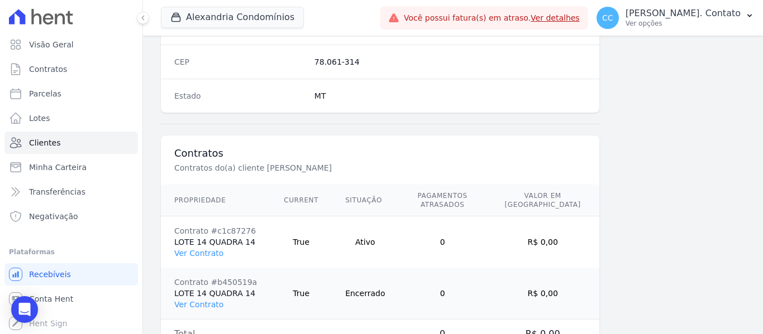
scroll to position [762, 0]
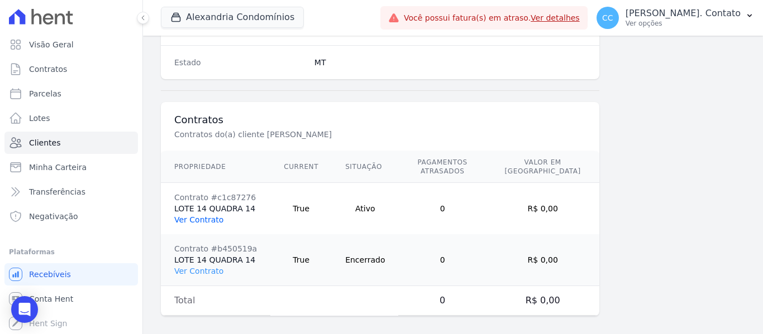
click at [193, 216] on link "Ver Contrato" at bounding box center [198, 220] width 49 height 9
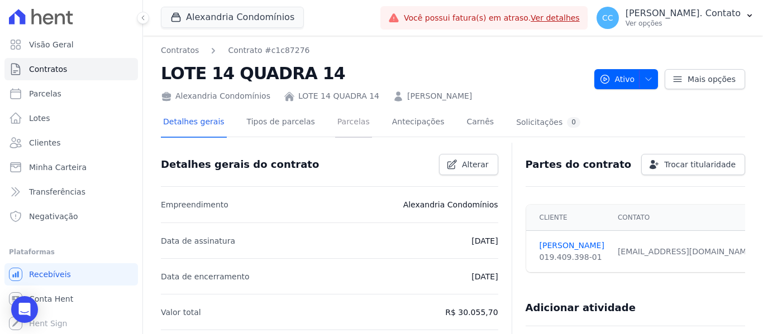
click at [335, 126] on link "Parcelas" at bounding box center [353, 123] width 37 height 30
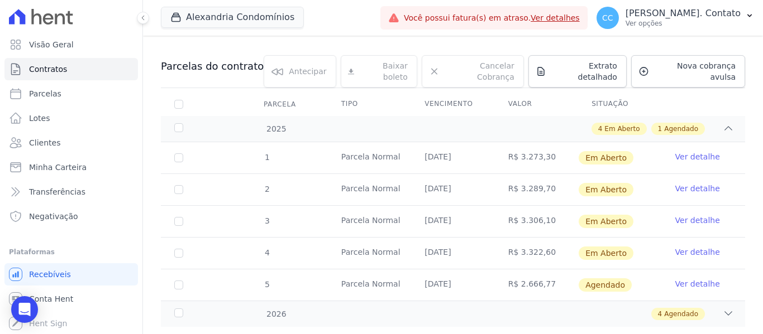
scroll to position [112, 0]
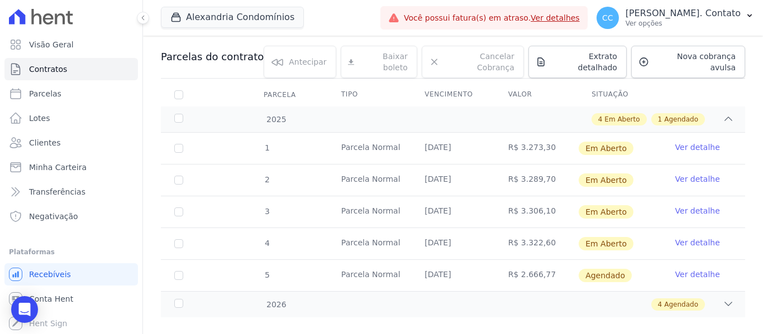
click at [692, 269] on link "Ver detalhe" at bounding box center [697, 274] width 45 height 11
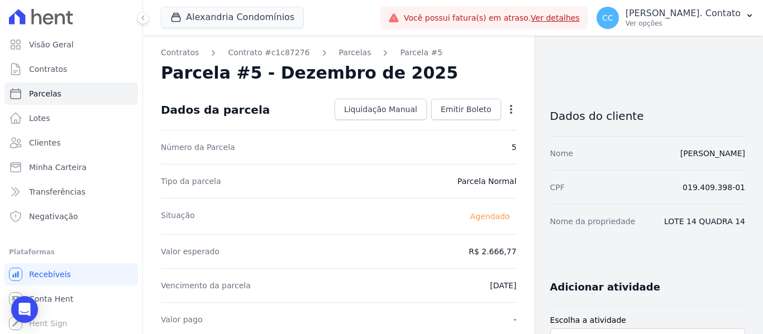
click at [510, 108] on icon "button" at bounding box center [510, 109] width 11 height 11
click at [456, 130] on link "Alterar" at bounding box center [463, 124] width 98 height 20
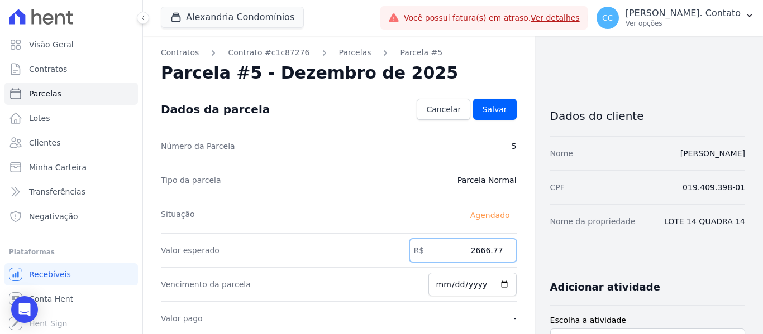
drag, startPoint x: 463, startPoint y: 248, endPoint x: 540, endPoint y: 250, distance: 77.1
type input "3339.30"
click at [498, 284] on input "[DATE]" at bounding box center [472, 284] width 88 height 23
type input "[DATE]"
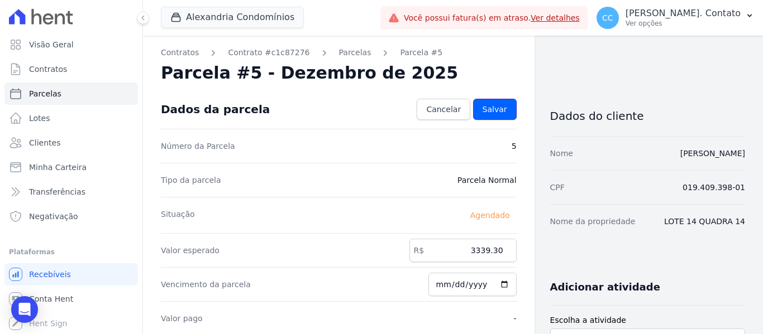
drag, startPoint x: 495, startPoint y: 106, endPoint x: 502, endPoint y: 116, distance: 12.4
click at [495, 106] on span "Salvar" at bounding box center [494, 109] width 25 height 11
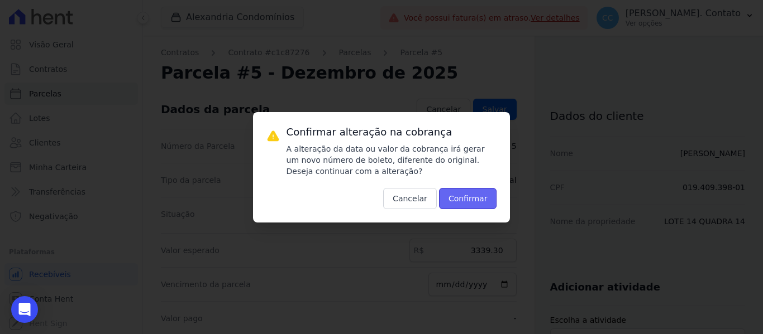
click at [469, 197] on button "Confirmar" at bounding box center [468, 198] width 58 height 21
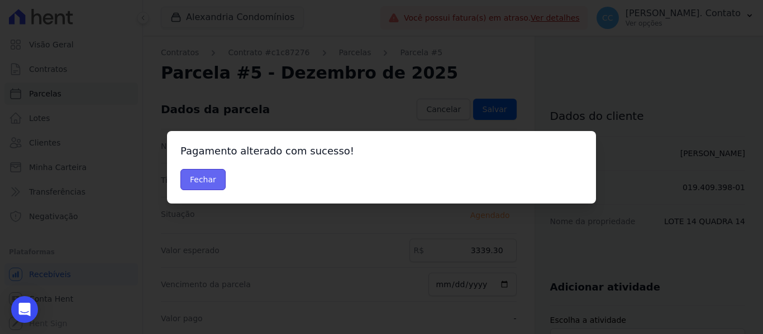
click at [215, 178] on button "Fechar" at bounding box center [202, 179] width 45 height 21
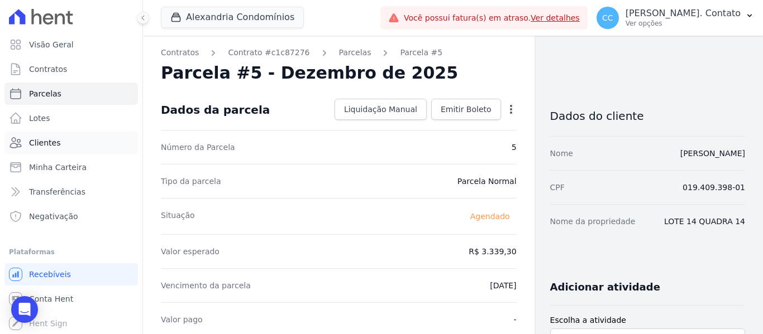
click at [36, 138] on span "Clientes" at bounding box center [44, 142] width 31 height 11
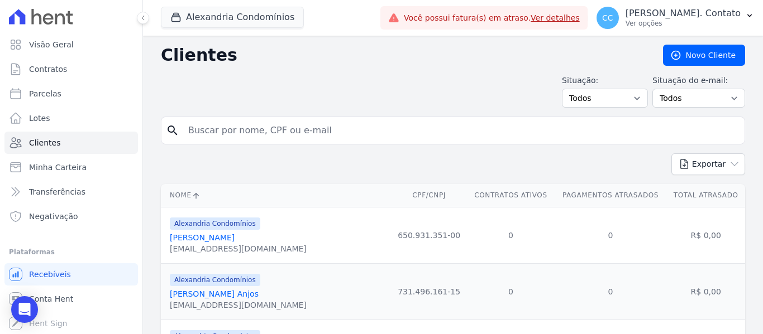
click at [253, 139] on input "search" at bounding box center [460, 130] width 558 height 22
type input "[PERSON_NAME]"
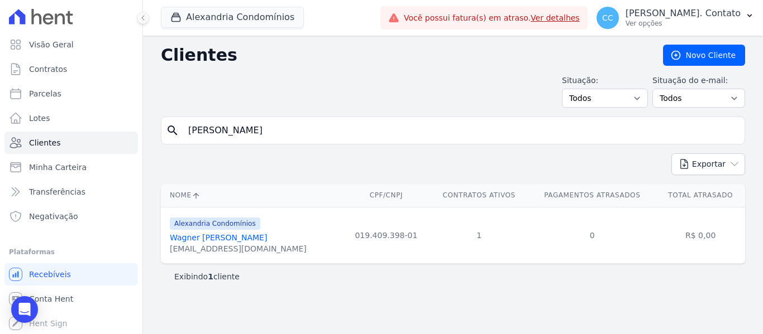
click at [251, 236] on link "Wagner [PERSON_NAME]" at bounding box center [218, 237] width 97 height 9
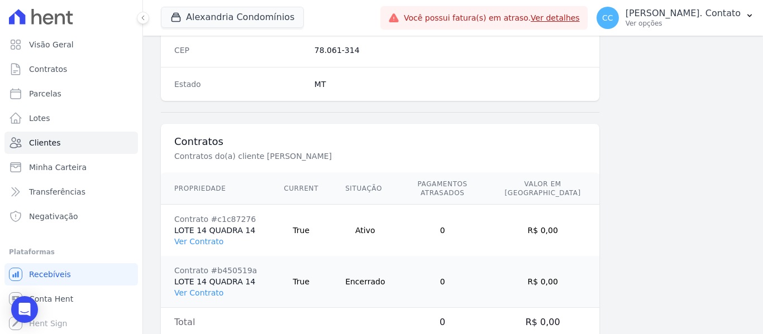
scroll to position [762, 0]
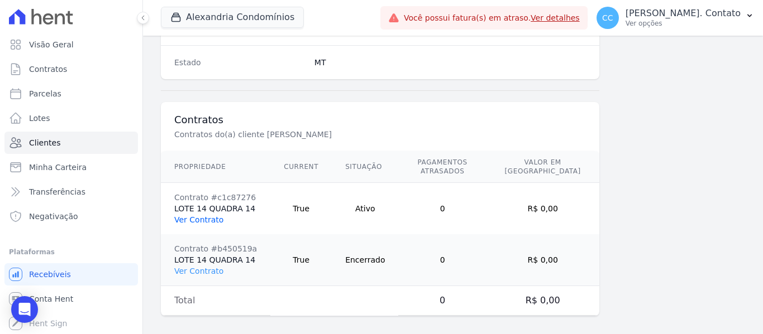
click at [216, 216] on link "Ver Contrato" at bounding box center [198, 220] width 49 height 9
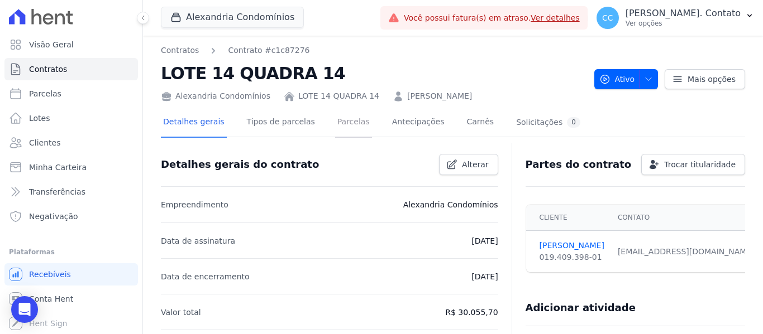
click at [335, 122] on link "Parcelas" at bounding box center [353, 123] width 37 height 30
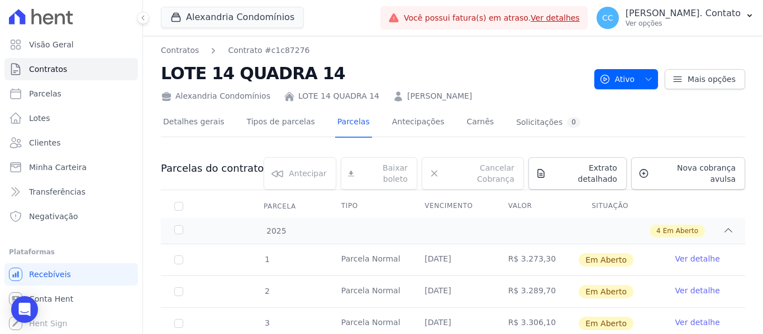
scroll to position [88, 0]
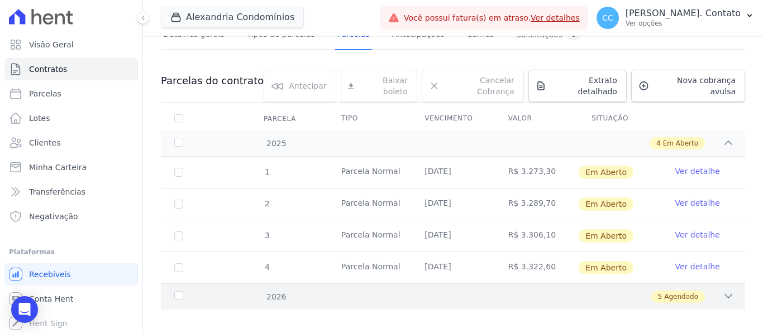
click at [723, 291] on icon at bounding box center [728, 296] width 11 height 11
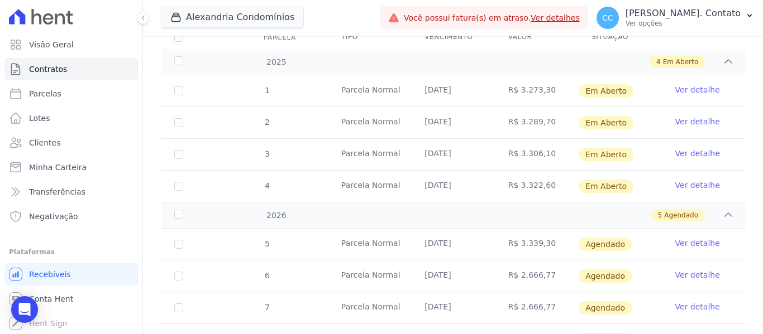
scroll to position [199, 0]
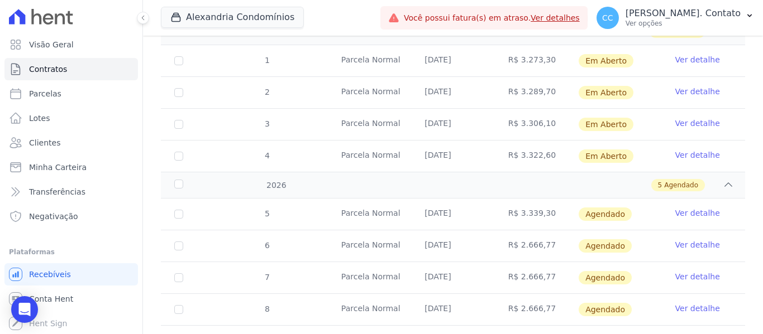
click at [684, 240] on link "Ver detalhe" at bounding box center [697, 245] width 45 height 11
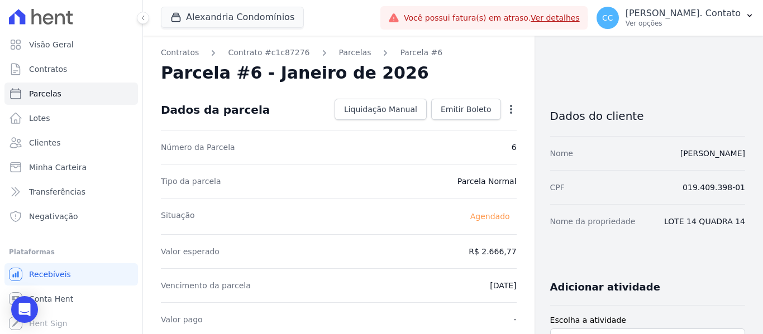
click at [510, 106] on icon "button" at bounding box center [511, 109] width 2 height 9
click at [483, 127] on link "Alterar" at bounding box center [463, 124] width 98 height 20
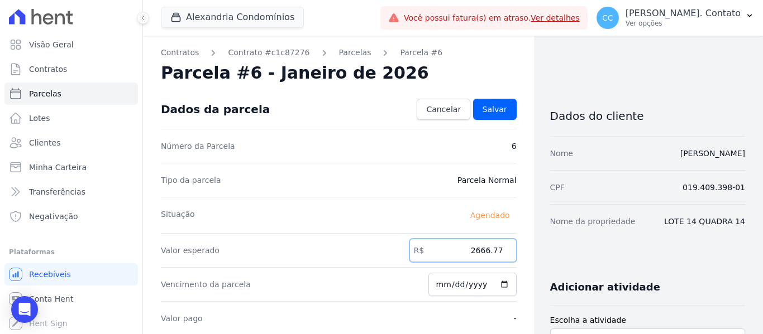
drag, startPoint x: 466, startPoint y: 256, endPoint x: 541, endPoint y: 256, distance: 74.8
type input "3355.90"
click at [500, 286] on input "[DATE]" at bounding box center [472, 284] width 88 height 23
type input "[DATE]"
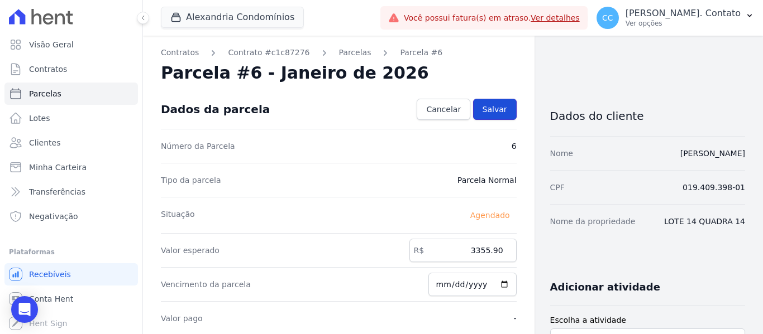
click at [492, 102] on link "Salvar" at bounding box center [495, 109] width 44 height 21
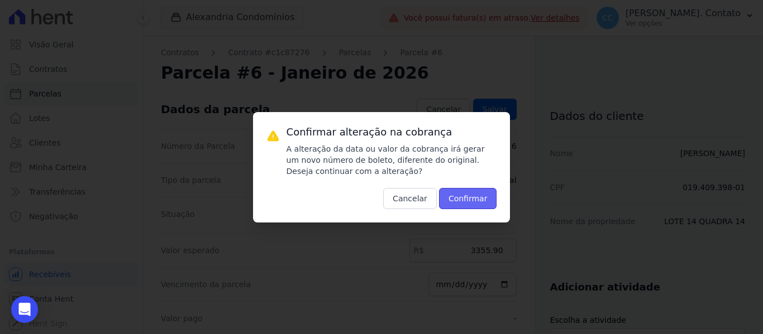
click at [465, 206] on button "Confirmar" at bounding box center [468, 198] width 58 height 21
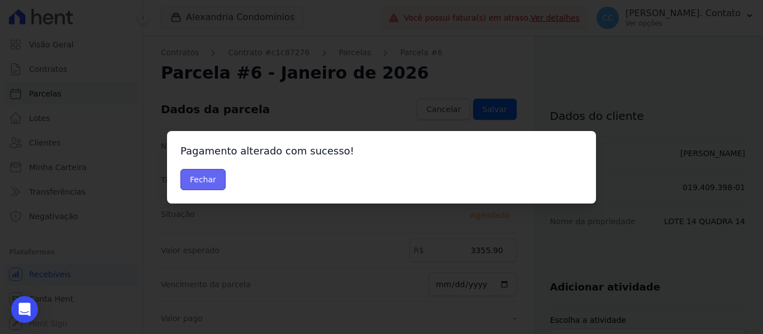
click at [217, 178] on button "Fechar" at bounding box center [202, 179] width 45 height 21
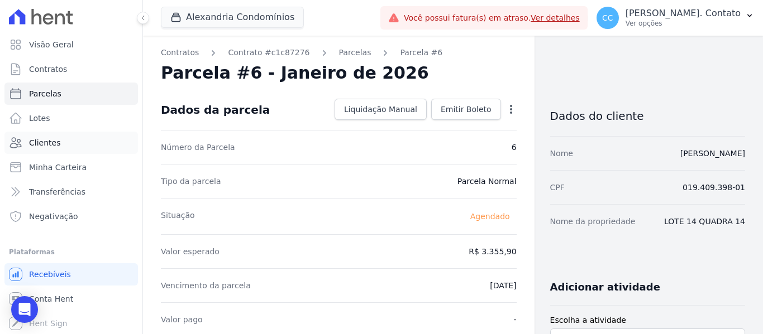
click at [39, 146] on span "Clientes" at bounding box center [44, 142] width 31 height 11
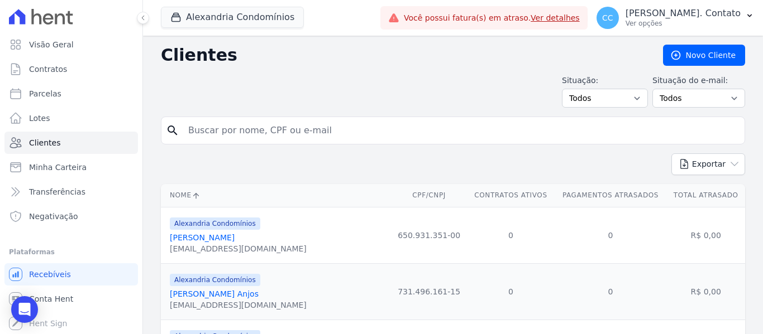
click at [199, 131] on input "search" at bounding box center [460, 130] width 558 height 22
type input "[PERSON_NAME]"
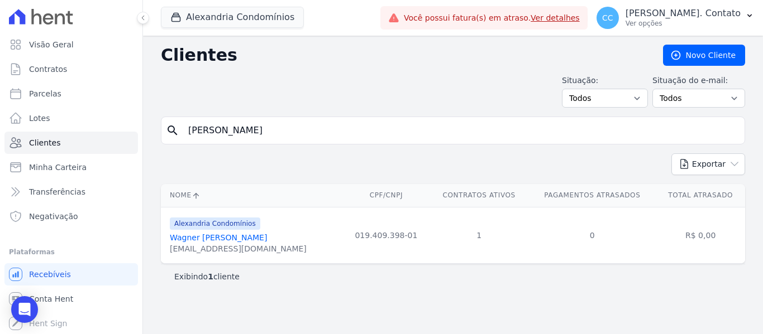
click at [208, 236] on link "Wagner [PERSON_NAME]" at bounding box center [218, 237] width 97 height 9
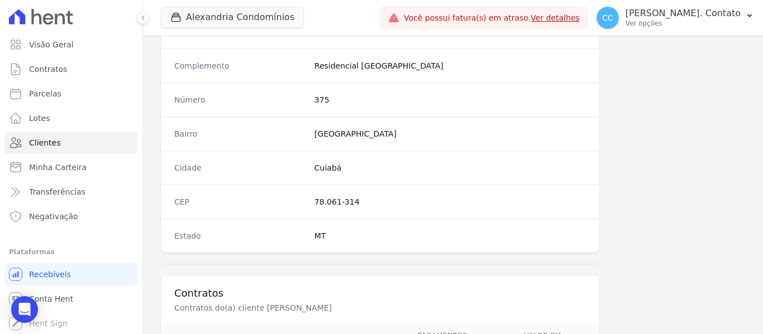
scroll to position [726, 0]
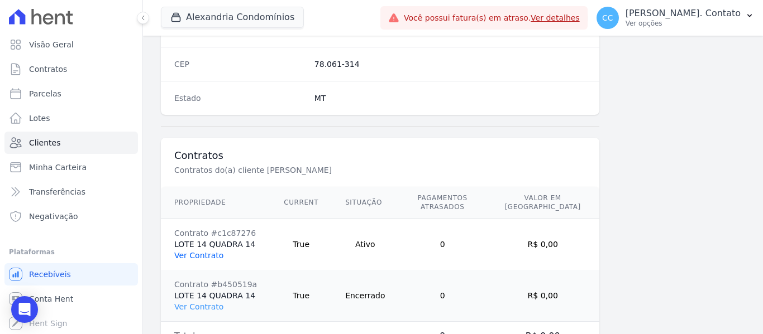
click at [204, 251] on link "Ver Contrato" at bounding box center [198, 255] width 49 height 9
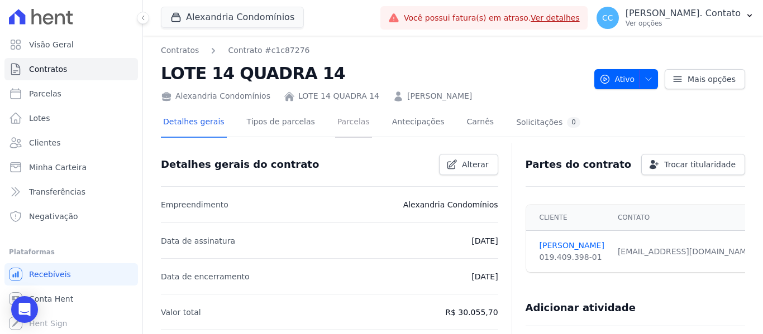
click at [335, 126] on link "Parcelas" at bounding box center [353, 123] width 37 height 30
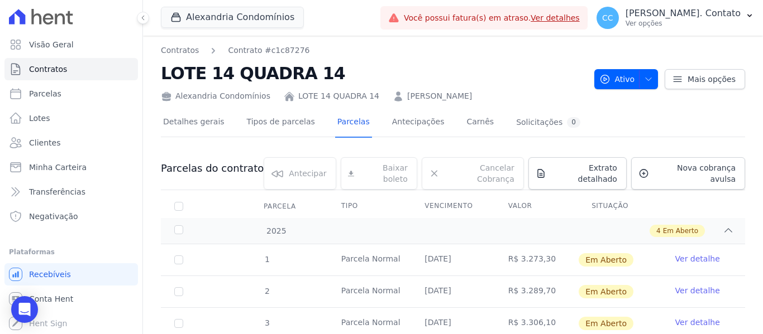
scroll to position [88, 0]
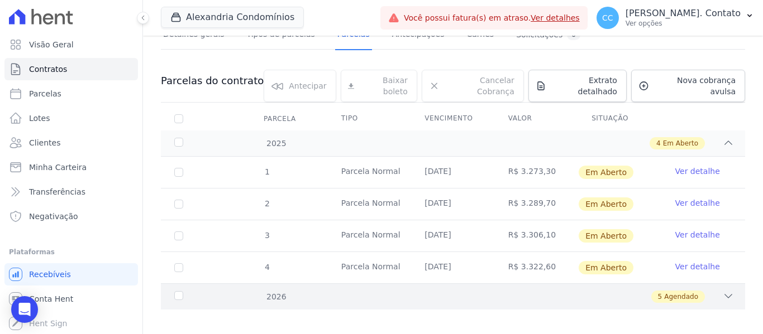
click at [708, 291] on div "5 Agendado" at bounding box center [481, 297] width 505 height 12
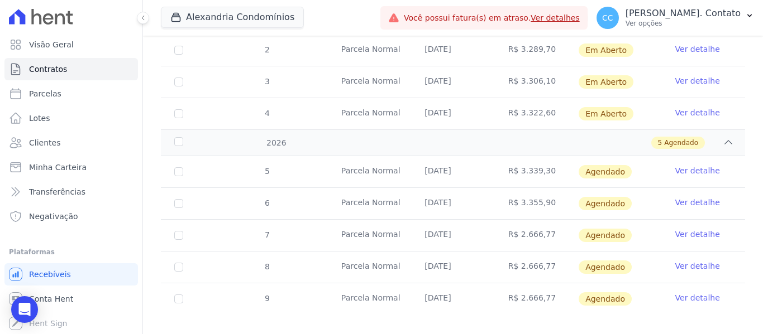
scroll to position [247, 0]
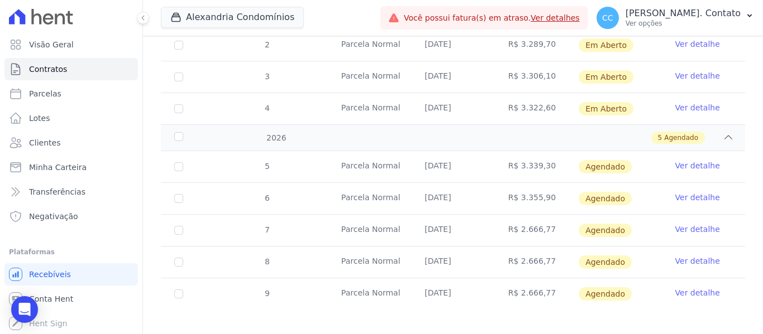
click at [683, 224] on link "Ver detalhe" at bounding box center [697, 229] width 45 height 11
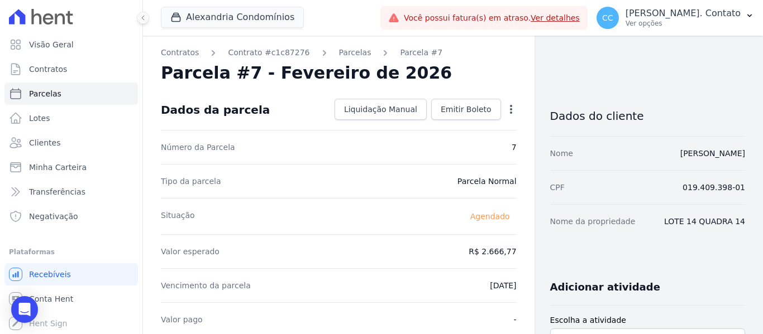
click at [505, 111] on icon "button" at bounding box center [510, 109] width 11 height 11
click at [461, 125] on link "Alterar" at bounding box center [463, 124] width 98 height 20
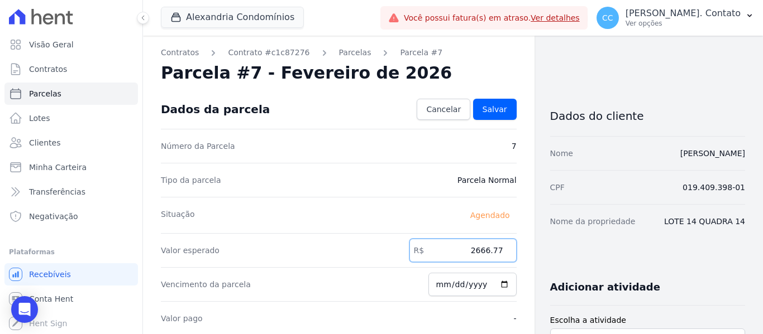
drag, startPoint x: 451, startPoint y: 245, endPoint x: 553, endPoint y: 247, distance: 102.8
type input "3372.70"
click at [495, 284] on input "[DATE]" at bounding box center [472, 284] width 88 height 23
type input "[DATE]"
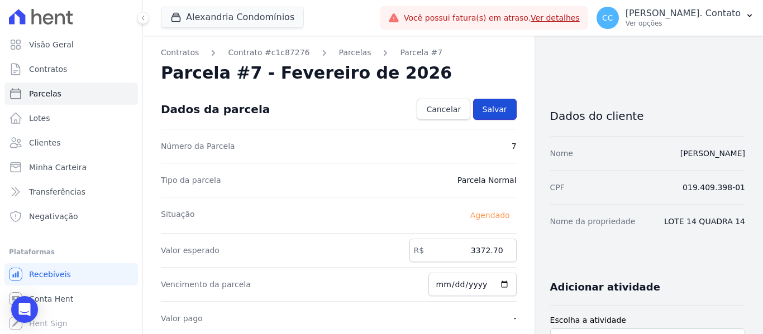
click at [490, 111] on span "Salvar" at bounding box center [494, 109] width 25 height 11
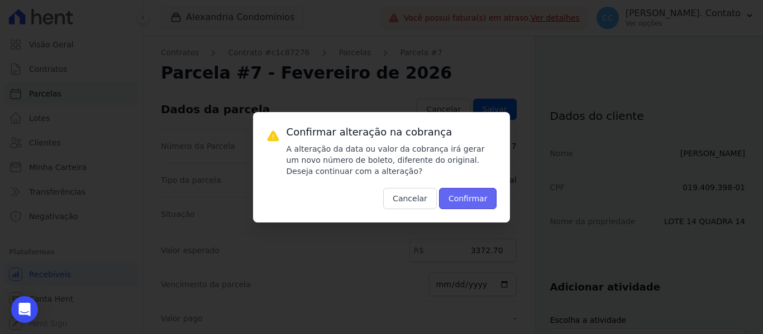
click at [462, 201] on button "Confirmar" at bounding box center [468, 198] width 58 height 21
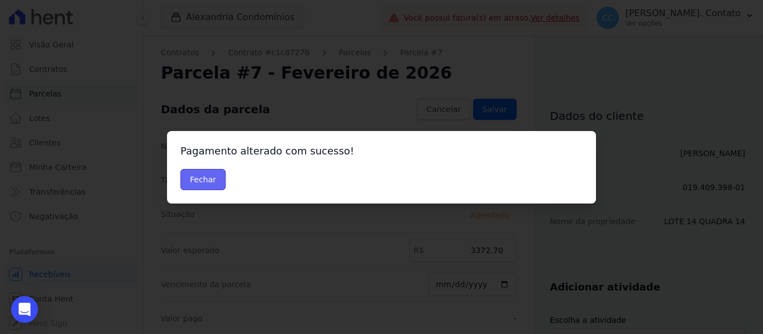
click at [209, 172] on button "Fechar" at bounding box center [202, 179] width 45 height 21
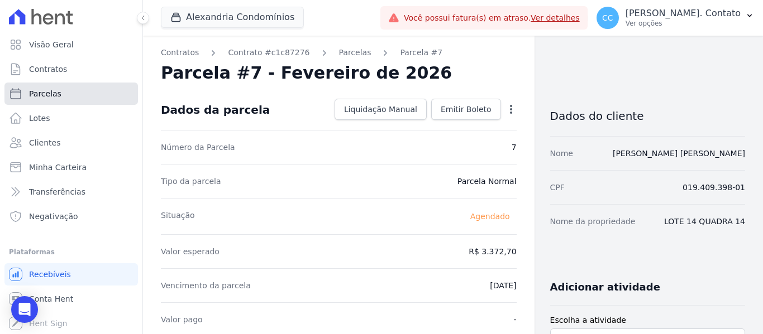
click at [44, 95] on span "Parcelas" at bounding box center [45, 93] width 32 height 11
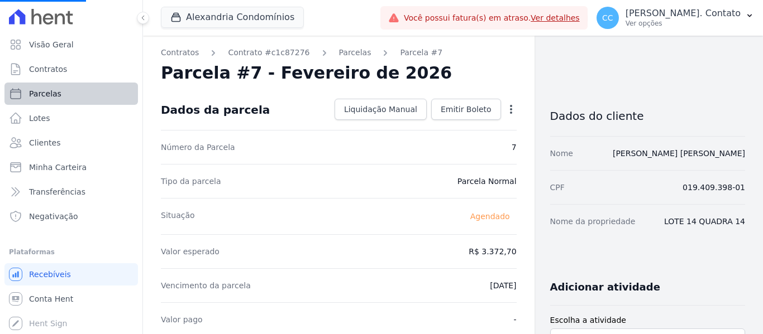
select select
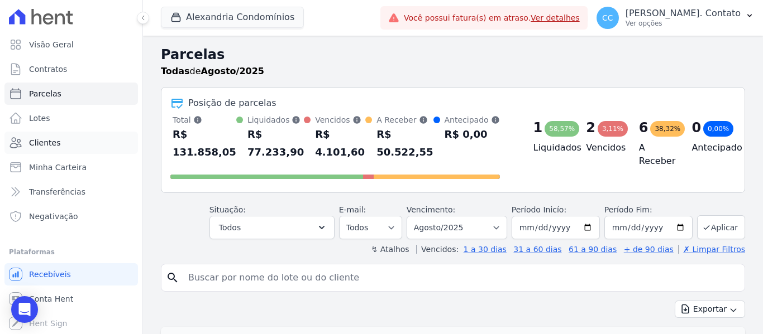
click at [69, 146] on link "Clientes" at bounding box center [70, 143] width 133 height 22
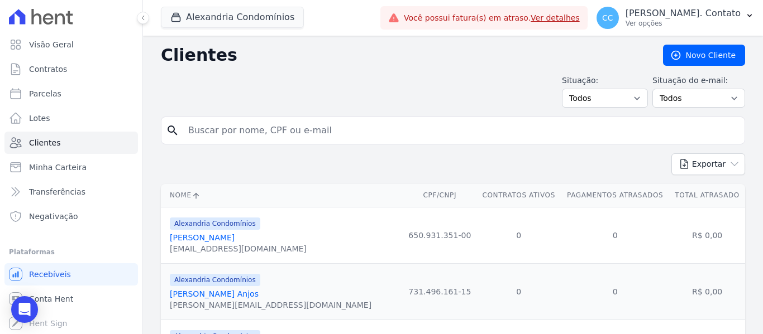
click at [251, 129] on input "search" at bounding box center [460, 130] width 558 height 22
type input "[PERSON_NAME]"
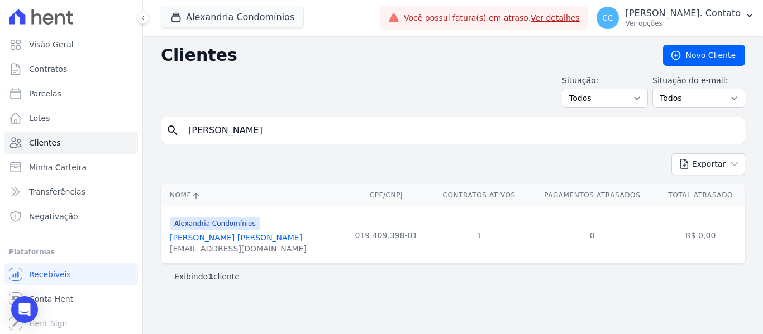
click at [246, 237] on link "[PERSON_NAME] [PERSON_NAME]" at bounding box center [236, 237] width 132 height 9
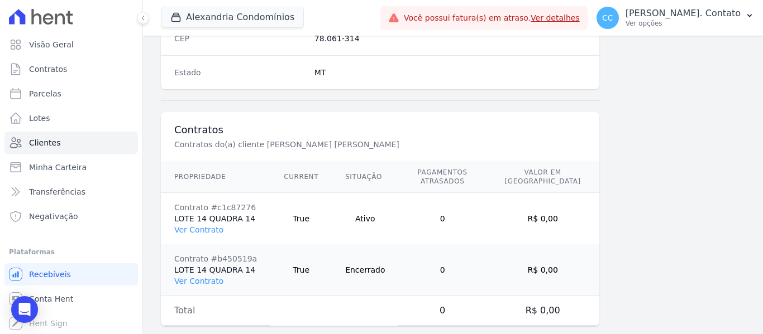
scroll to position [762, 0]
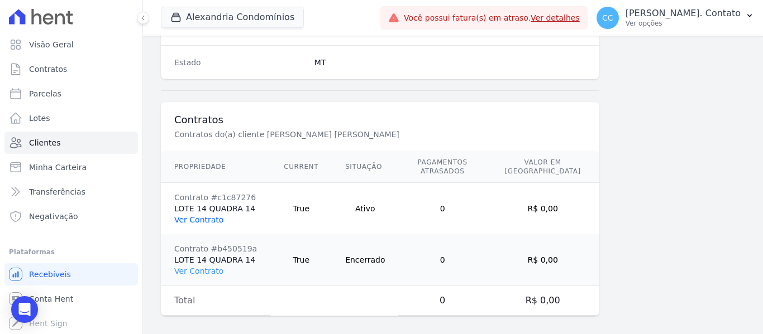
click at [199, 216] on link "Ver Contrato" at bounding box center [198, 220] width 49 height 9
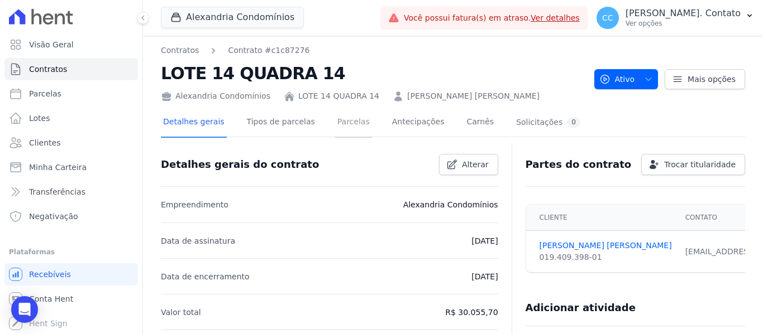
click at [335, 121] on link "Parcelas" at bounding box center [353, 123] width 37 height 30
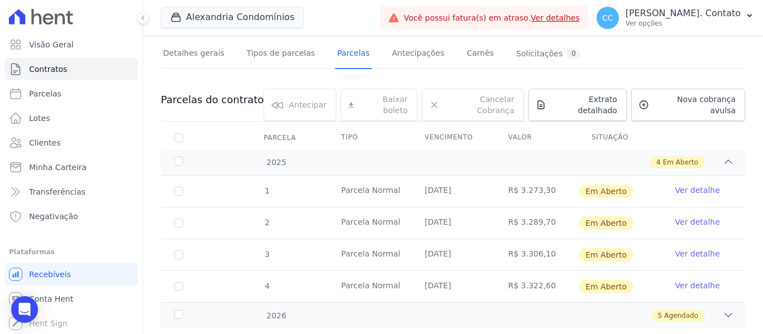
scroll to position [88, 0]
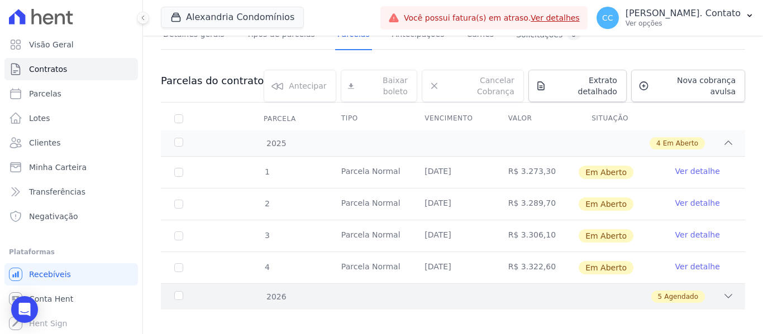
click at [706, 291] on div "5 Agendado" at bounding box center [481, 297] width 505 height 12
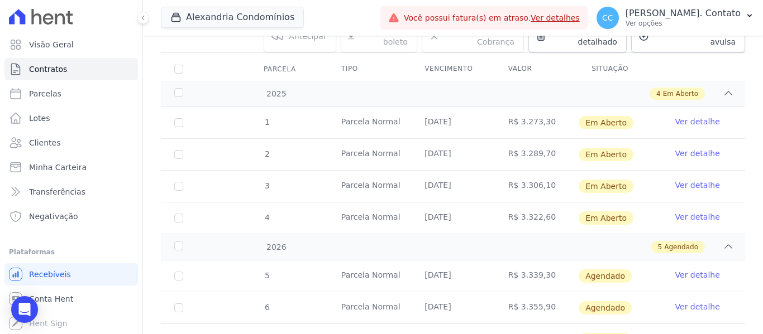
scroll to position [199, 0]
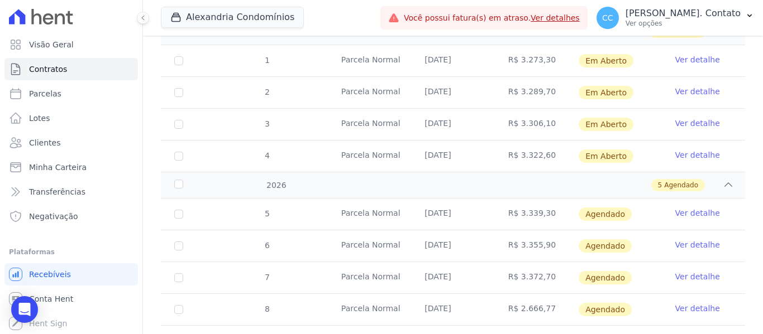
click at [692, 77] on td "Ver detalhe" at bounding box center [703, 92] width 83 height 31
click at [689, 86] on link "Ver detalhe" at bounding box center [697, 91] width 45 height 11
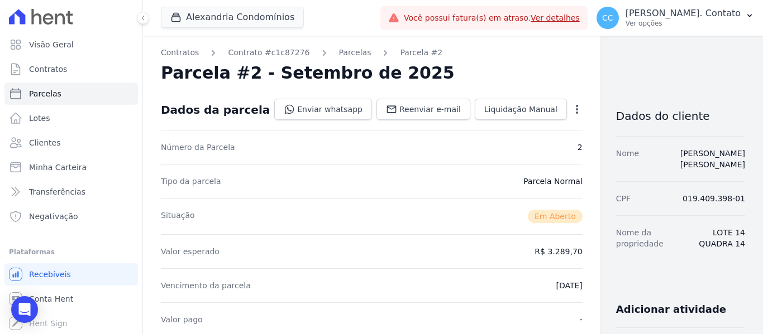
click at [567, 103] on div "Open options Alterar Cancelar Cobrança Cancelar boleto Você está prestes a canc…" at bounding box center [575, 110] width 16 height 19
click at [571, 106] on icon "button" at bounding box center [576, 109] width 11 height 11
click at [504, 126] on link "Alterar" at bounding box center [529, 124] width 98 height 20
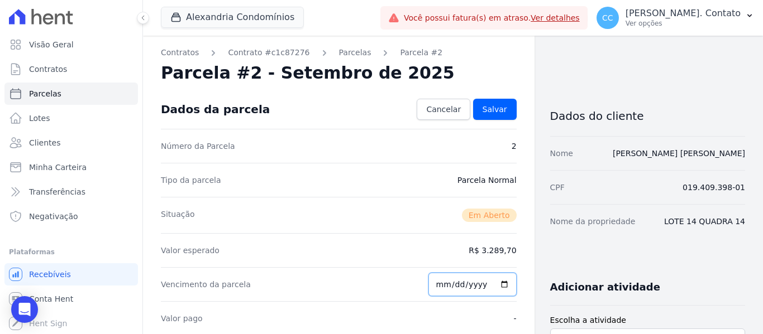
click at [501, 287] on input "[DATE]" at bounding box center [472, 284] width 88 height 23
type input "[DATE]"
click at [490, 112] on span "Salvar" at bounding box center [494, 109] width 25 height 11
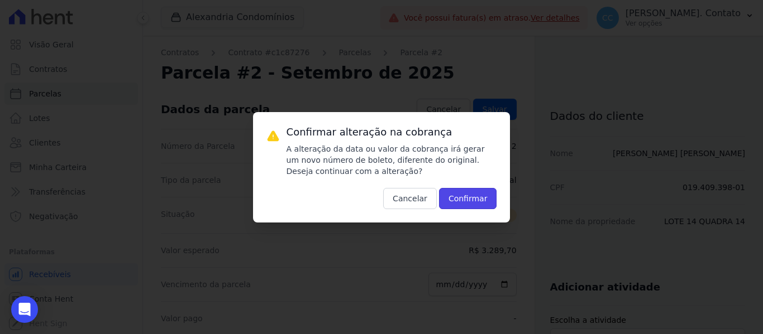
click at [475, 193] on button "Confirmar" at bounding box center [468, 198] width 58 height 21
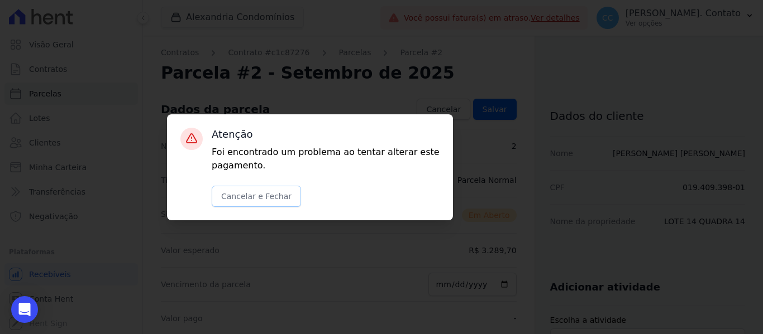
click at [276, 191] on button "Cancelar e Fechar" at bounding box center [256, 196] width 89 height 21
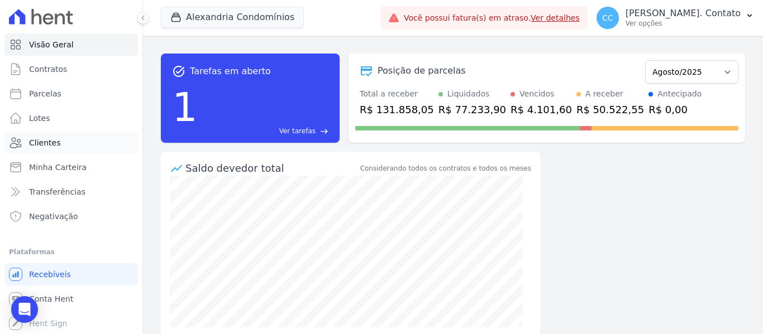
click at [66, 147] on link "Clientes" at bounding box center [70, 143] width 133 height 22
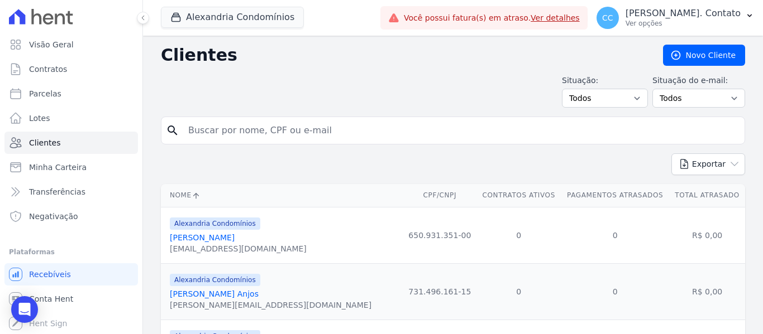
click at [238, 132] on input "search" at bounding box center [460, 130] width 558 height 22
type input "[PERSON_NAME]"
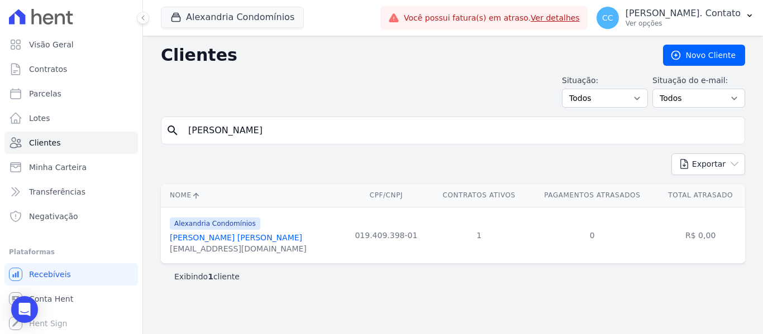
click at [244, 238] on link "[PERSON_NAME] [PERSON_NAME]" at bounding box center [236, 237] width 132 height 9
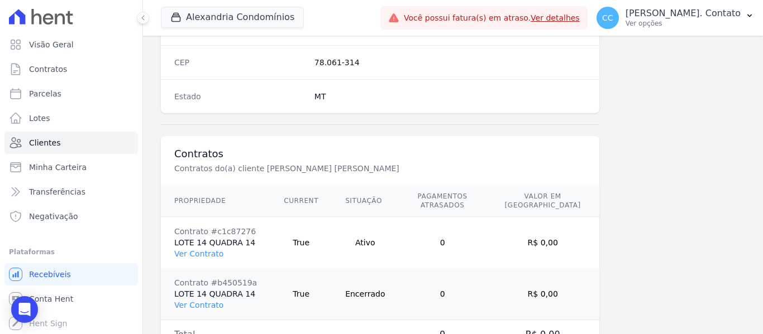
scroll to position [762, 0]
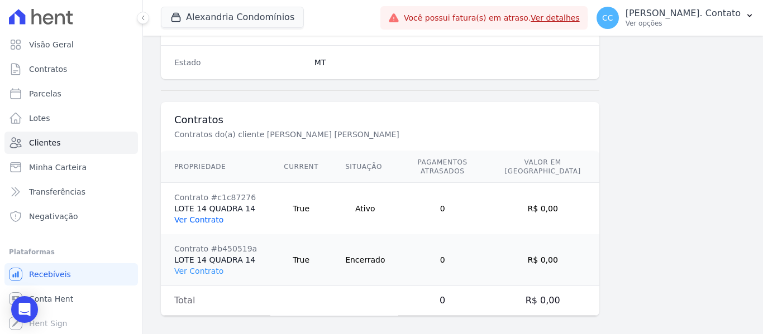
click at [202, 216] on link "Ver Contrato" at bounding box center [198, 220] width 49 height 9
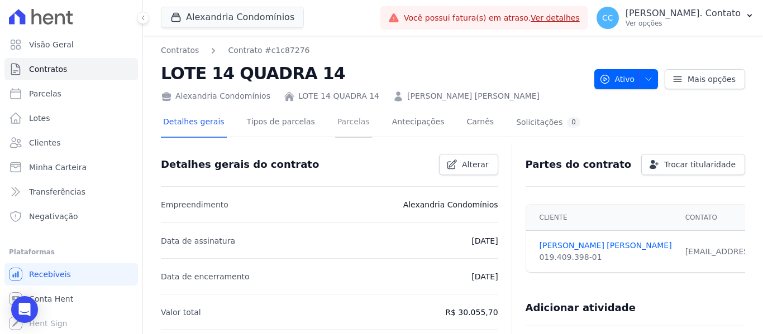
click at [340, 121] on link "Parcelas" at bounding box center [353, 123] width 37 height 30
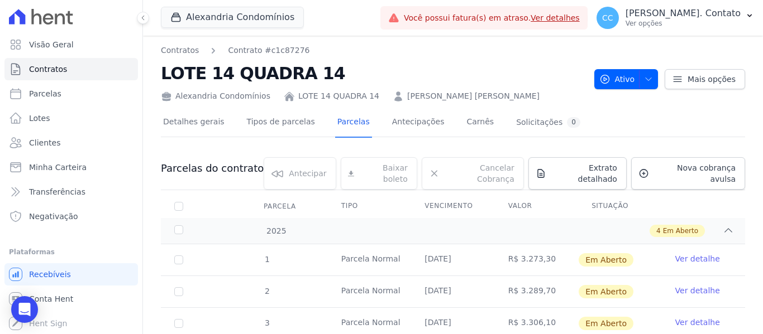
scroll to position [88, 0]
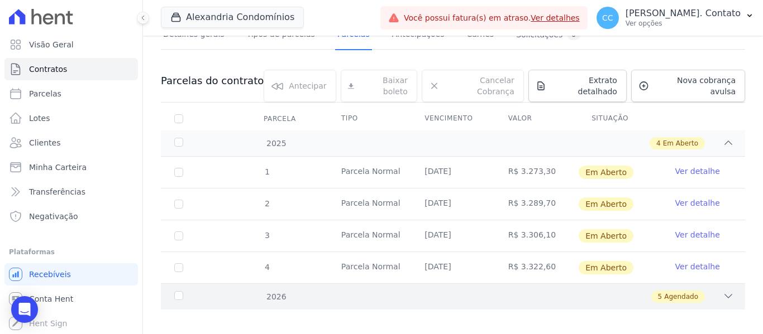
click at [708, 291] on div "5 Agendado" at bounding box center [481, 297] width 505 height 12
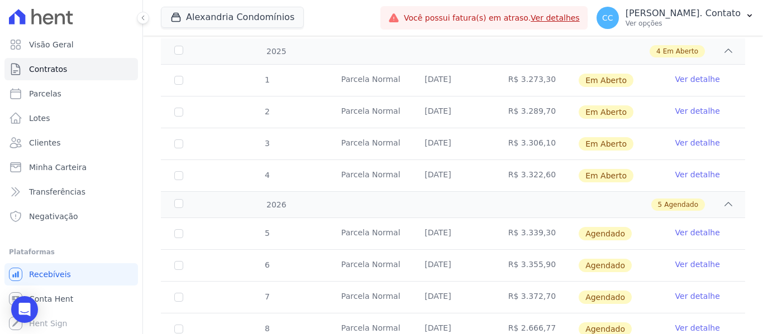
scroll to position [247, 0]
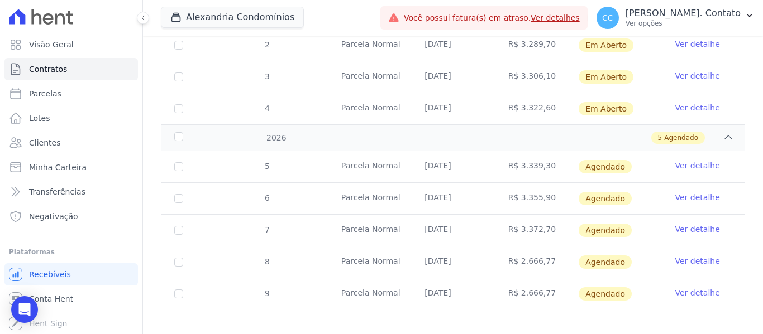
click at [693, 256] on link "Ver detalhe" at bounding box center [697, 261] width 45 height 11
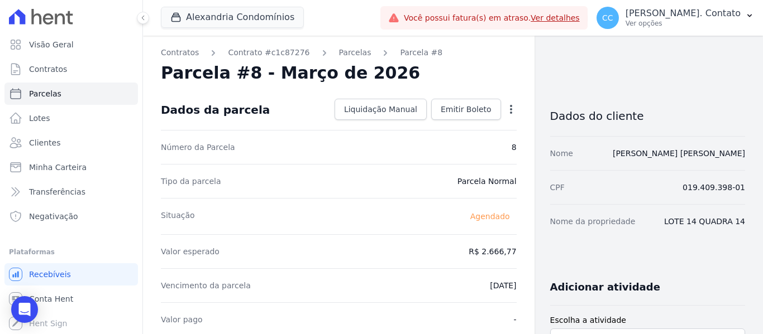
click at [509, 112] on icon "button" at bounding box center [510, 109] width 11 height 11
click at [476, 130] on link "Alterar" at bounding box center [463, 124] width 98 height 20
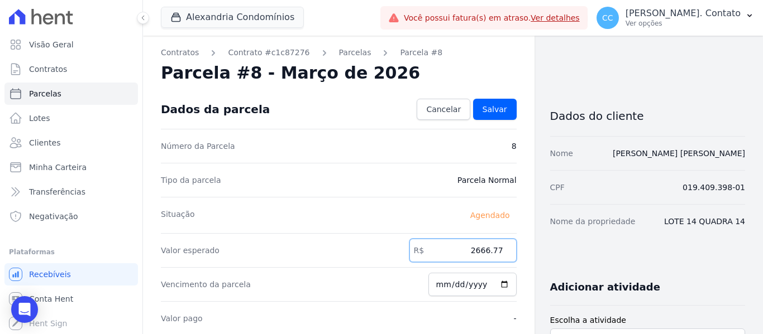
drag, startPoint x: 459, startPoint y: 252, endPoint x: 549, endPoint y: 252, distance: 90.5
type input "3389.60"
click at [493, 287] on input "[DATE]" at bounding box center [472, 284] width 88 height 23
click at [496, 285] on input "[DATE]" at bounding box center [472, 284] width 88 height 23
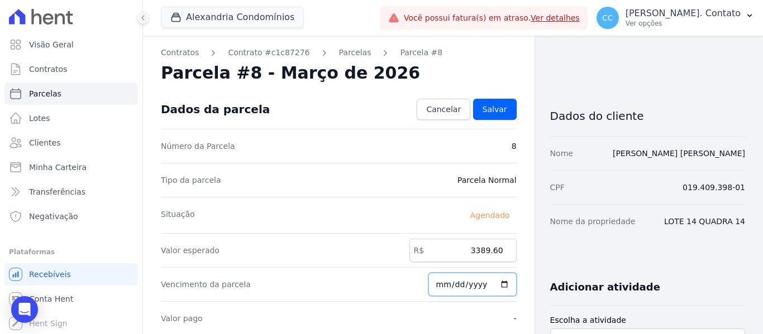
type input "[DATE]"
click at [495, 114] on span "Salvar" at bounding box center [494, 109] width 25 height 11
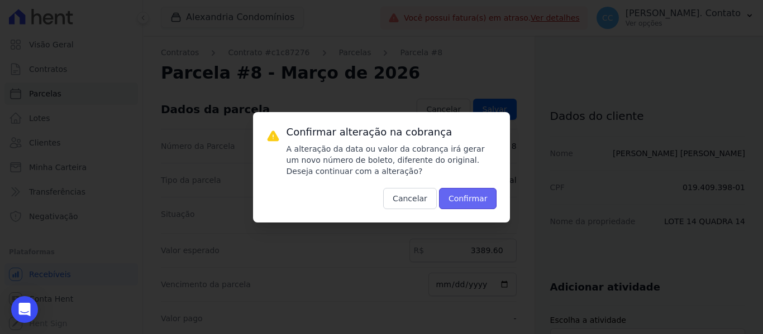
click at [477, 193] on button "Confirmar" at bounding box center [468, 198] width 58 height 21
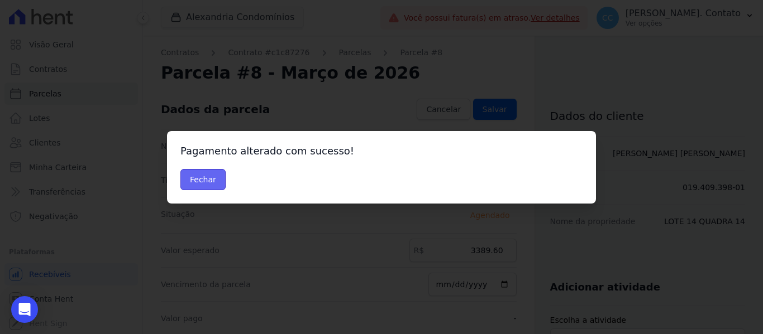
click at [211, 176] on button "Fechar" at bounding box center [202, 179] width 45 height 21
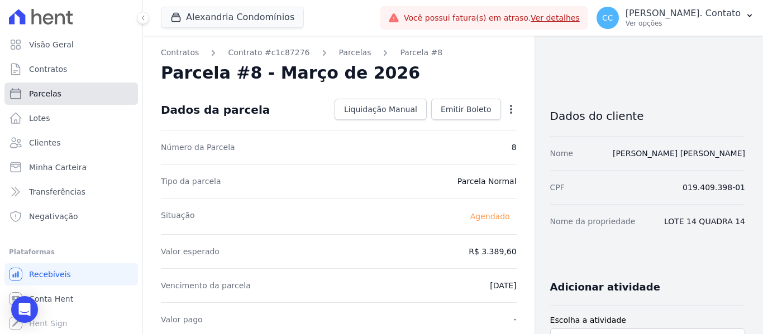
click at [47, 84] on link "Parcelas" at bounding box center [70, 94] width 133 height 22
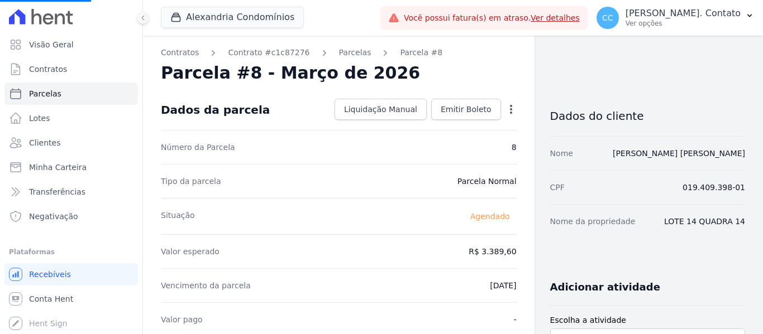
select select
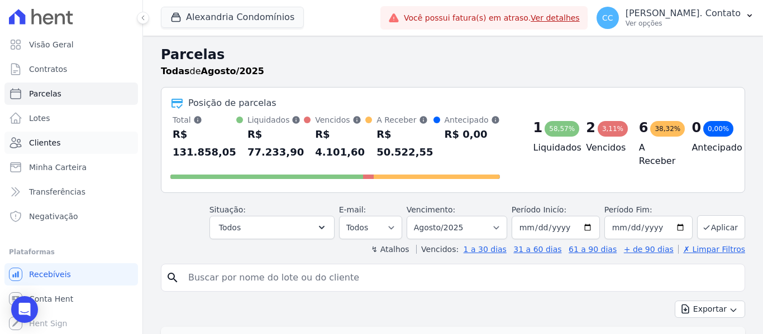
click at [68, 138] on link "Clientes" at bounding box center [70, 143] width 133 height 22
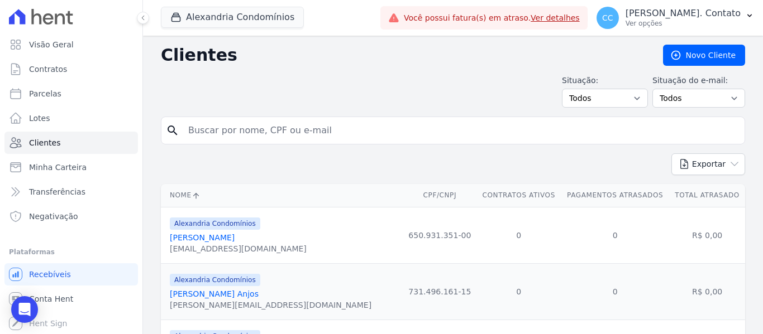
click at [239, 133] on input "search" at bounding box center [460, 130] width 558 height 22
type input "[PERSON_NAME]"
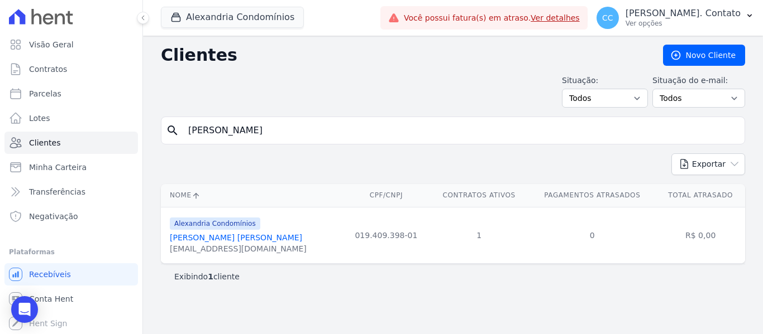
click at [231, 235] on link "[PERSON_NAME] [PERSON_NAME]" at bounding box center [236, 237] width 132 height 9
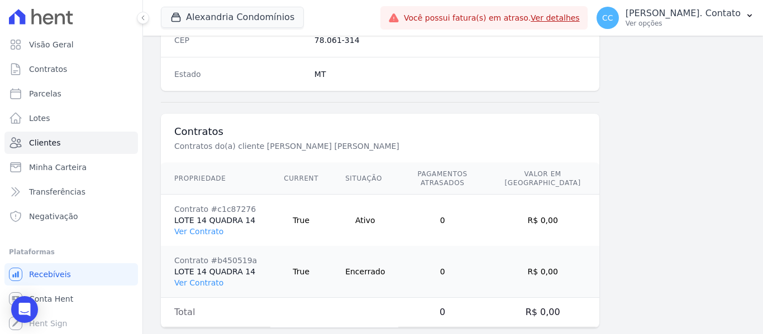
scroll to position [762, 0]
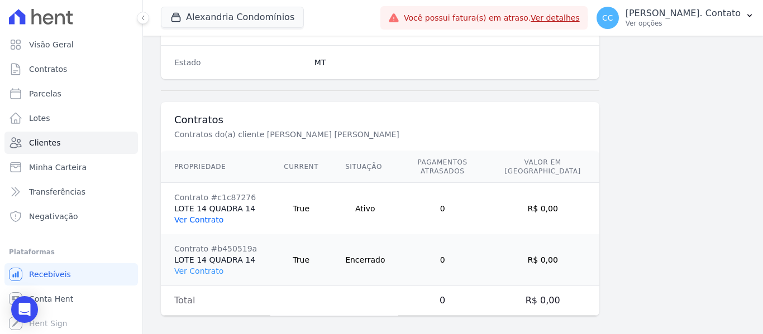
click at [202, 216] on link "Ver Contrato" at bounding box center [198, 220] width 49 height 9
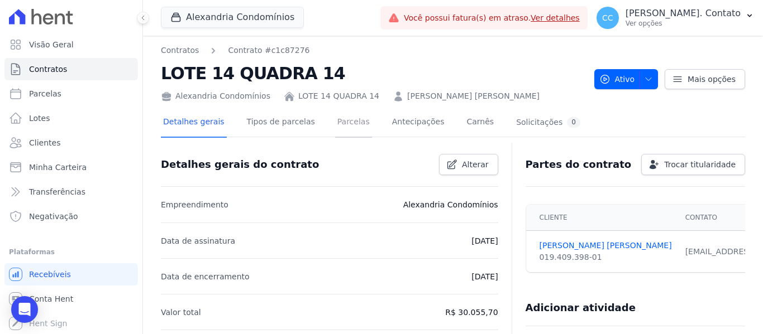
click at [341, 128] on link "Parcelas" at bounding box center [353, 123] width 37 height 30
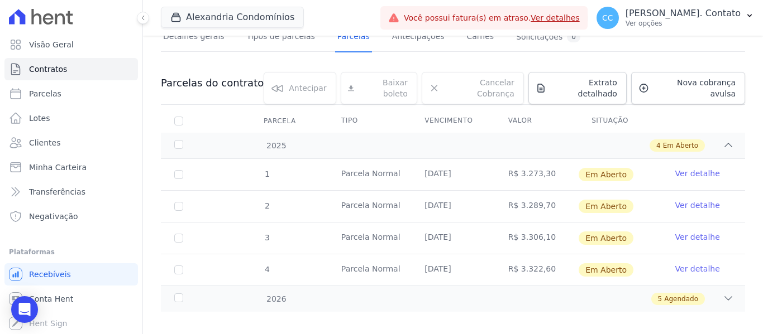
scroll to position [88, 0]
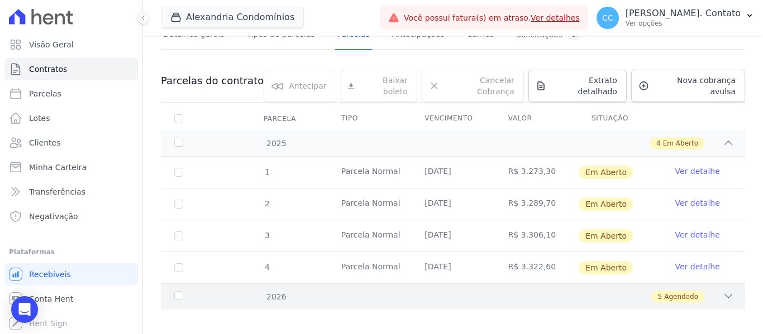
click at [723, 291] on icon at bounding box center [728, 296] width 11 height 11
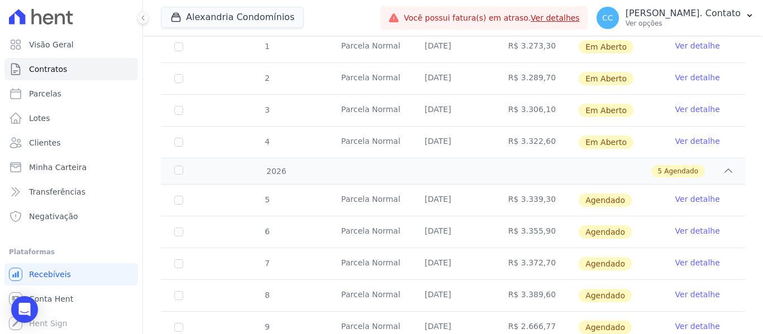
scroll to position [247, 0]
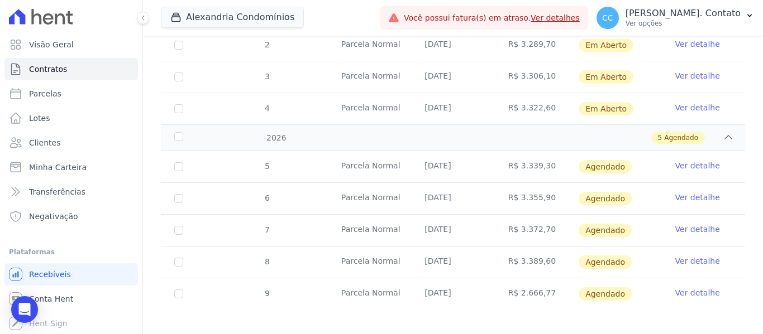
click at [691, 288] on link "Ver detalhe" at bounding box center [697, 293] width 45 height 11
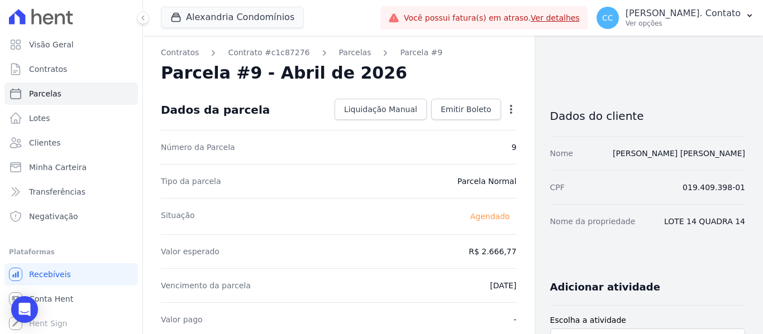
click at [510, 109] on icon "button" at bounding box center [511, 109] width 2 height 9
click at [473, 125] on link "Alterar" at bounding box center [463, 124] width 98 height 20
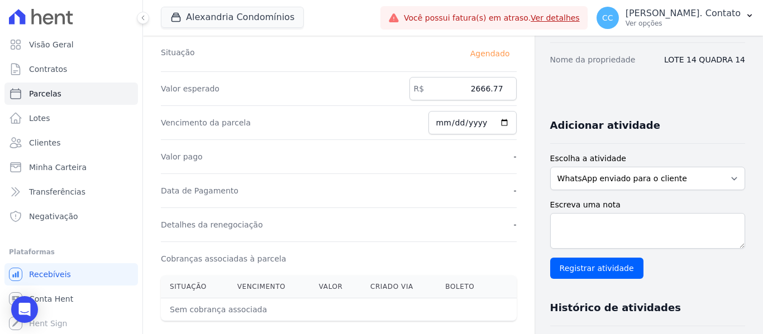
scroll to position [168, 0]
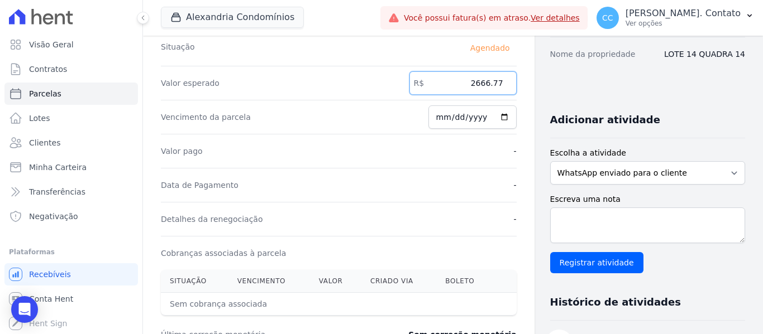
drag, startPoint x: 475, startPoint y: 88, endPoint x: 559, endPoint y: 92, distance: 83.9
click at [559, 92] on div "Contratos Contrato #c1c87276 Parcelas Parcela #9 Parcela #9 - Abril de 2026 Con…" at bounding box center [444, 226] width 602 height 717
type input "3406.50"
click at [495, 114] on input "[DATE]" at bounding box center [472, 117] width 88 height 23
type input "2026-05-15"
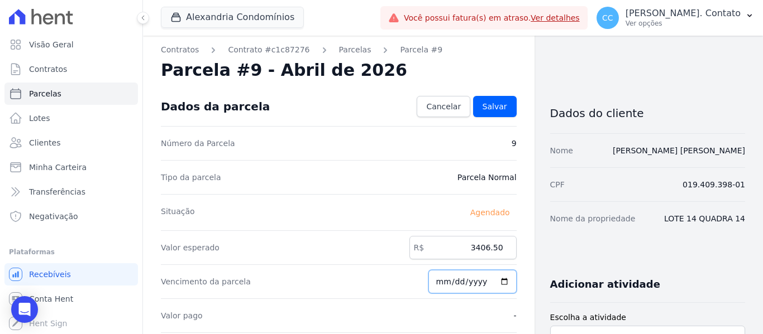
scroll to position [0, 0]
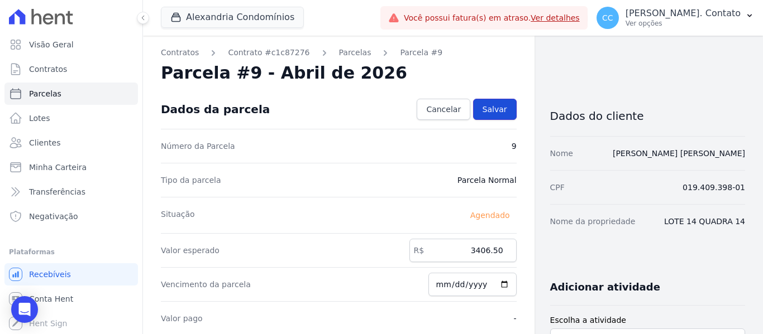
click at [490, 113] on span "Salvar" at bounding box center [494, 109] width 25 height 11
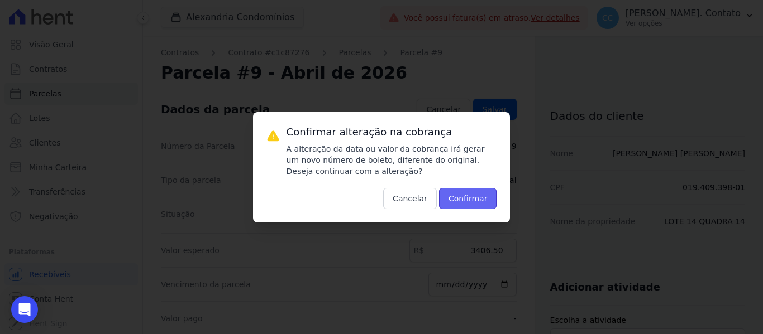
click at [469, 197] on button "Confirmar" at bounding box center [468, 198] width 58 height 21
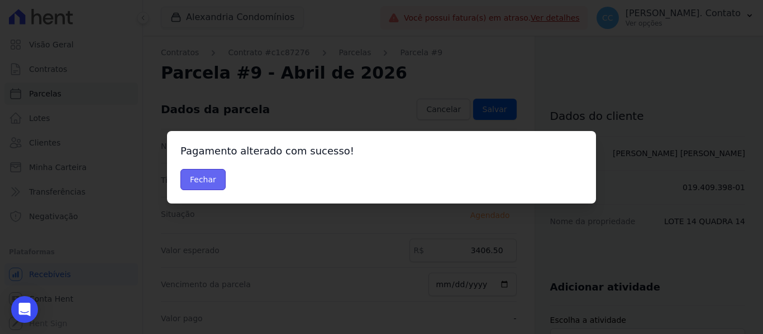
click at [206, 177] on button "Fechar" at bounding box center [202, 179] width 45 height 21
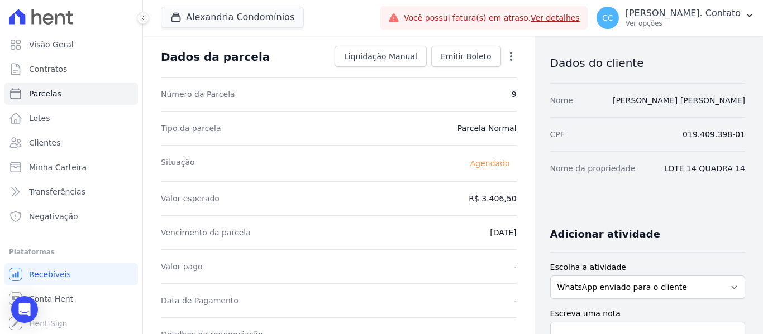
scroll to position [56, 0]
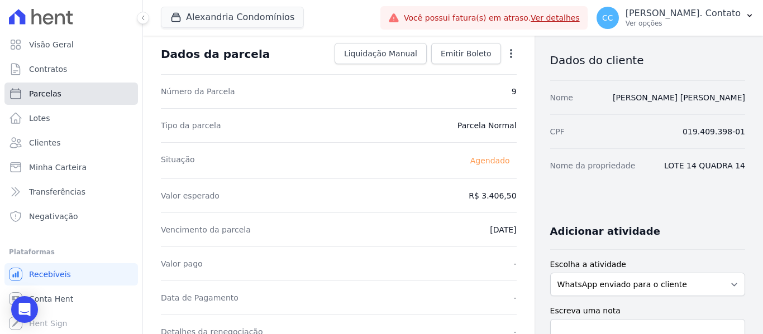
click at [41, 94] on span "Parcelas" at bounding box center [45, 93] width 32 height 11
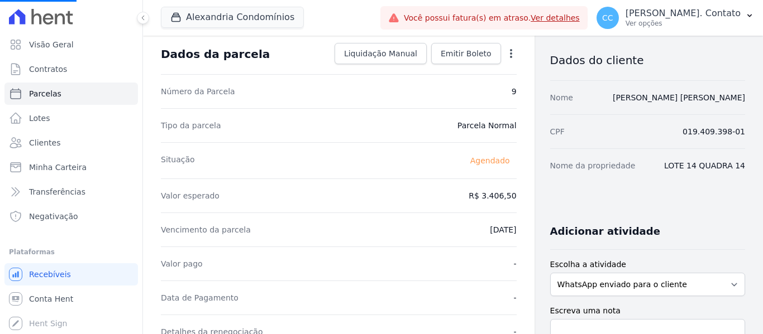
select select
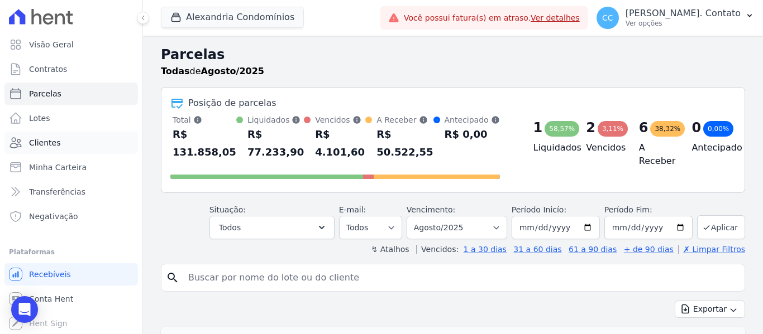
click at [72, 140] on link "Clientes" at bounding box center [70, 143] width 133 height 22
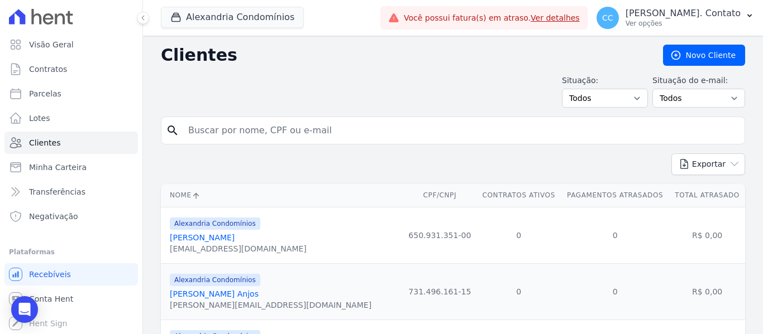
click at [236, 126] on input "search" at bounding box center [460, 130] width 558 height 22
click at [250, 134] on input "search" at bounding box center [460, 130] width 558 height 22
type input "[PERSON_NAME]"
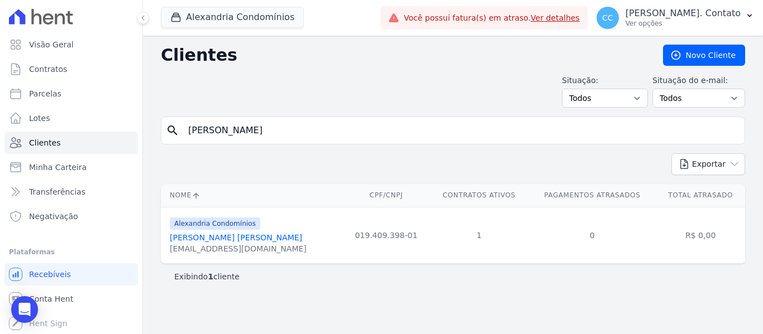
click at [231, 238] on link "[PERSON_NAME] [PERSON_NAME]" at bounding box center [236, 237] width 132 height 9
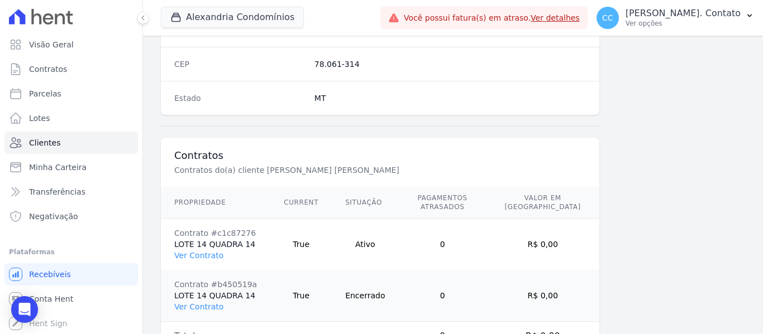
scroll to position [762, 0]
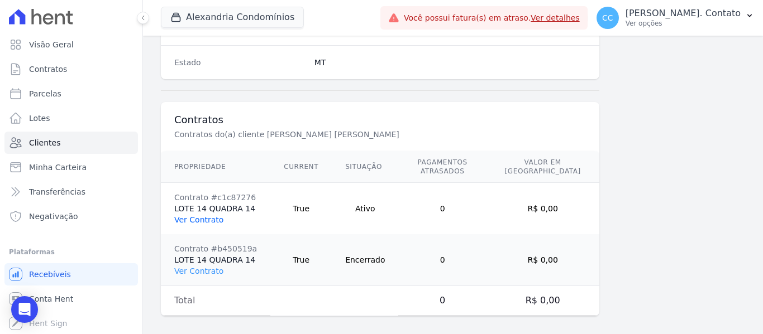
click at [210, 216] on link "Ver Contrato" at bounding box center [198, 220] width 49 height 9
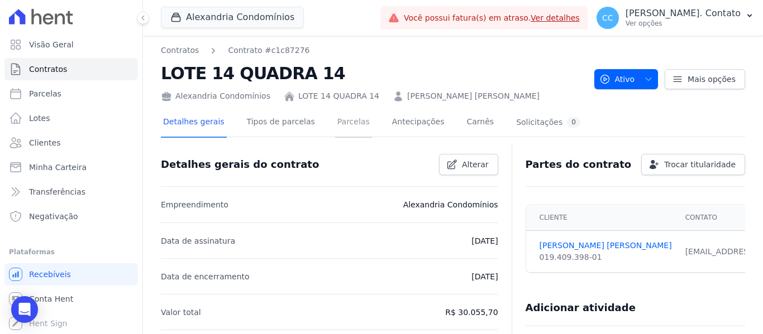
click at [341, 123] on link "Parcelas" at bounding box center [353, 123] width 37 height 30
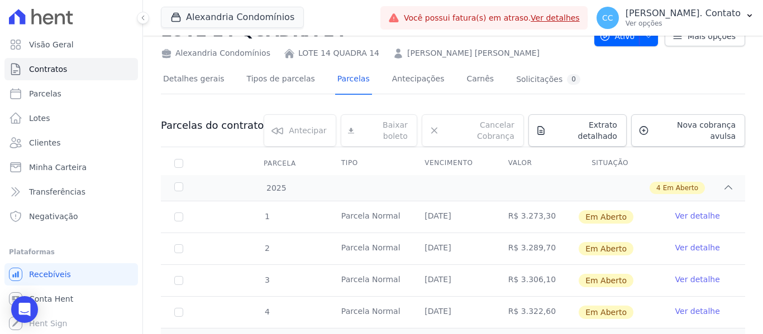
scroll to position [88, 0]
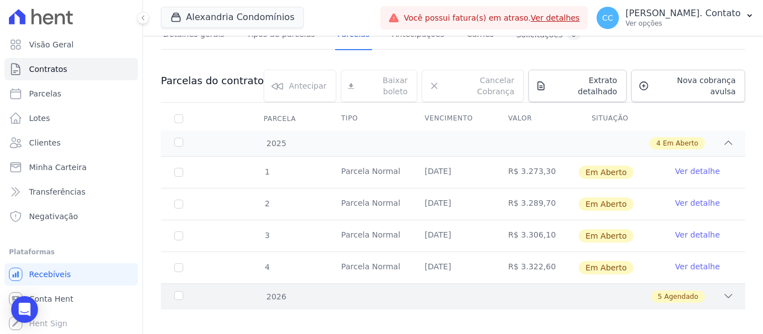
click at [711, 291] on div "5 Agendado" at bounding box center [481, 297] width 505 height 12
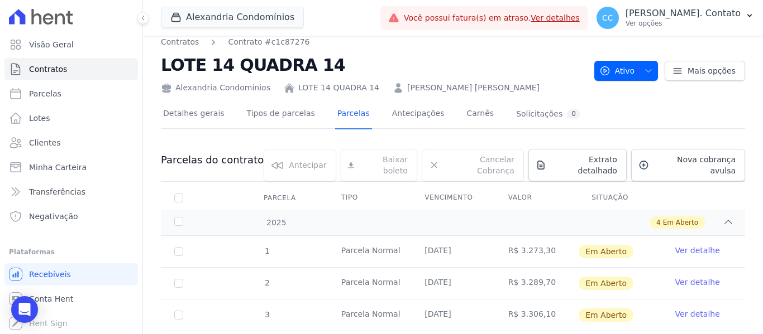
scroll to position [0, 0]
